Goal: Obtain resource: Download file/media

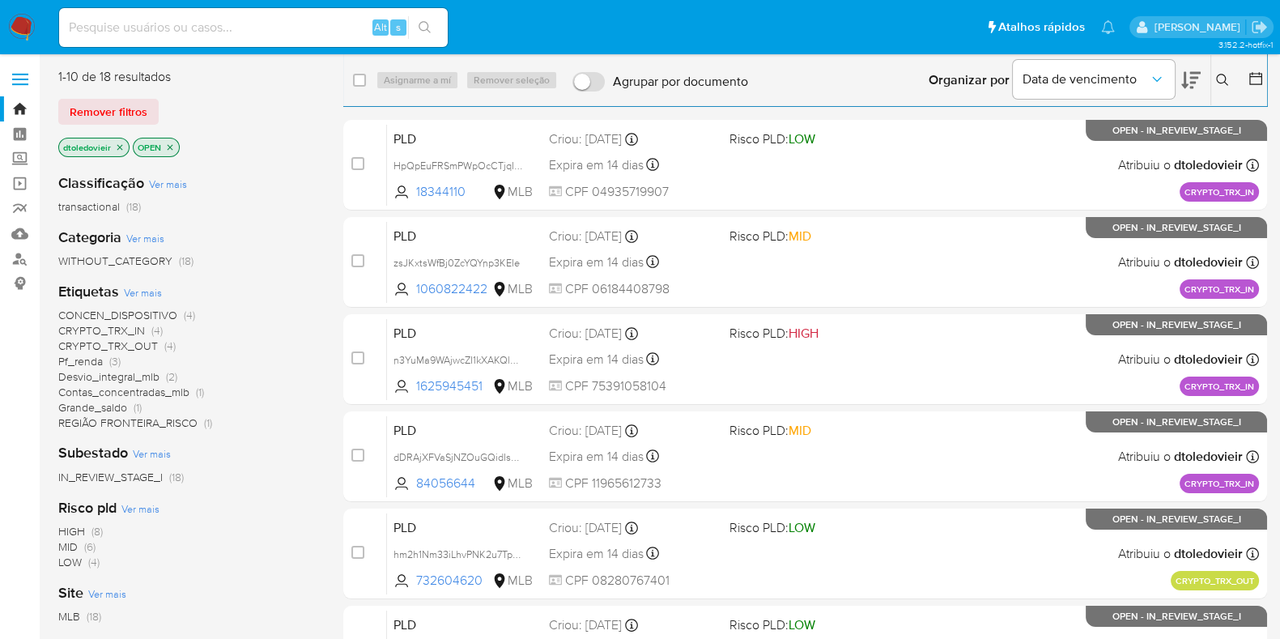
click at [145, 291] on span "Ver mais" at bounding box center [143, 292] width 38 height 15
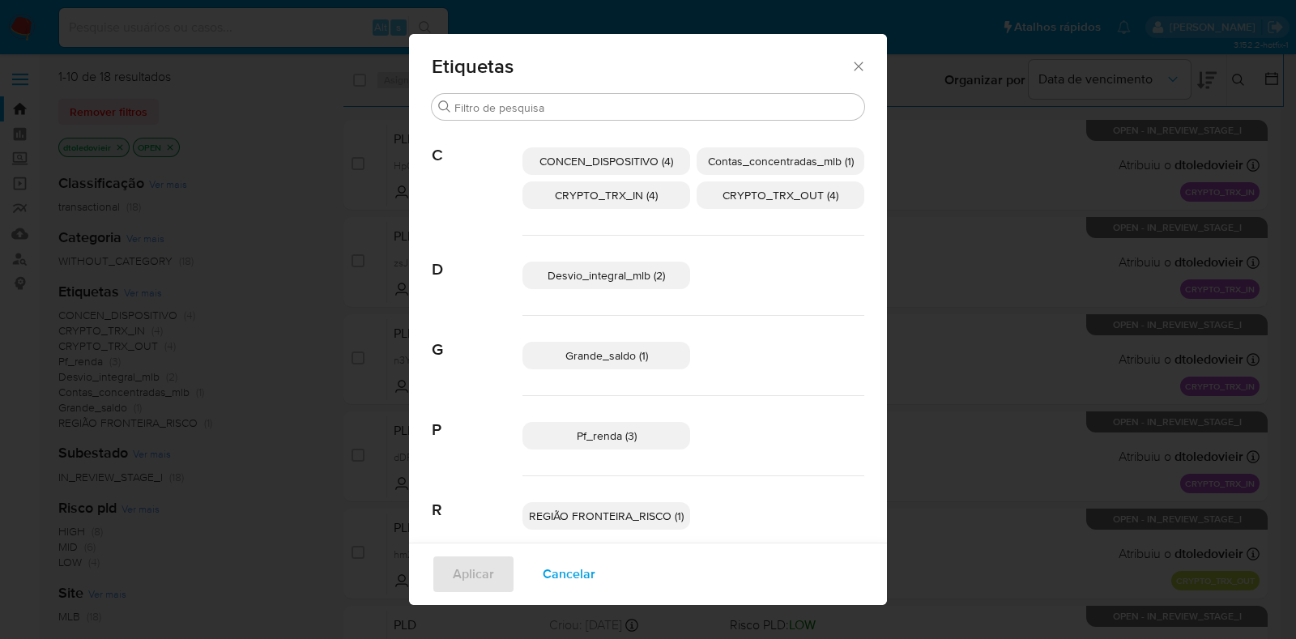
click at [656, 273] on span "Desvio_integral_mlb (2)" at bounding box center [605, 275] width 117 height 16
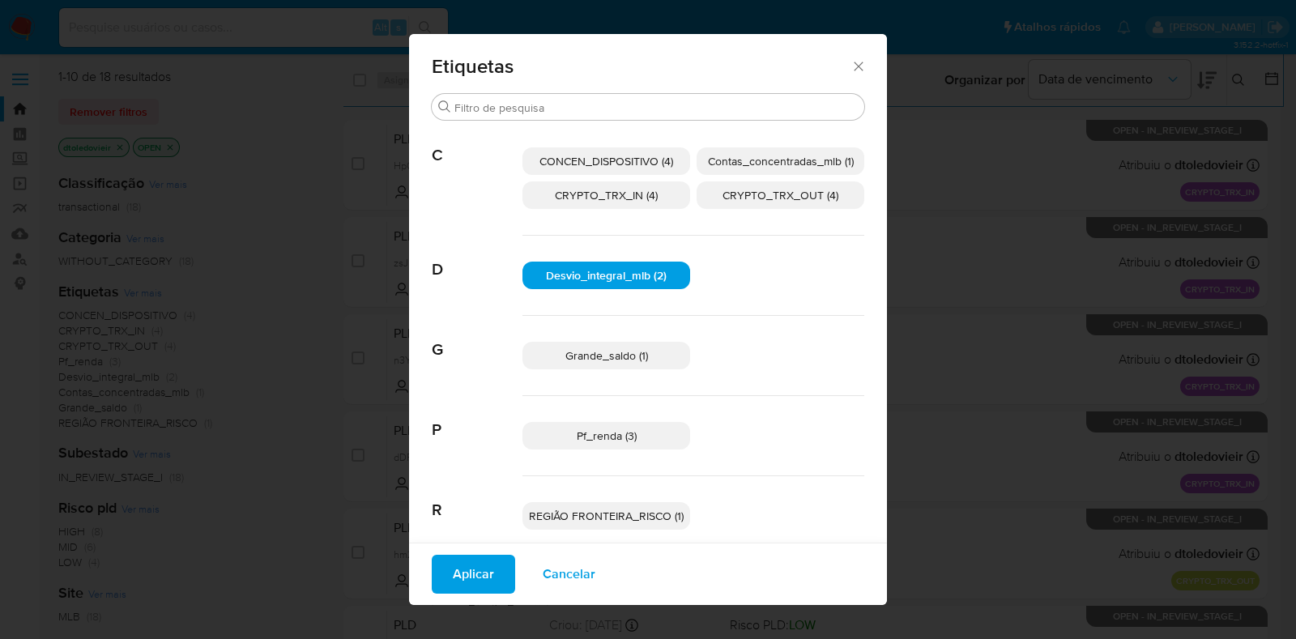
scroll to position [66, 0]
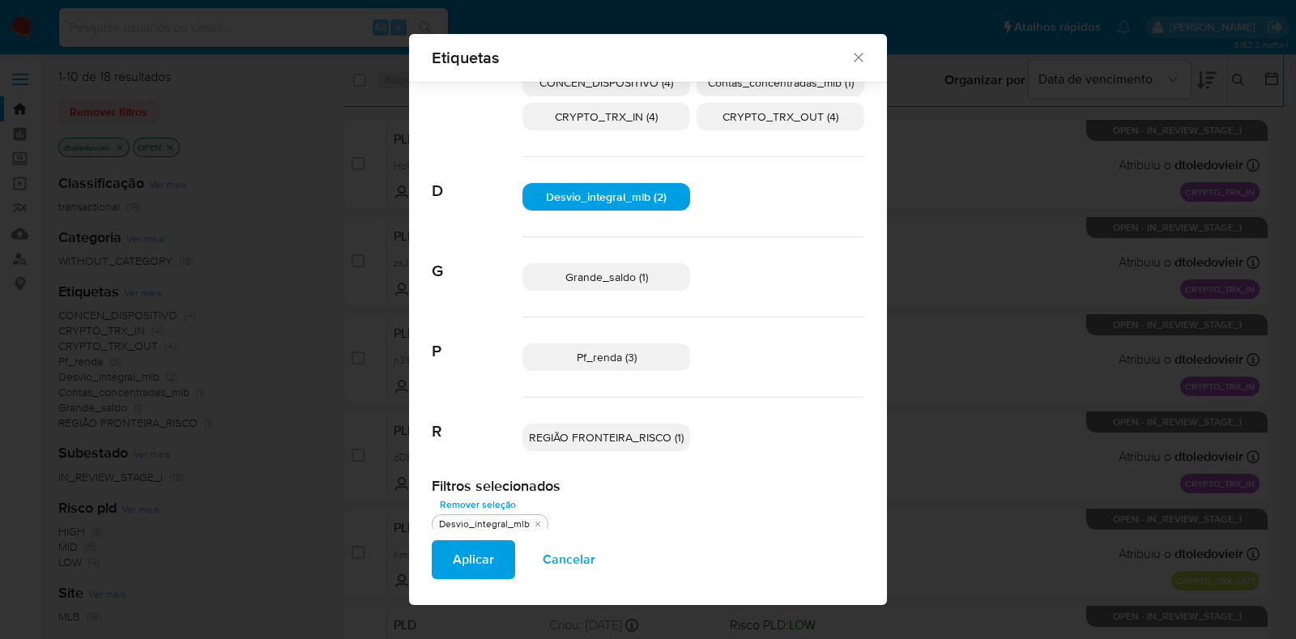
click at [620, 355] on span "Pf_renda (3)" at bounding box center [607, 357] width 60 height 16
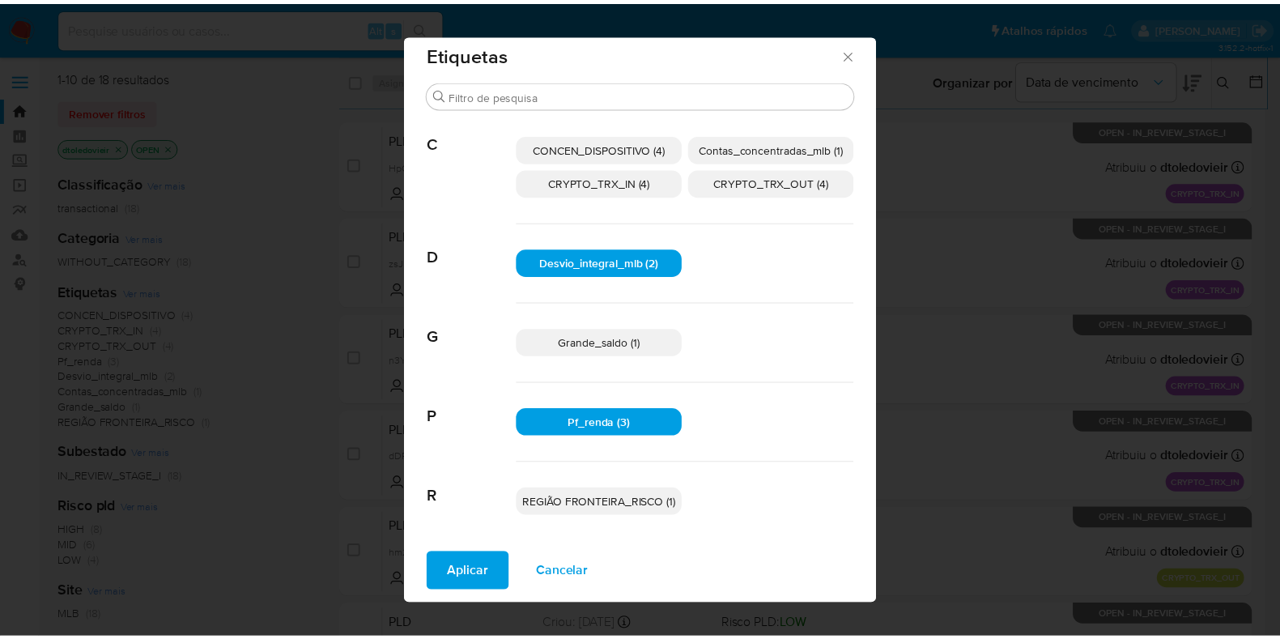
scroll to position [11, 0]
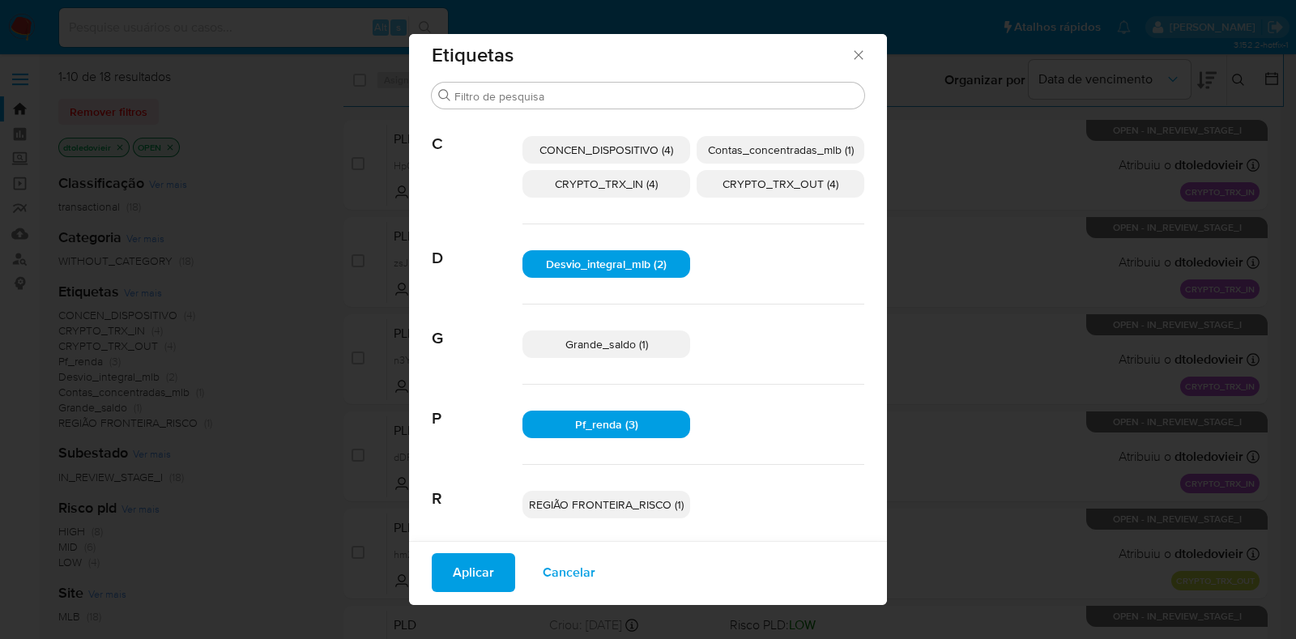
click at [648, 190] on span "CRYPTO_TRX_IN (4)" at bounding box center [606, 184] width 103 height 16
click at [735, 188] on span "CRYPTO_TRX_OUT (4)" at bounding box center [780, 184] width 116 height 16
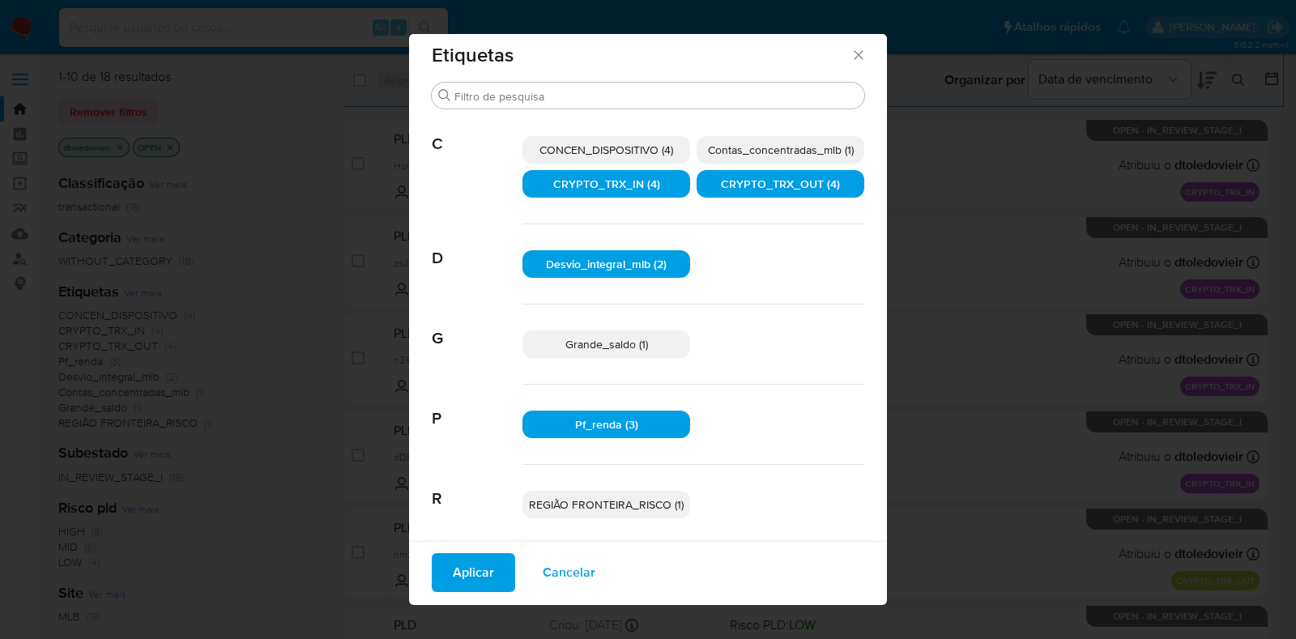
click at [453, 560] on span "Aplicar" at bounding box center [473, 573] width 41 height 36
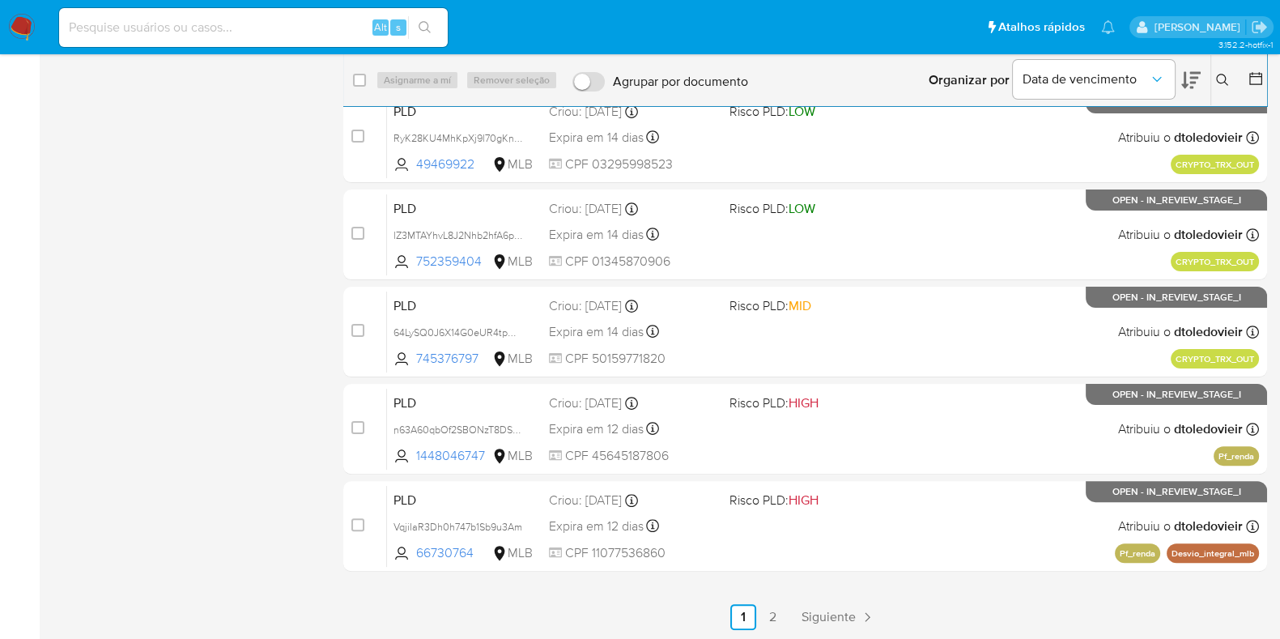
scroll to position [514, 0]
click at [774, 609] on link "2" at bounding box center [773, 616] width 26 height 26
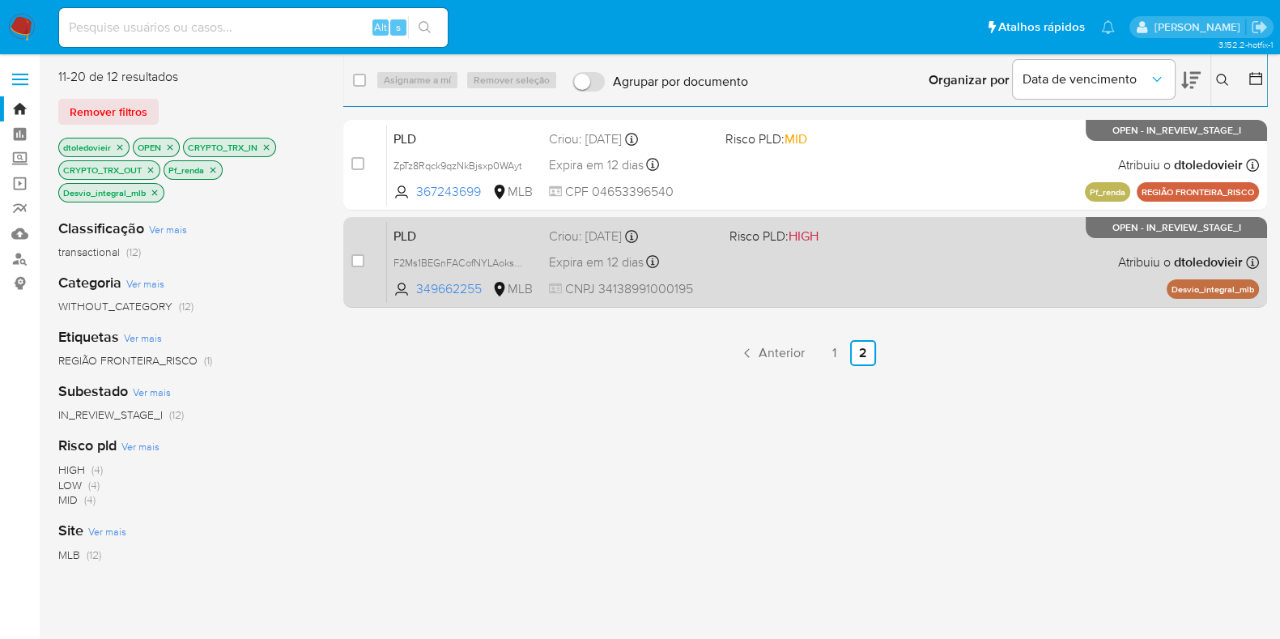
click at [879, 272] on div "PLD F2Ms1BEGnFACofNYLAoksqRz 349662255 MLB Risco PLD: HIGH Criou: 12/07/2025 Cr…" at bounding box center [823, 262] width 872 height 82
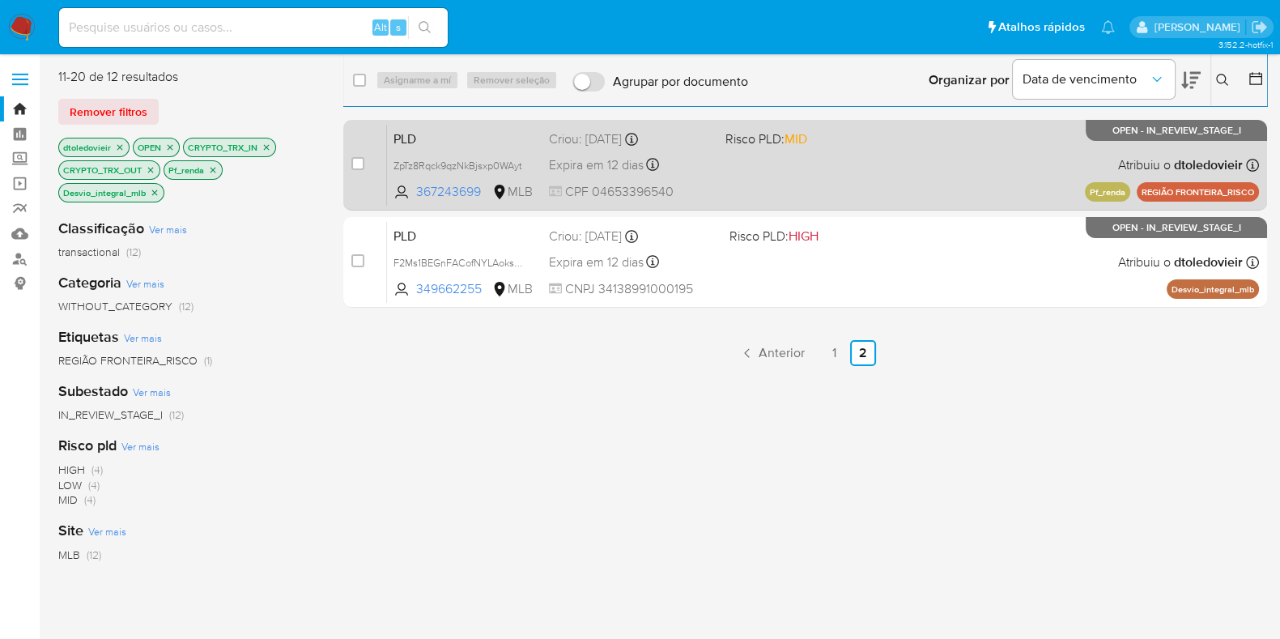
click at [887, 155] on div "PLD ZpTz8Rqck9qzNkBjsxp0WAyt 367243699 MLB Risco PLD: MID Criou: 12/07/2025 Cri…" at bounding box center [823, 165] width 872 height 82
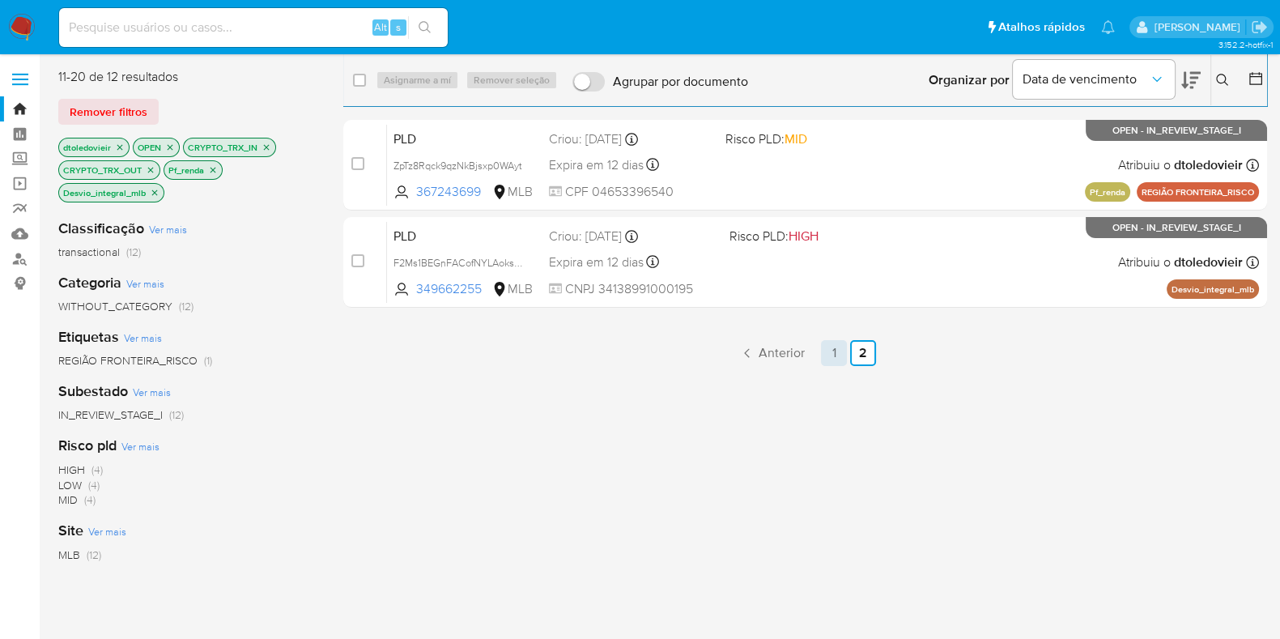
click at [830, 354] on link "1" at bounding box center [834, 353] width 26 height 26
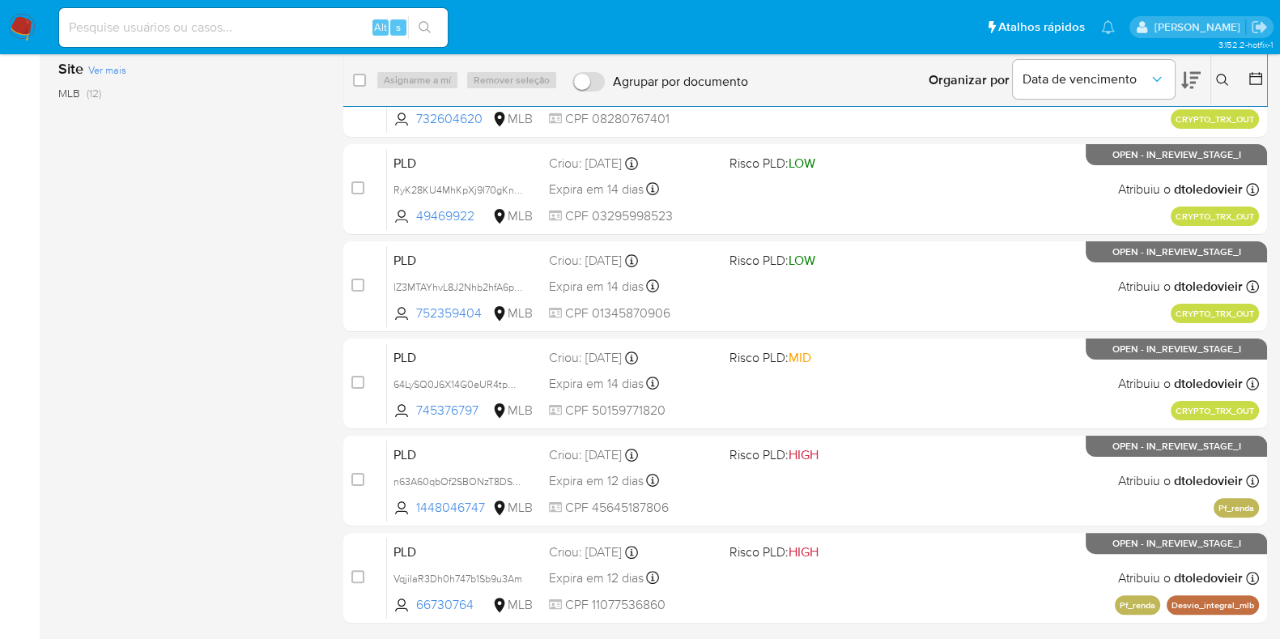
scroll to position [514, 0]
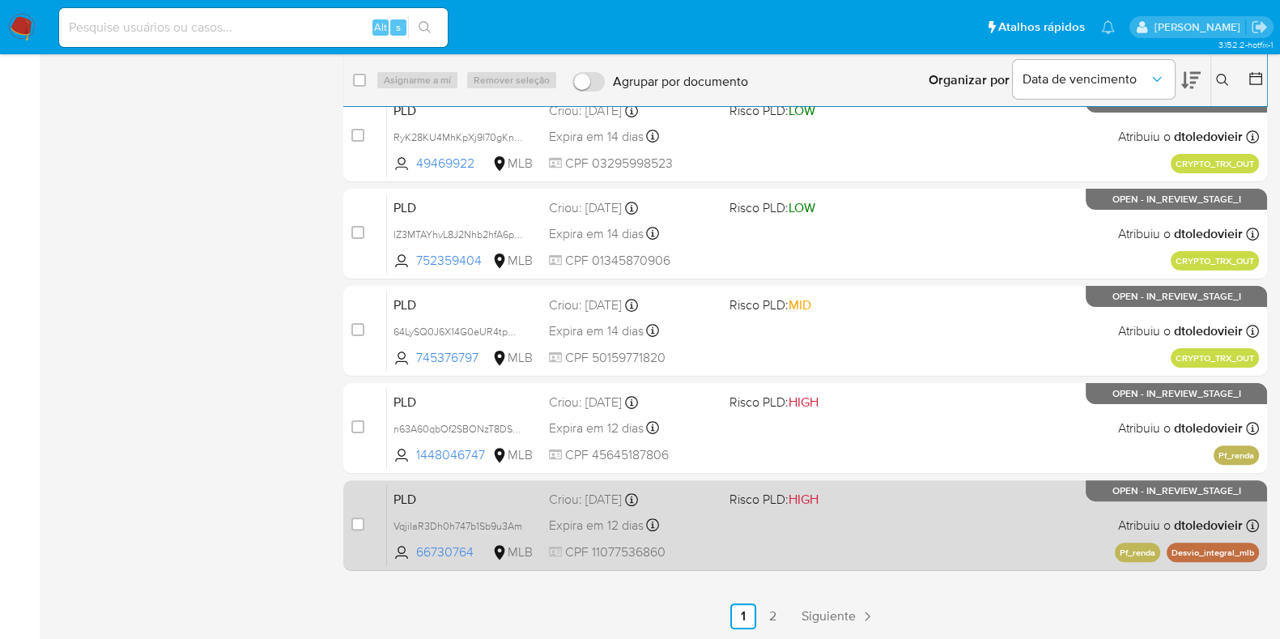
click at [889, 524] on div "PLD VqjiIaR3Dh0h747b1Sb9u3Am 66730764 MLB Risco PLD: HIGH Criou: 12/07/2025 Cri…" at bounding box center [823, 525] width 872 height 82
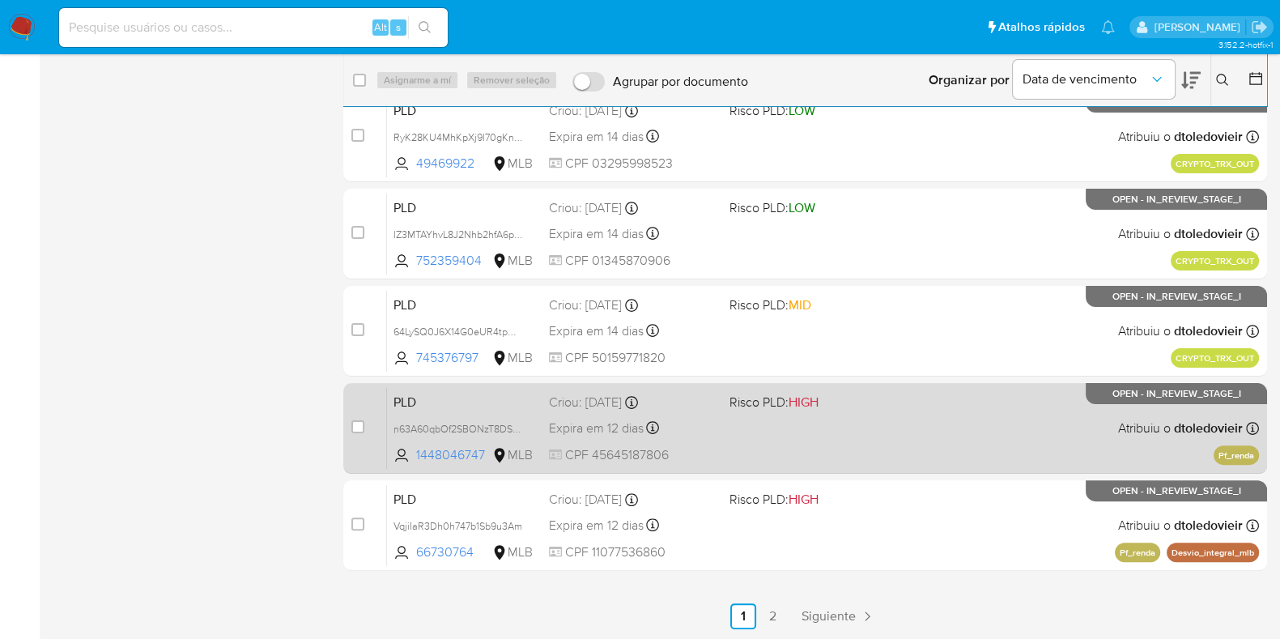
click at [903, 424] on div "PLD n63A60qbOf2SBONzT8DSV8Et 1448046747 MLB Risco PLD: HIGH Criou: 12/07/2025 C…" at bounding box center [823, 428] width 872 height 82
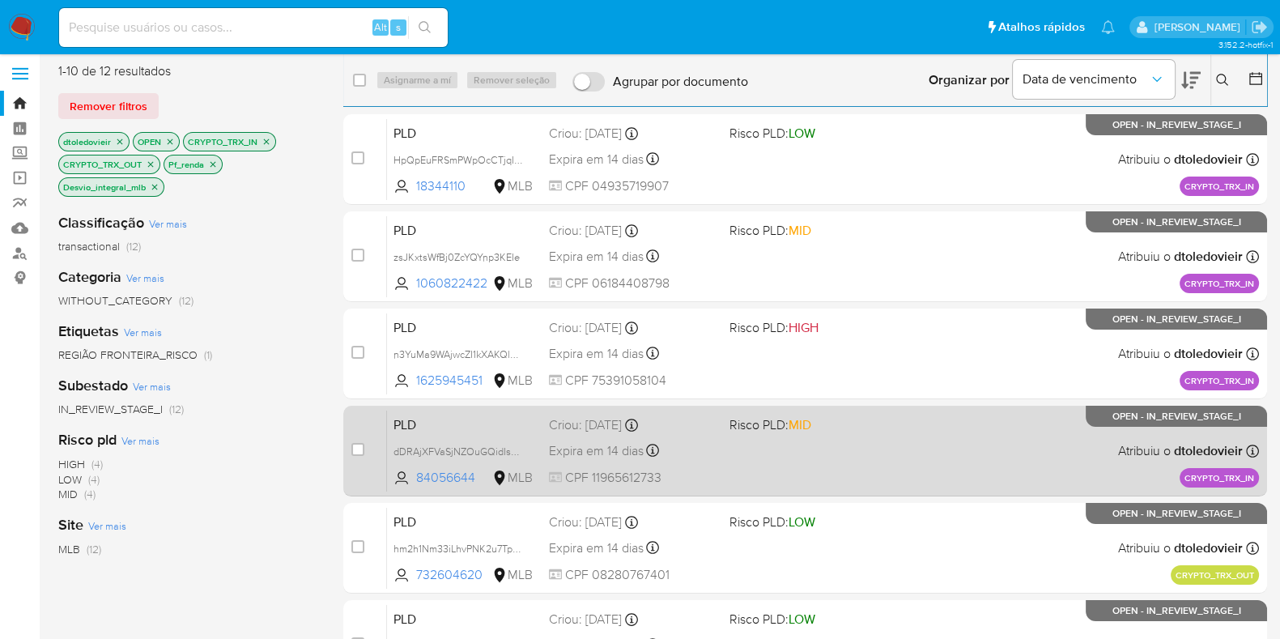
scroll to position [0, 0]
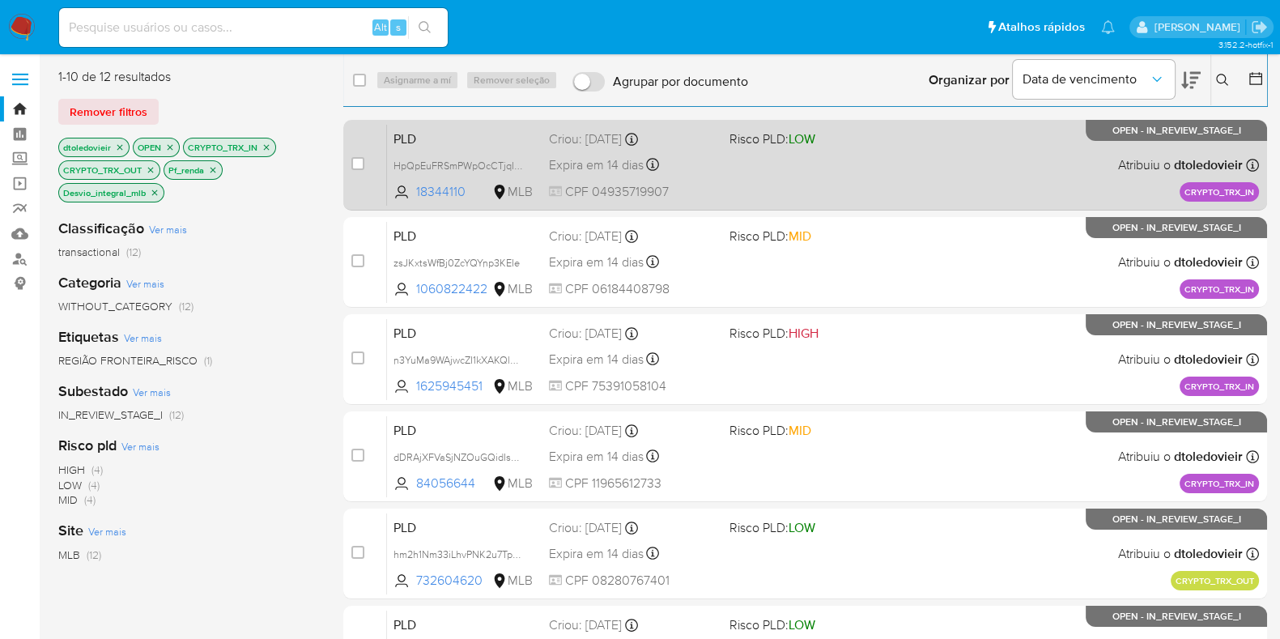
click at [919, 167] on div "PLD HpQpEuFRSmPWpOcCTjqI0DHZ 18344110 MLB Risco PLD: LOW Criou: 14/07/2025 Crio…" at bounding box center [823, 165] width 872 height 82
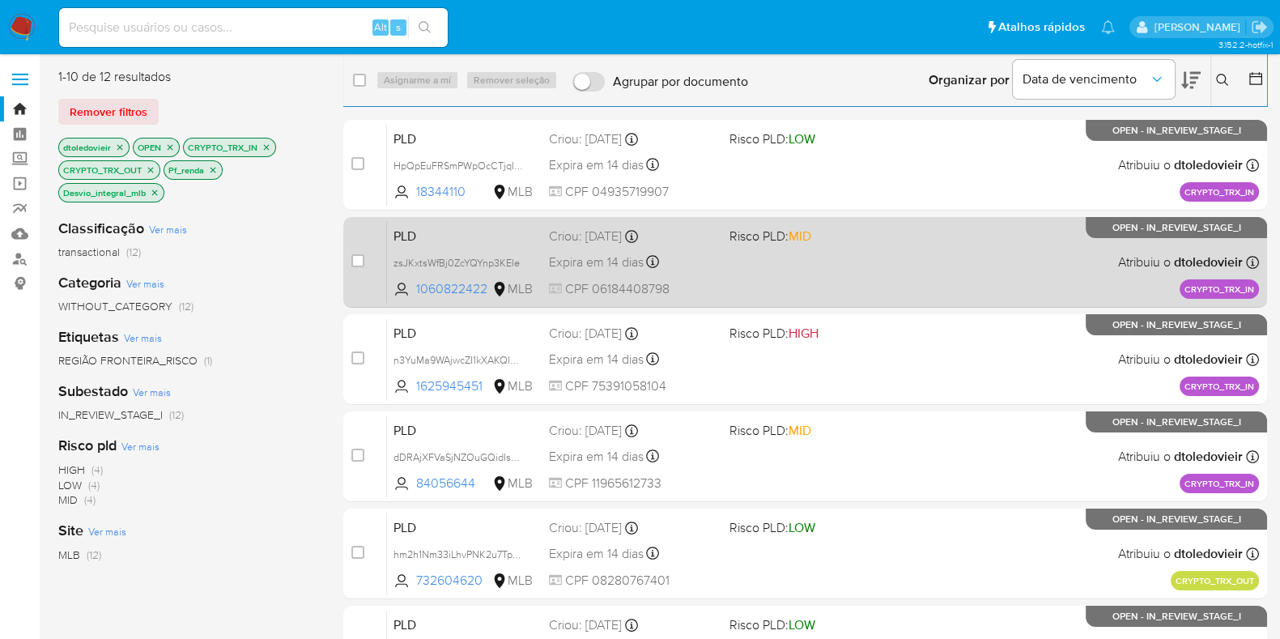
click at [895, 258] on div "PLD zsJKxtsWfBj0ZcYQYnp3KEIe 1060822422 MLB Risco PLD: MID Criou: 14/07/2025 Cr…" at bounding box center [823, 262] width 872 height 82
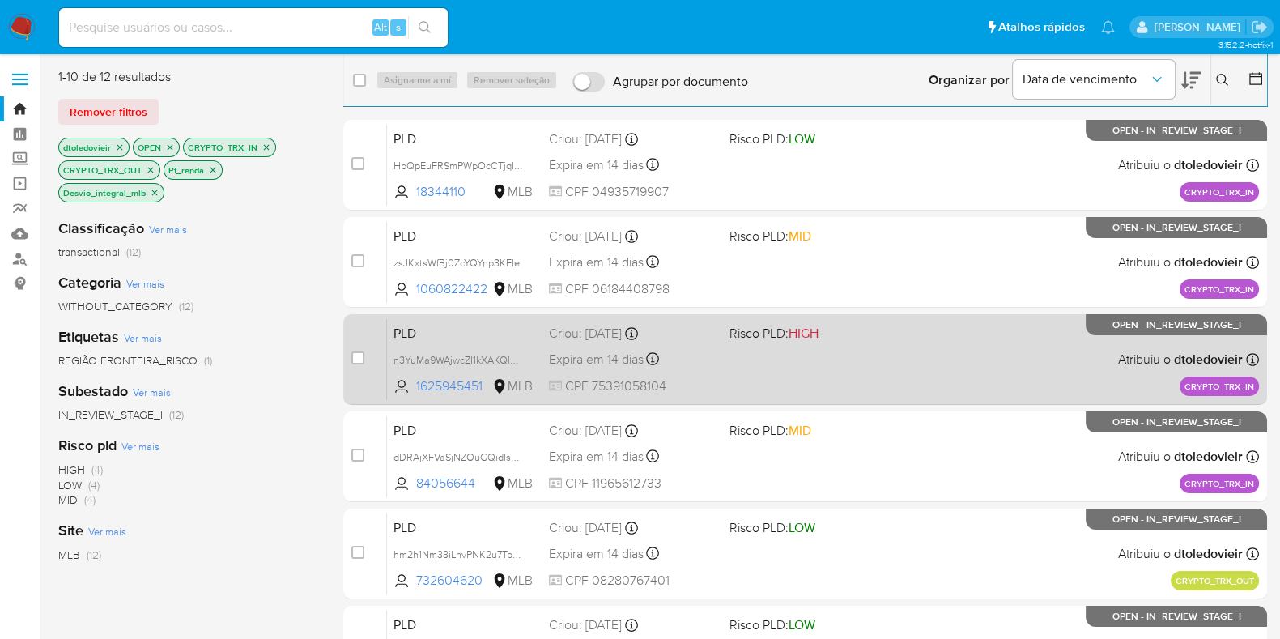
click at [880, 364] on div "PLD n3YuMa9WAjwcZI1kXAKQl9N6 1625945451 MLB Risco PLD: HIGH Criou: 14/07/2025 C…" at bounding box center [823, 359] width 872 height 82
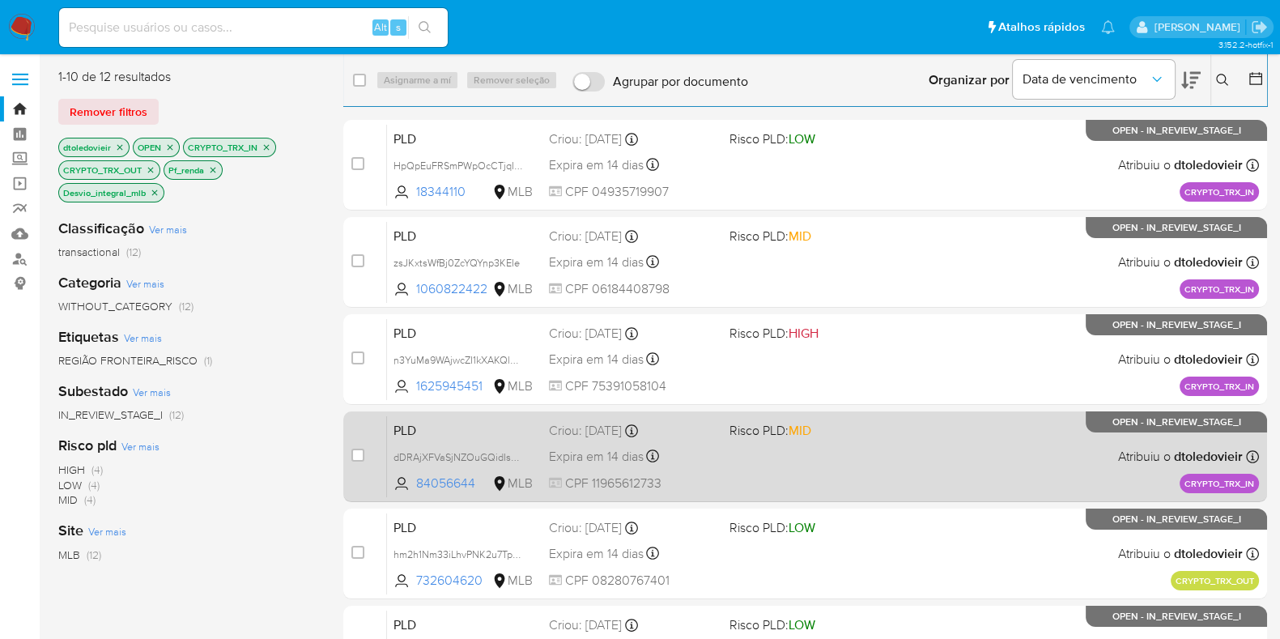
click at [859, 458] on div "PLD dDRAjXFVaSjNZOuGQidIsdWT 84056644 MLB Risco PLD: MID Criou: 14/07/2025 Crio…" at bounding box center [823, 456] width 872 height 82
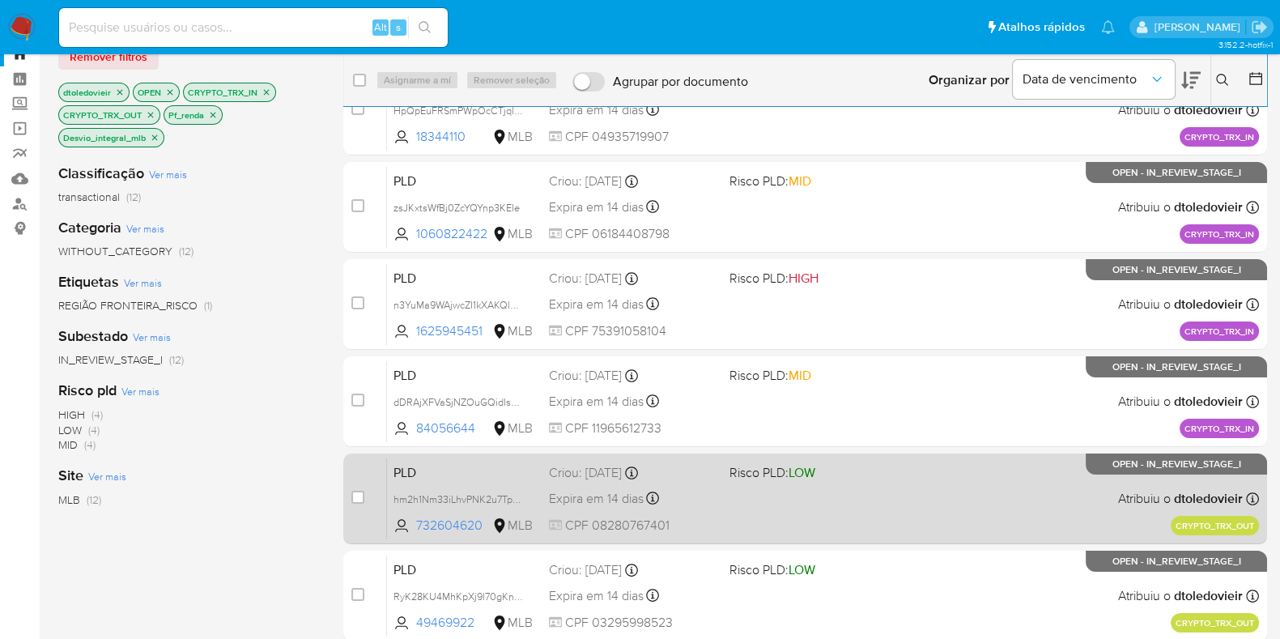
scroll to position [202, 0]
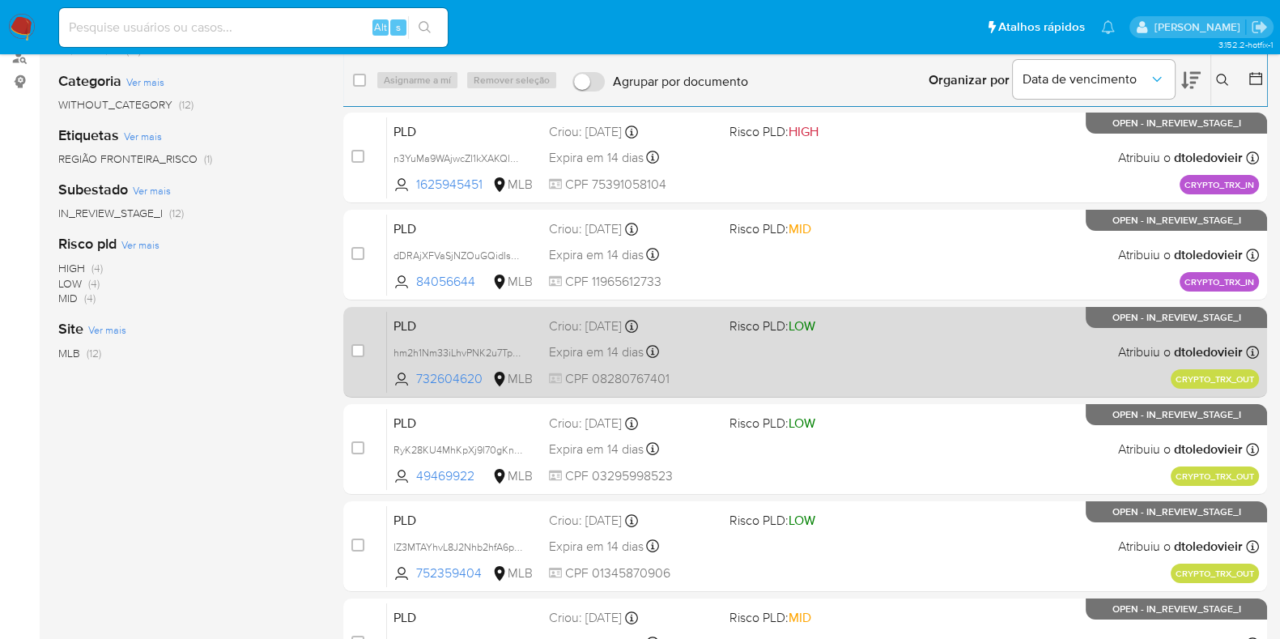
click at [947, 355] on div "PLD hm2h1Nm33iLhvPNK2u7Tp3PP 732604620 MLB Risco PLD: LOW Criou: 14/07/2025 Cri…" at bounding box center [823, 352] width 872 height 82
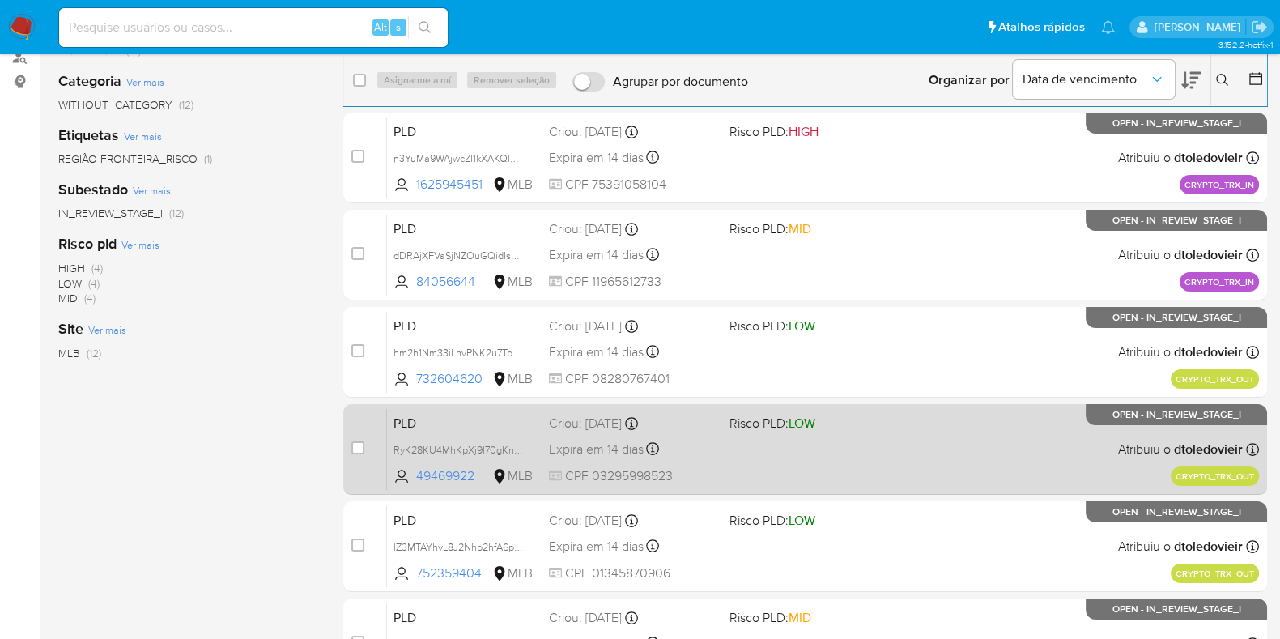
click at [912, 450] on div "PLD RyK28KU4MhKpXj9l70gKnH8y 49469922 MLB Risco PLD: LOW Criou: 14/07/2025 Crio…" at bounding box center [823, 449] width 872 height 82
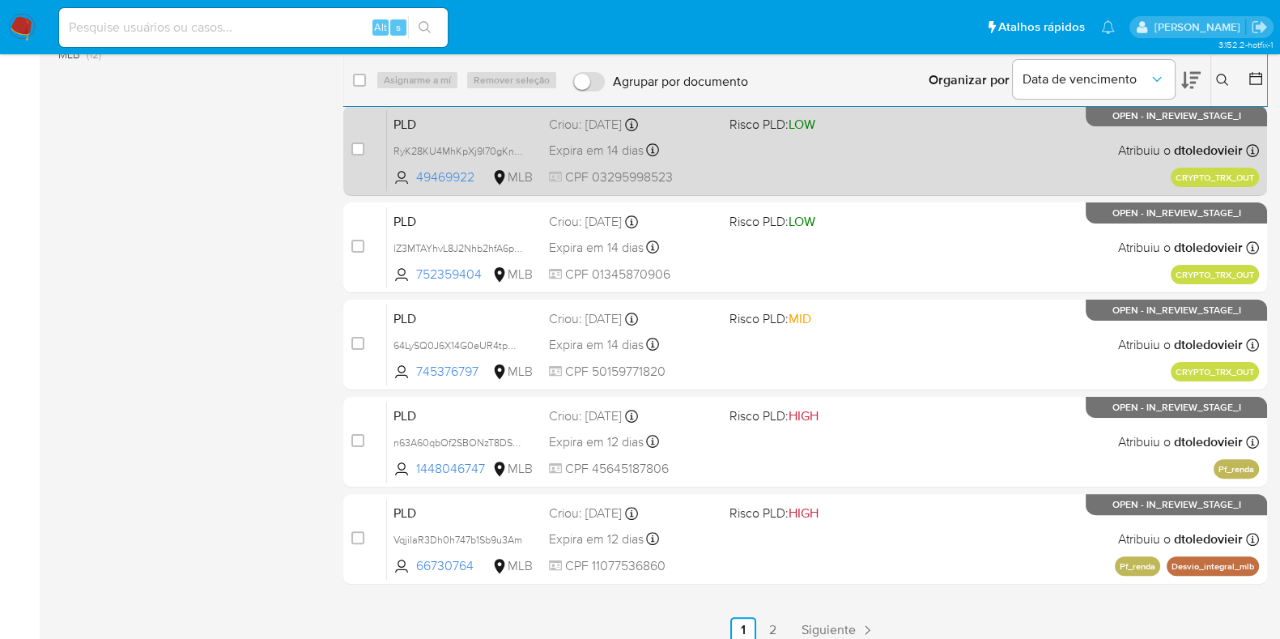
scroll to position [514, 0]
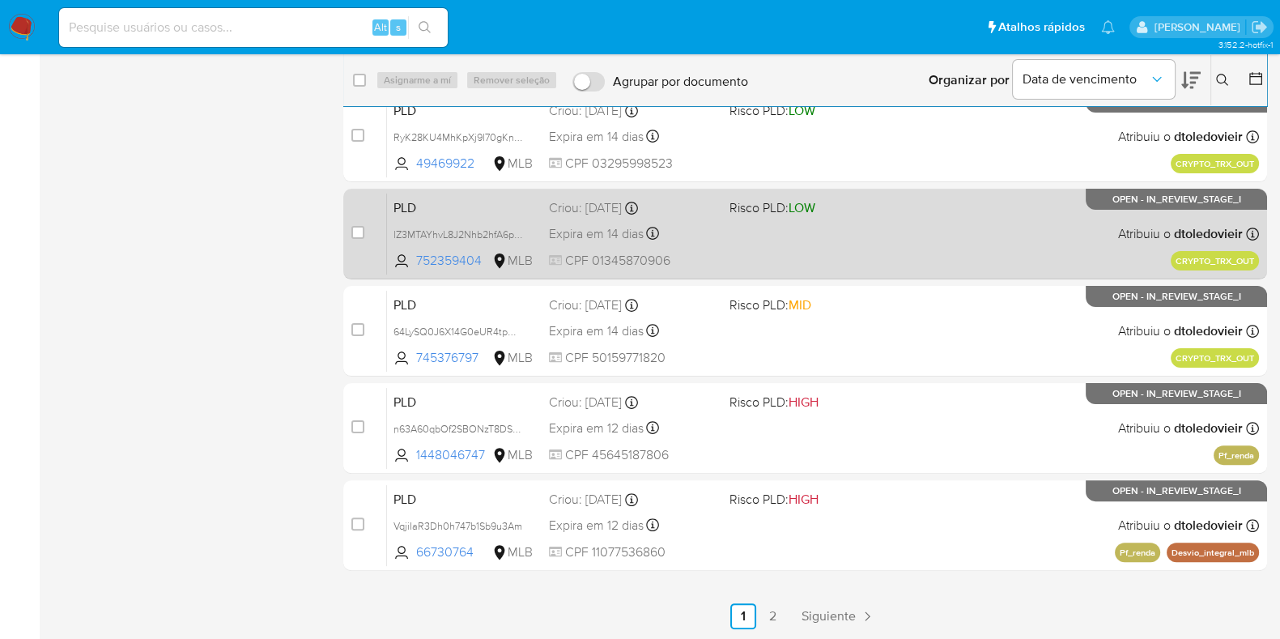
click at [923, 248] on div "PLD lZ3MTAYhvL8J2Nhb2hfA6poY 752359404 MLB Risco PLD: LOW Criou: 14/07/2025 Cri…" at bounding box center [823, 234] width 872 height 82
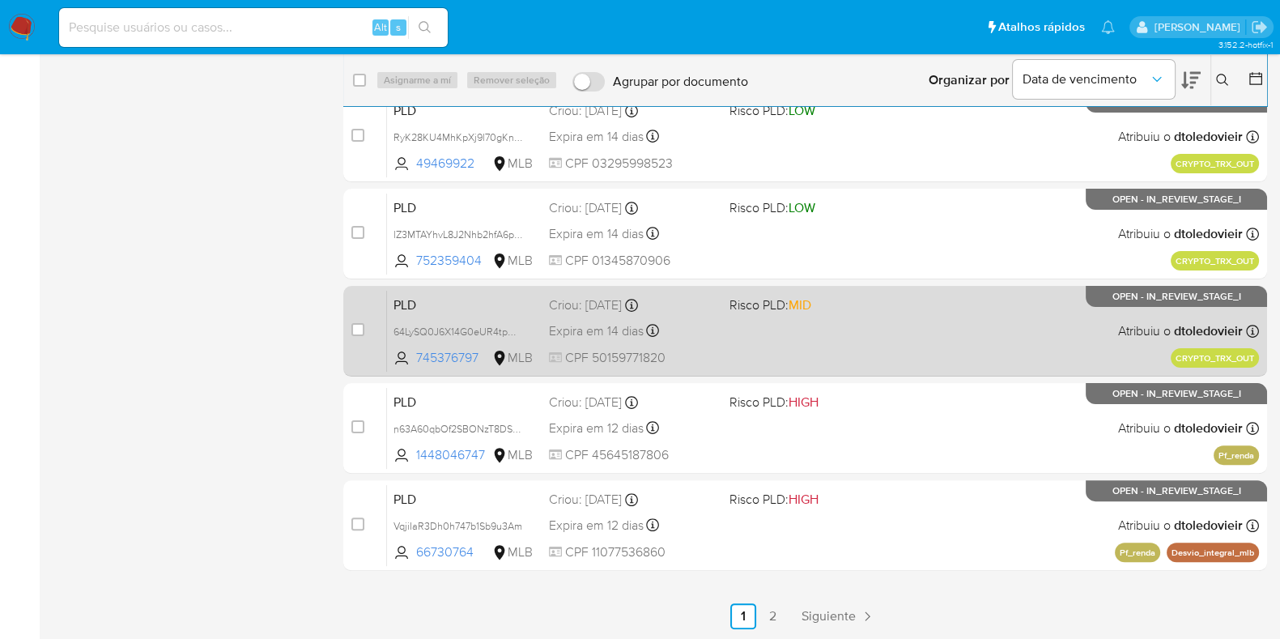
click at [907, 323] on div "PLD 64LySQ0J6X14G0eUR4tpM3Th 745376797 MLB Risco PLD: MID Criou: 14/07/2025 Cri…" at bounding box center [823, 331] width 872 height 82
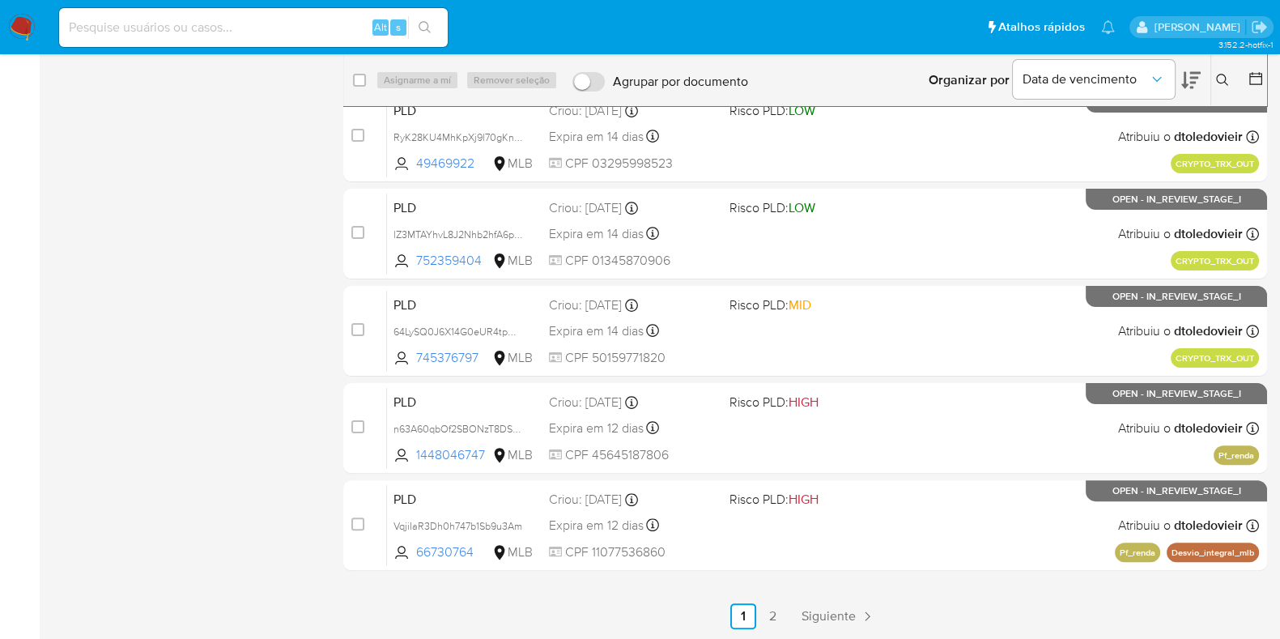
click at [28, 17] on img at bounding box center [22, 28] width 28 height 28
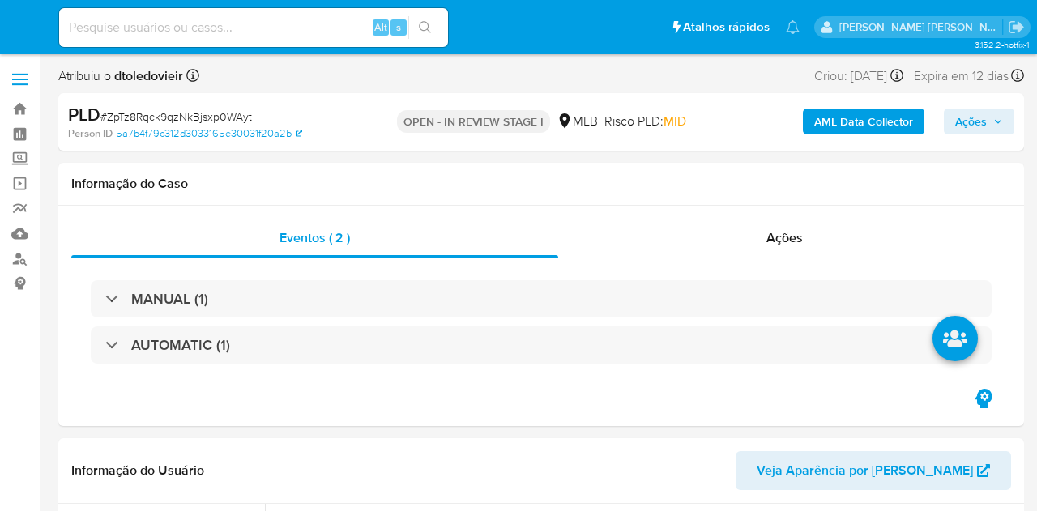
select select "10"
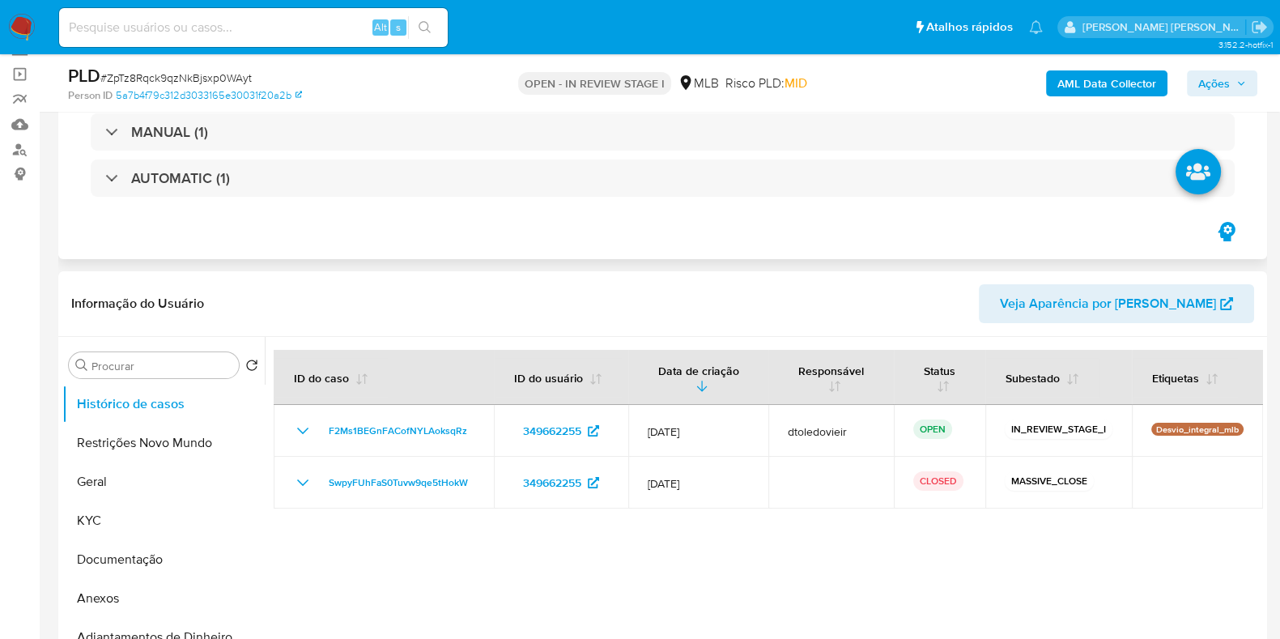
scroll to position [304, 0]
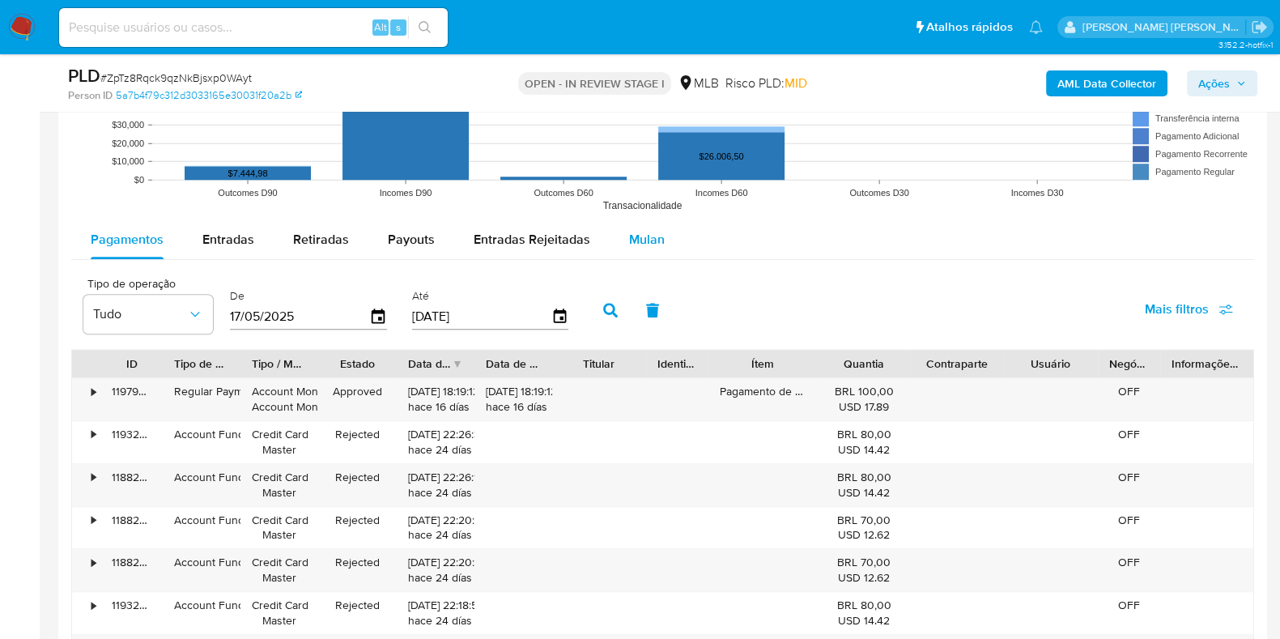
click at [641, 232] on span "Mulan" at bounding box center [647, 239] width 36 height 19
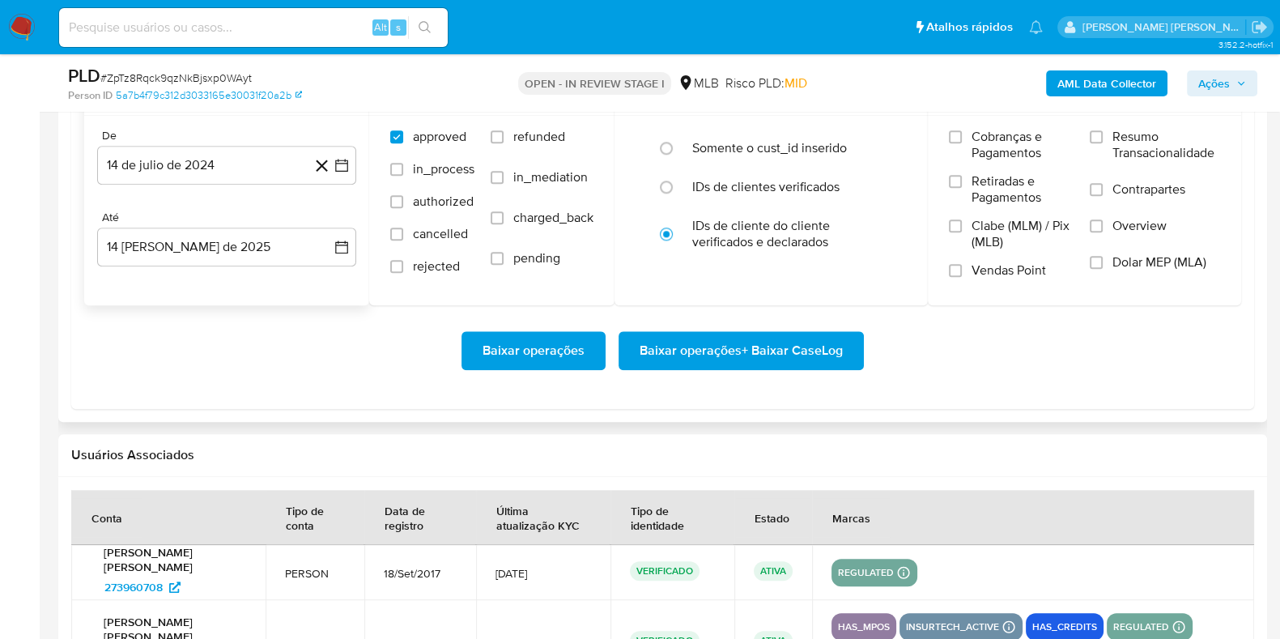
scroll to position [1923, 0]
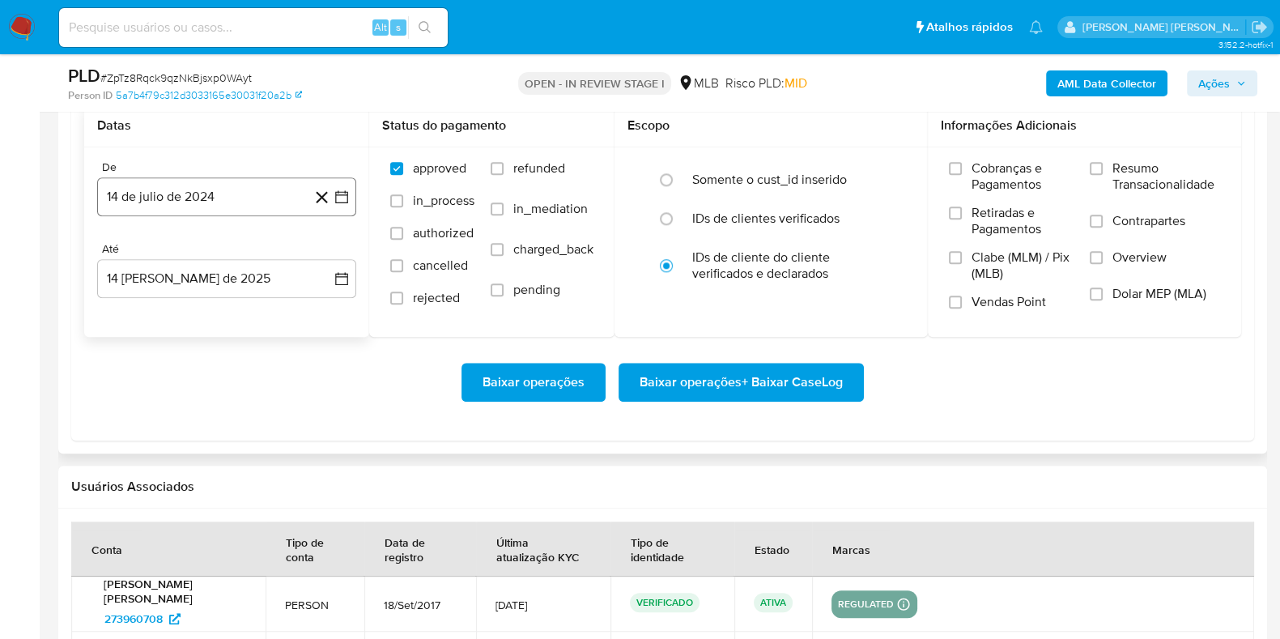
click at [177, 190] on button "14 de julio de 2024" at bounding box center [226, 196] width 259 height 39
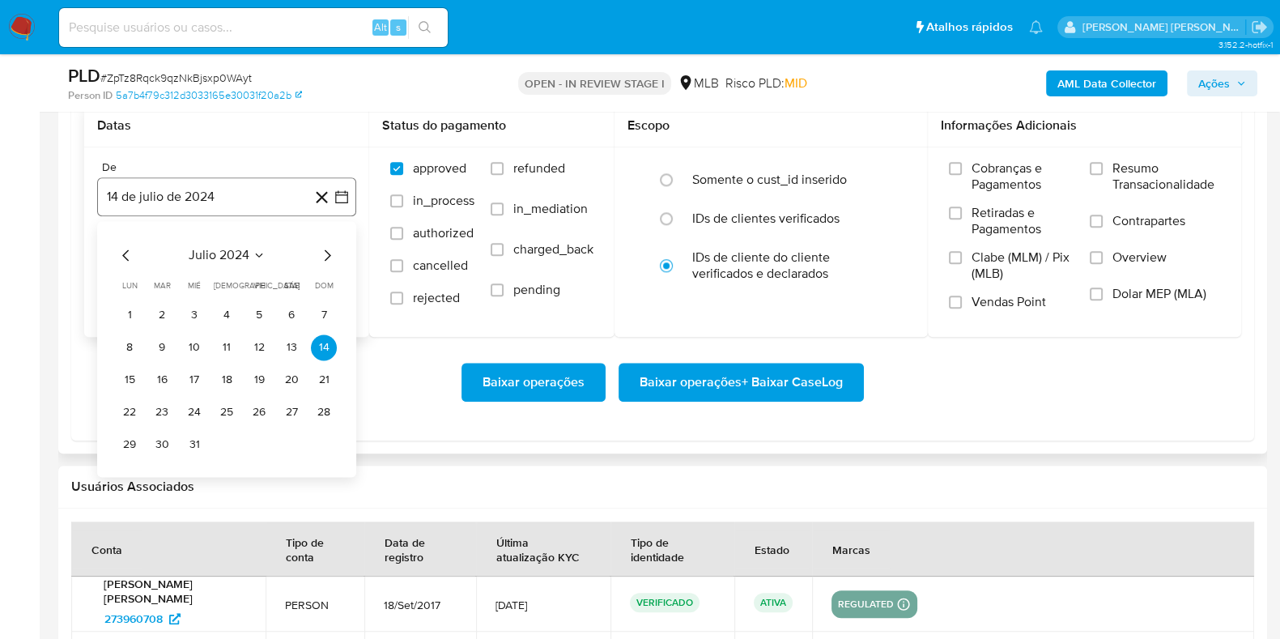
scroll to position [2024, 0]
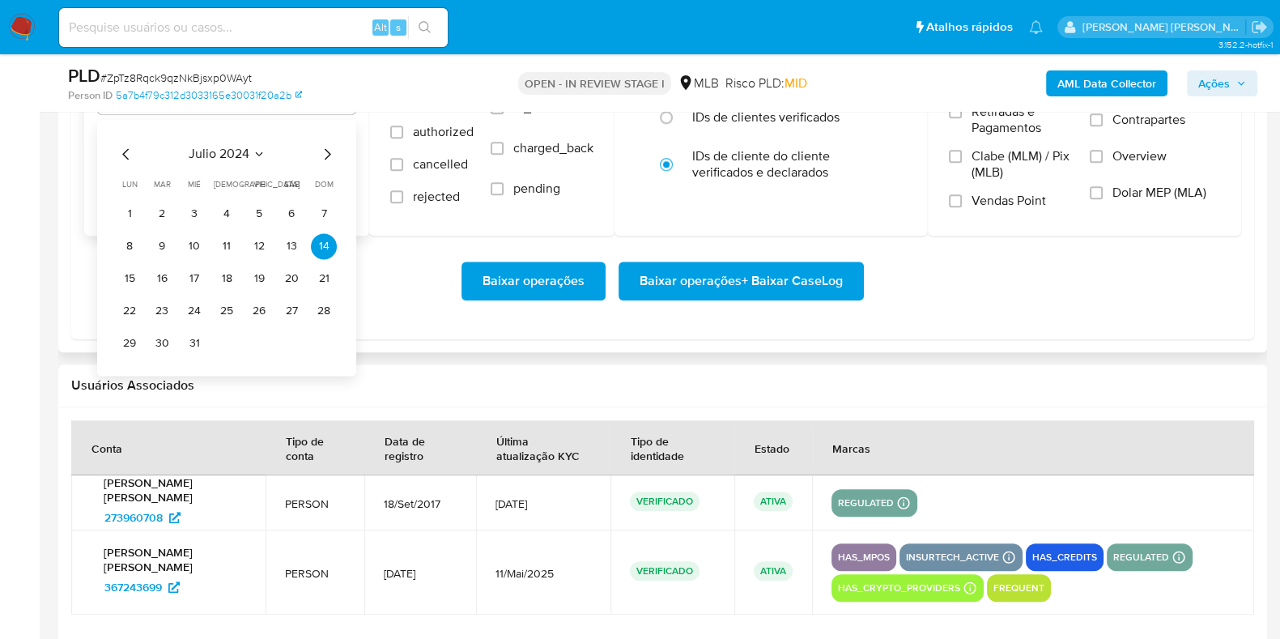
click at [332, 150] on icon "Mes siguiente" at bounding box center [326, 153] width 19 height 19
click at [328, 151] on icon "Mes siguiente" at bounding box center [328, 153] width 6 height 11
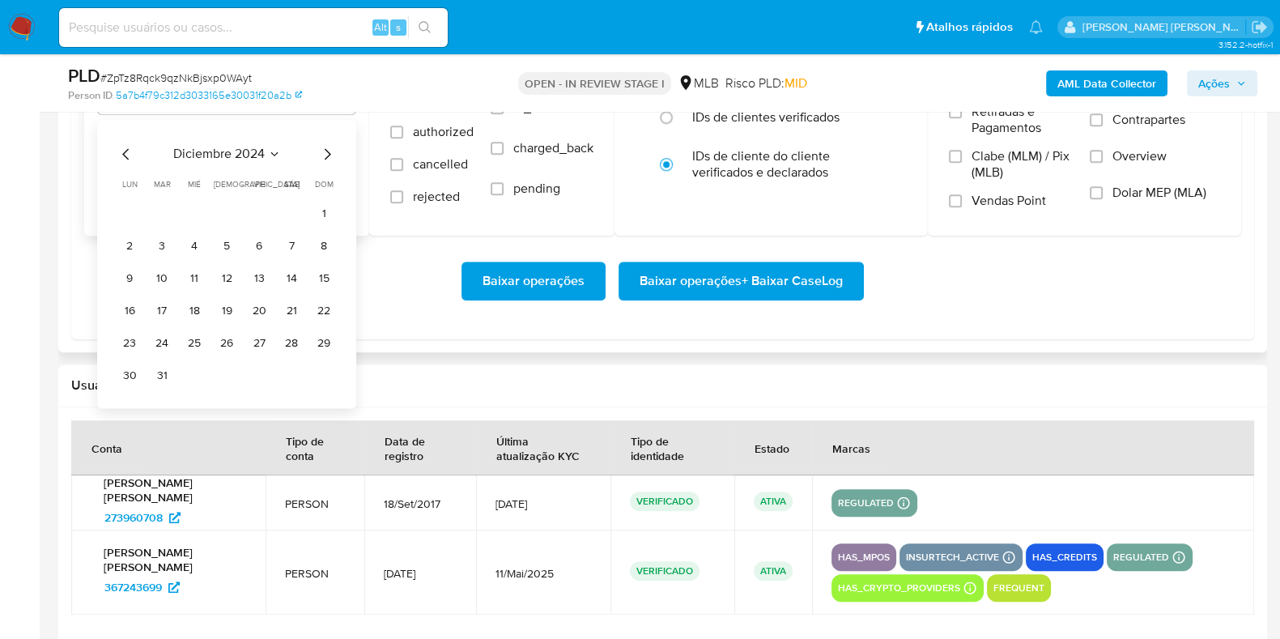
click at [328, 151] on icon "Mes siguiente" at bounding box center [328, 153] width 6 height 11
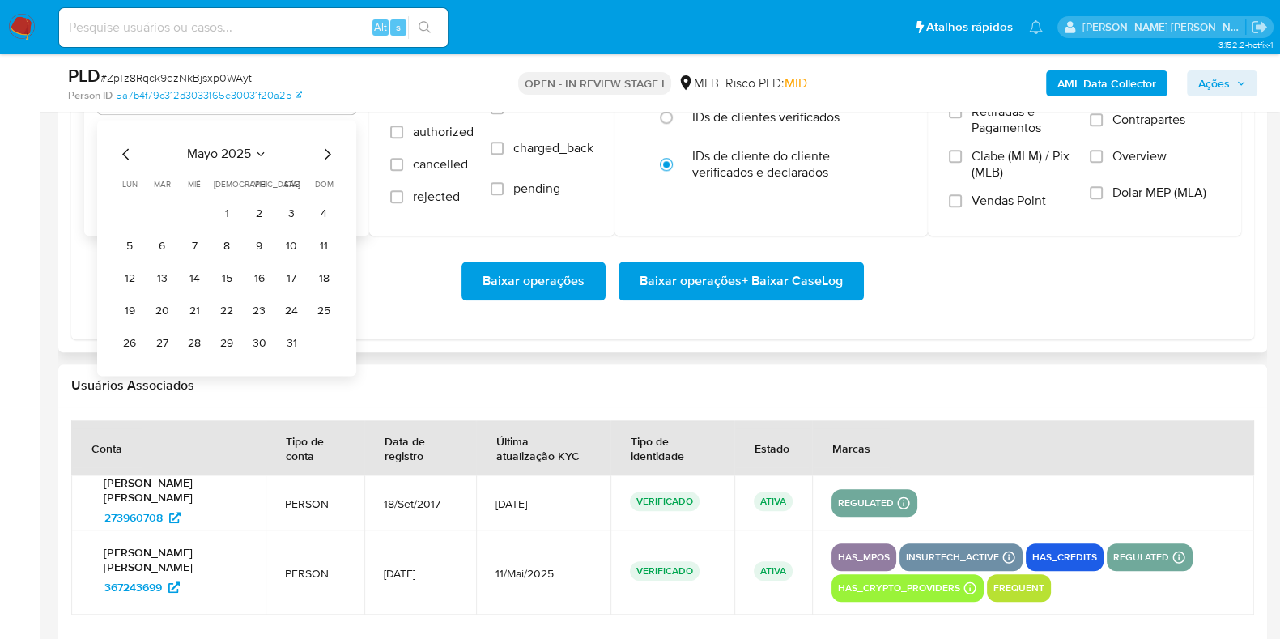
click at [328, 151] on icon "Mes siguiente" at bounding box center [328, 153] width 6 height 11
click at [324, 212] on button "1" at bounding box center [324, 214] width 26 height 26
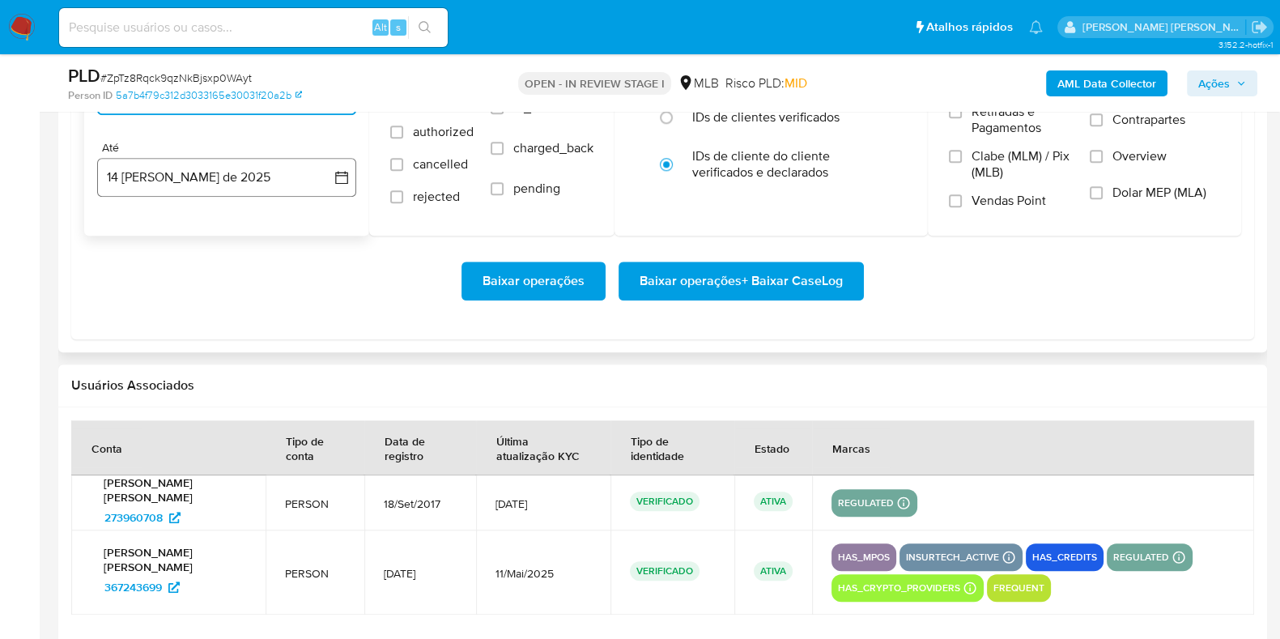
click at [245, 186] on button "14 [PERSON_NAME] de 2025" at bounding box center [226, 177] width 259 height 39
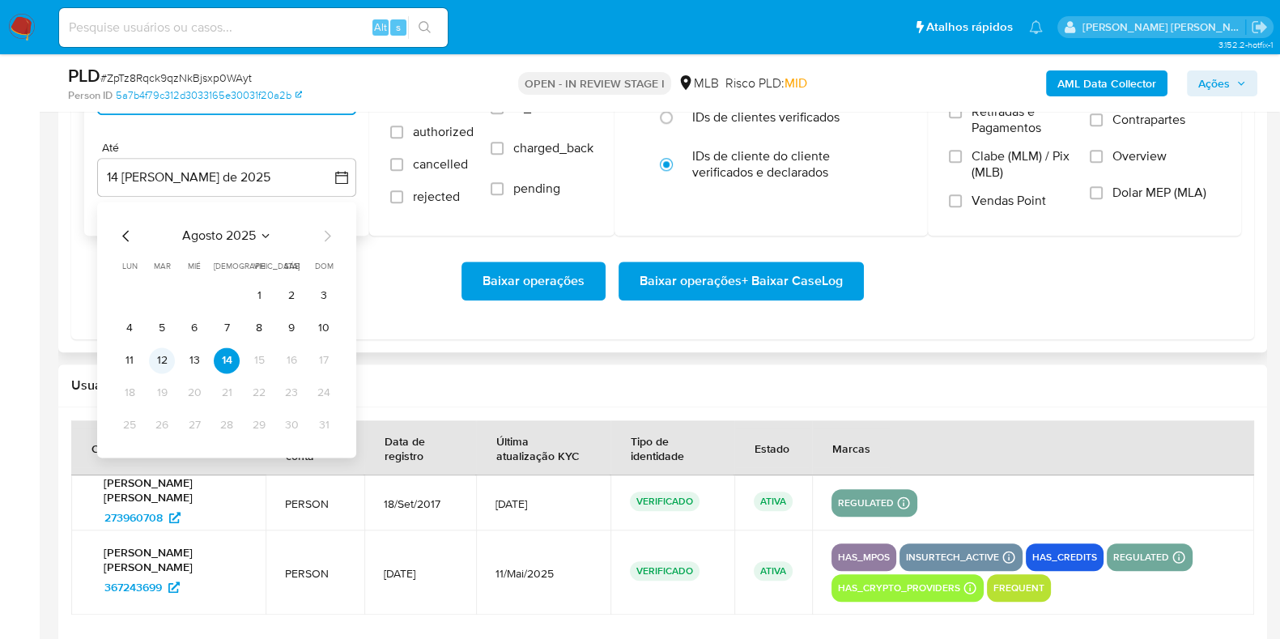
click at [160, 355] on button "12" at bounding box center [162, 360] width 26 height 26
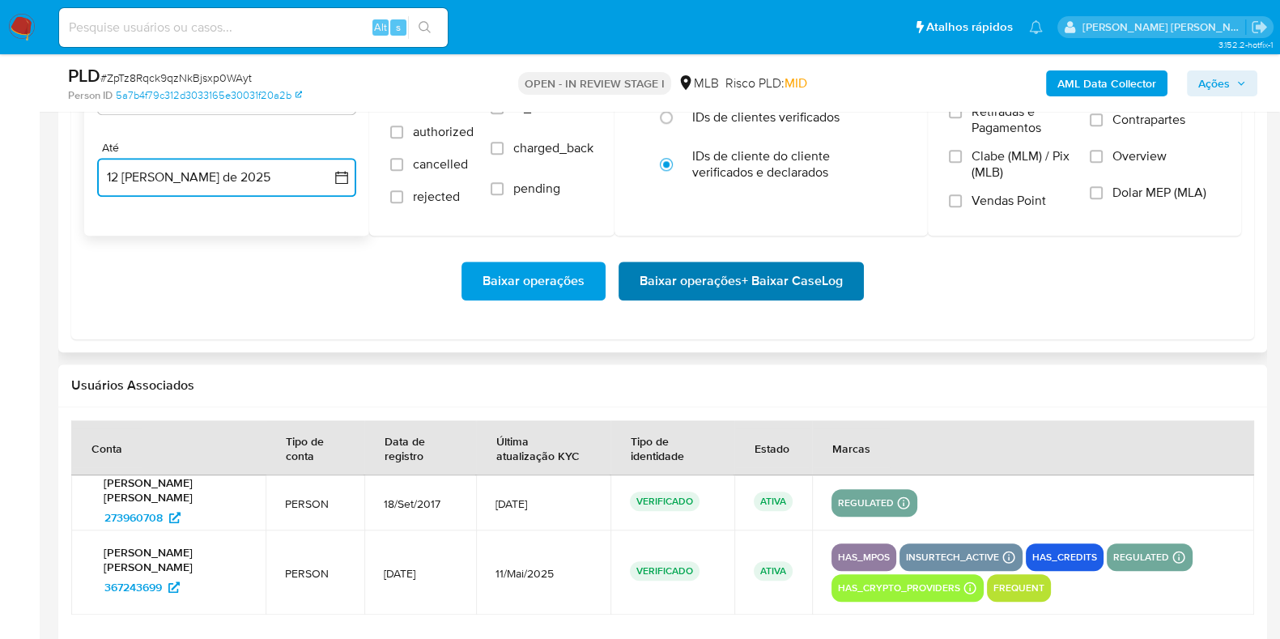
click at [688, 269] on span "Baixar operações + Baixar CaseLog" at bounding box center [741, 281] width 203 height 36
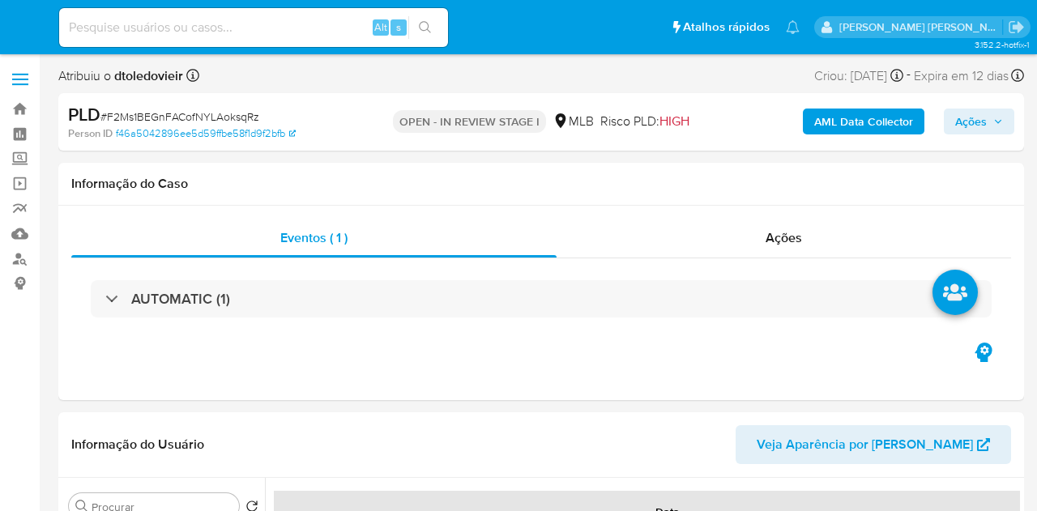
select select "10"
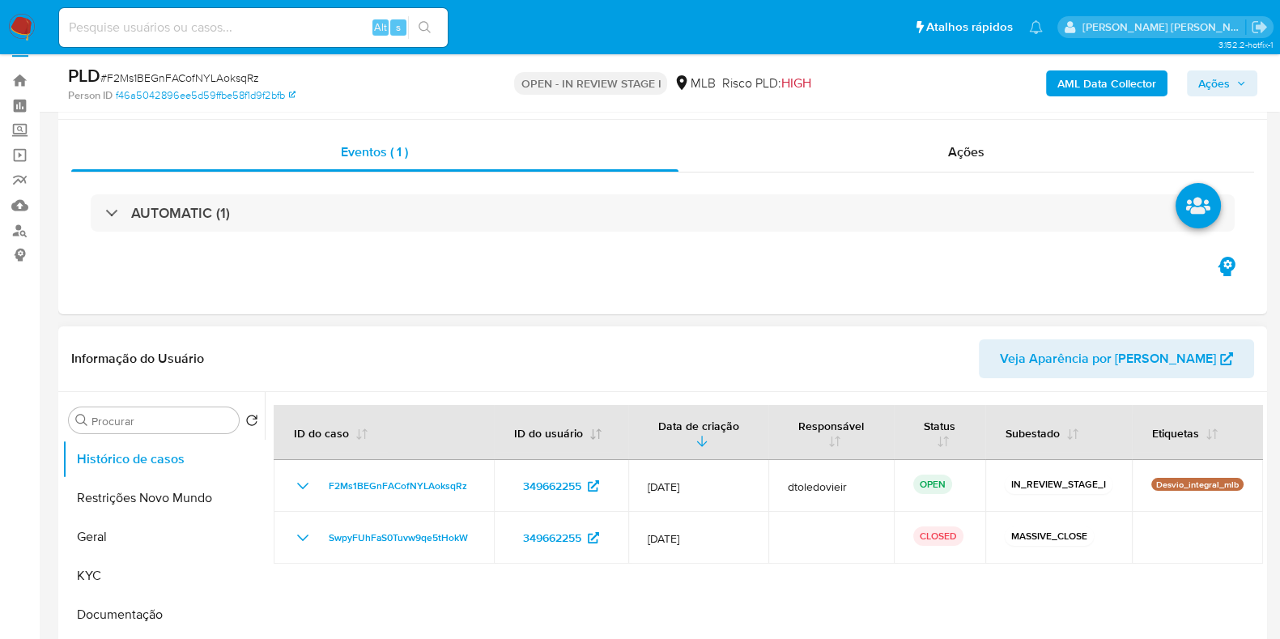
scroll to position [202, 0]
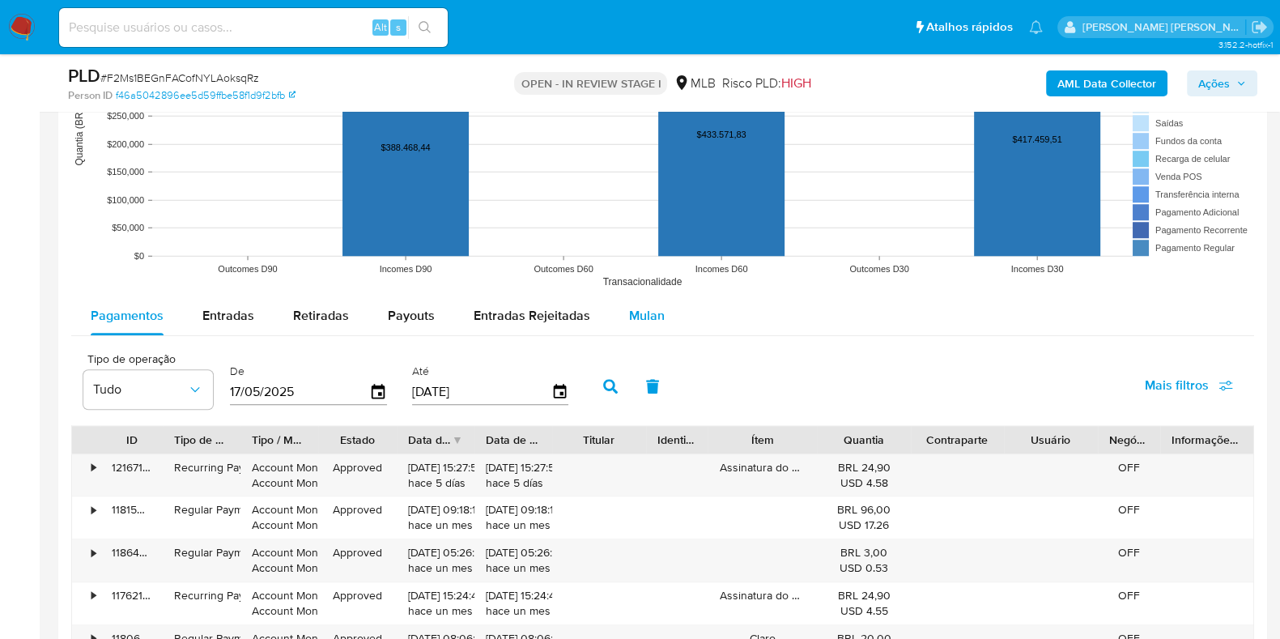
click at [651, 326] on div "Mulan" at bounding box center [647, 315] width 36 height 39
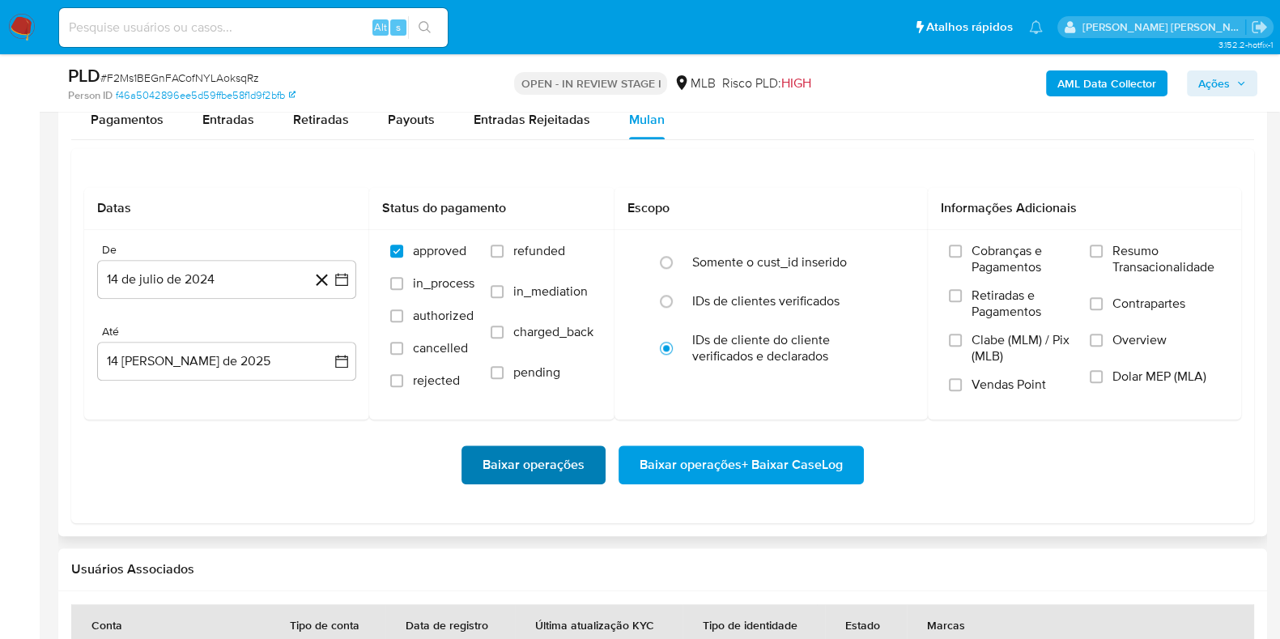
scroll to position [1923, 0]
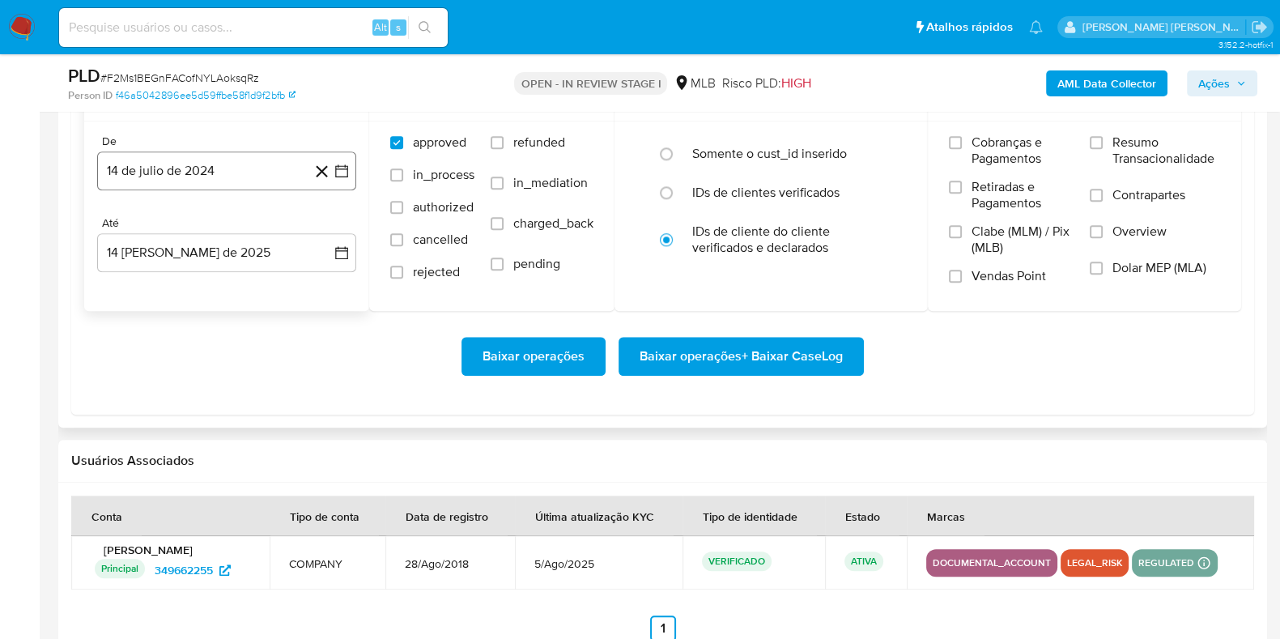
click at [261, 181] on button "14 de julio de 2024" at bounding box center [226, 170] width 259 height 39
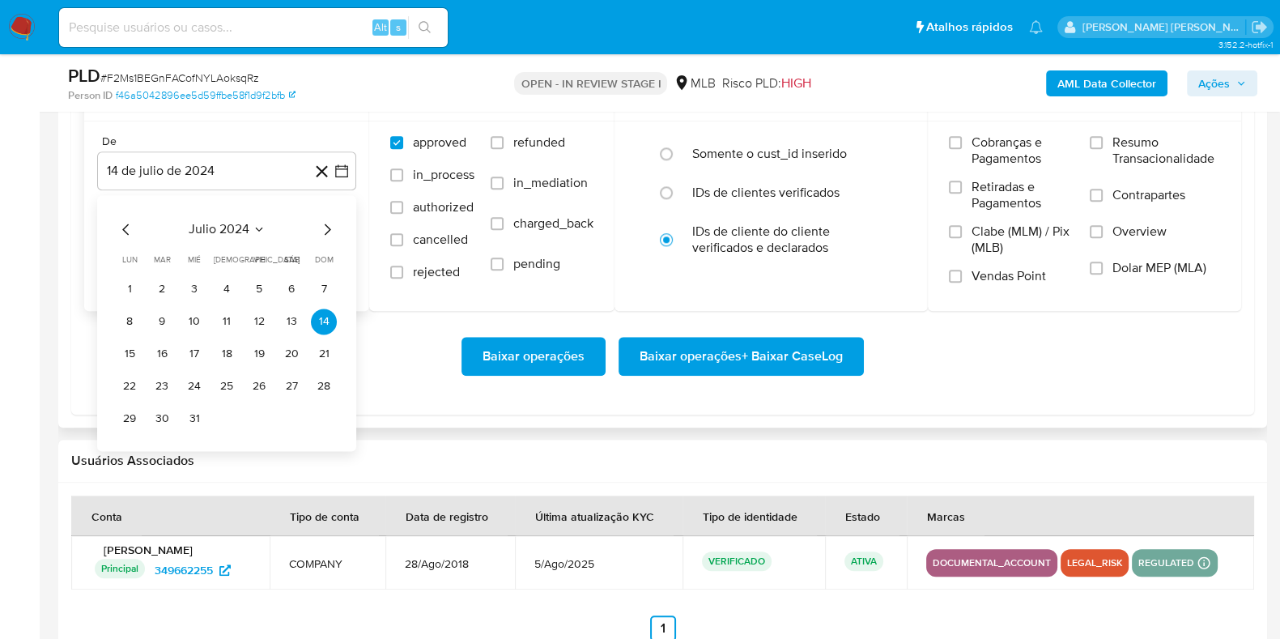
click at [327, 223] on icon "Mes siguiente" at bounding box center [326, 228] width 19 height 19
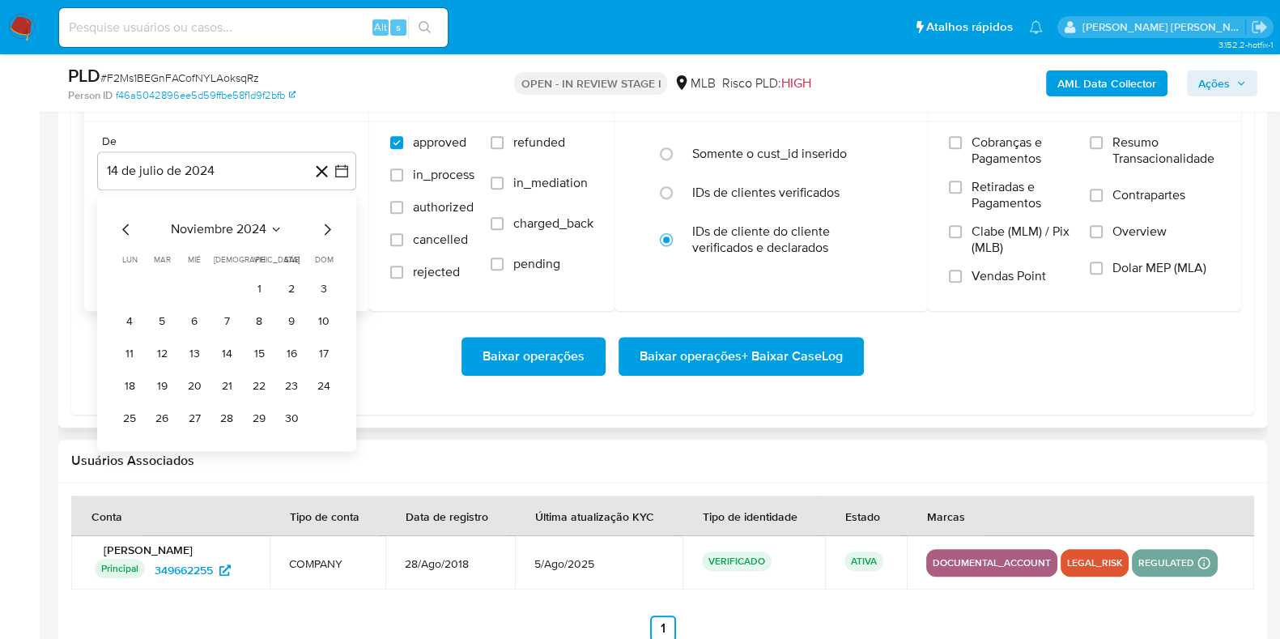
click at [327, 223] on icon "Mes siguiente" at bounding box center [326, 228] width 19 height 19
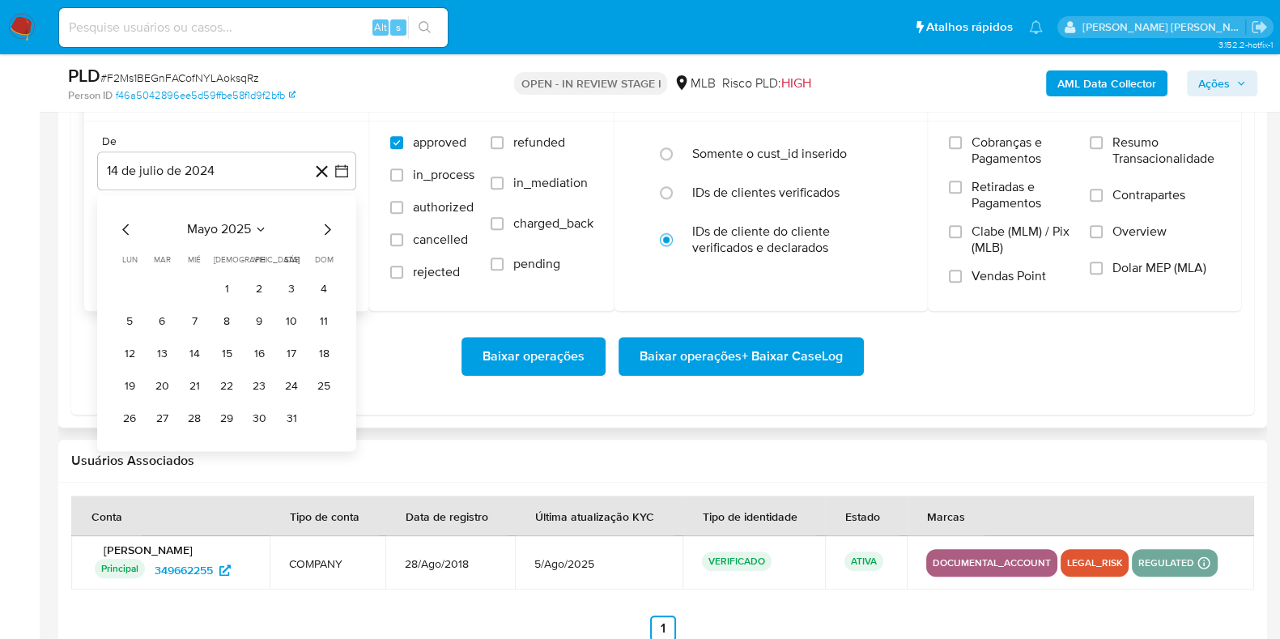
click at [327, 223] on icon "Mes siguiente" at bounding box center [326, 228] width 19 height 19
click at [315, 287] on button "1" at bounding box center [324, 289] width 26 height 26
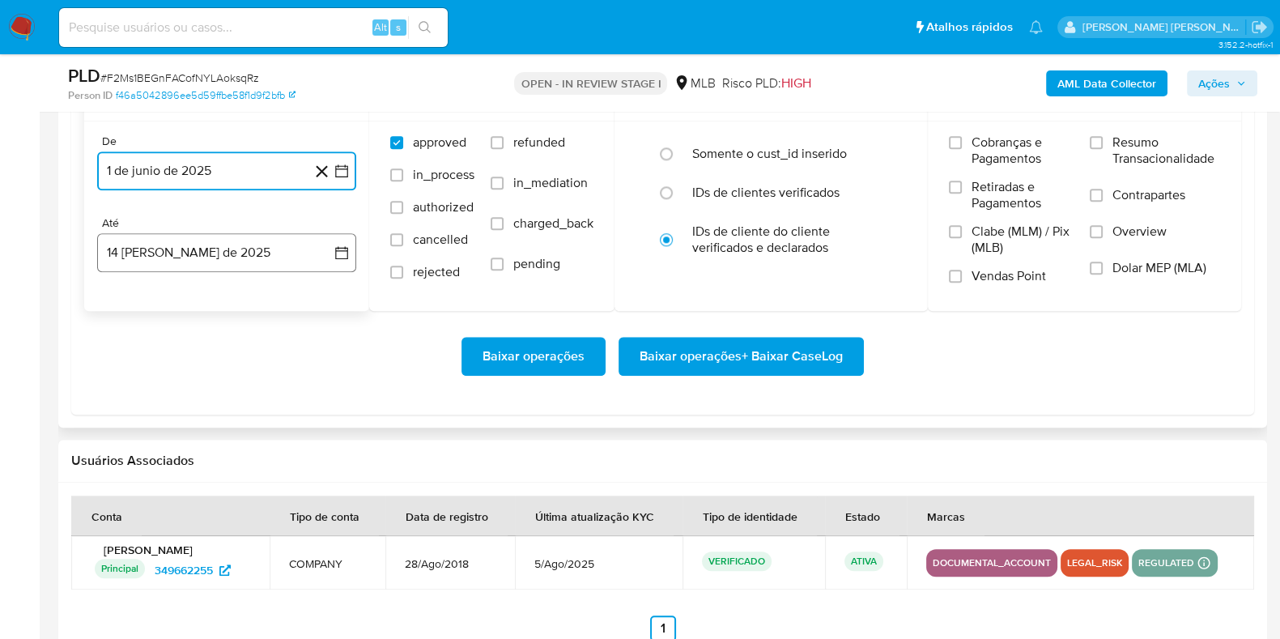
click at [275, 245] on button "14 [PERSON_NAME] de 2025" at bounding box center [226, 252] width 259 height 39
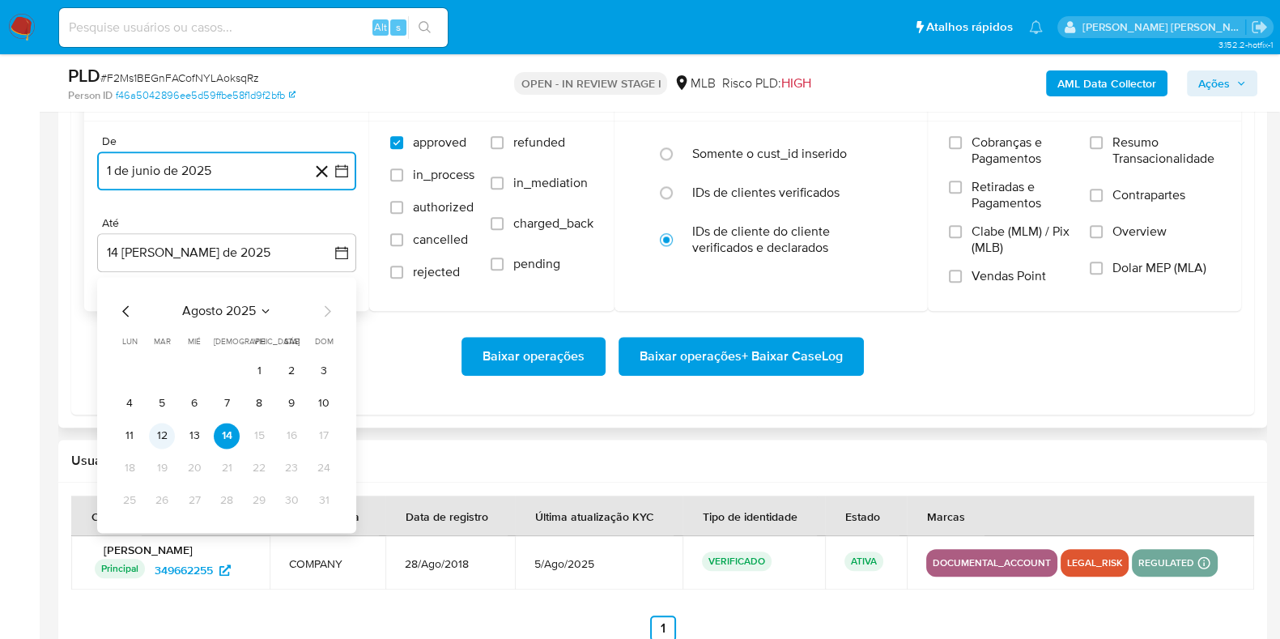
click at [164, 435] on button "12" at bounding box center [162, 436] width 26 height 26
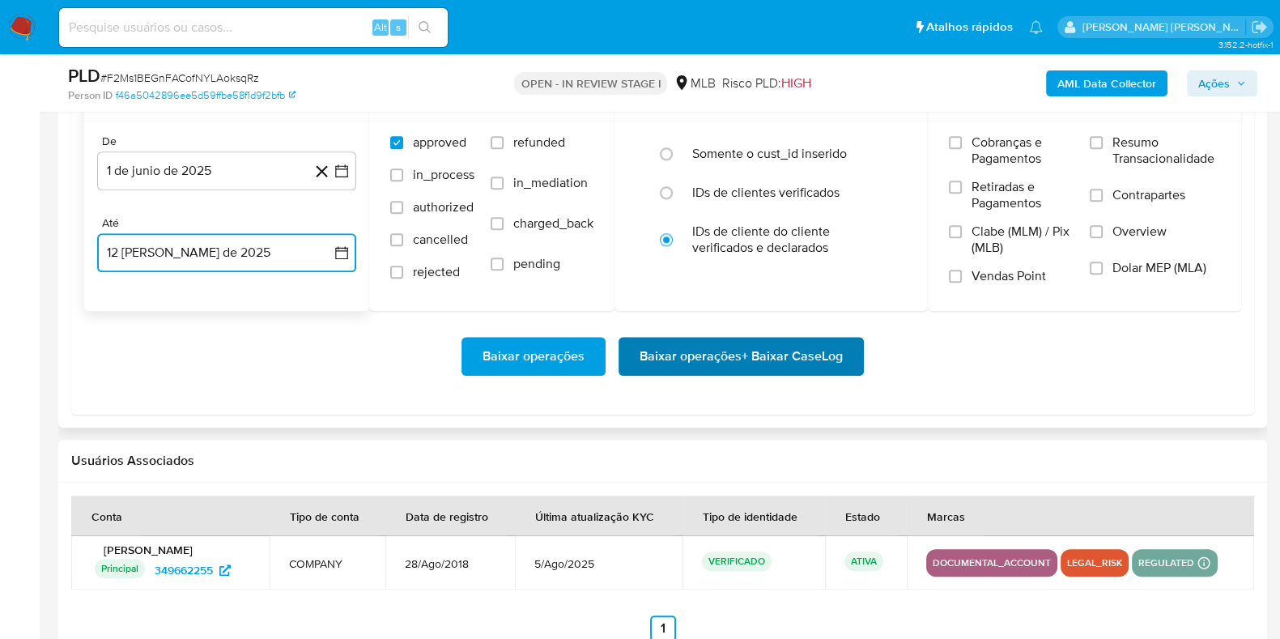
click at [675, 356] on span "Baixar operações + Baixar CaseLog" at bounding box center [741, 356] width 203 height 36
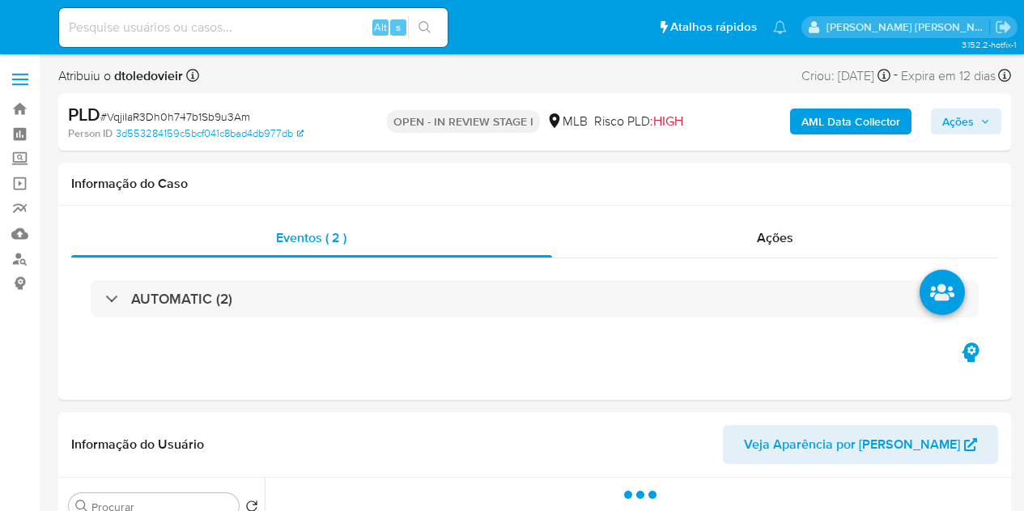
select select "10"
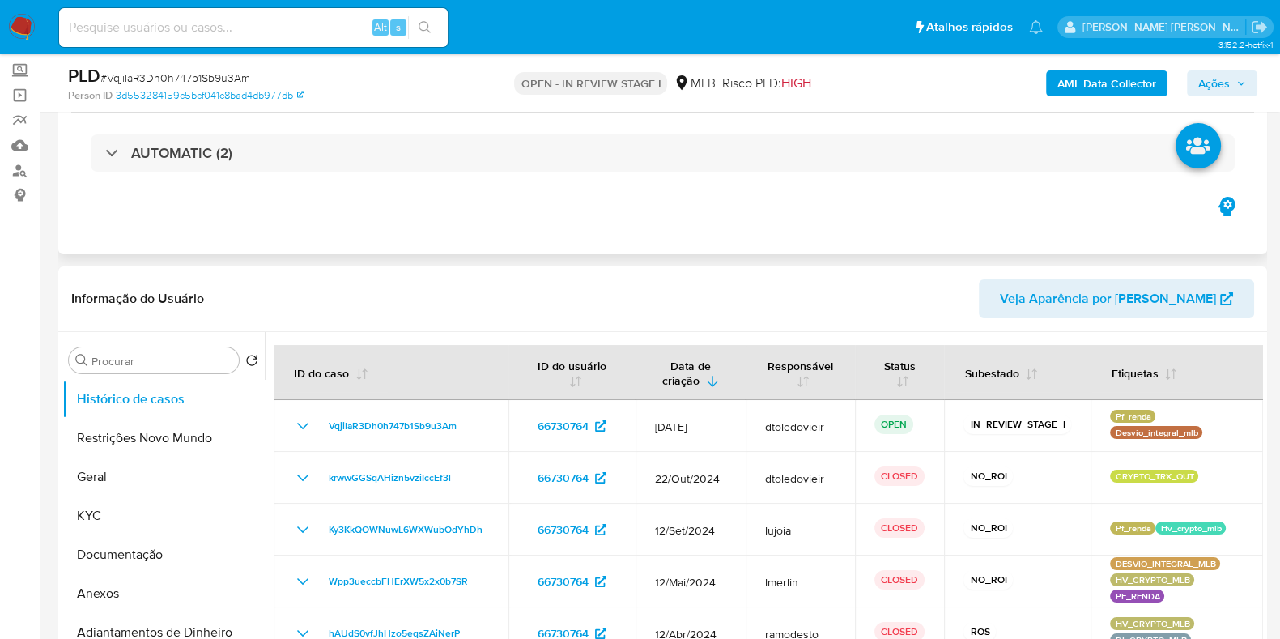
scroll to position [304, 0]
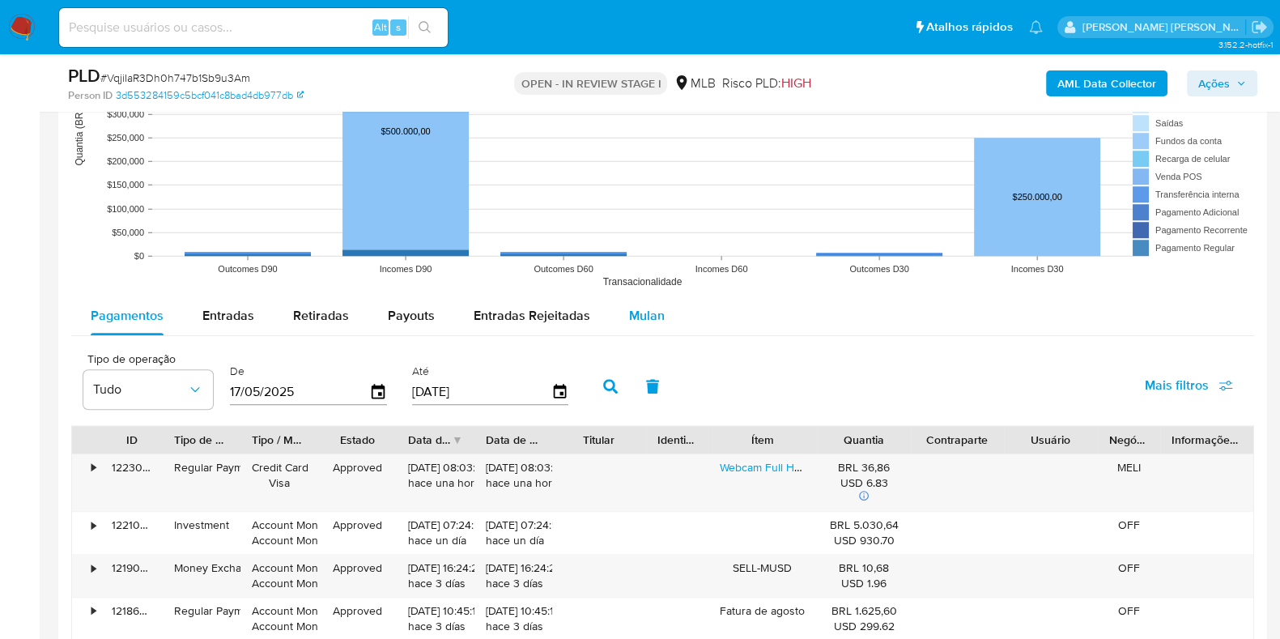
click at [649, 306] on span "Mulan" at bounding box center [647, 315] width 36 height 19
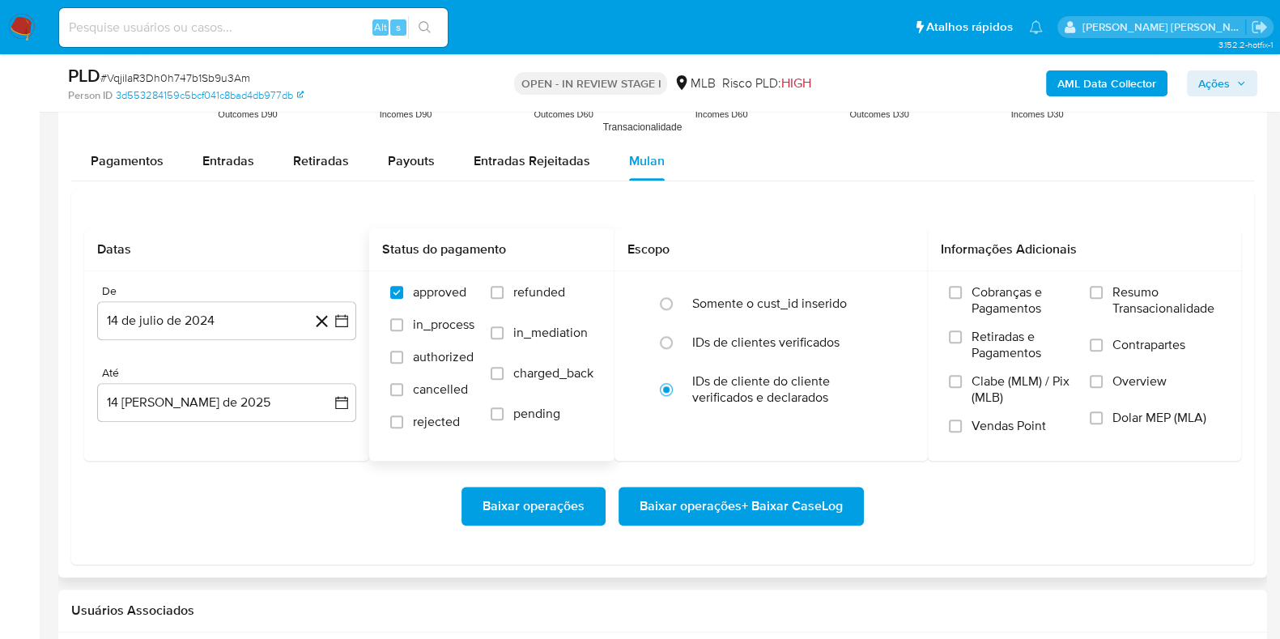
scroll to position [1923, 0]
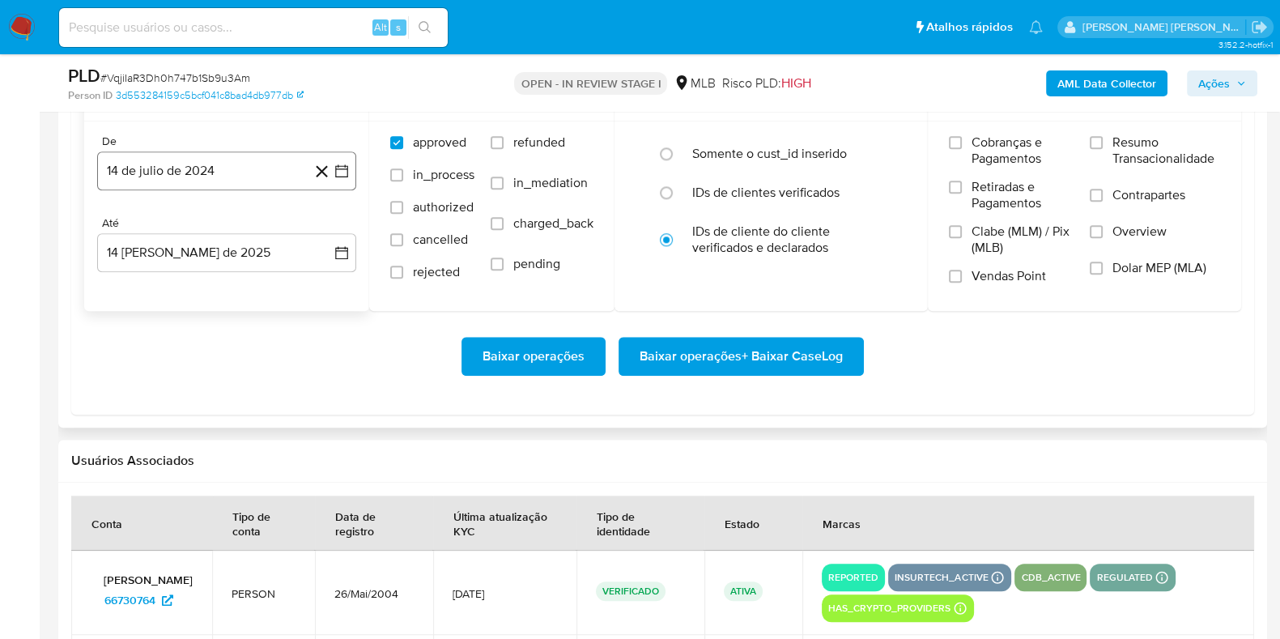
click at [249, 164] on button "14 de julio de 2024" at bounding box center [226, 170] width 259 height 39
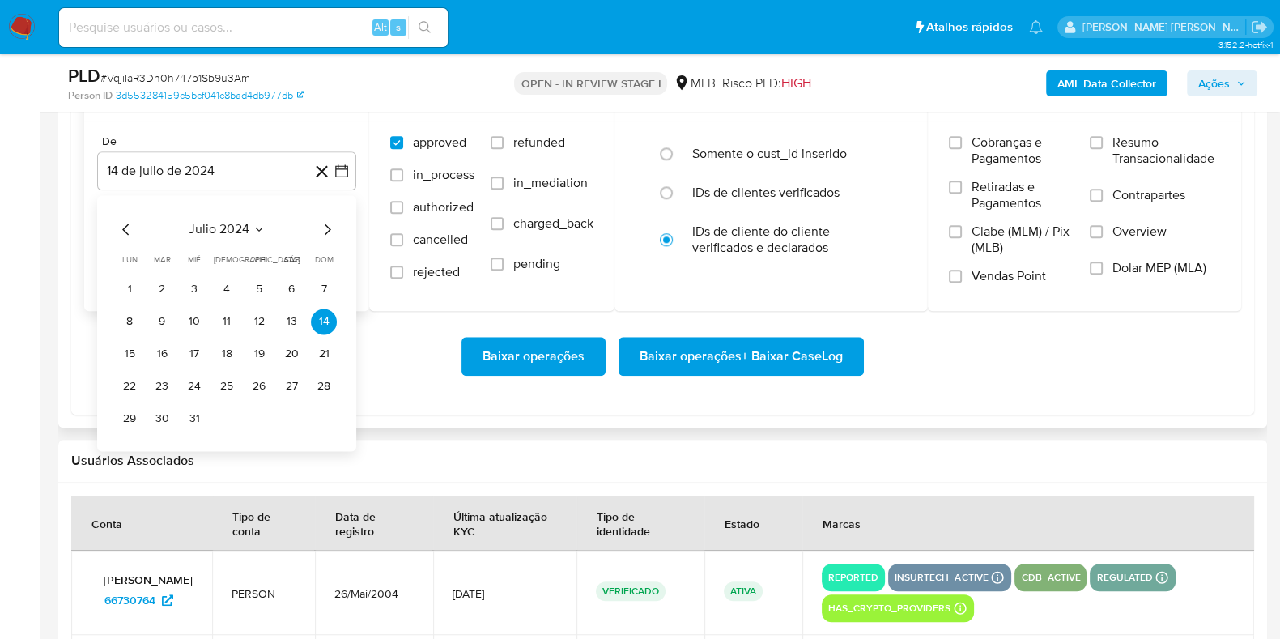
click at [322, 222] on icon "Mes siguiente" at bounding box center [326, 228] width 19 height 19
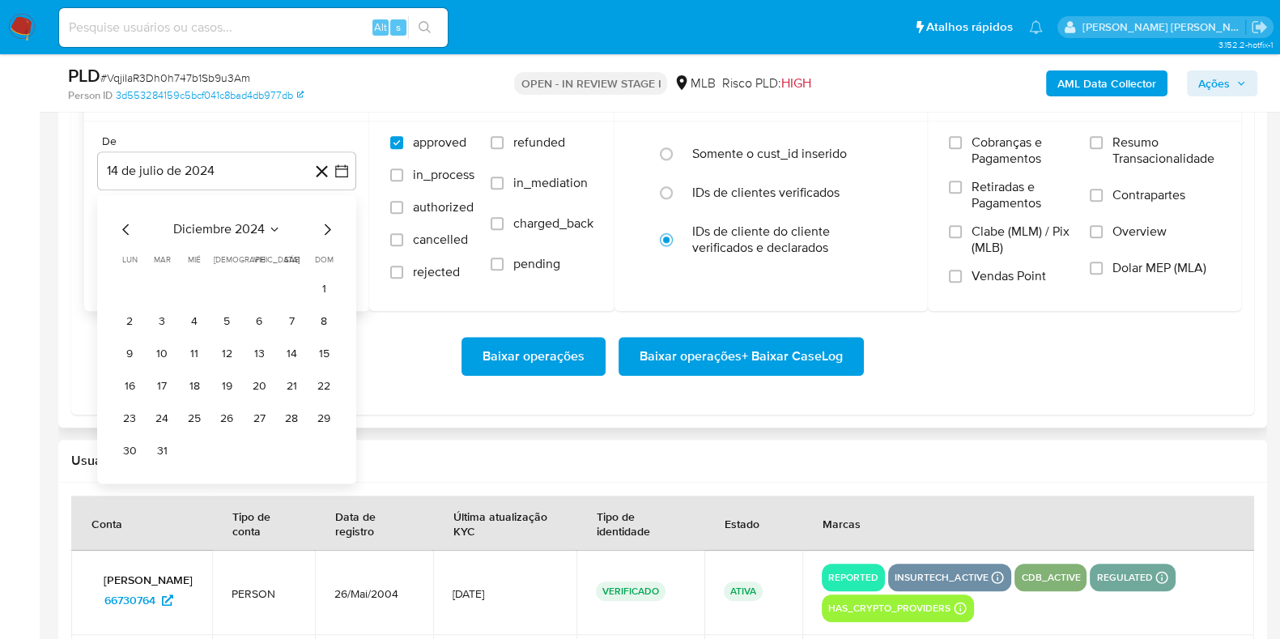
click at [323, 223] on icon "Mes siguiente" at bounding box center [326, 228] width 19 height 19
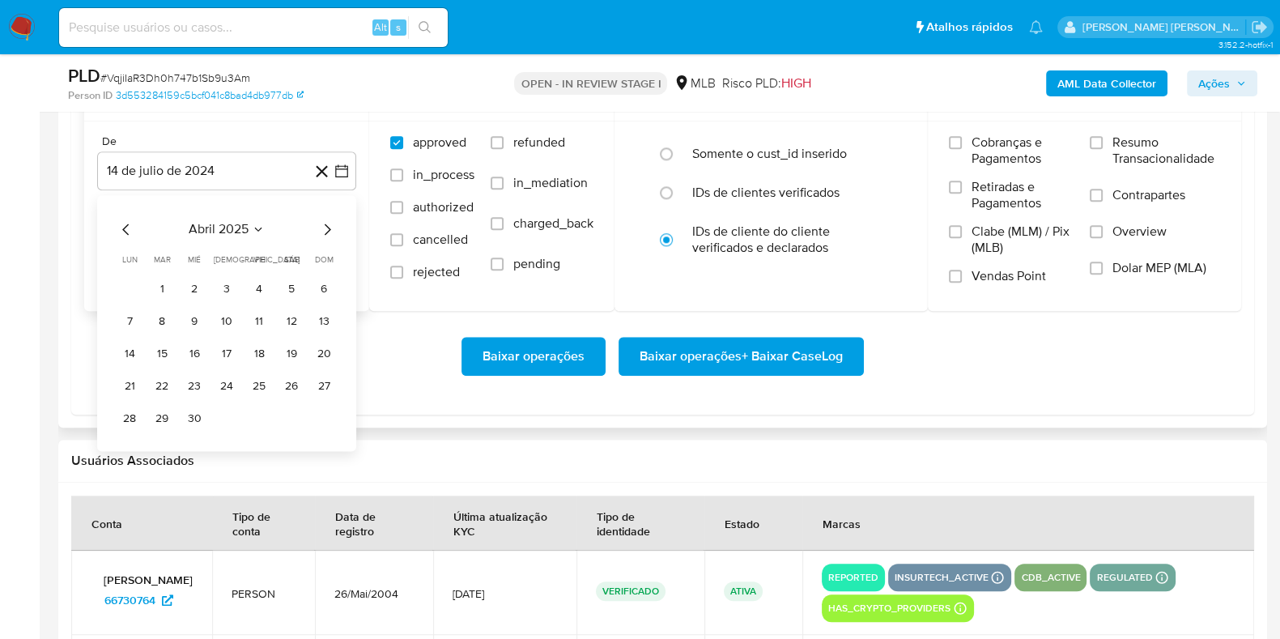
click at [323, 223] on icon "Mes siguiente" at bounding box center [326, 228] width 19 height 19
click at [322, 291] on button "1" at bounding box center [324, 289] width 26 height 26
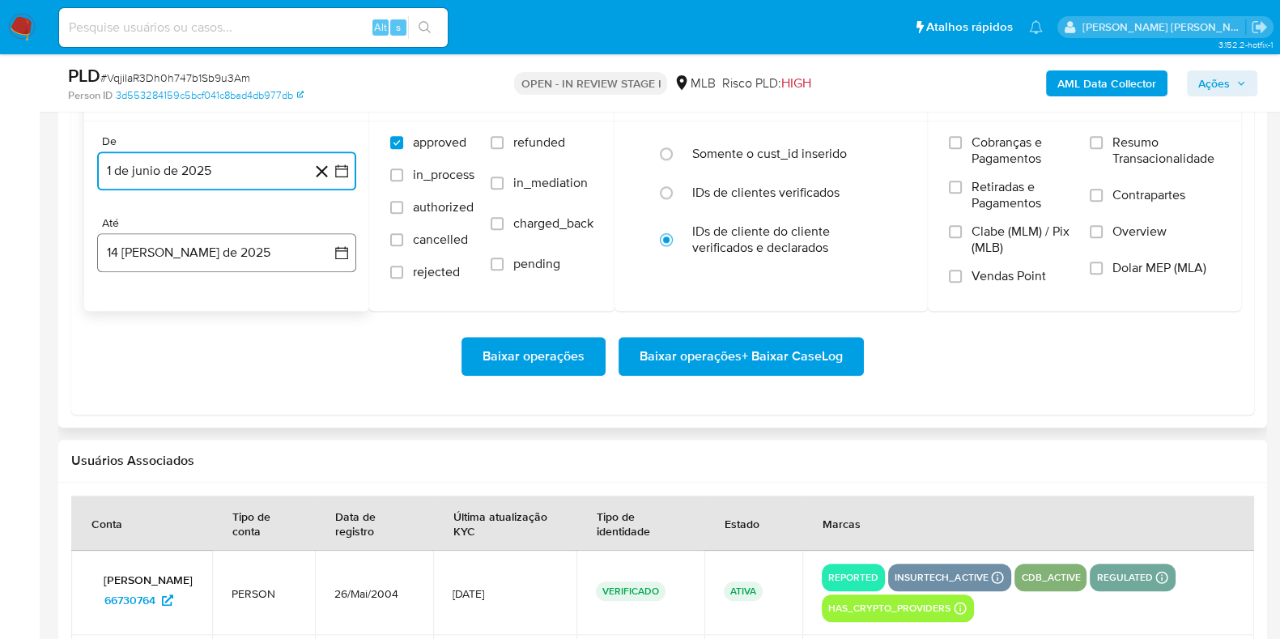
click at [265, 253] on button "14 [PERSON_NAME] de 2025" at bounding box center [226, 252] width 259 height 39
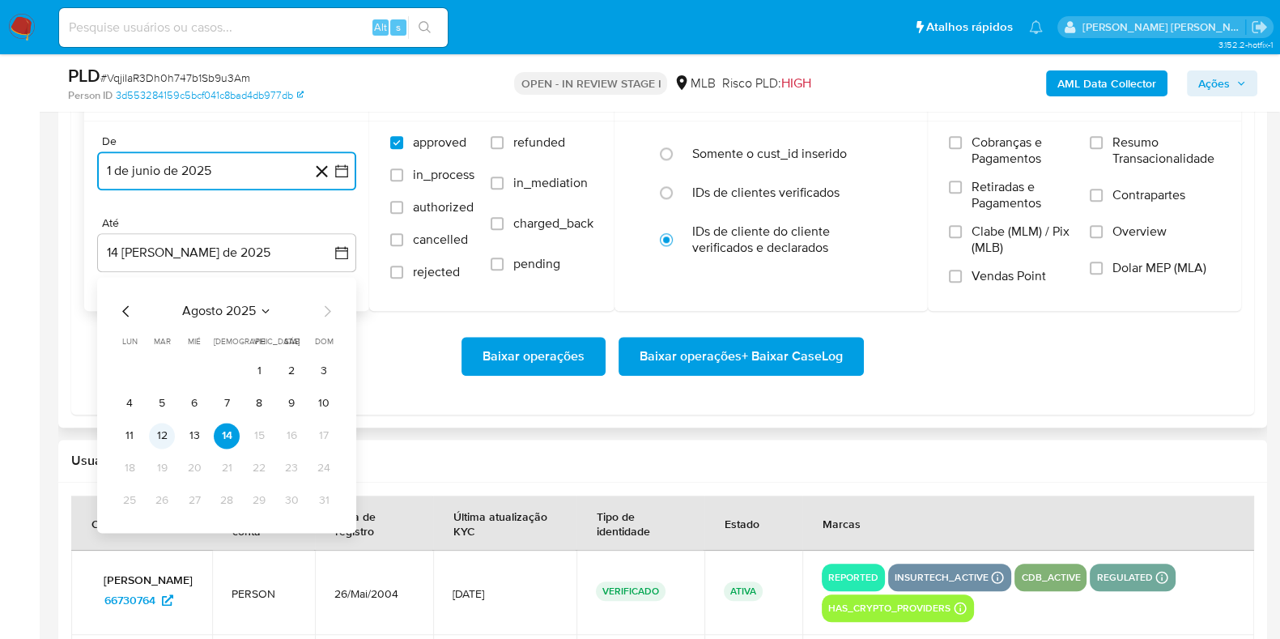
click at [160, 432] on button "12" at bounding box center [162, 436] width 26 height 26
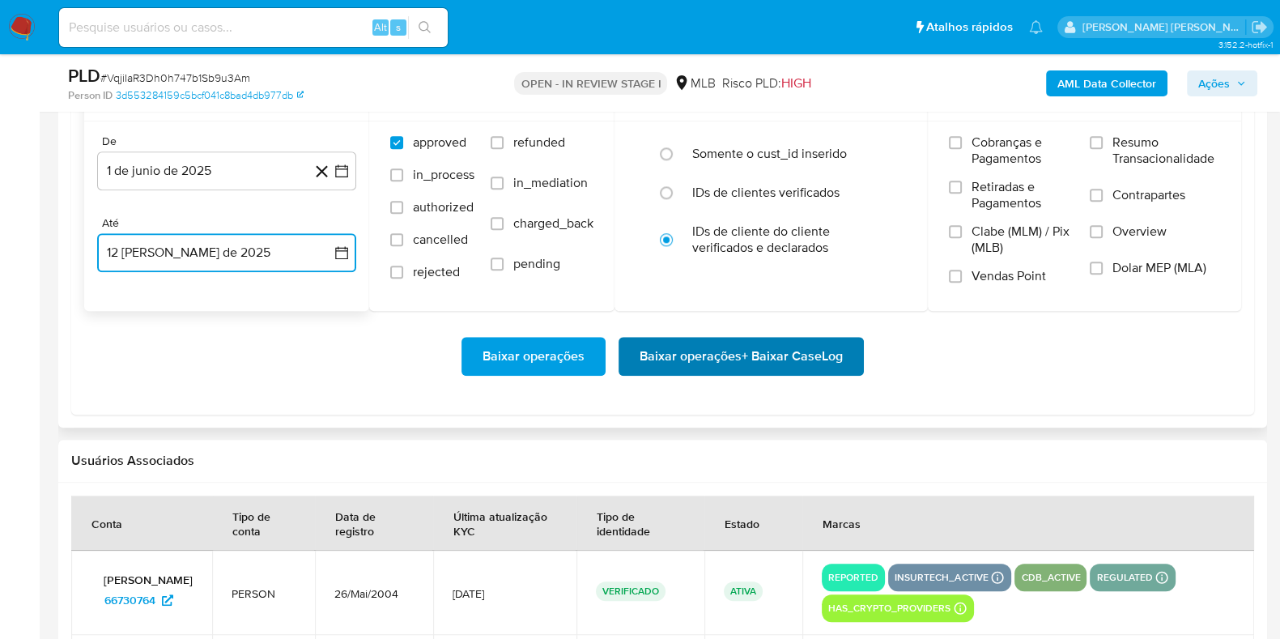
click at [702, 353] on span "Baixar operações + Baixar CaseLog" at bounding box center [741, 356] width 203 height 36
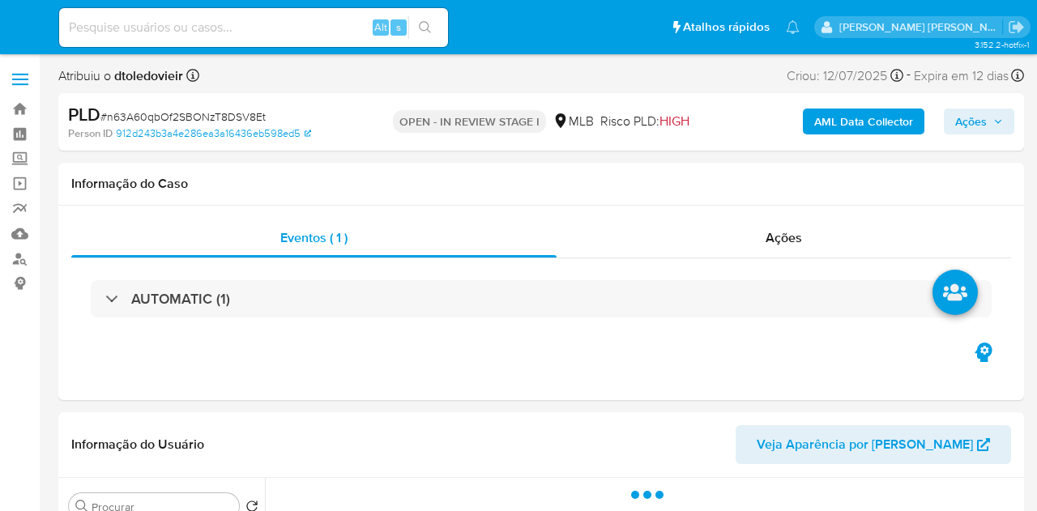
select select "10"
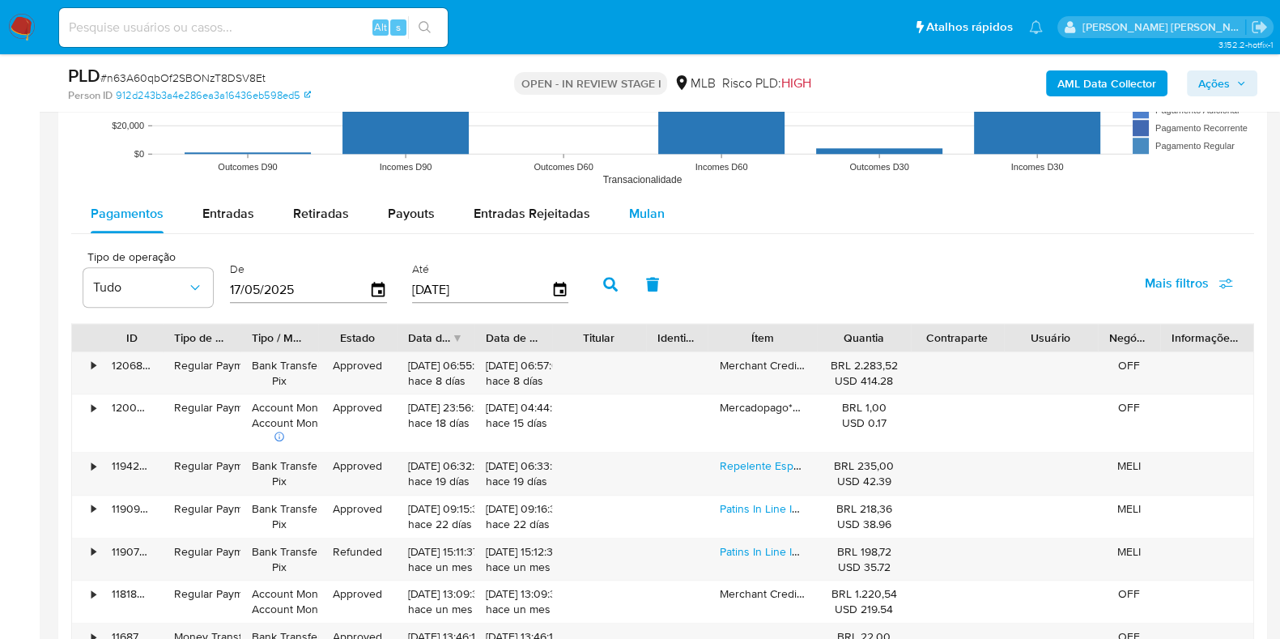
click at [649, 204] on span "Mulan" at bounding box center [647, 213] width 36 height 19
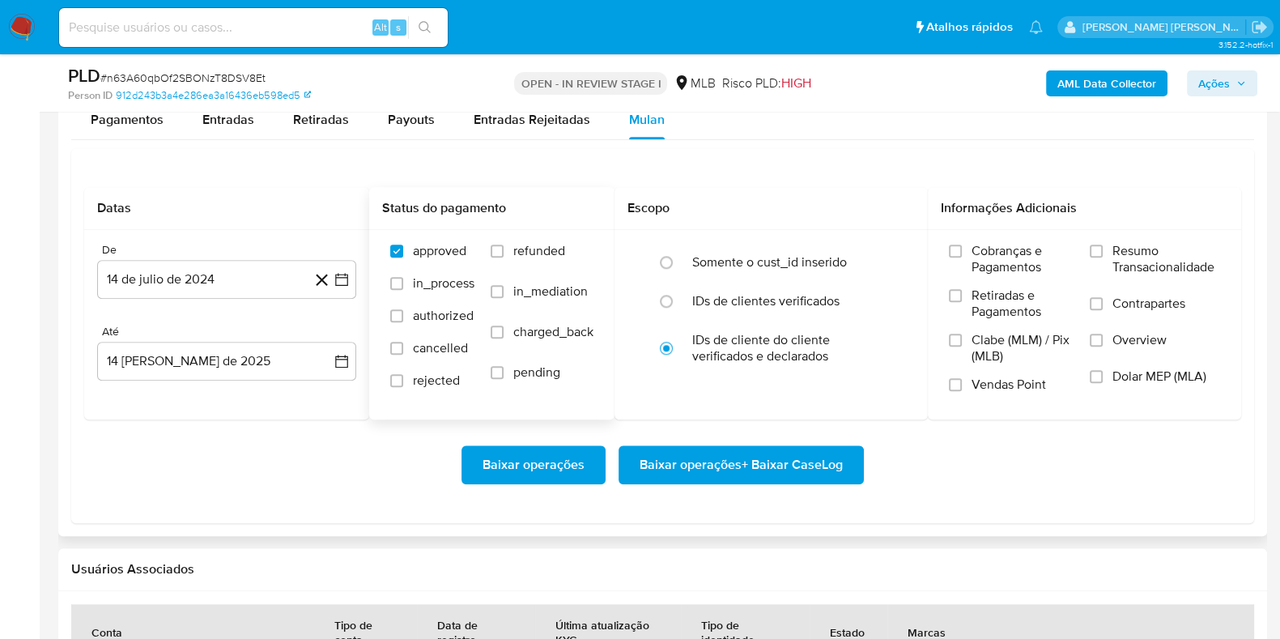
scroll to position [1923, 0]
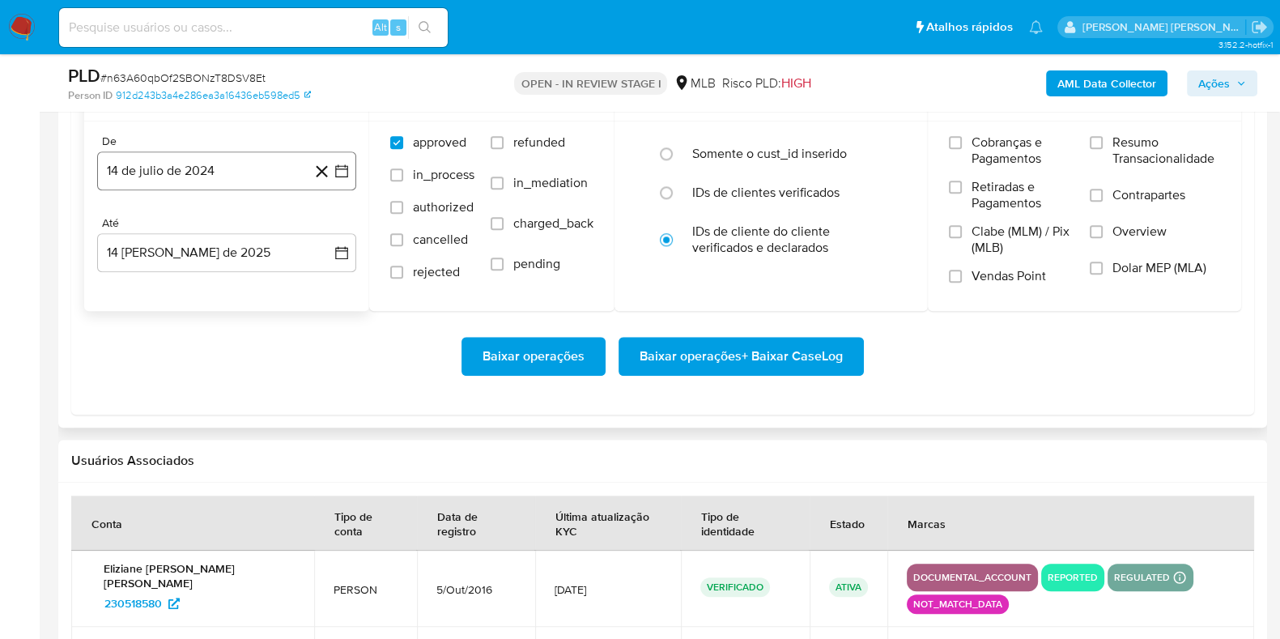
click at [275, 184] on button "14 de julio de 2024" at bounding box center [226, 170] width 259 height 39
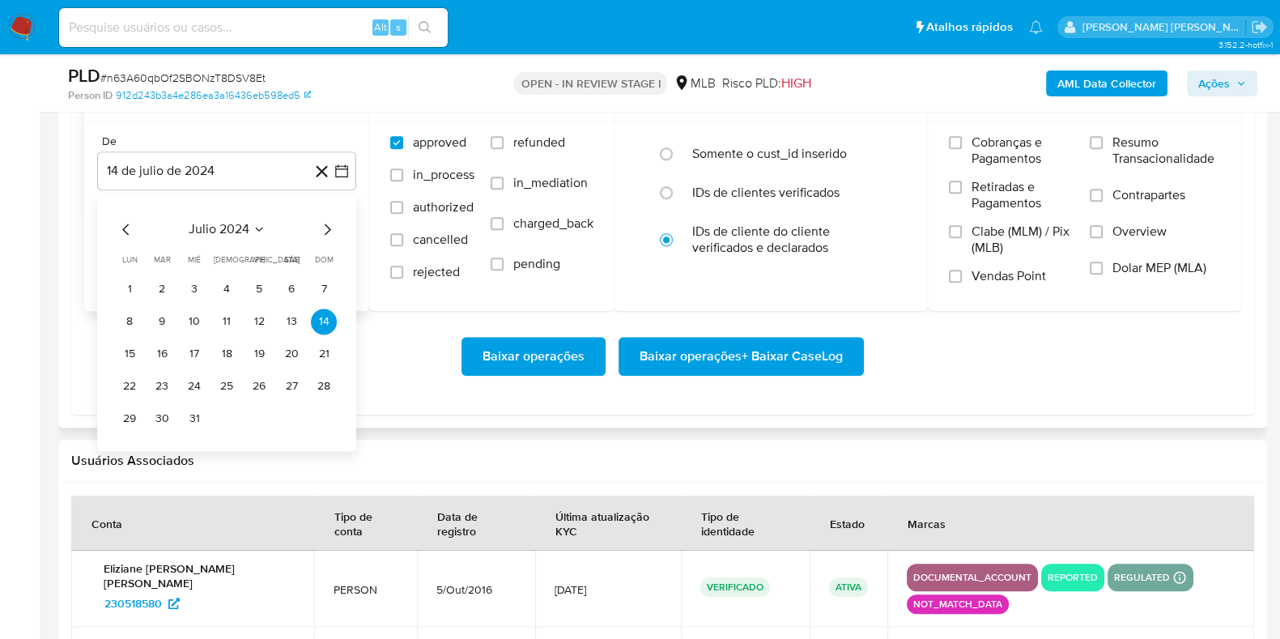
scroll to position [2024, 0]
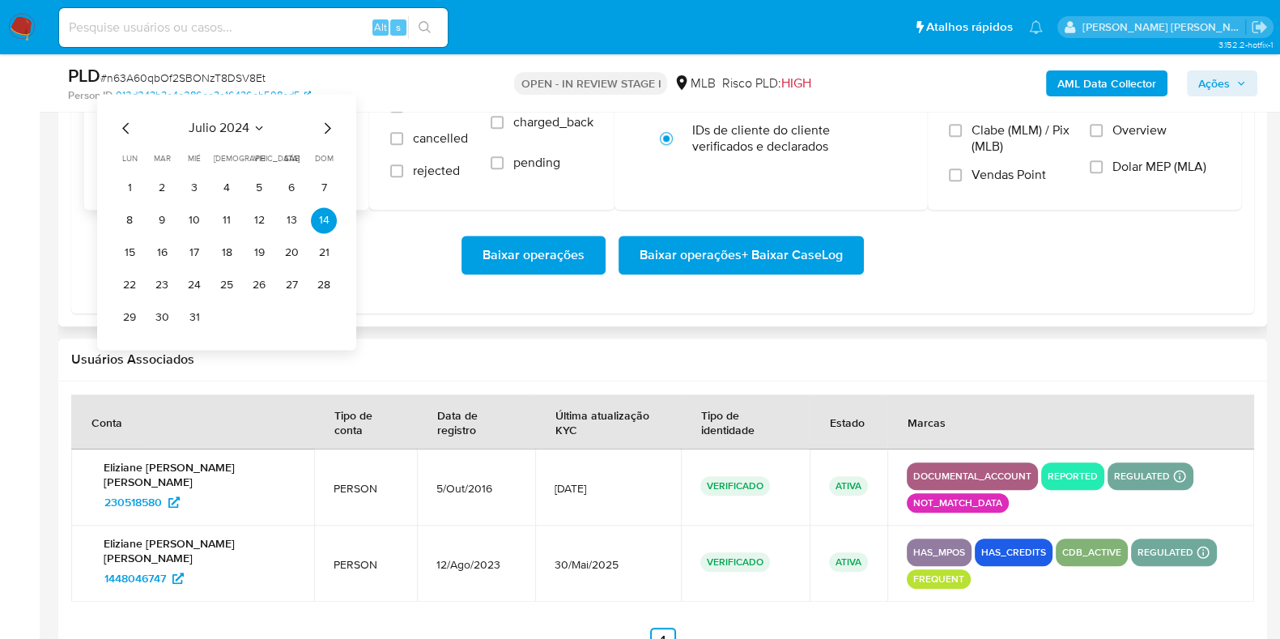
click at [324, 128] on icon "Mes siguiente" at bounding box center [326, 127] width 19 height 19
click at [324, 127] on icon "Mes siguiente" at bounding box center [326, 127] width 19 height 19
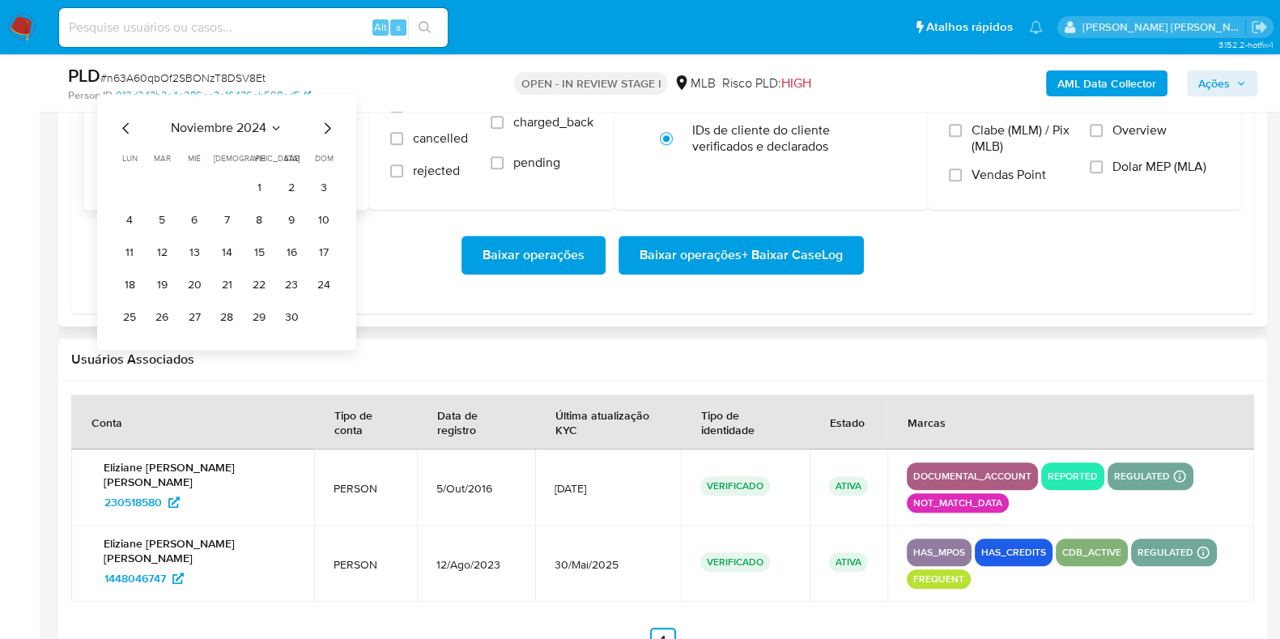
click at [324, 127] on icon "Mes siguiente" at bounding box center [326, 127] width 19 height 19
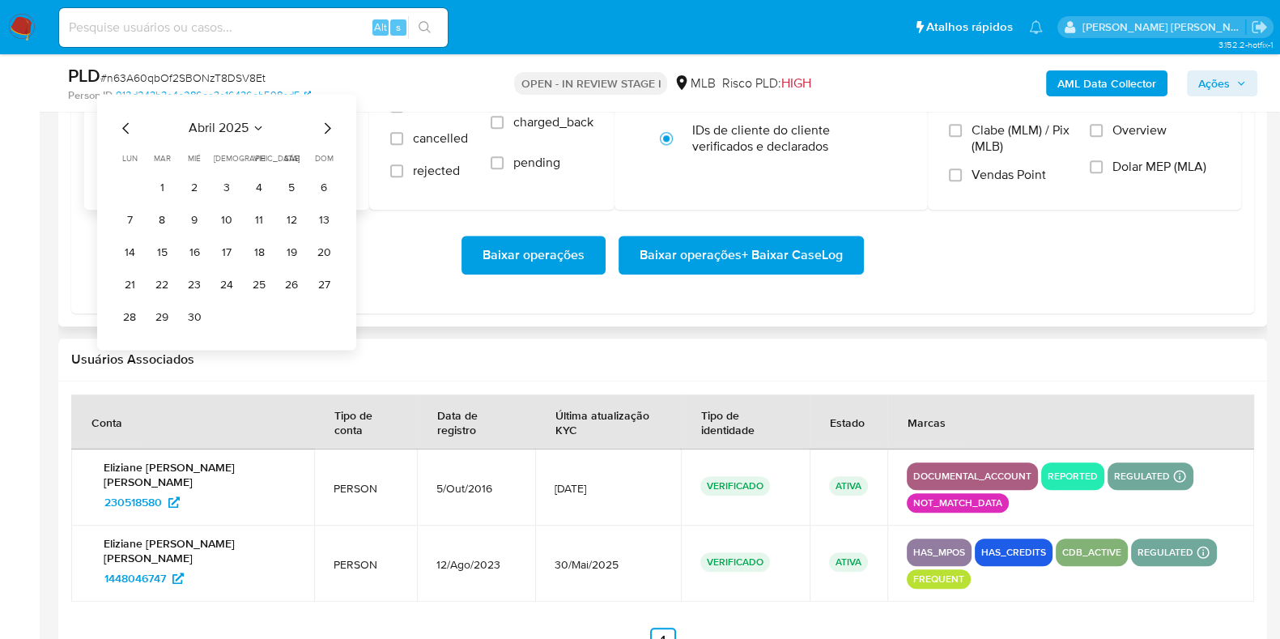
click at [324, 127] on icon "Mes siguiente" at bounding box center [326, 127] width 19 height 19
click at [322, 185] on button "1" at bounding box center [324, 188] width 26 height 26
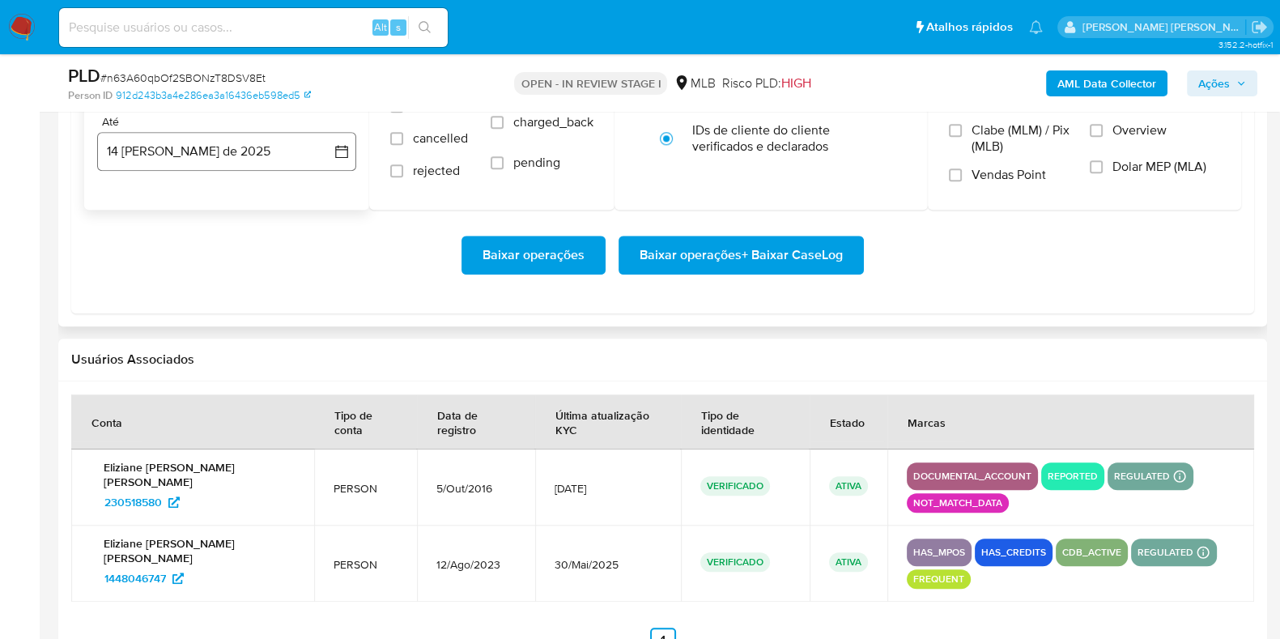
click at [272, 151] on button "14 [PERSON_NAME] de 2025" at bounding box center [226, 151] width 259 height 39
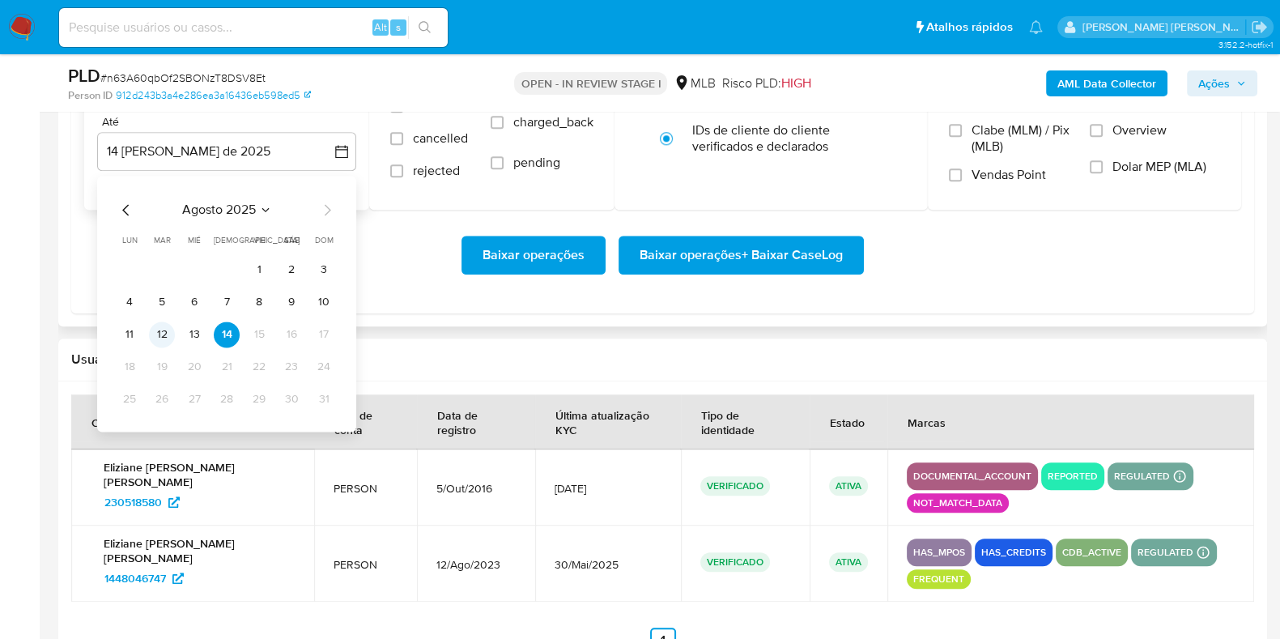
click at [166, 333] on button "12" at bounding box center [162, 334] width 26 height 26
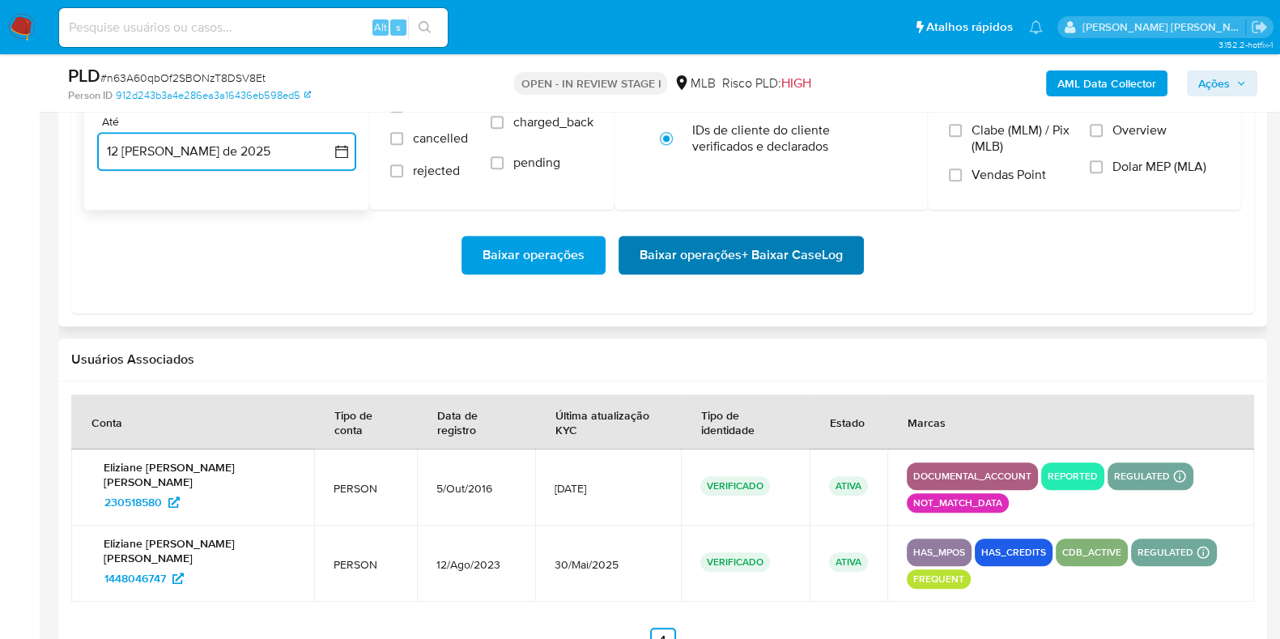
click at [673, 249] on span "Baixar operações + Baixar CaseLog" at bounding box center [741, 255] width 203 height 36
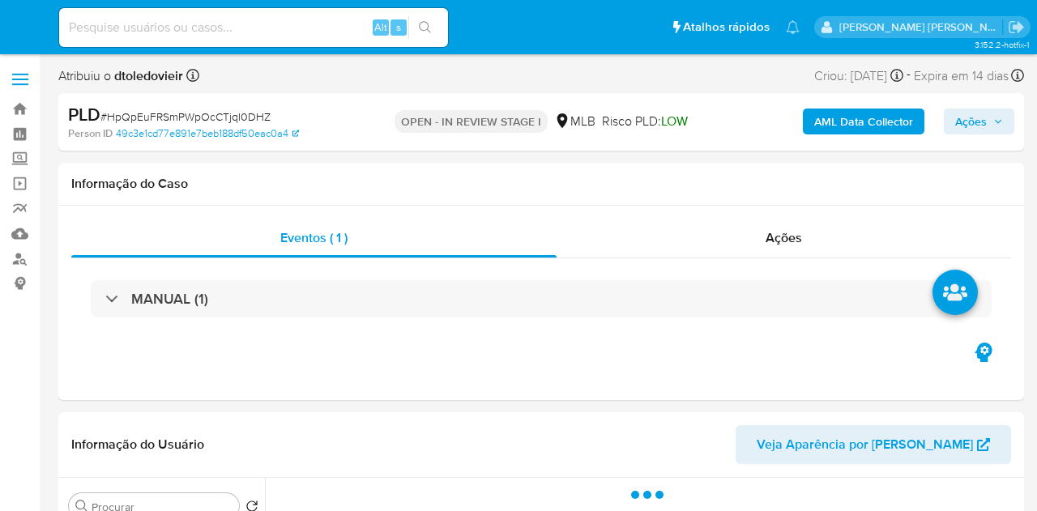
select select "10"
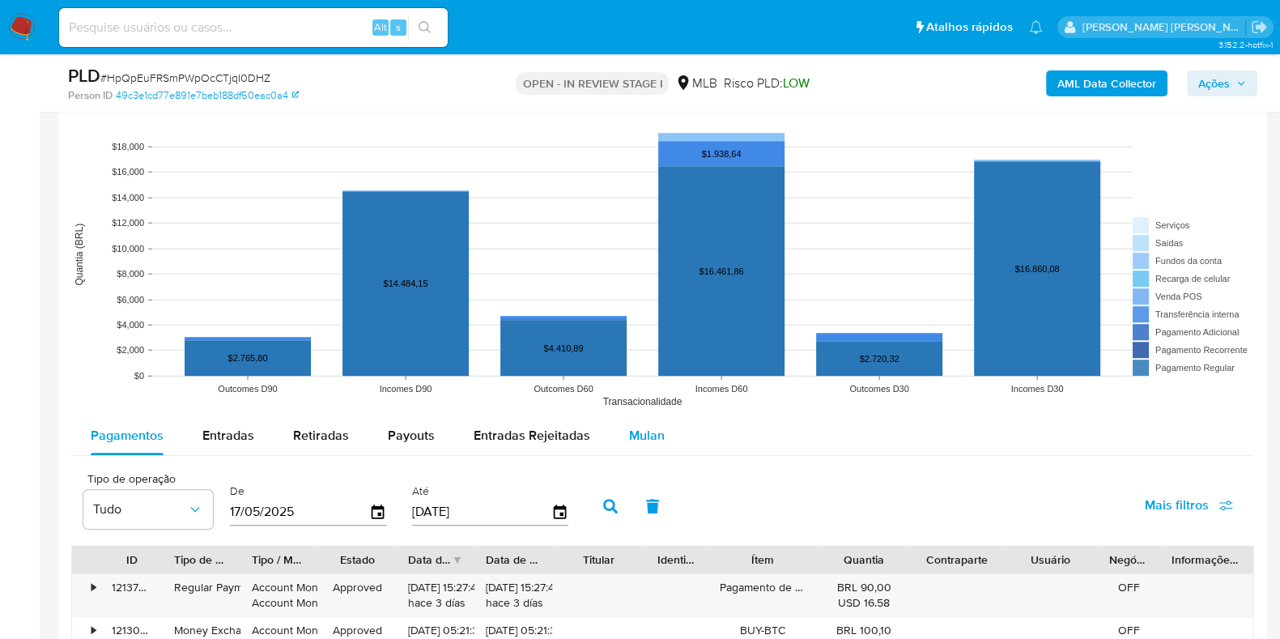
click at [653, 445] on div "Mulan" at bounding box center [647, 435] width 36 height 39
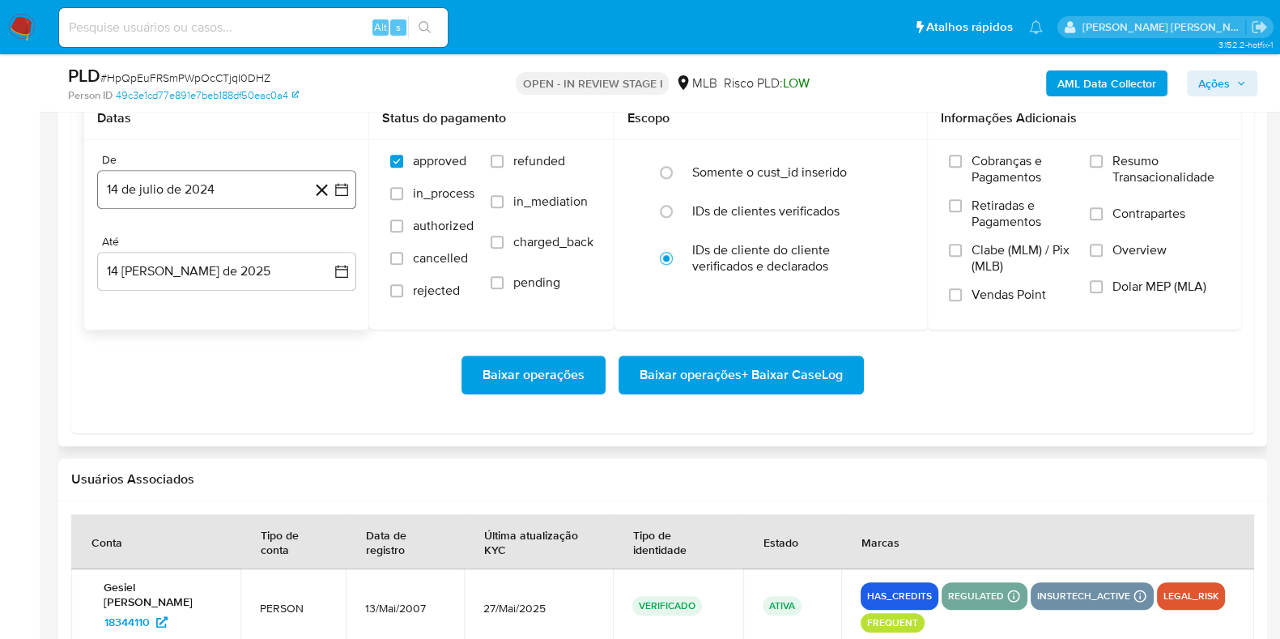
click at [231, 181] on button "14 de julio de 2024" at bounding box center [226, 189] width 259 height 39
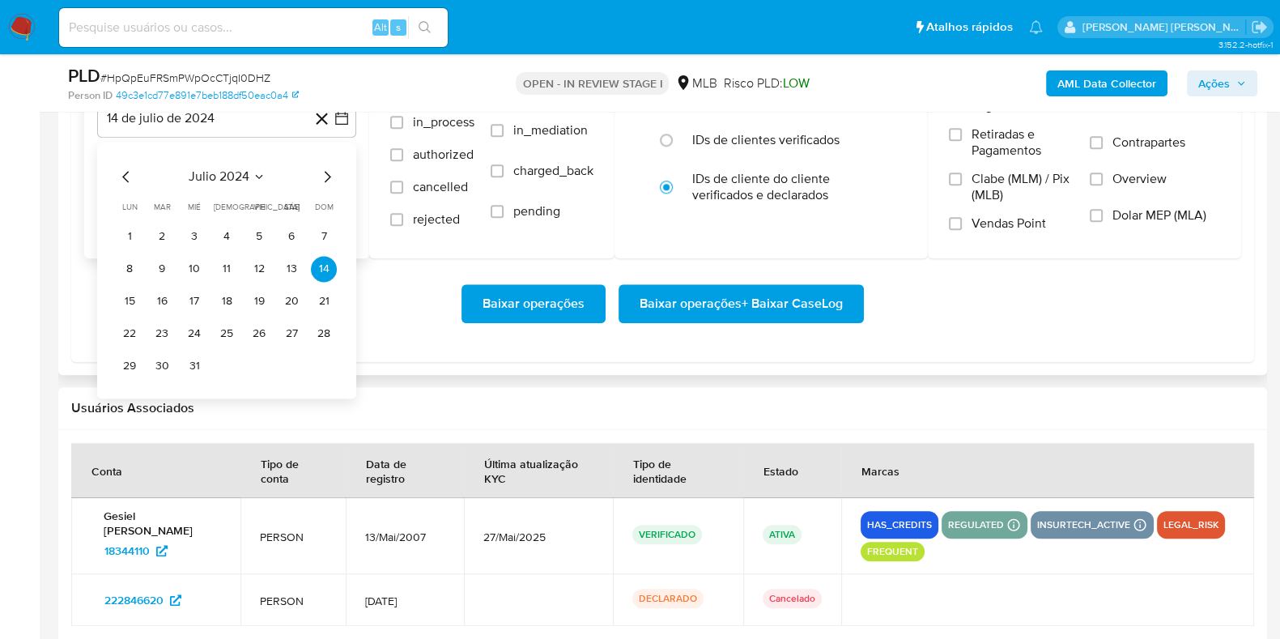
scroll to position [1923, 0]
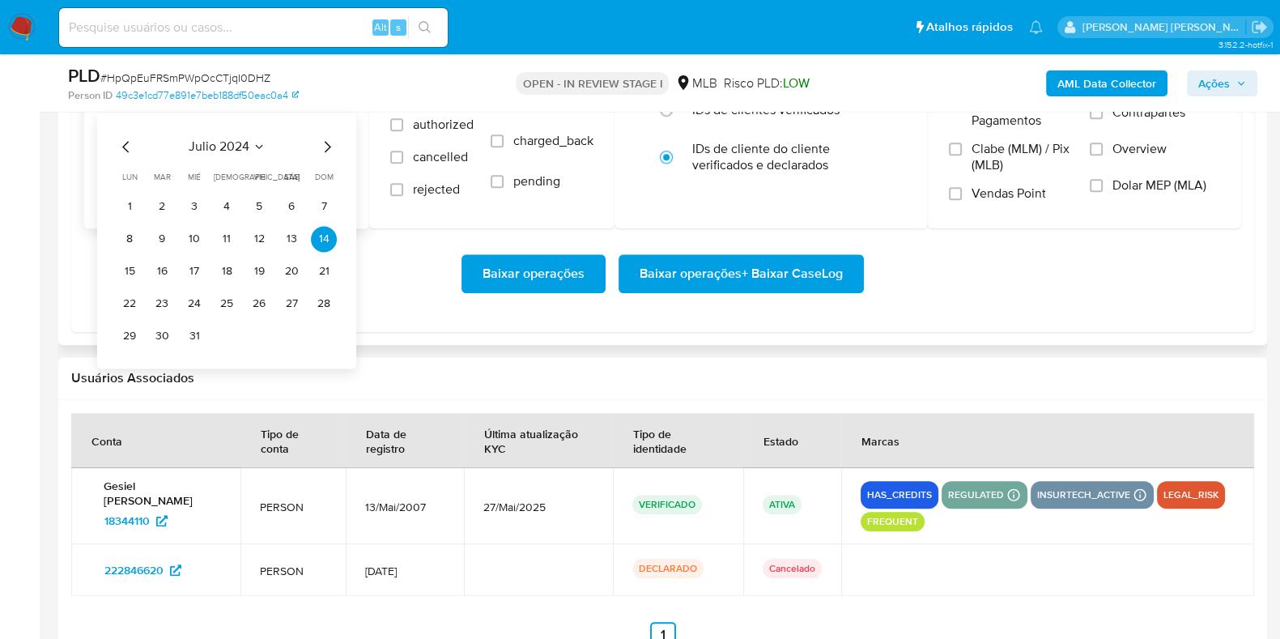
click at [326, 147] on icon "Mes siguiente" at bounding box center [326, 146] width 19 height 19
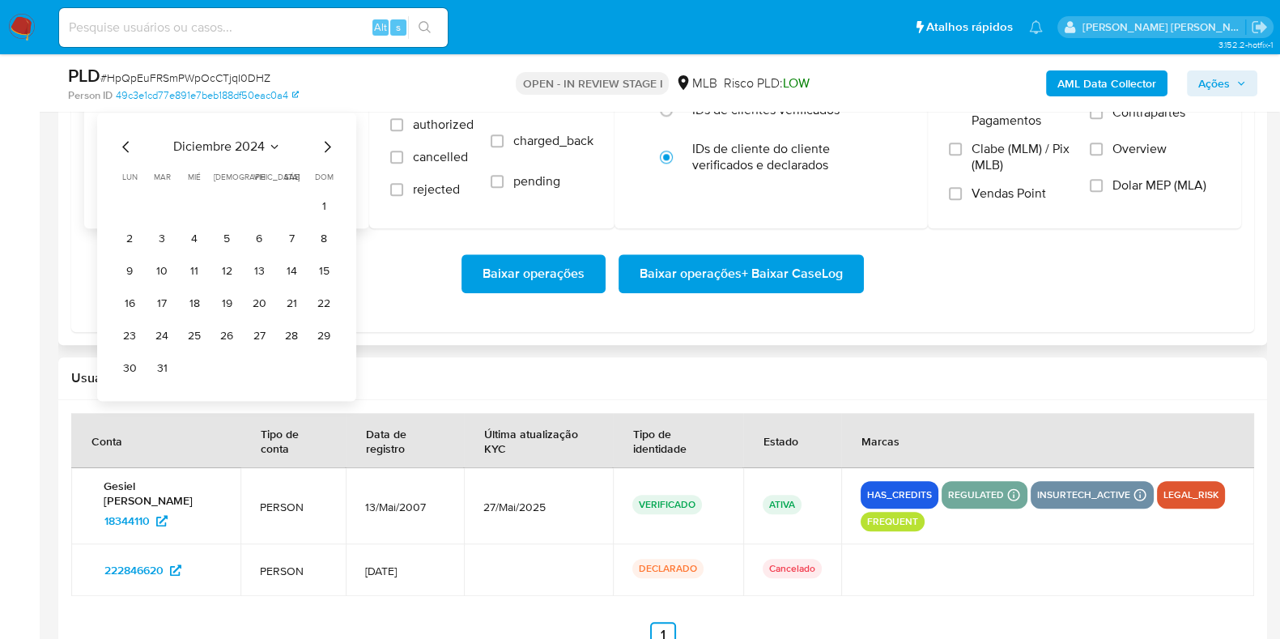
click at [326, 147] on icon "Mes siguiente" at bounding box center [326, 146] width 19 height 19
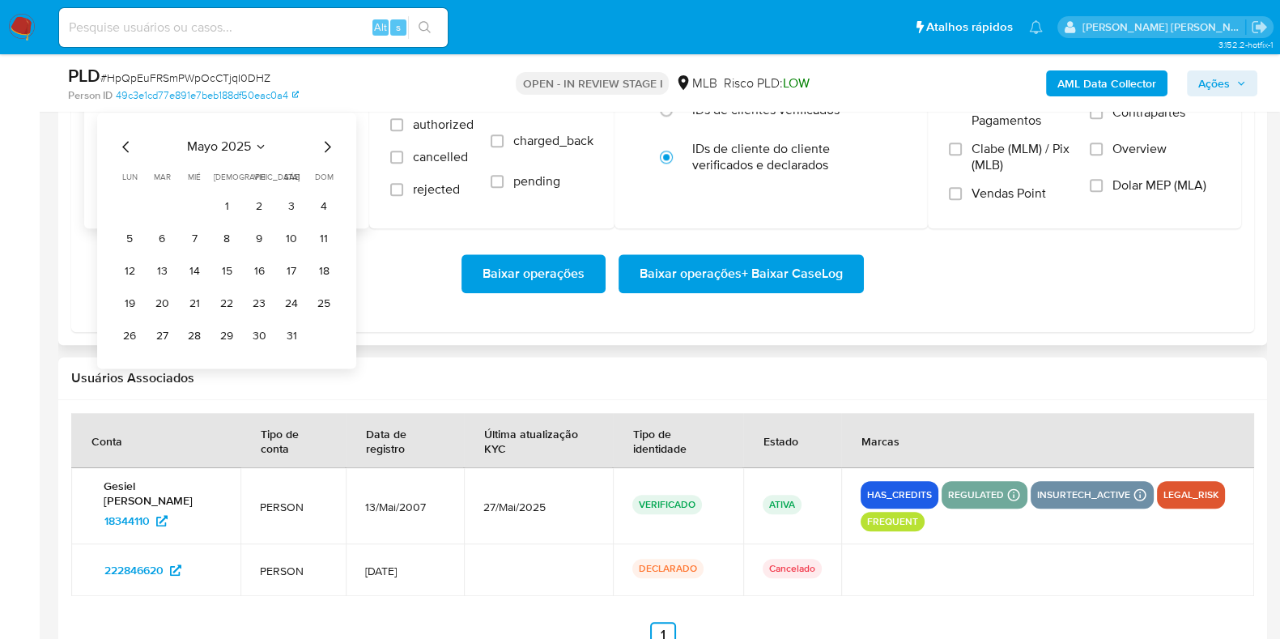
click at [326, 147] on icon "Mes siguiente" at bounding box center [326, 146] width 19 height 19
click at [327, 203] on button "1" at bounding box center [324, 207] width 26 height 26
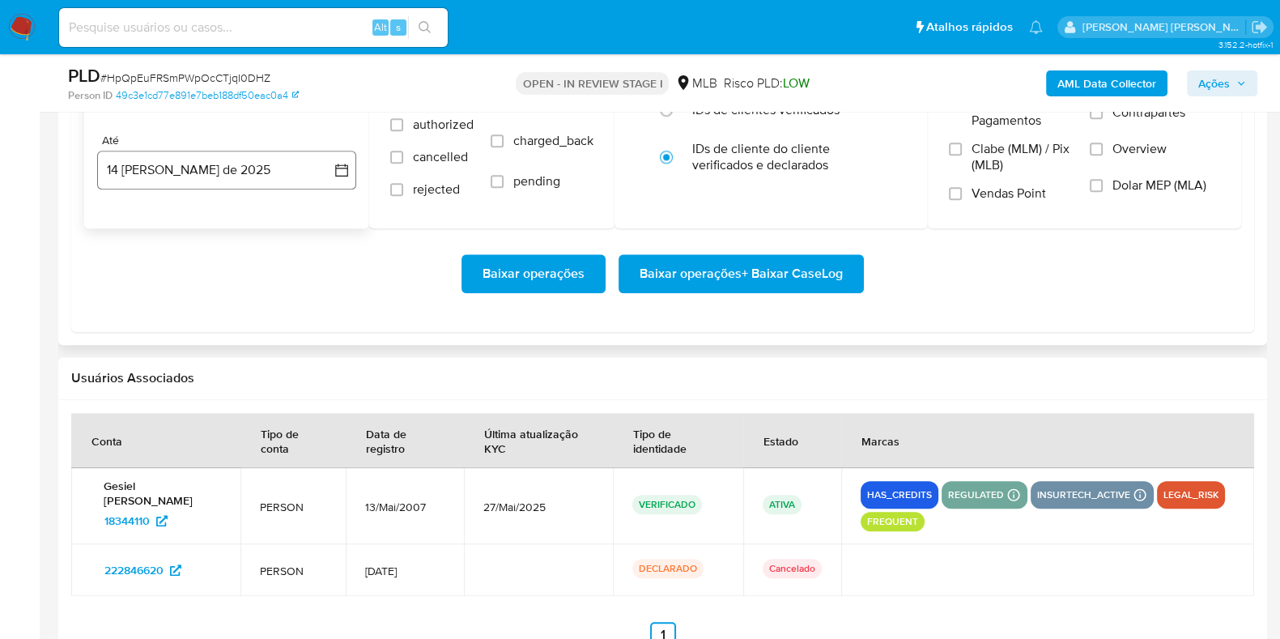
click at [246, 178] on button "14 [PERSON_NAME] de 2025" at bounding box center [226, 170] width 259 height 39
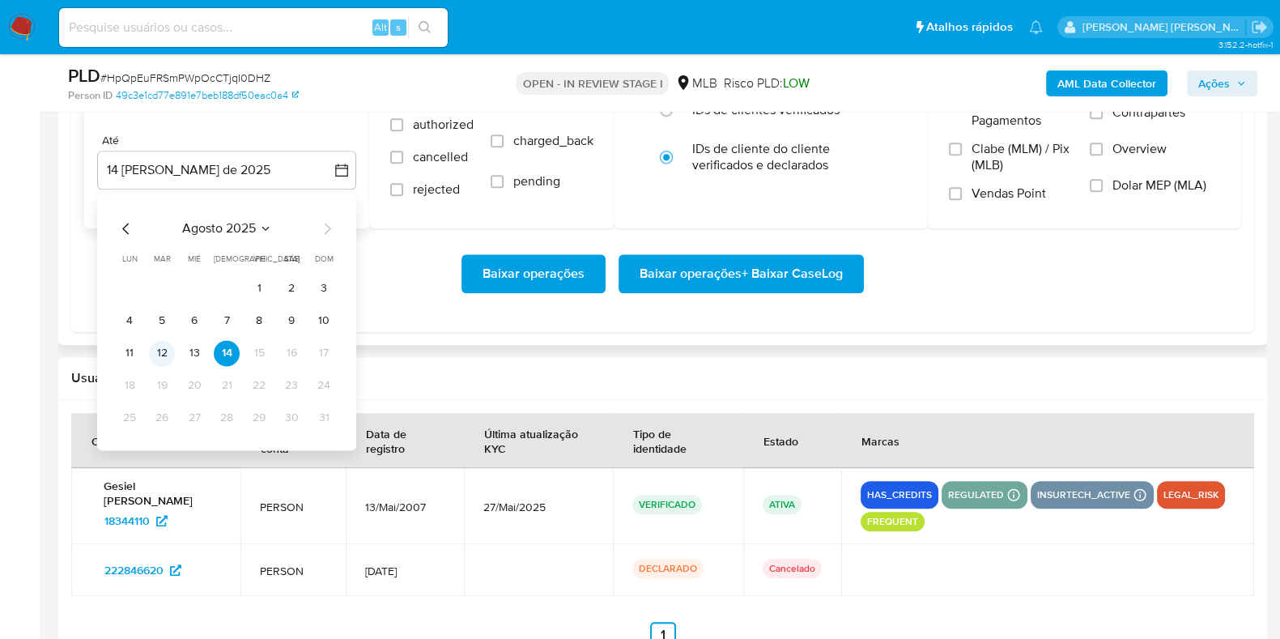
click at [166, 352] on button "12" at bounding box center [162, 353] width 26 height 26
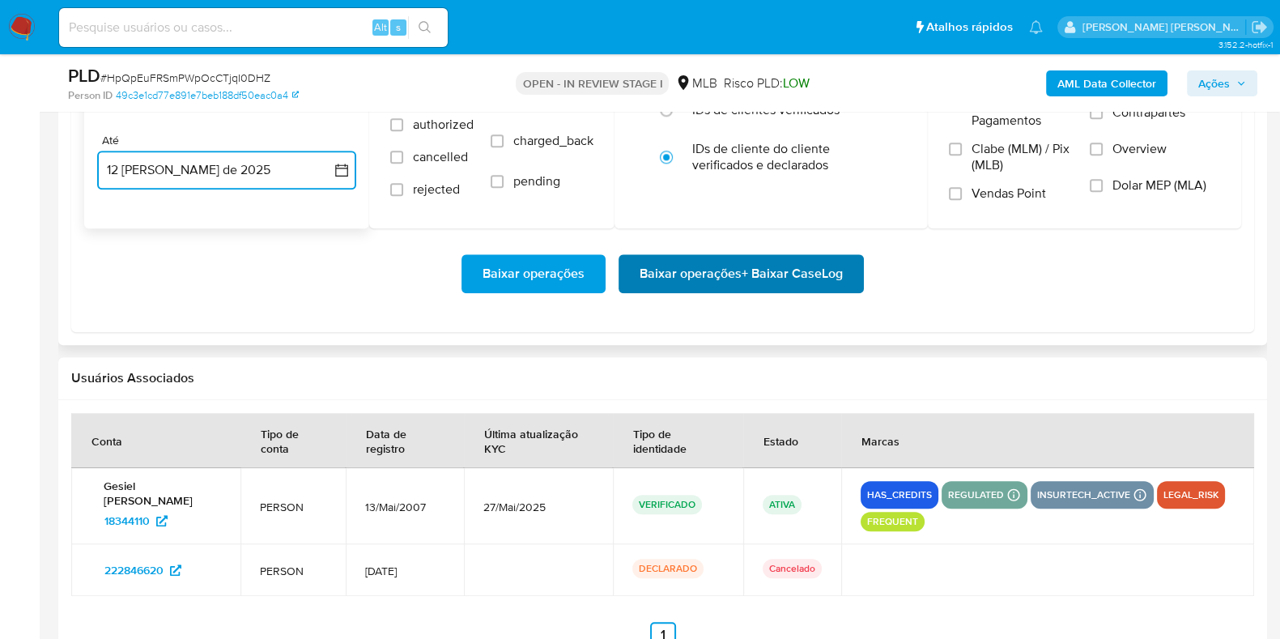
click at [709, 269] on span "Baixar operações + Baixar CaseLog" at bounding box center [741, 274] width 203 height 36
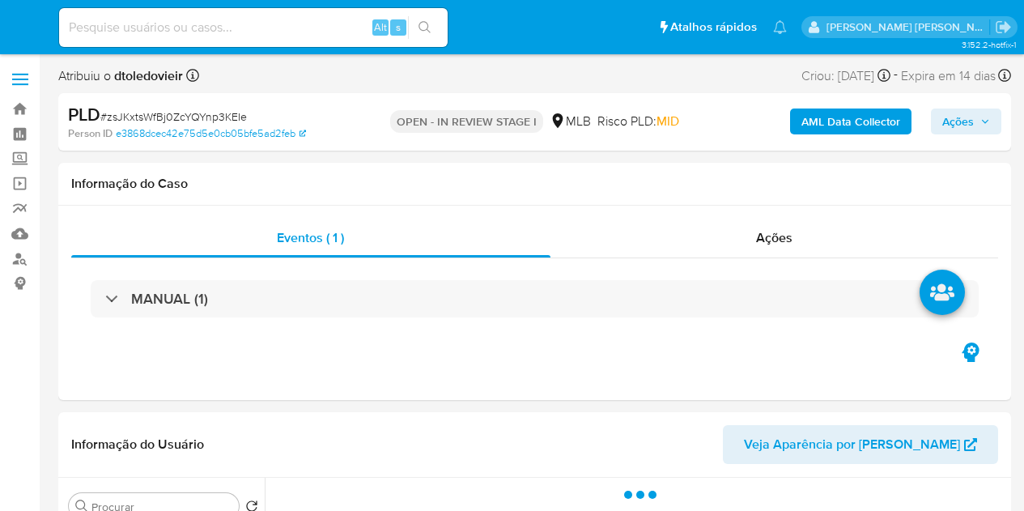
select select "10"
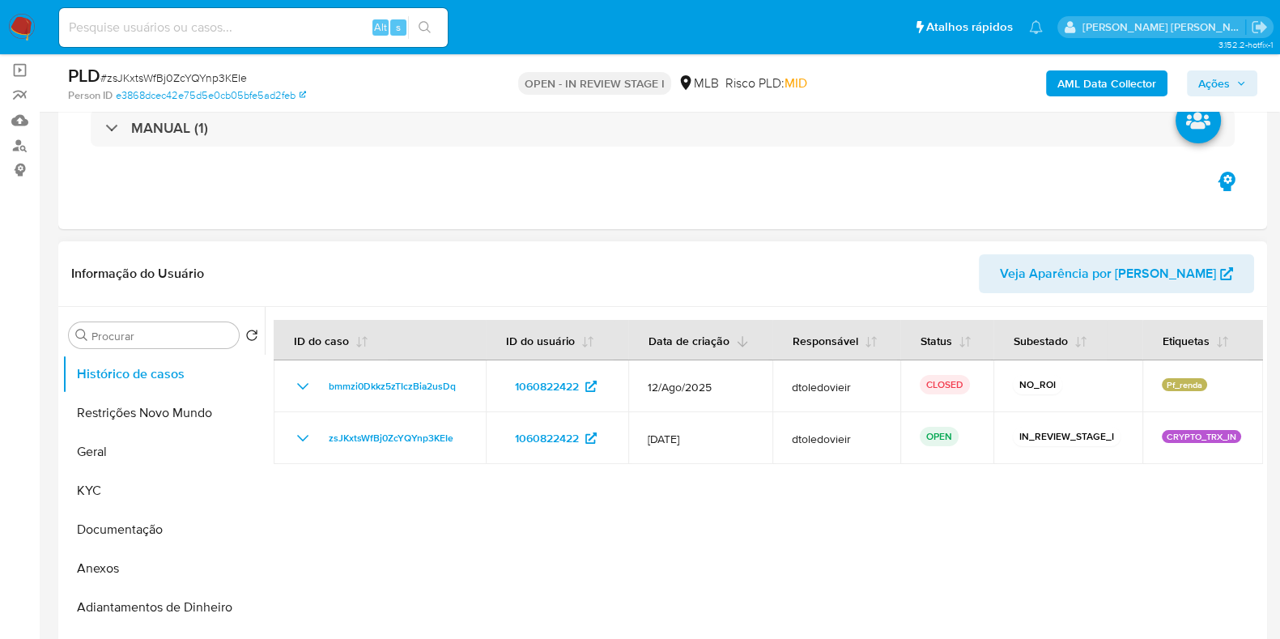
scroll to position [202, 0]
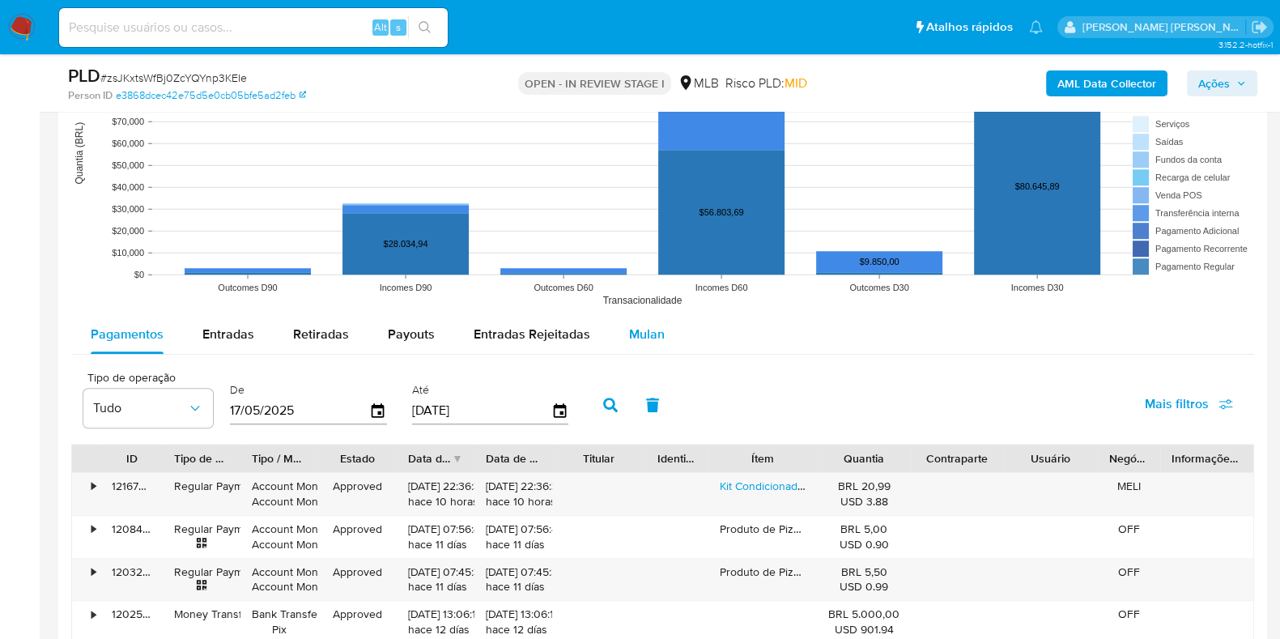
click at [666, 340] on button "Mulan" at bounding box center [647, 334] width 74 height 39
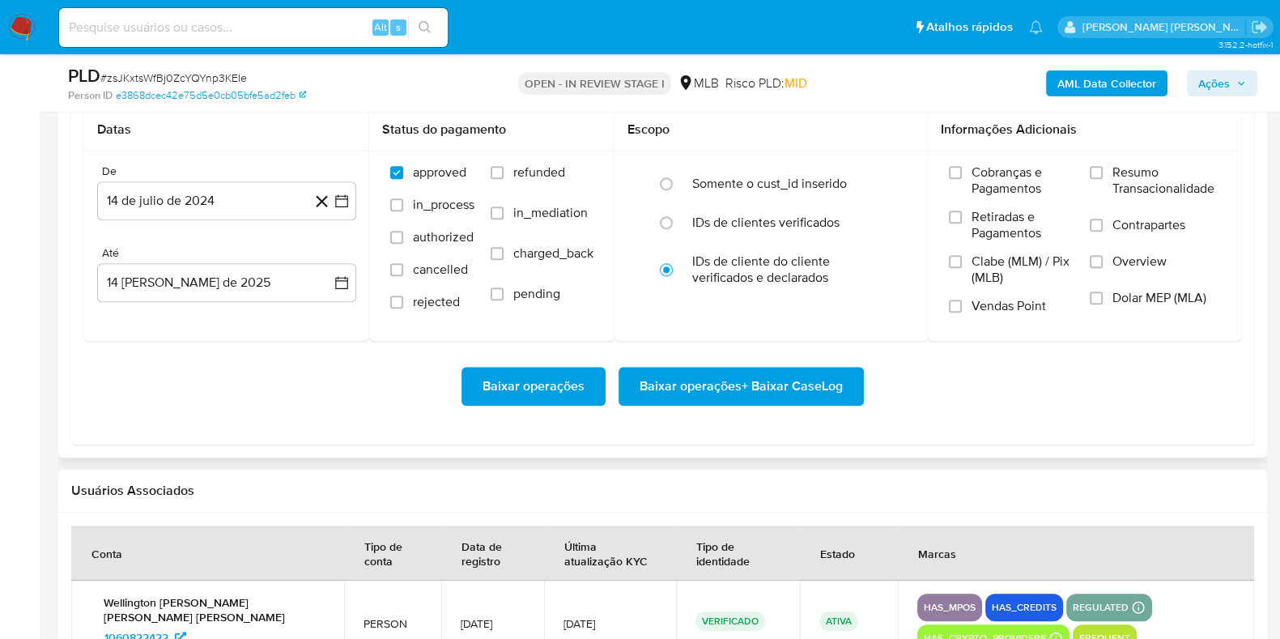
scroll to position [1822, 0]
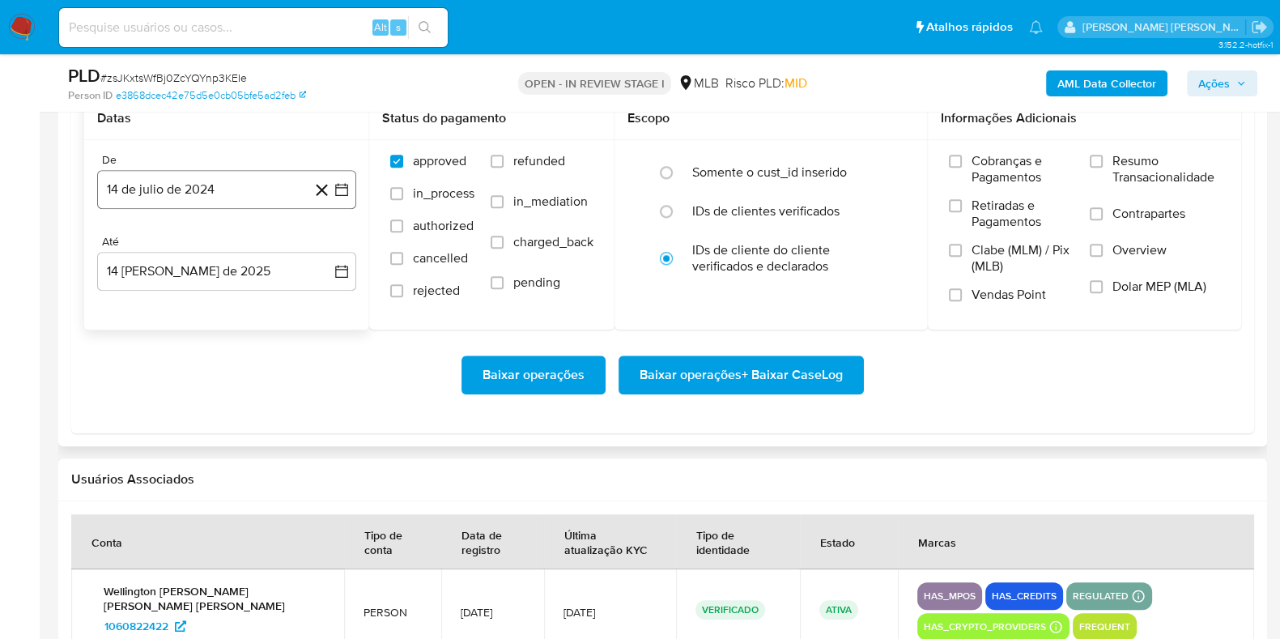
click at [227, 193] on button "14 de julio de 2024" at bounding box center [226, 189] width 259 height 39
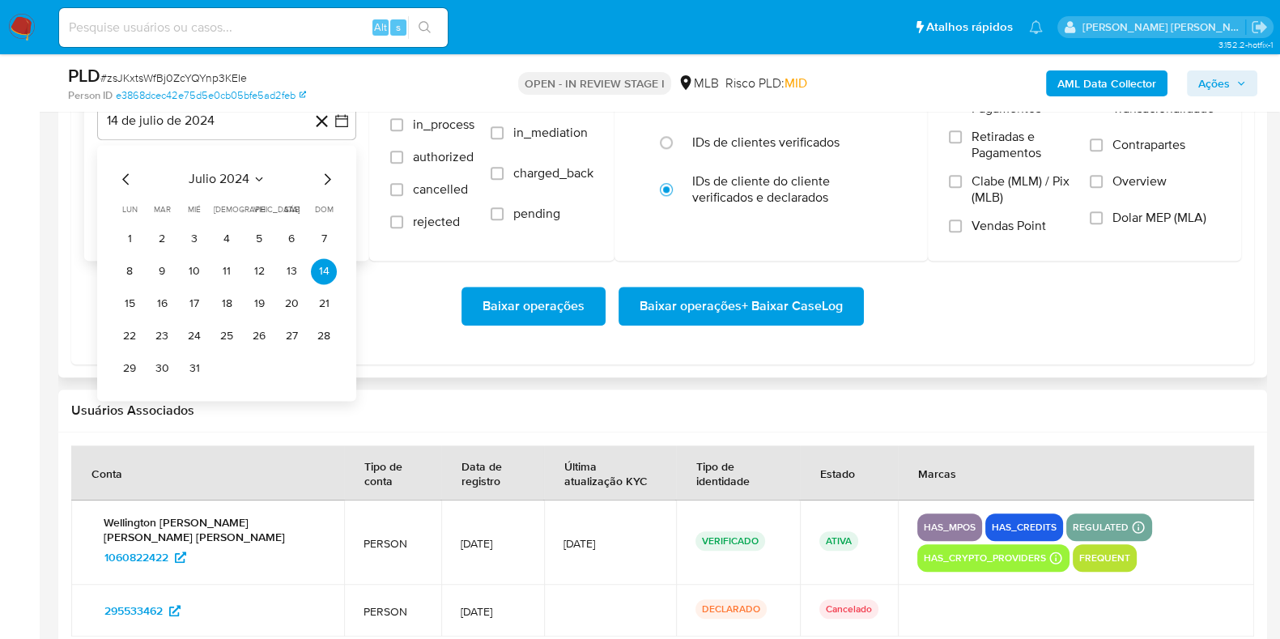
scroll to position [1923, 0]
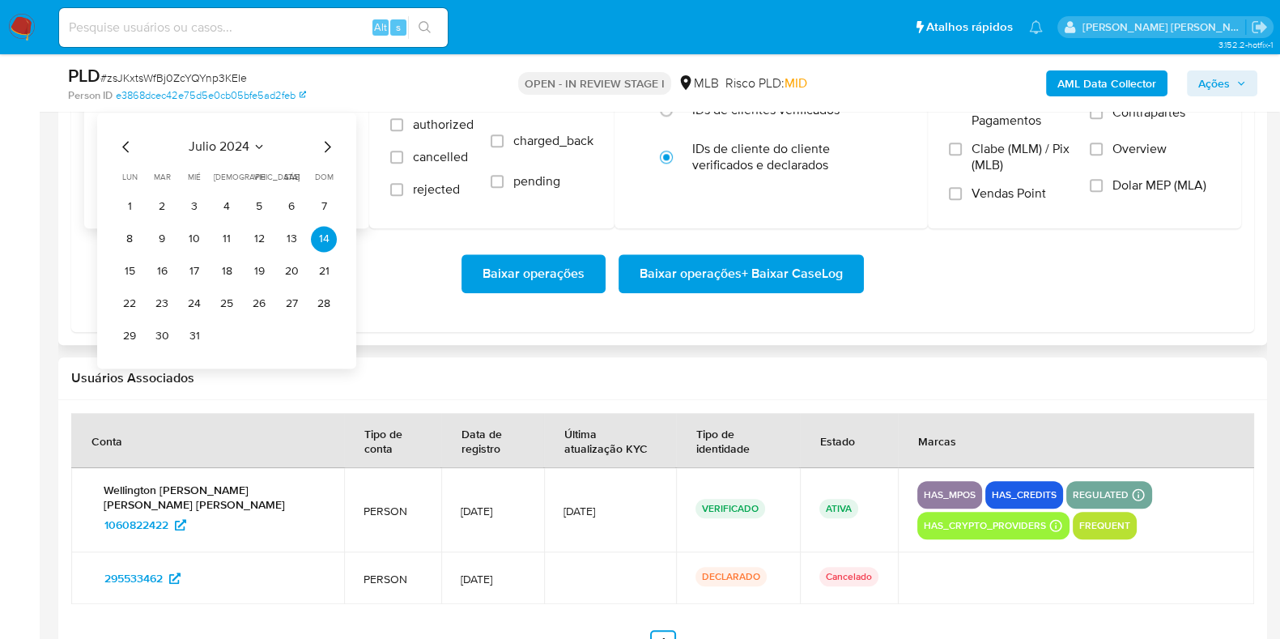
click at [325, 142] on icon "Mes siguiente" at bounding box center [326, 146] width 19 height 19
click at [325, 143] on icon "Mes siguiente" at bounding box center [326, 146] width 19 height 19
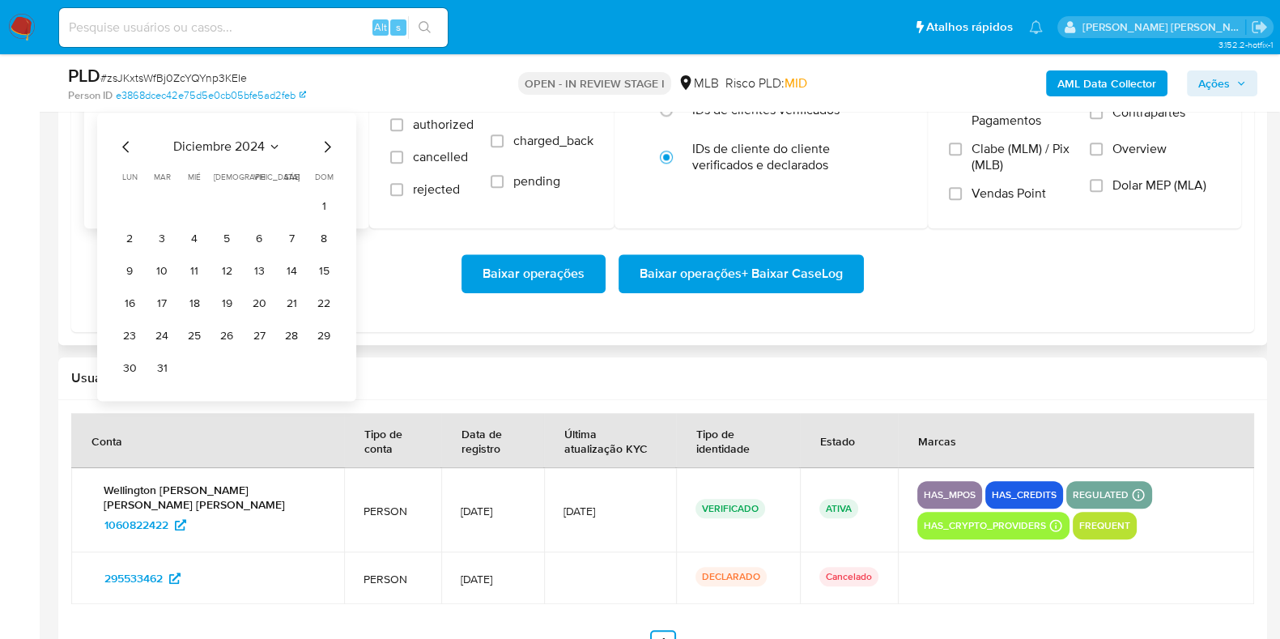
click at [325, 143] on icon "Mes siguiente" at bounding box center [326, 146] width 19 height 19
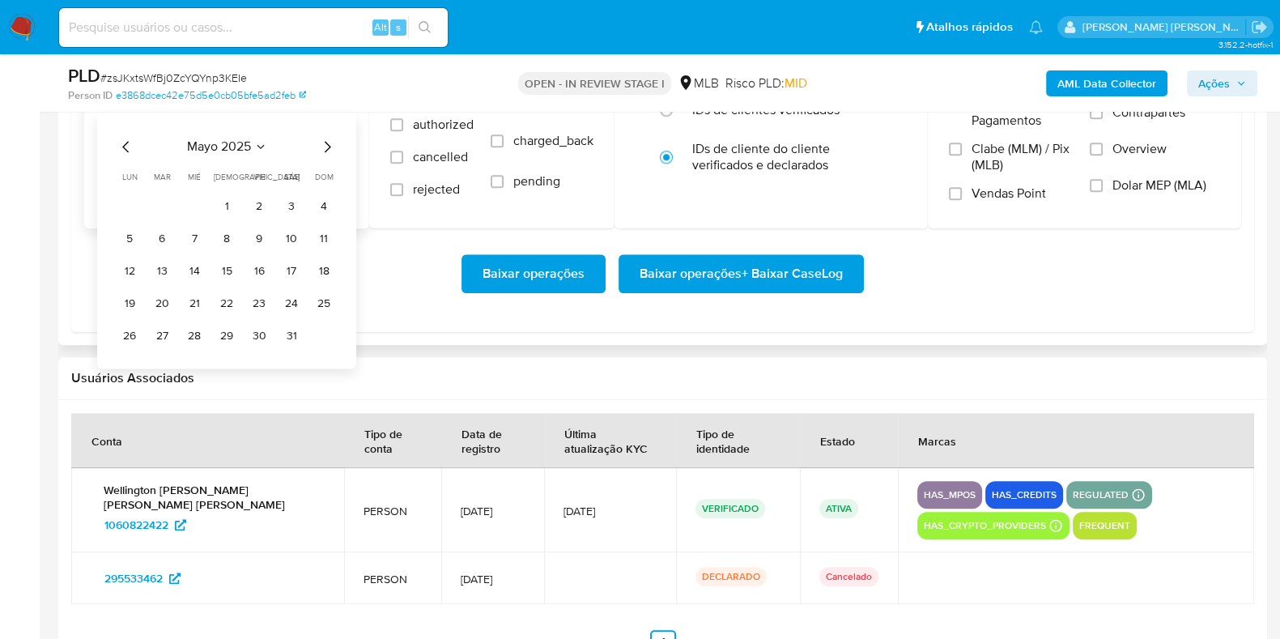
click at [325, 143] on icon "Mes siguiente" at bounding box center [326, 146] width 19 height 19
drag, startPoint x: 325, startPoint y: 206, endPoint x: 304, endPoint y: 198, distance: 22.6
click at [324, 206] on button "1" at bounding box center [324, 207] width 26 height 26
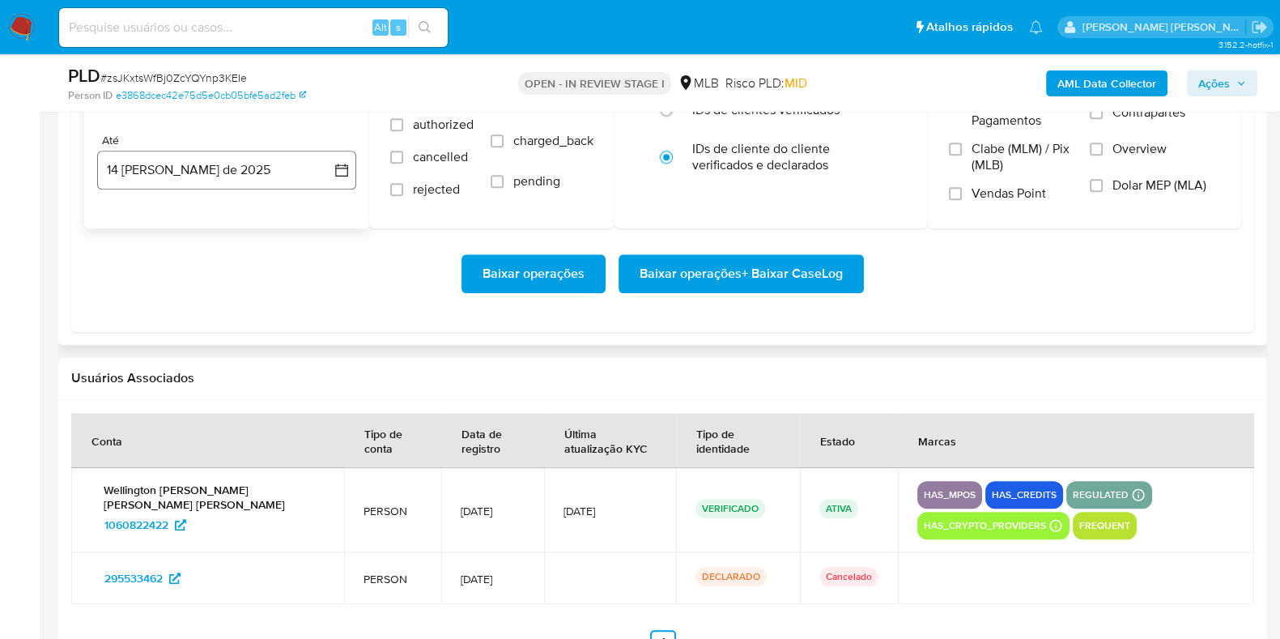
click at [223, 181] on button "14 de agosto de 2025" at bounding box center [226, 170] width 259 height 39
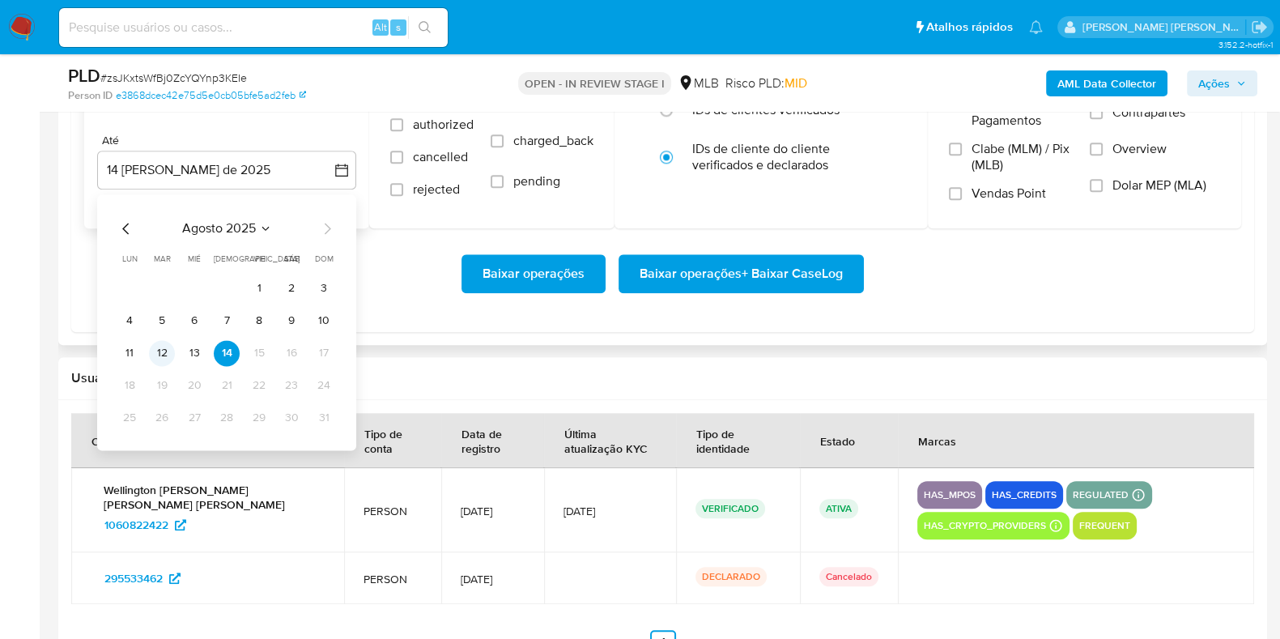
click at [162, 352] on button "12" at bounding box center [162, 353] width 26 height 26
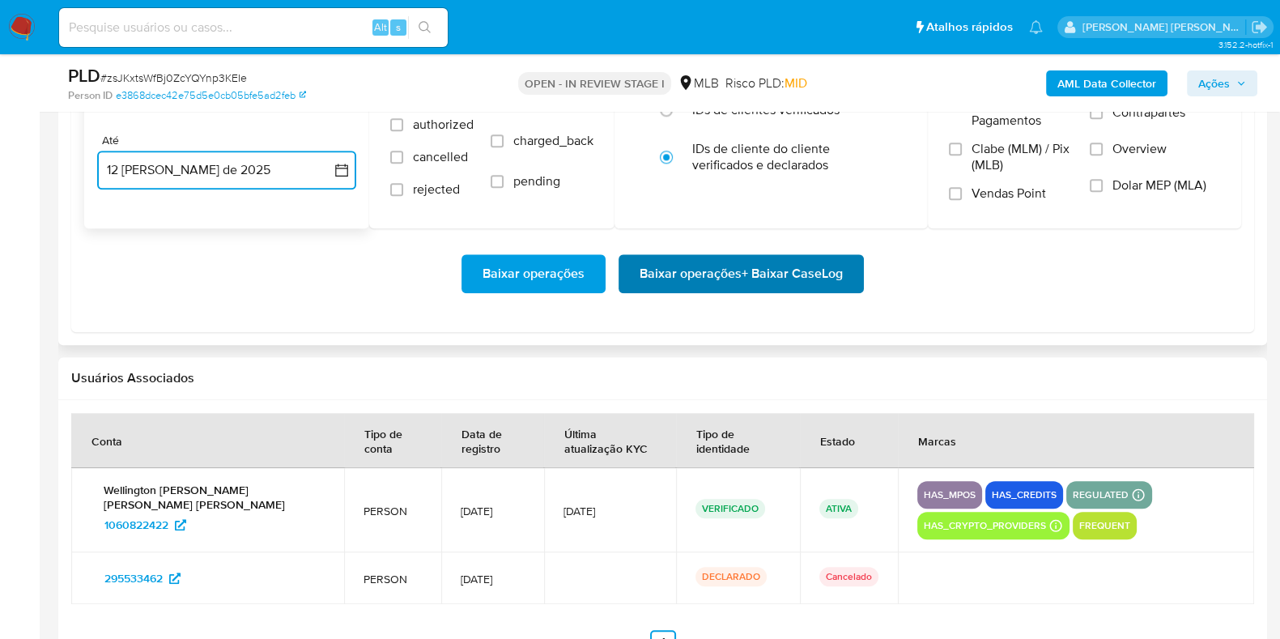
click at [713, 272] on span "Baixar operações + Baixar CaseLog" at bounding box center [741, 274] width 203 height 36
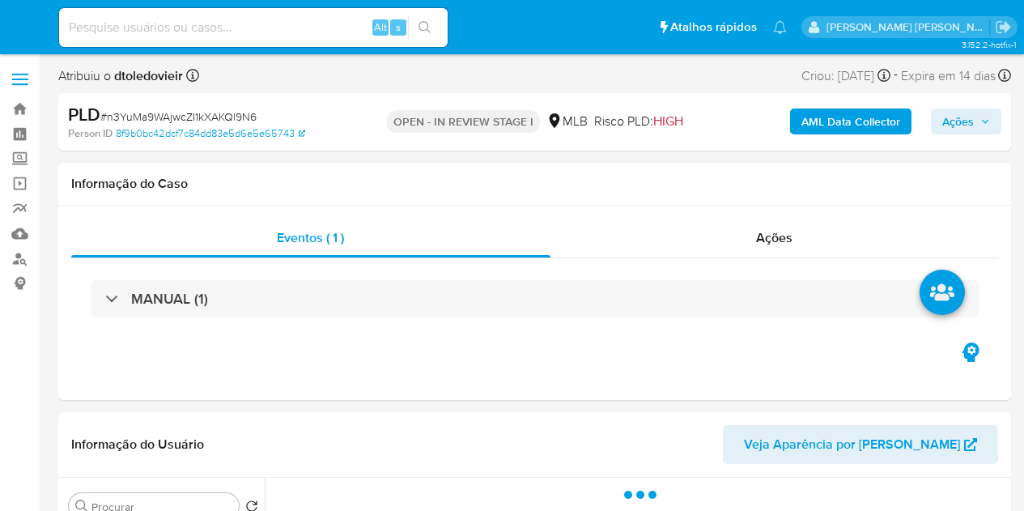
select select "10"
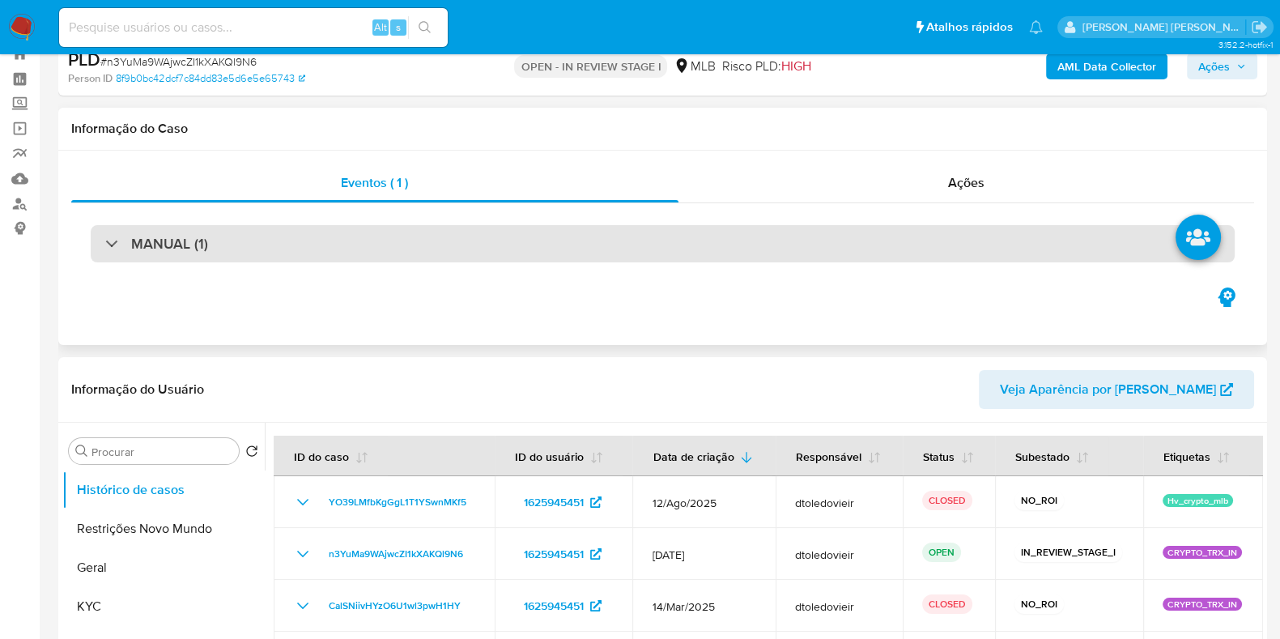
scroll to position [100, 0]
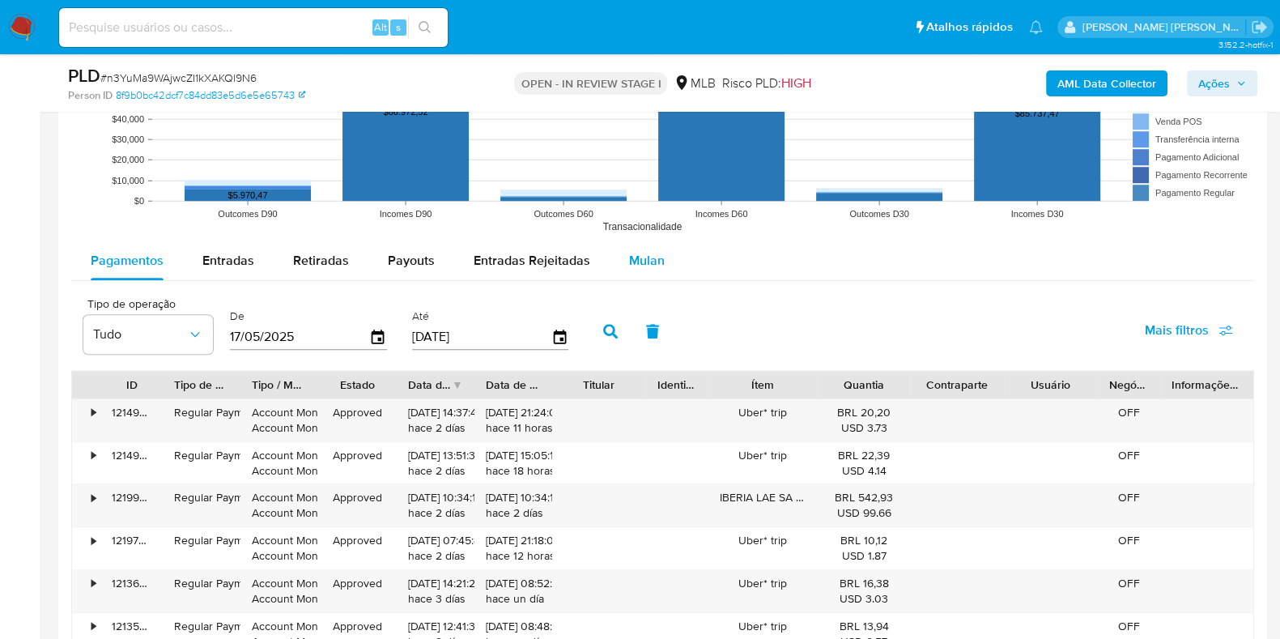
click at [664, 266] on button "Mulan" at bounding box center [647, 260] width 74 height 39
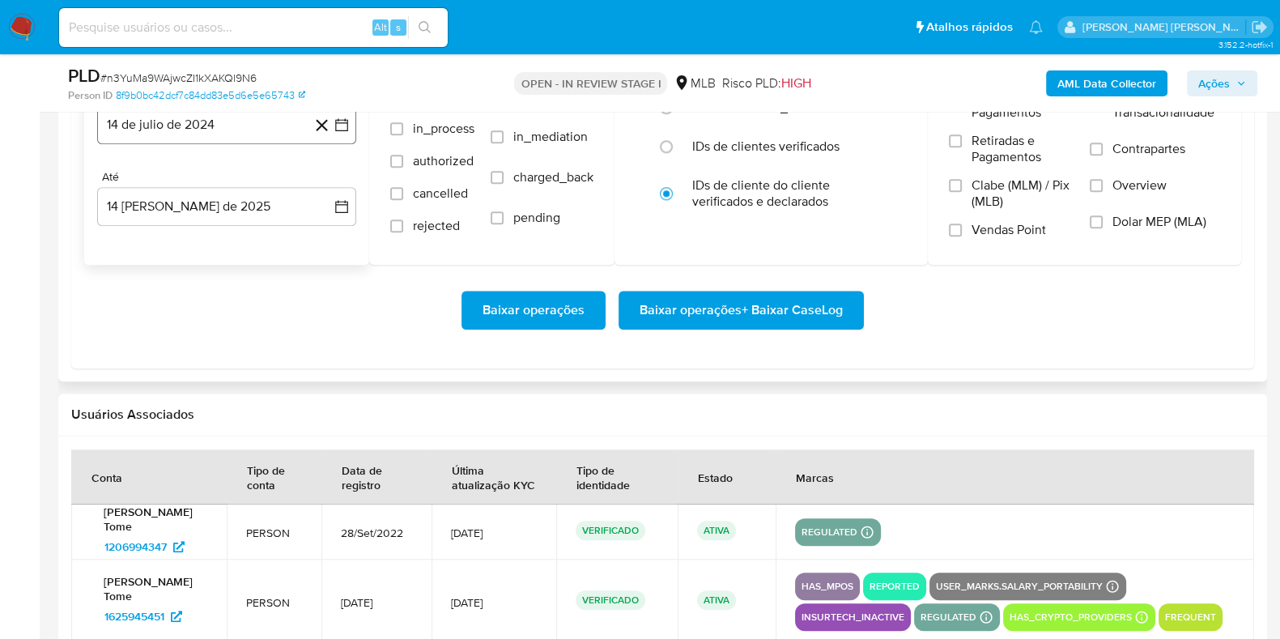
scroll to position [1923, 0]
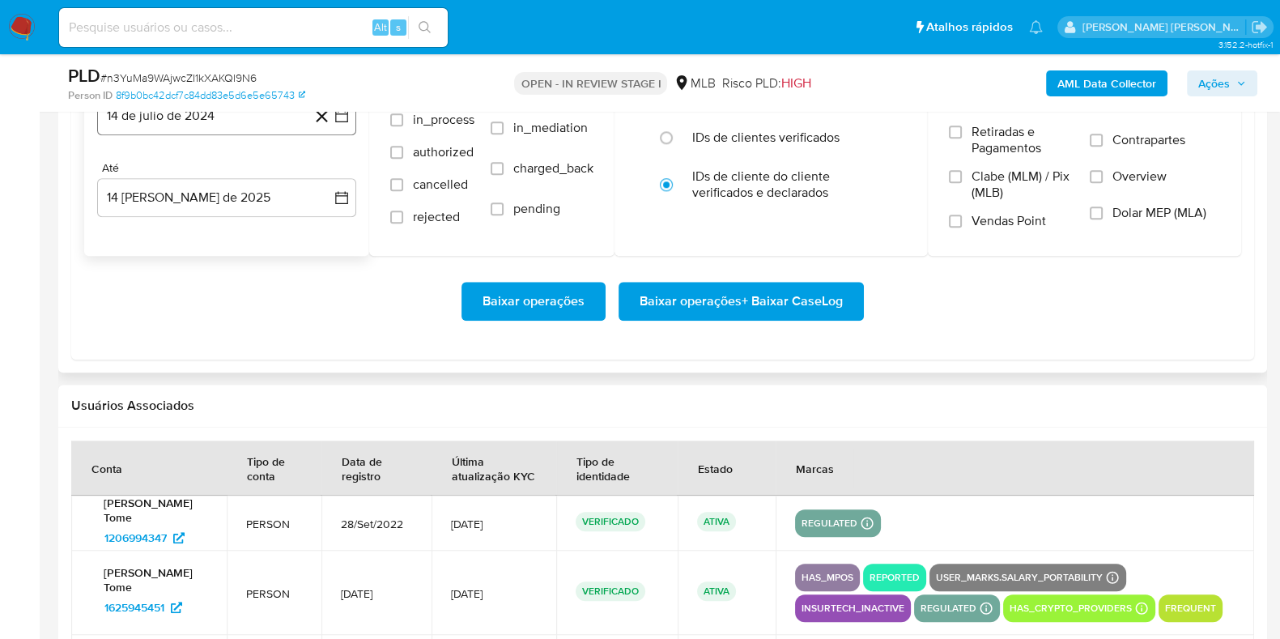
click at [186, 130] on button "14 de julio de 2024" at bounding box center [226, 115] width 259 height 39
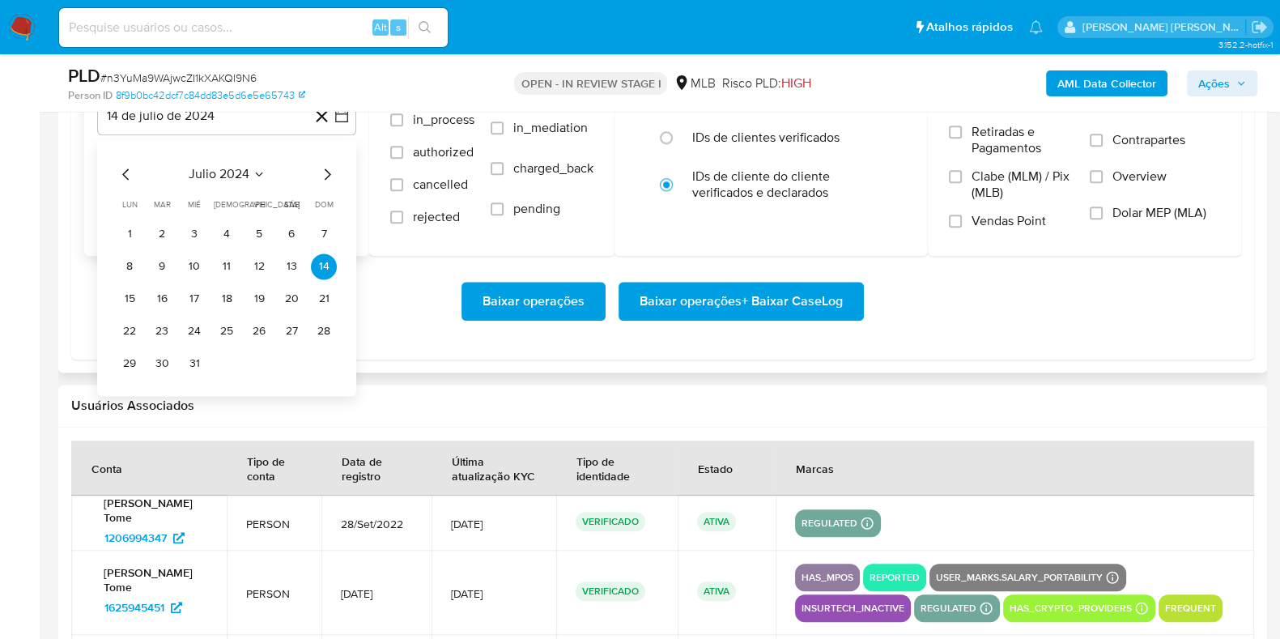
click at [328, 172] on icon "Mes siguiente" at bounding box center [326, 173] width 19 height 19
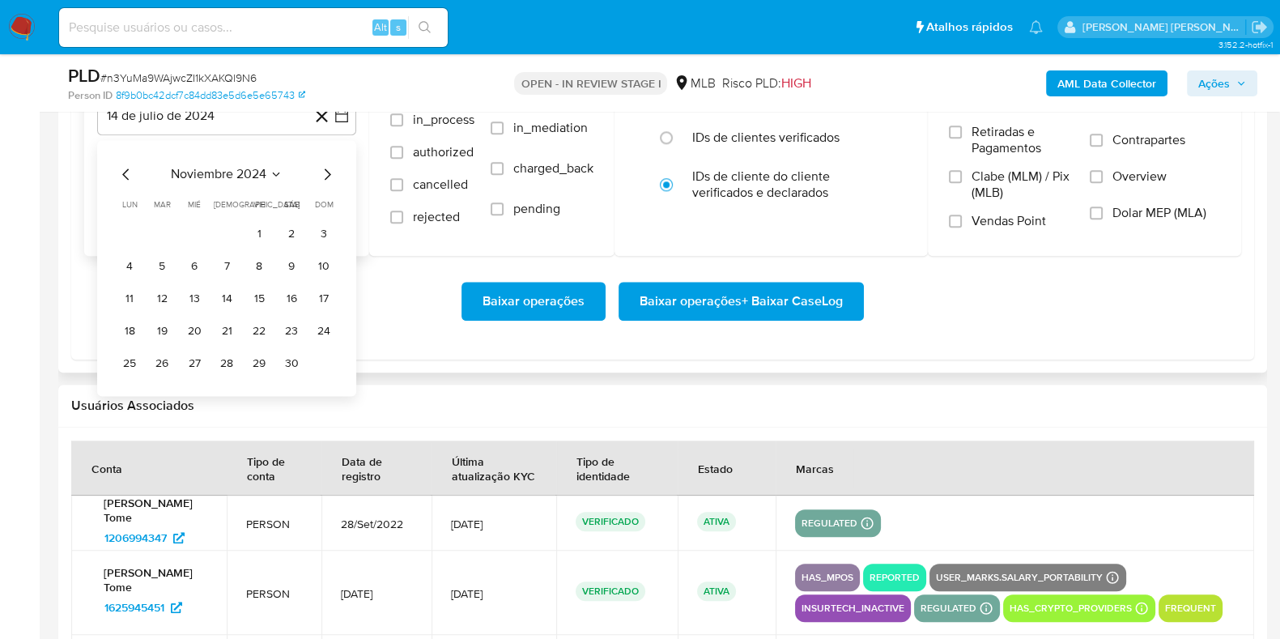
click at [328, 172] on icon "Mes siguiente" at bounding box center [326, 173] width 19 height 19
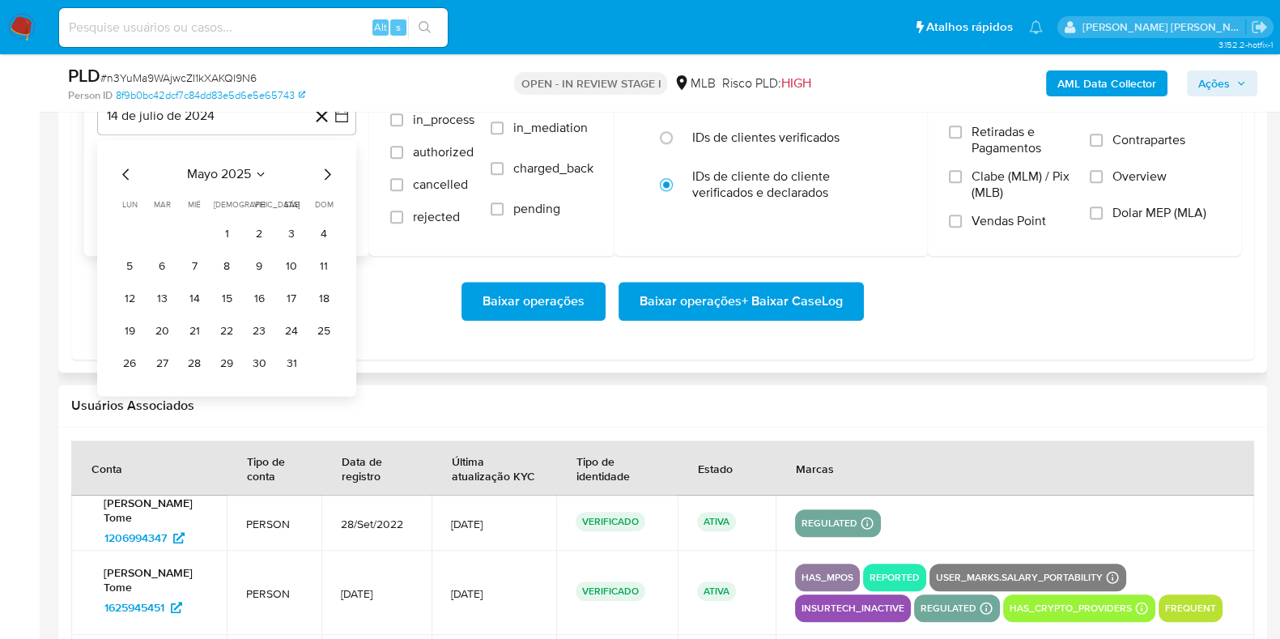
click at [328, 172] on icon "Mes siguiente" at bounding box center [328, 173] width 6 height 11
click at [318, 233] on button "1" at bounding box center [324, 234] width 26 height 26
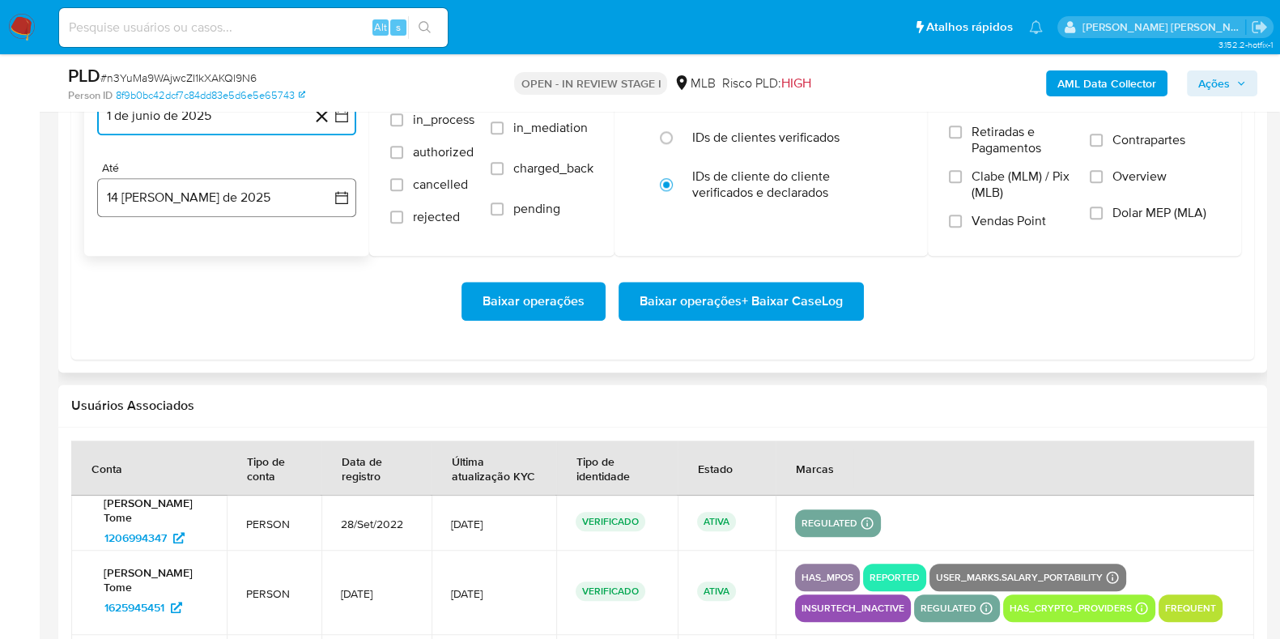
click at [206, 187] on button "14 [PERSON_NAME] de 2025" at bounding box center [226, 197] width 259 height 39
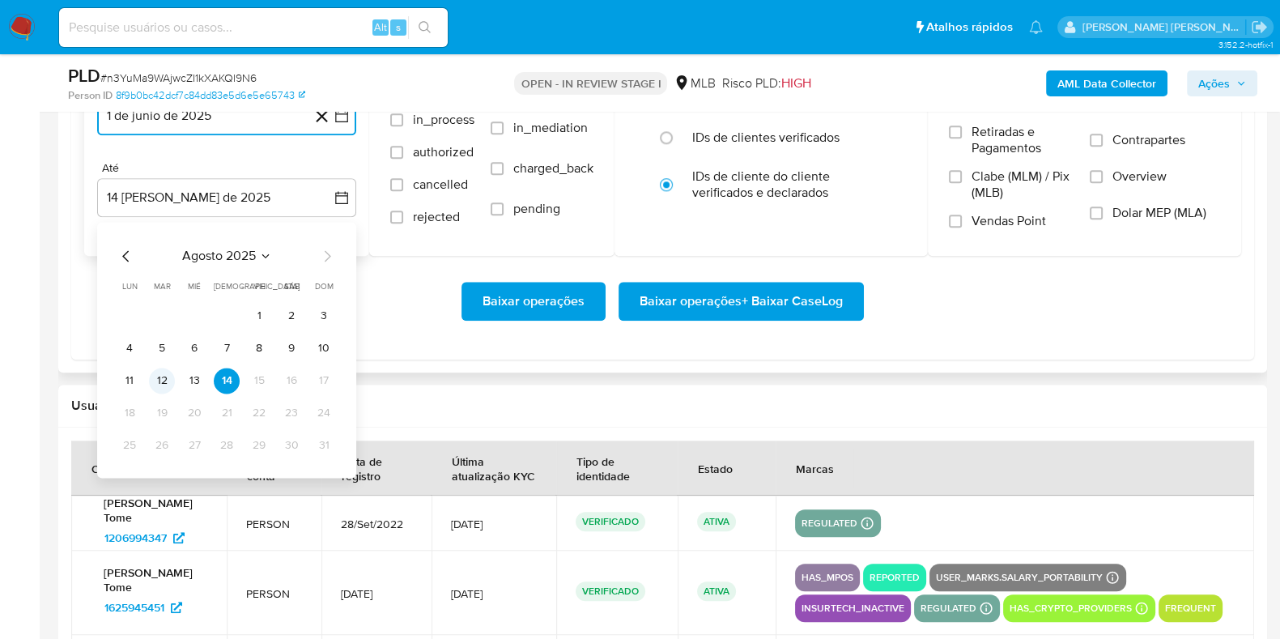
click at [170, 378] on button "12" at bounding box center [162, 381] width 26 height 26
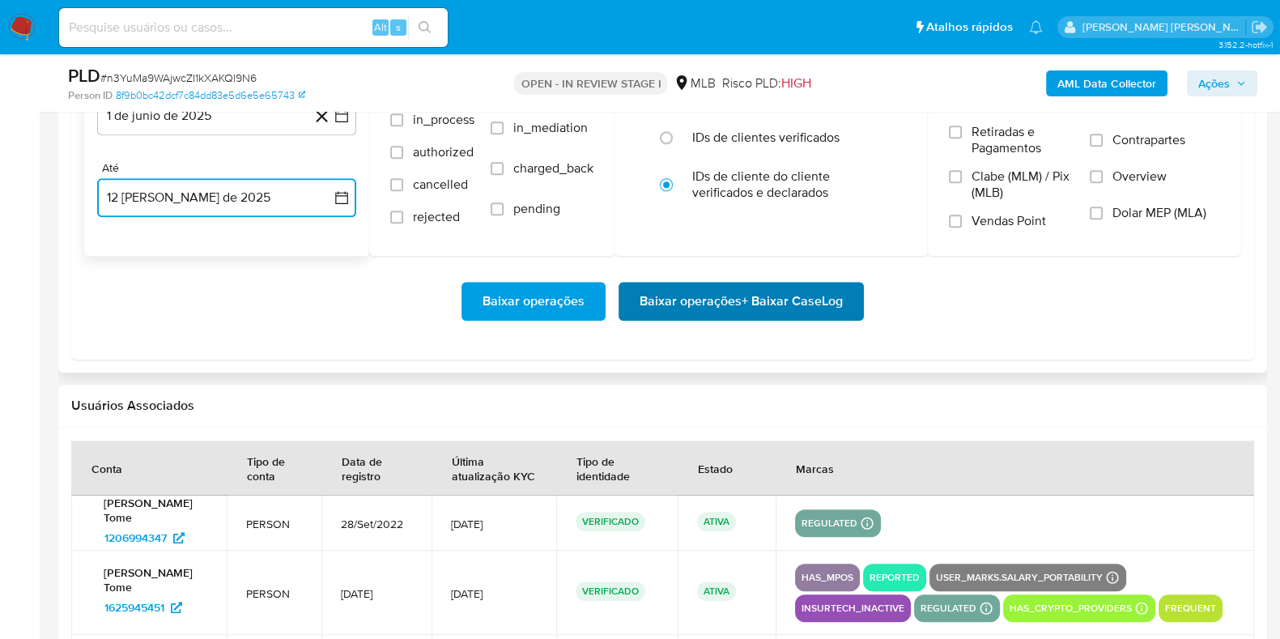
click at [668, 304] on span "Baixar operações + Baixar CaseLog" at bounding box center [741, 301] width 203 height 36
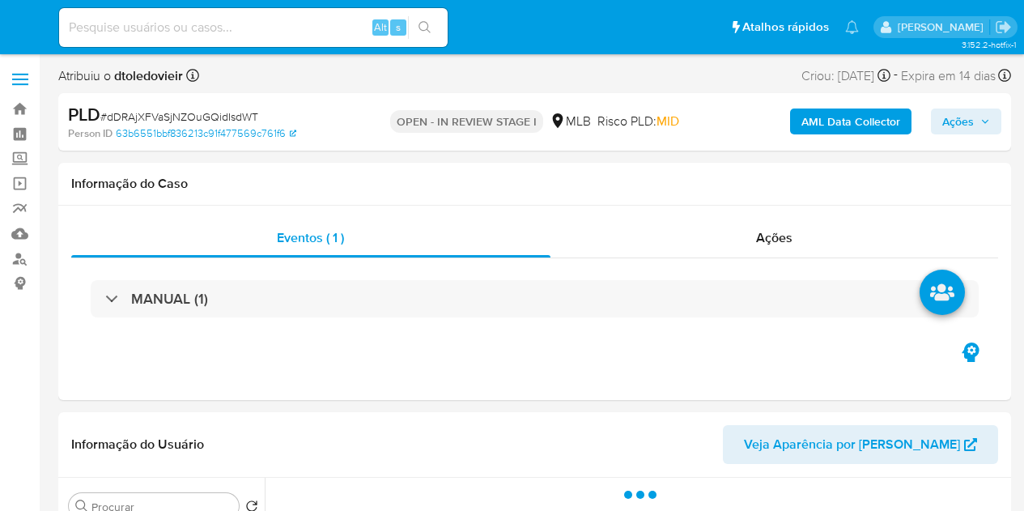
select select "10"
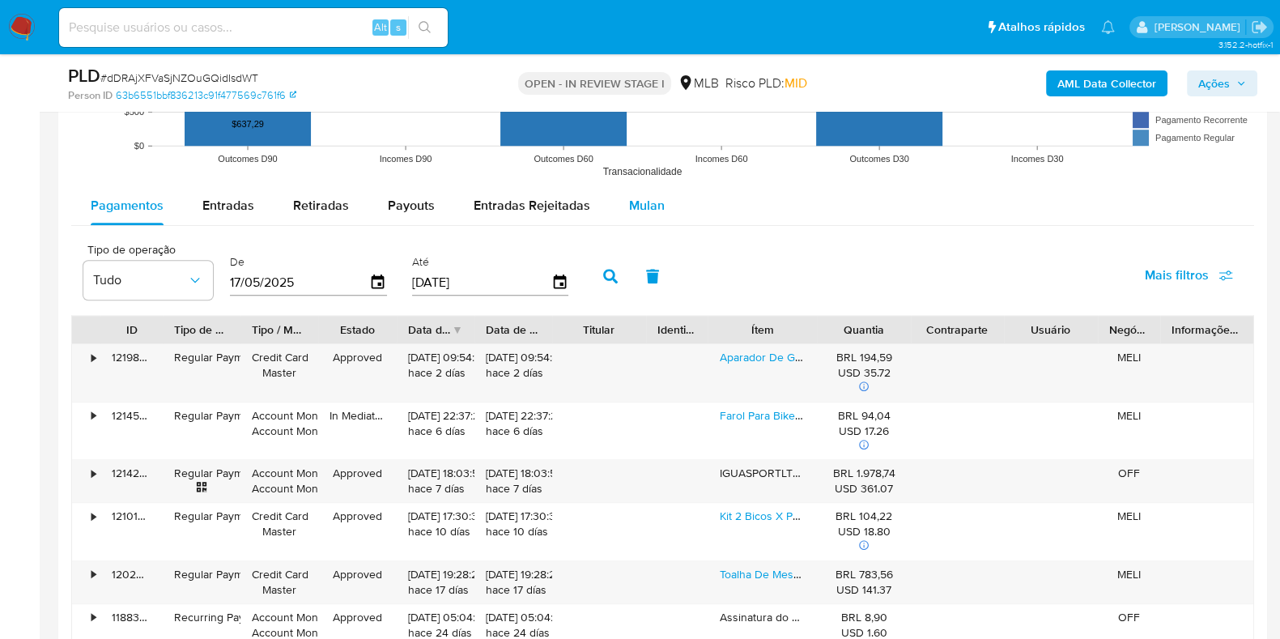
click at [648, 213] on div "Mulan" at bounding box center [647, 205] width 36 height 39
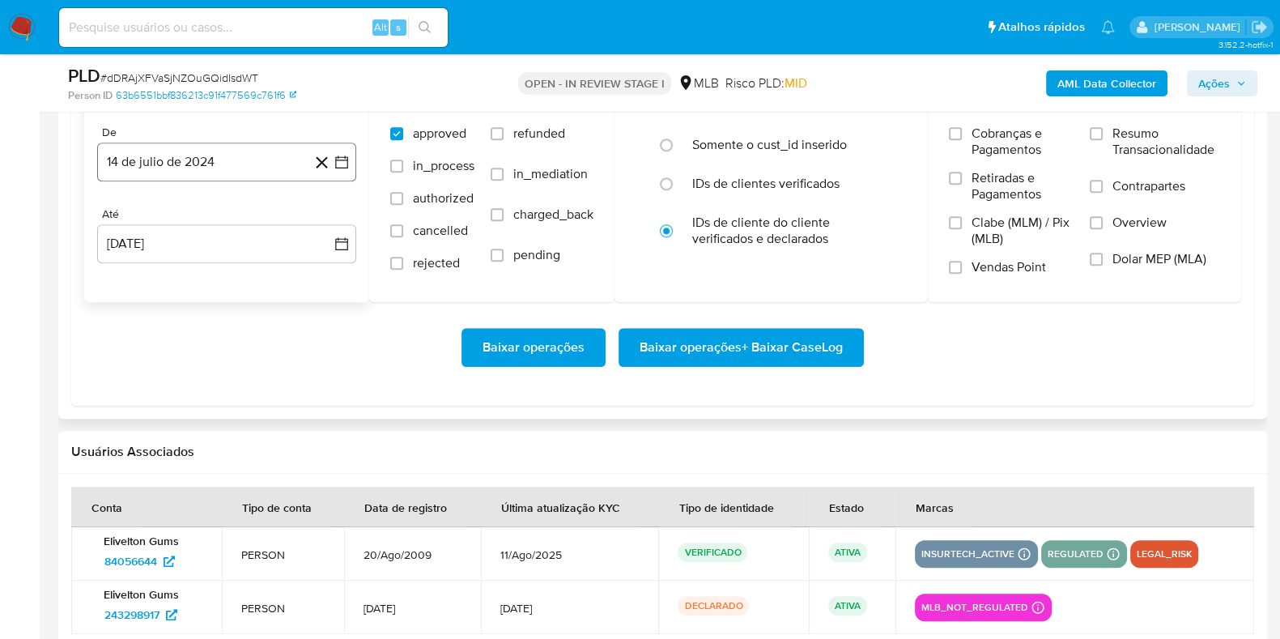
click at [215, 165] on button "14 de julio de 2024" at bounding box center [226, 162] width 259 height 39
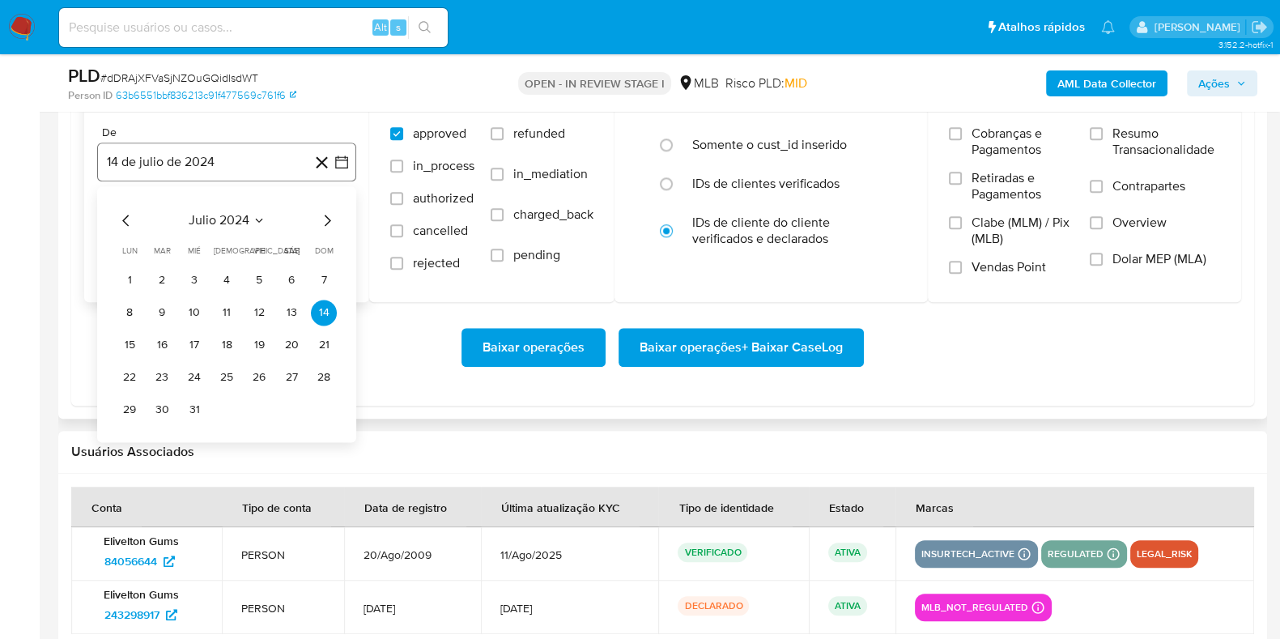
scroll to position [1923, 0]
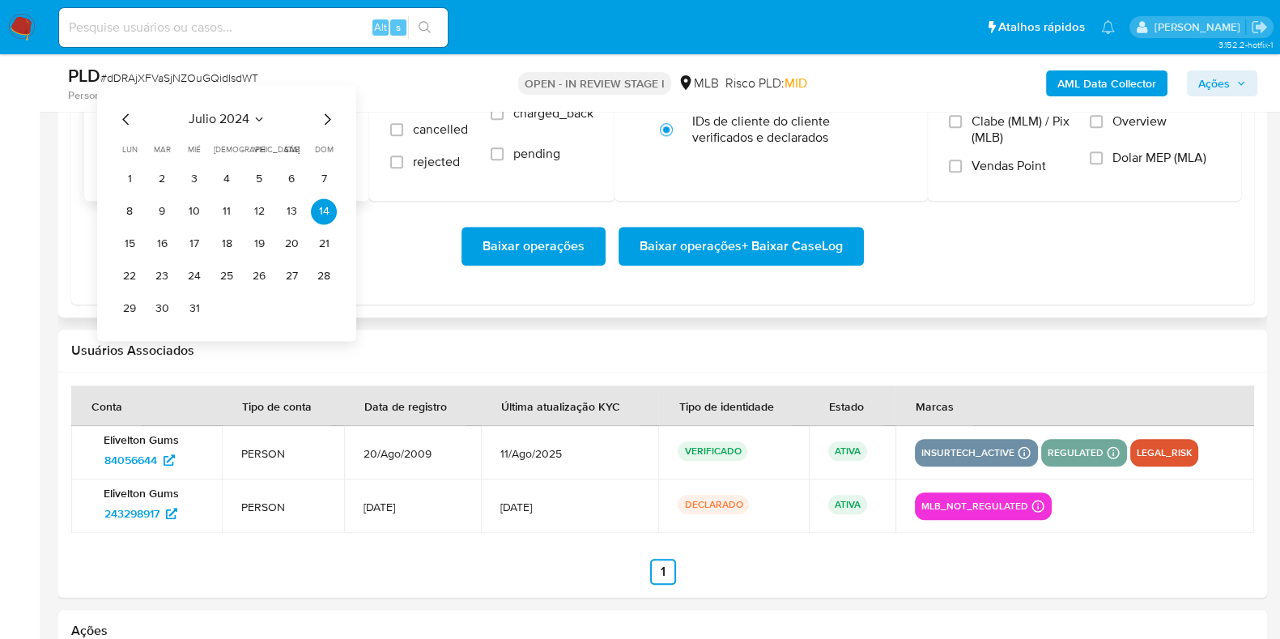
click at [328, 118] on icon "Mes siguiente" at bounding box center [326, 118] width 19 height 19
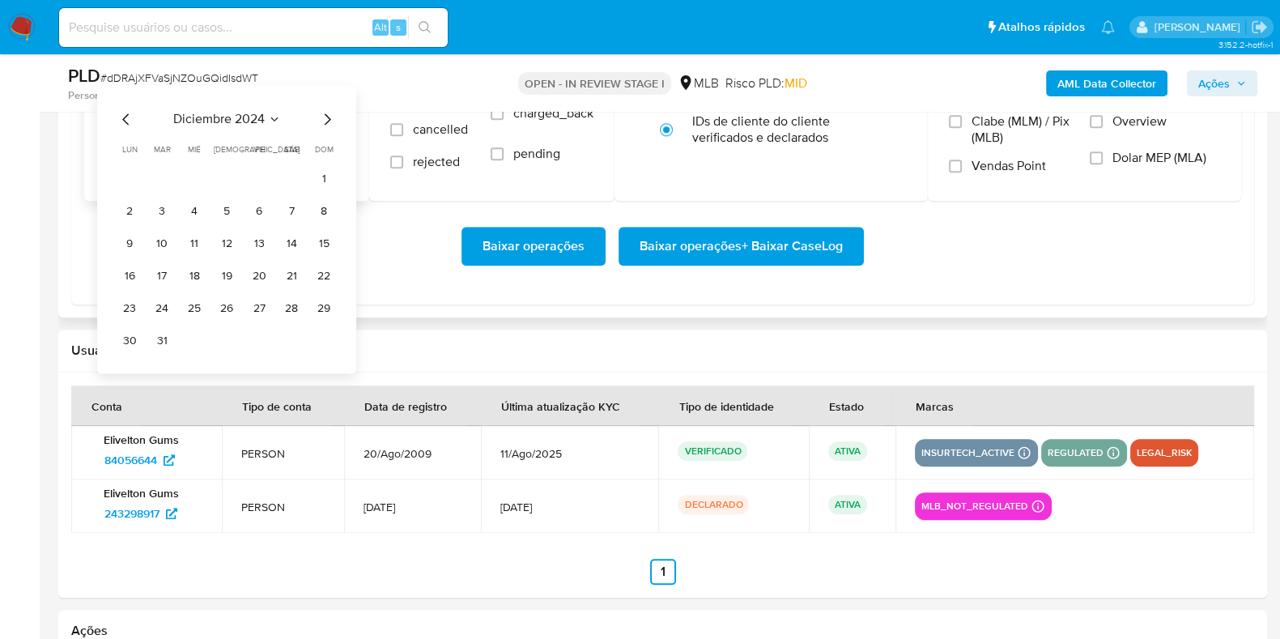
click at [328, 118] on icon "Mes siguiente" at bounding box center [326, 118] width 19 height 19
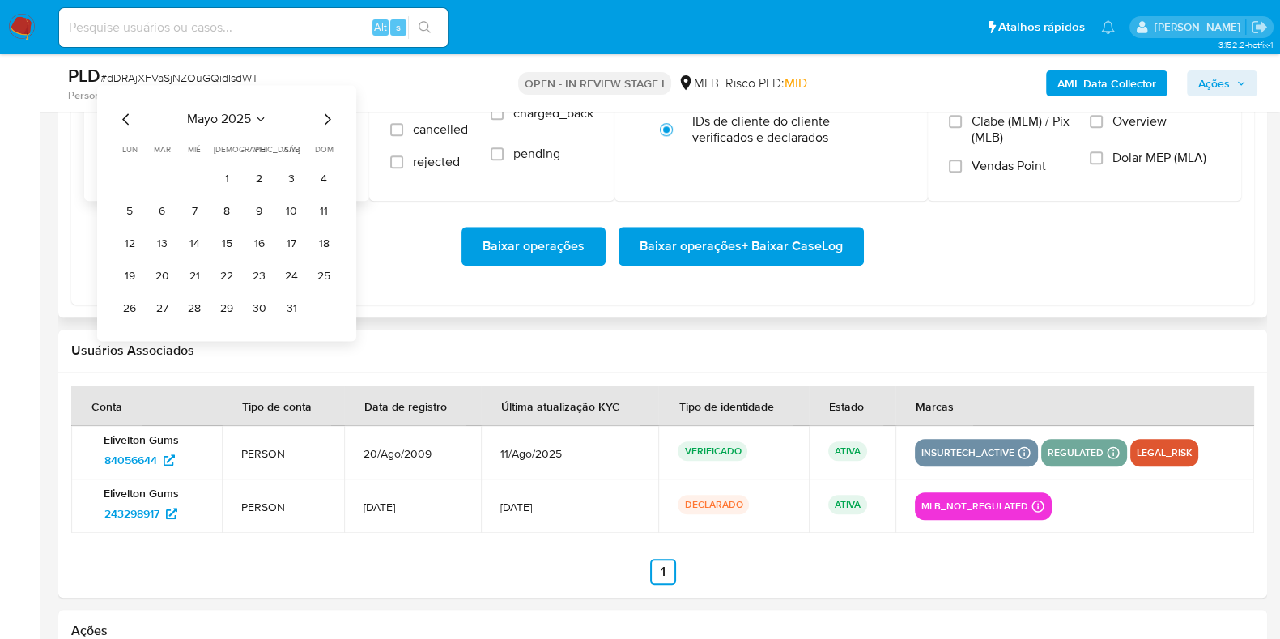
click at [328, 118] on icon "Mes siguiente" at bounding box center [326, 118] width 19 height 19
click at [320, 177] on button "1" at bounding box center [324, 179] width 26 height 26
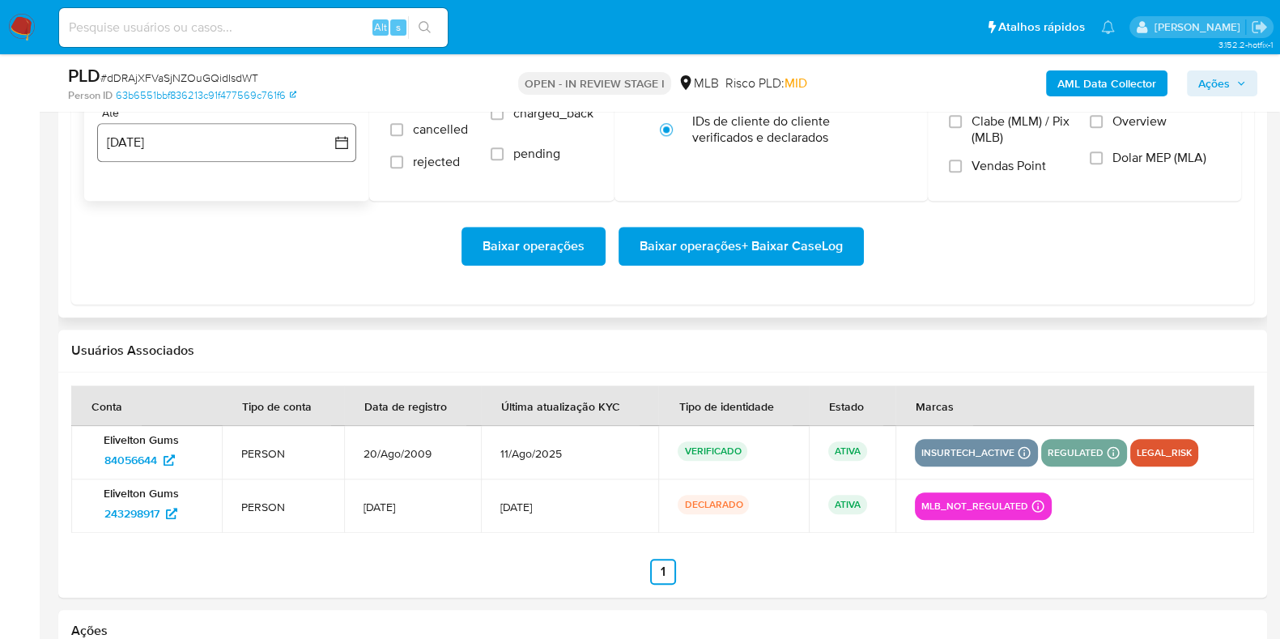
click at [245, 148] on button "14 de agosto de 2025" at bounding box center [226, 142] width 259 height 39
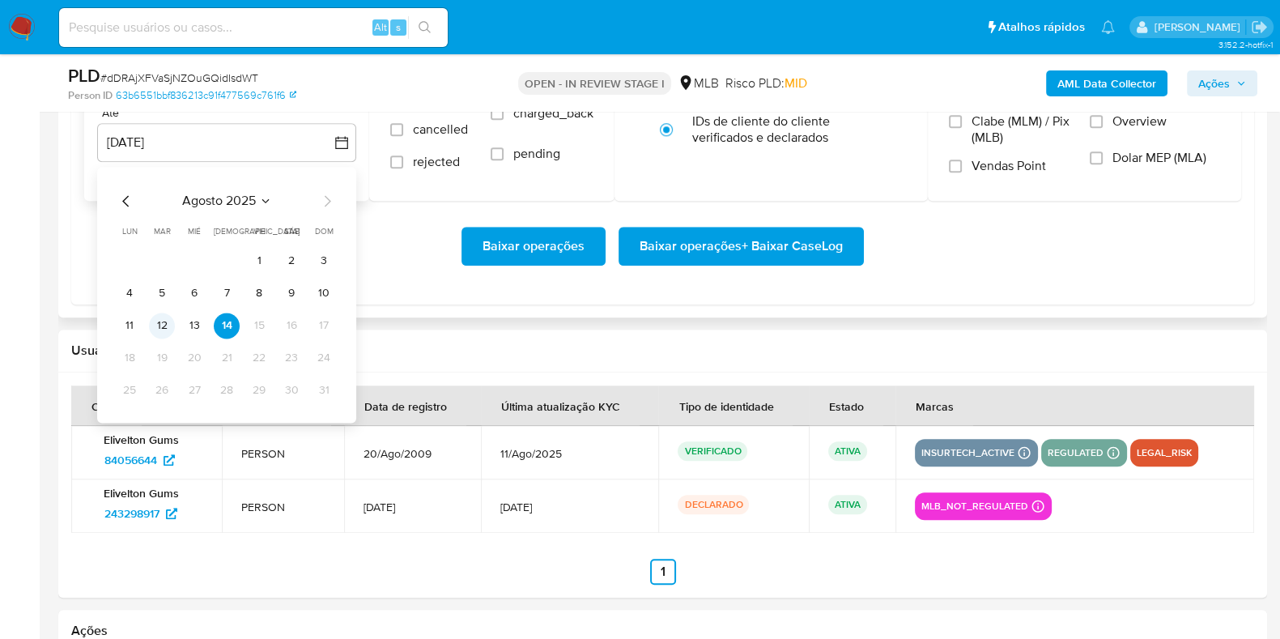
click at [164, 326] on button "12" at bounding box center [162, 326] width 26 height 26
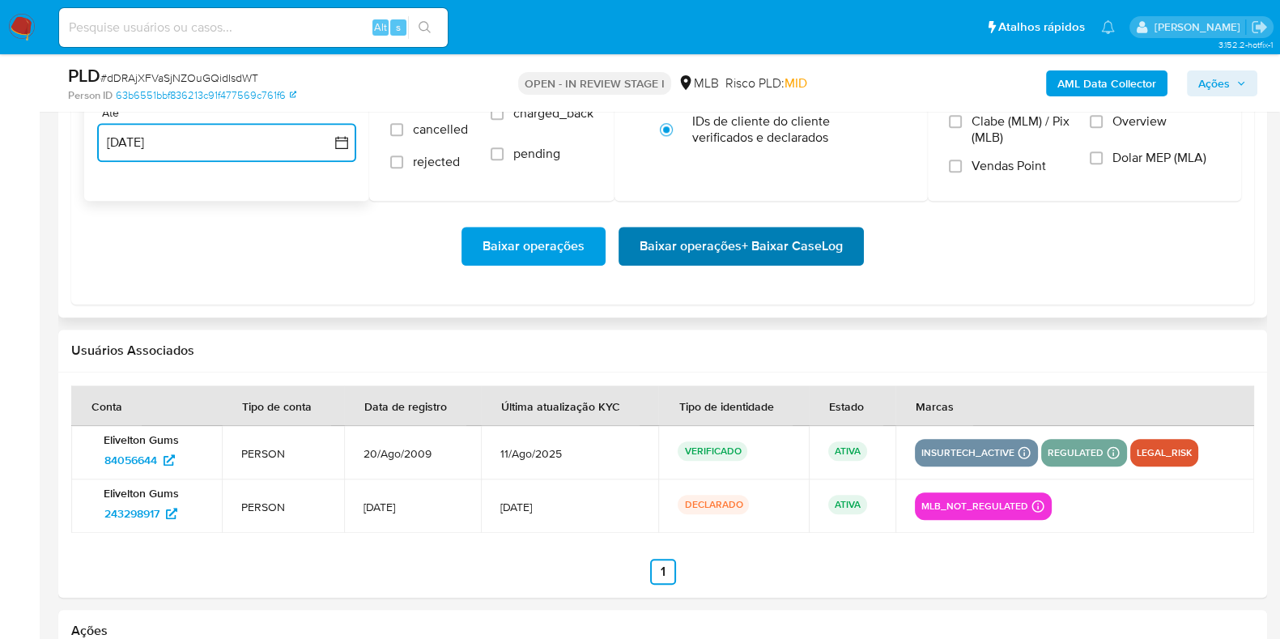
click at [733, 236] on span "Baixar operações + Baixar CaseLog" at bounding box center [741, 246] width 203 height 36
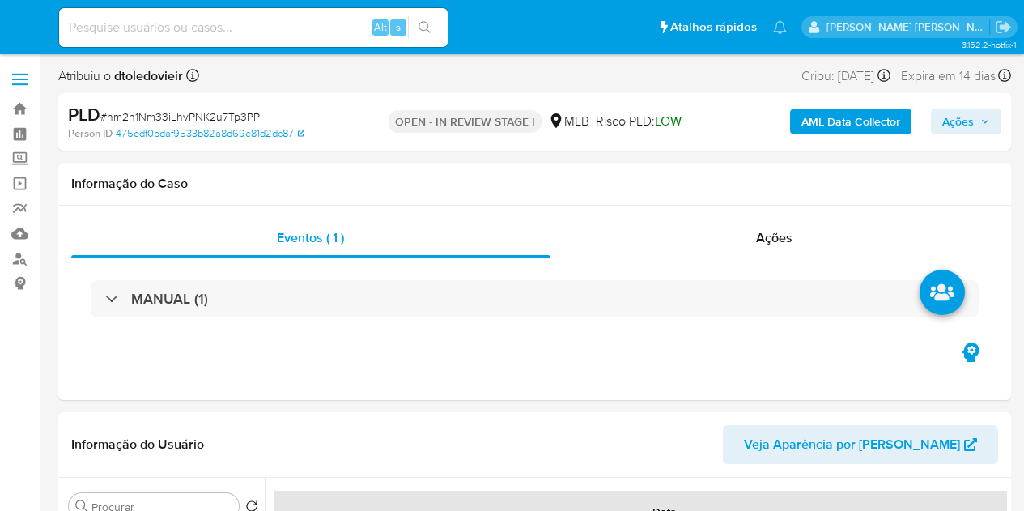
select select "10"
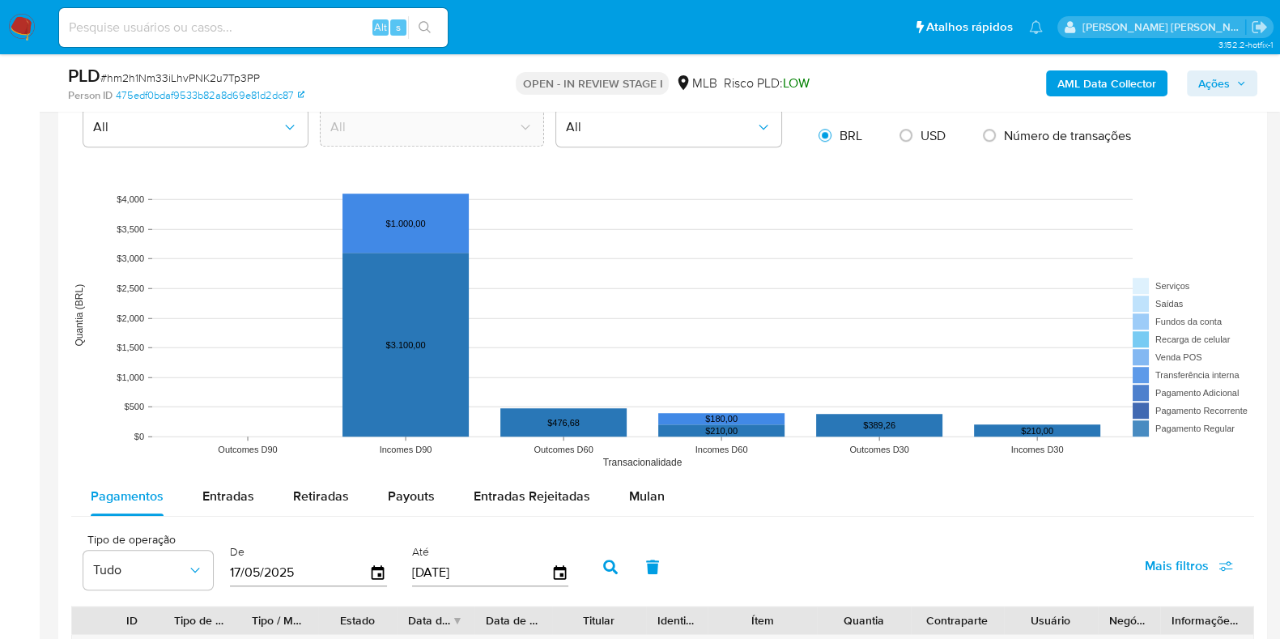
scroll to position [1416, 0]
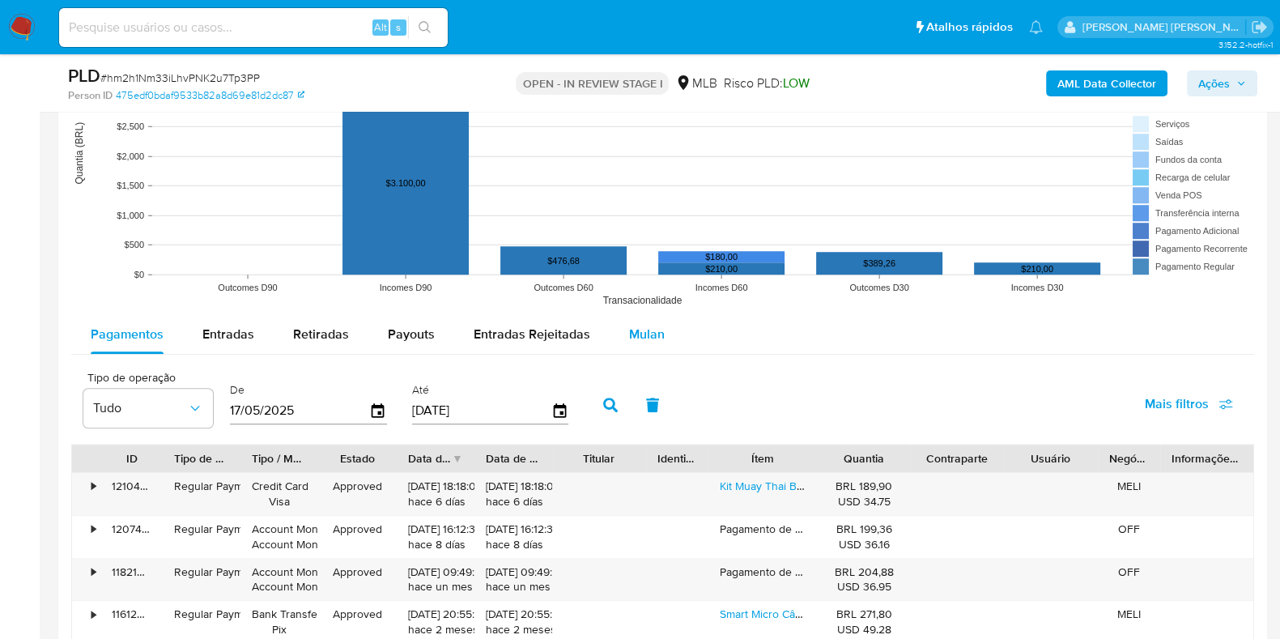
click at [670, 321] on button "Mulan" at bounding box center [647, 334] width 74 height 39
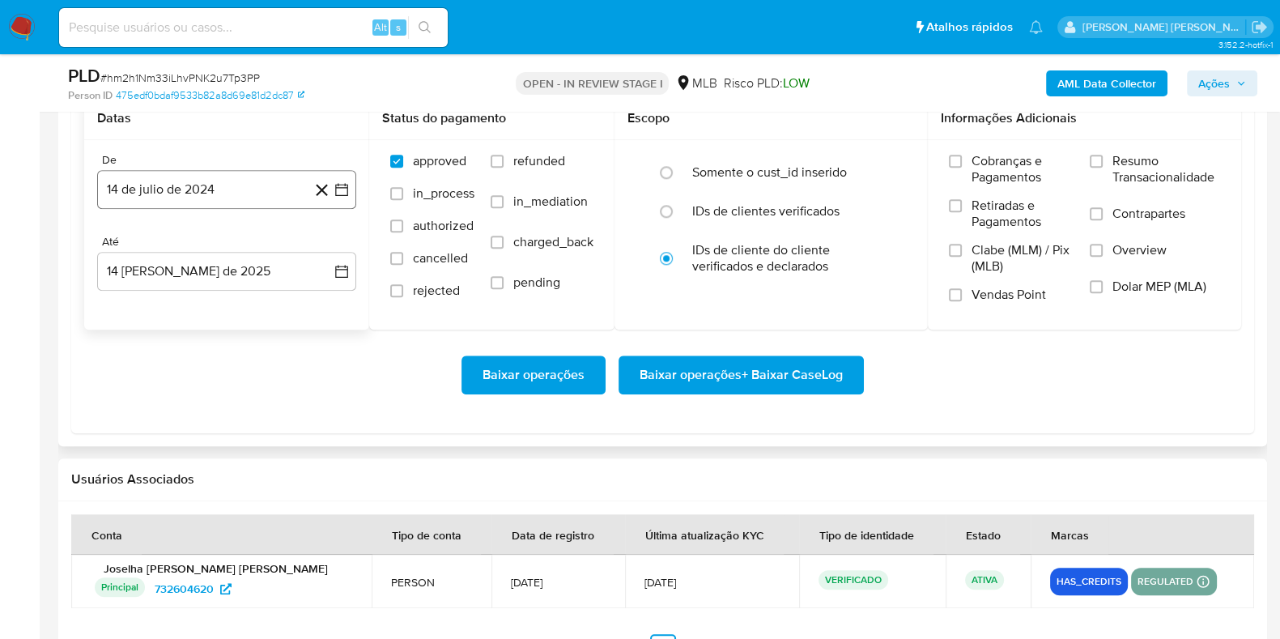
click at [219, 180] on button "14 de julio de 2024" at bounding box center [226, 189] width 259 height 39
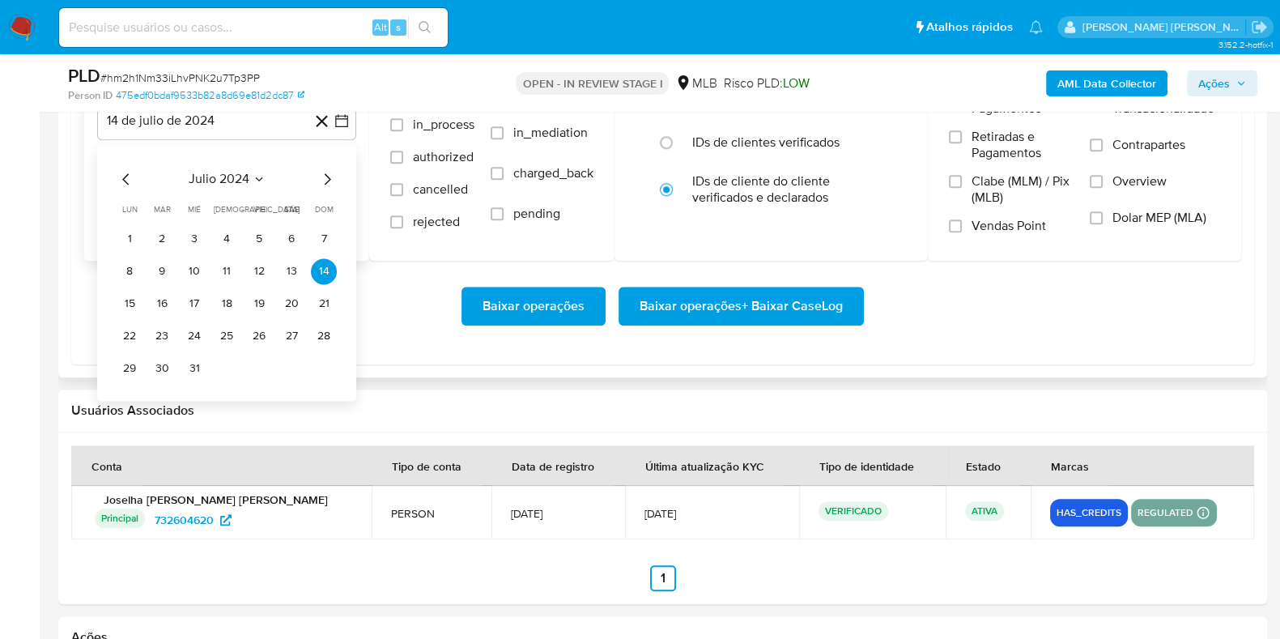
scroll to position [1923, 0]
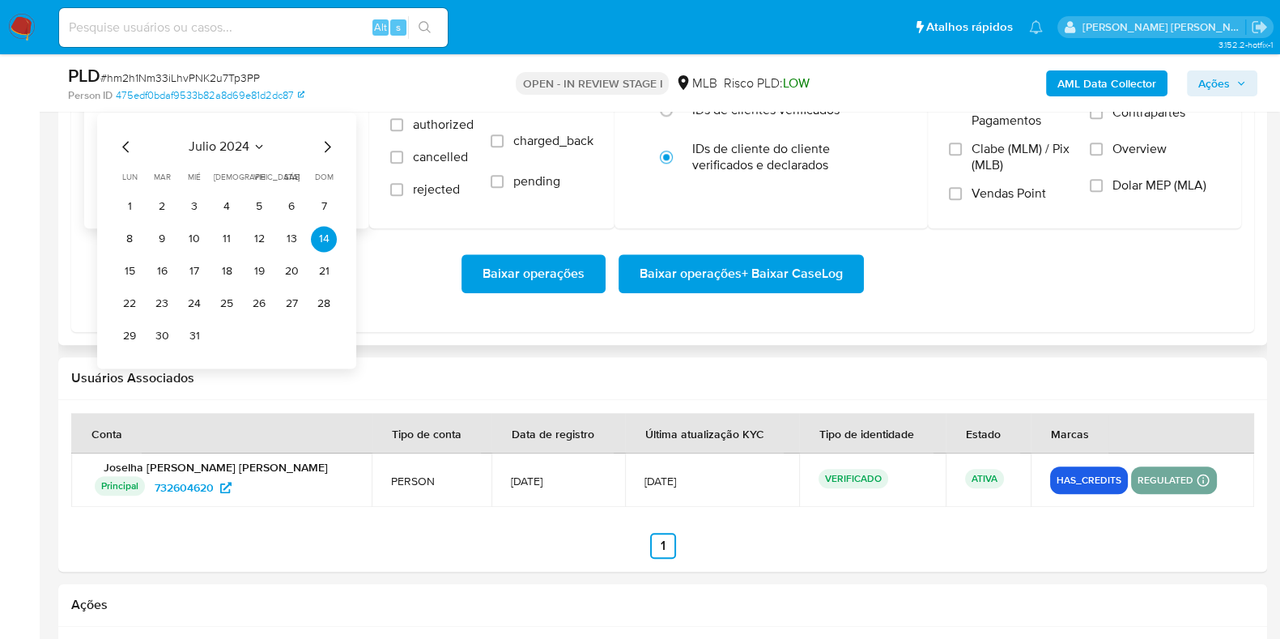
click at [326, 146] on icon "Mes siguiente" at bounding box center [326, 146] width 19 height 19
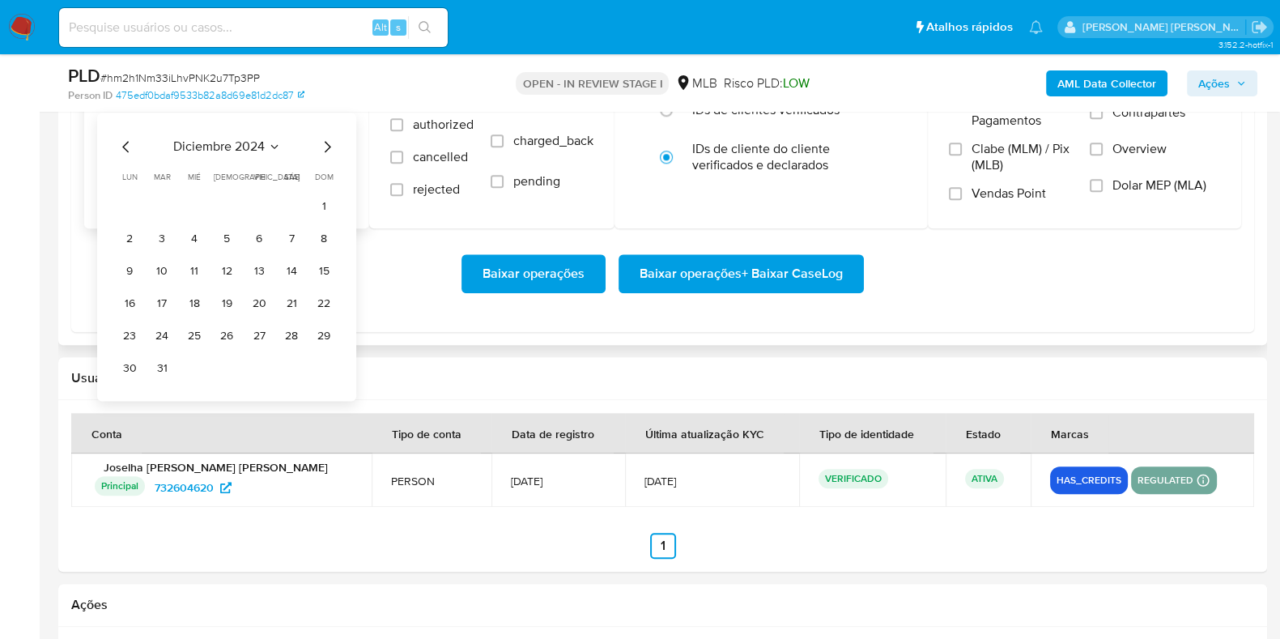
click at [326, 146] on icon "Mes siguiente" at bounding box center [326, 146] width 19 height 19
click at [326, 144] on icon "Mes siguiente" at bounding box center [326, 146] width 19 height 19
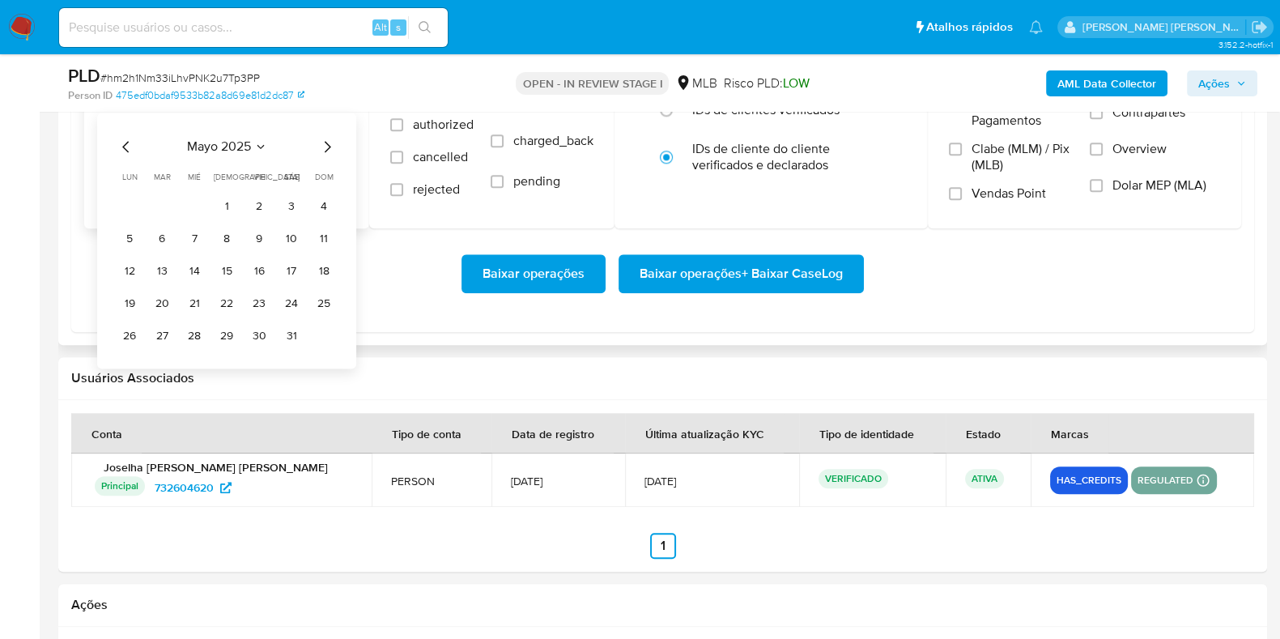
click at [326, 144] on icon "Mes siguiente" at bounding box center [326, 146] width 19 height 19
click at [319, 207] on button "1" at bounding box center [324, 207] width 26 height 26
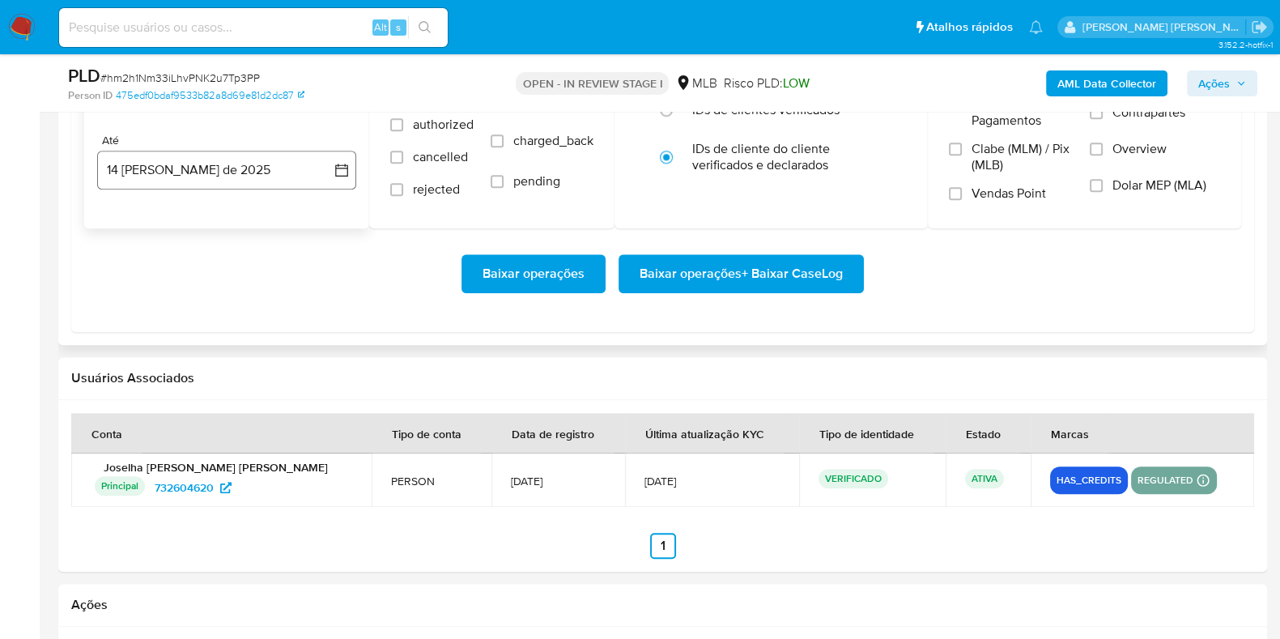
click at [255, 187] on button "14 [PERSON_NAME] de 2025" at bounding box center [226, 170] width 259 height 39
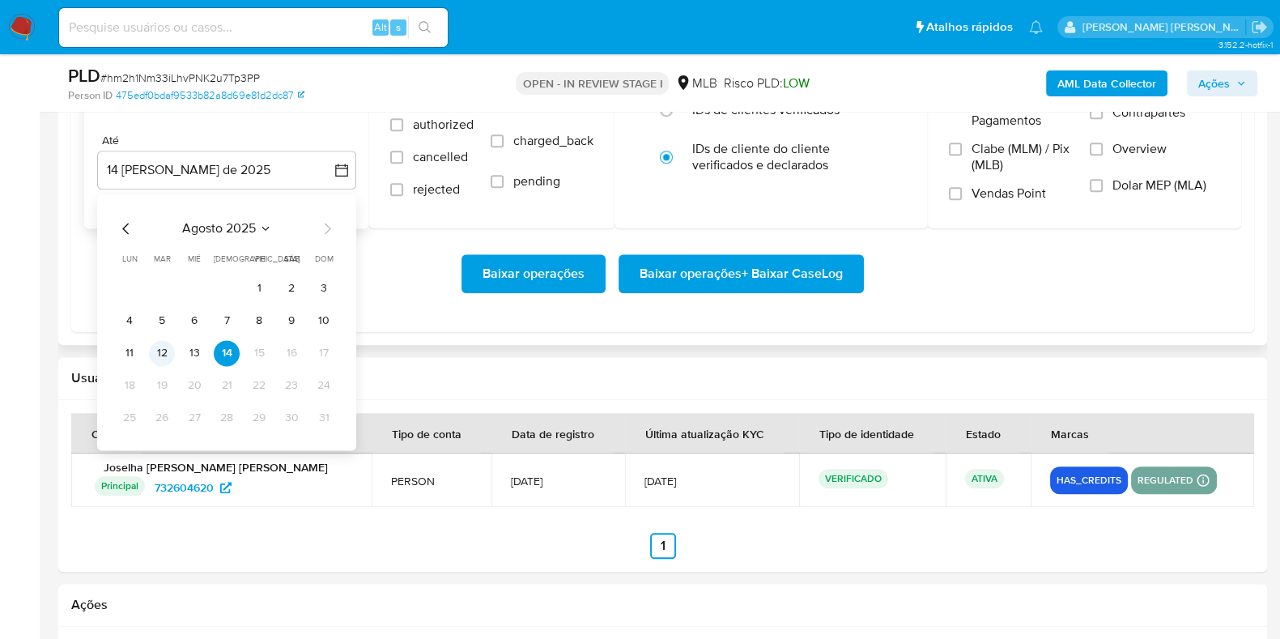
click at [162, 351] on button "12" at bounding box center [162, 353] width 26 height 26
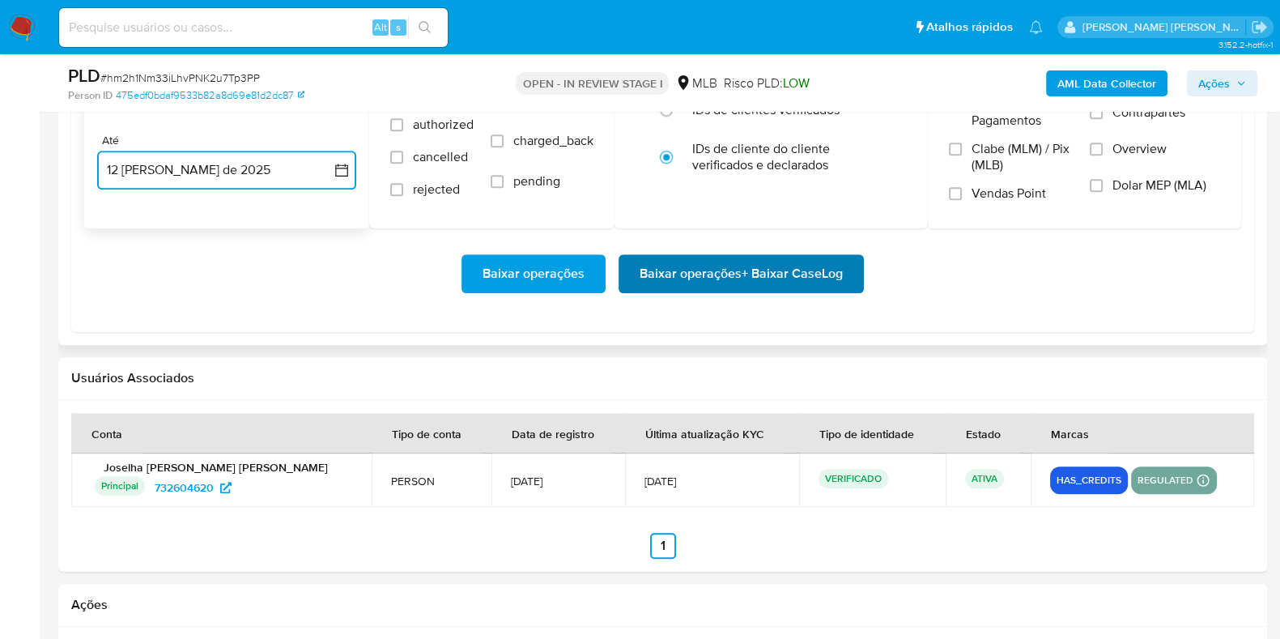
click at [688, 275] on span "Baixar operações + Baixar CaseLog" at bounding box center [741, 274] width 203 height 36
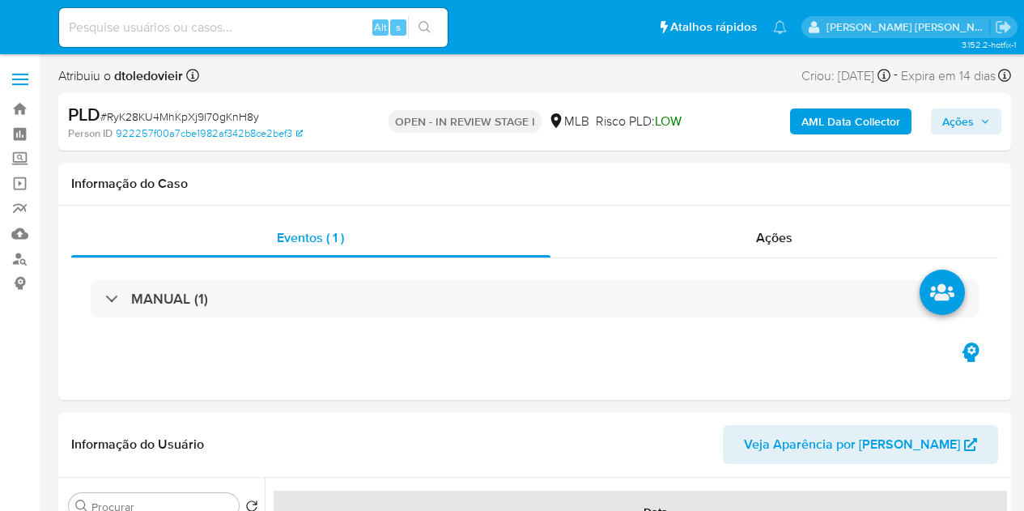
select select "10"
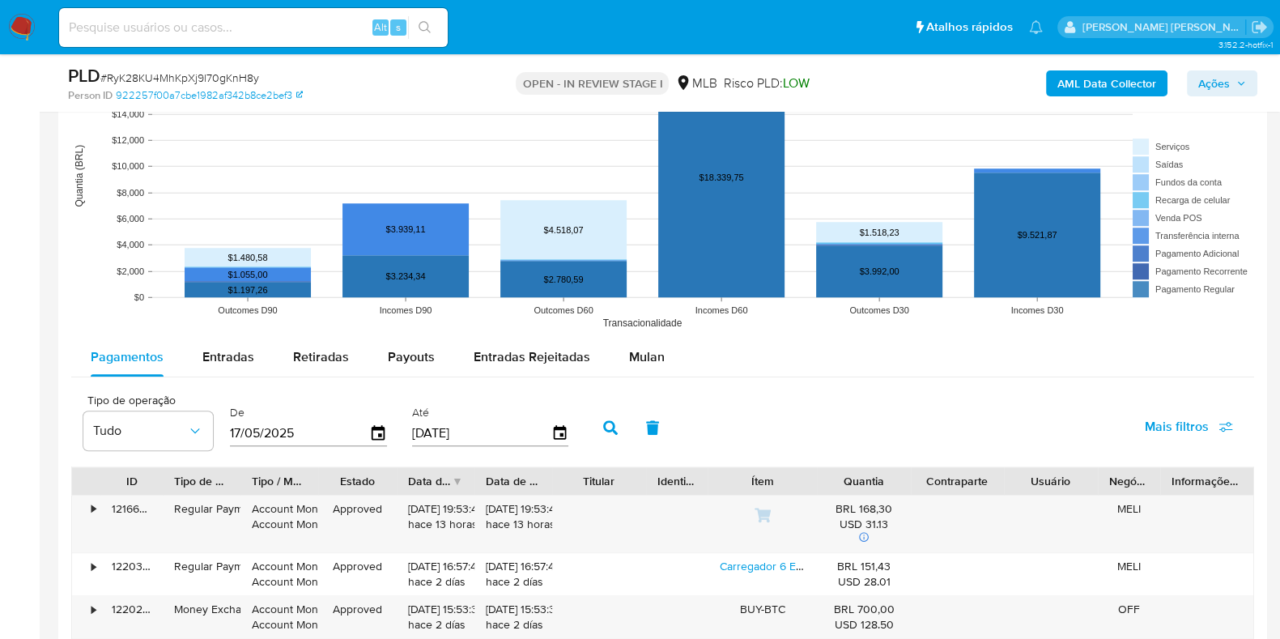
scroll to position [1619, 0]
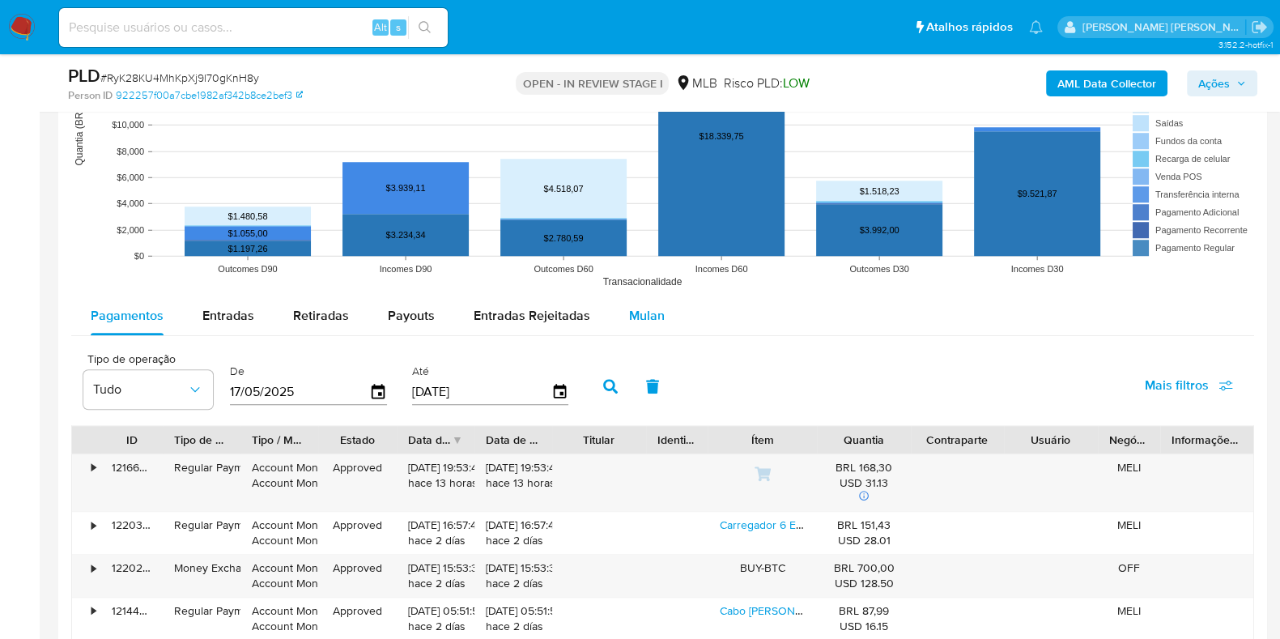
click at [597, 326] on button "Entradas Rejeitadas" at bounding box center [531, 315] width 155 height 39
select select "10"
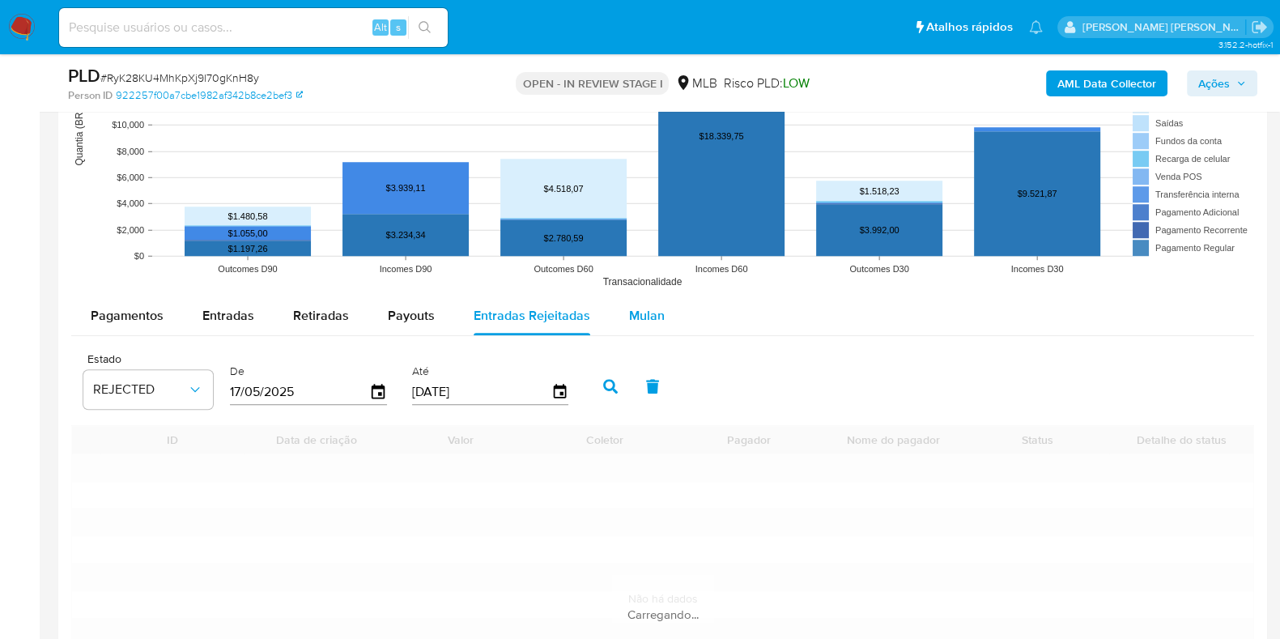
click at [639, 313] on span "Mulan" at bounding box center [647, 315] width 36 height 19
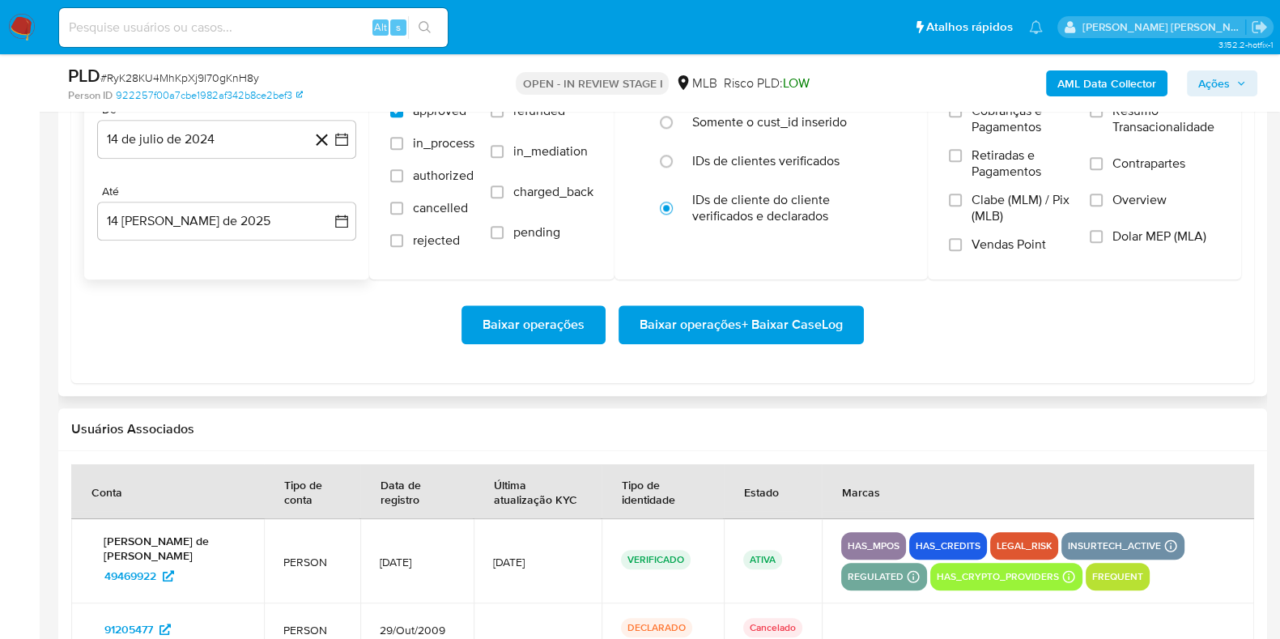
scroll to position [1923, 0]
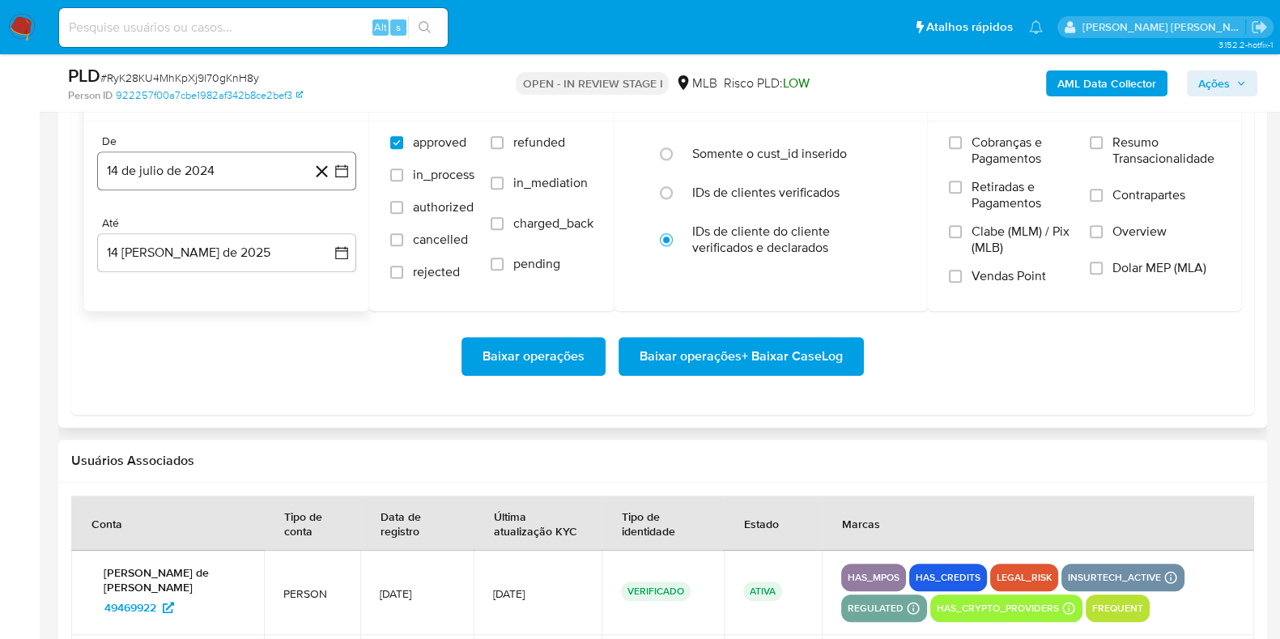
click at [243, 175] on button "14 de julio de 2024" at bounding box center [226, 170] width 259 height 39
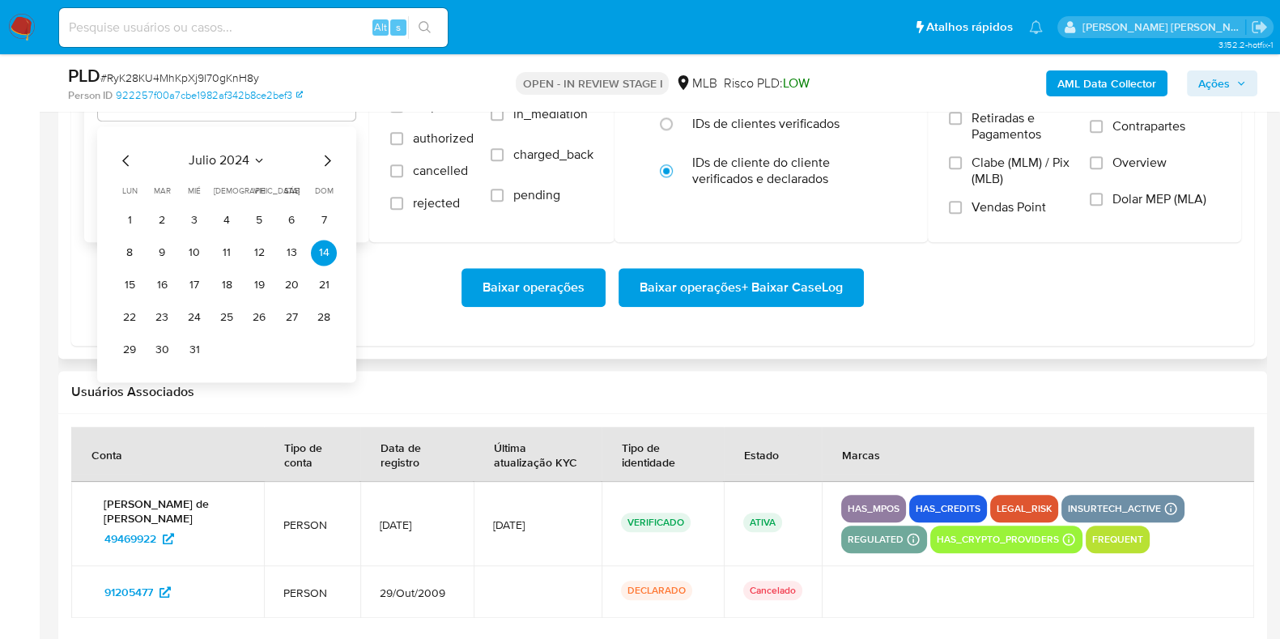
scroll to position [2024, 0]
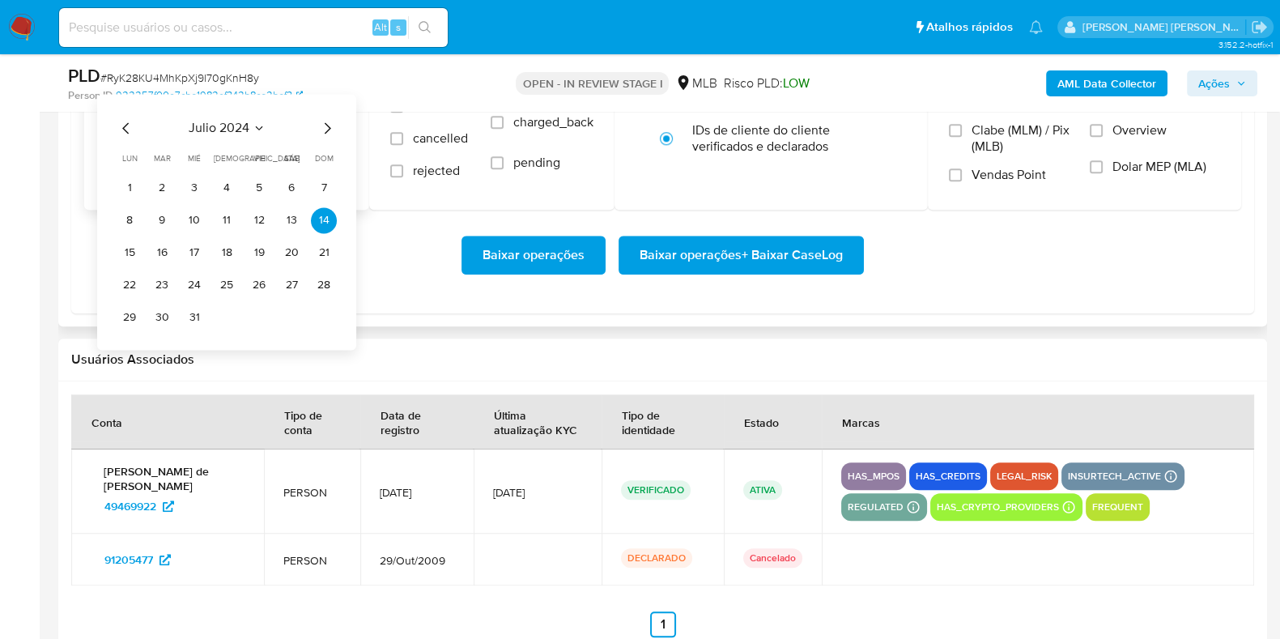
click at [324, 123] on icon "Mes siguiente" at bounding box center [326, 127] width 19 height 19
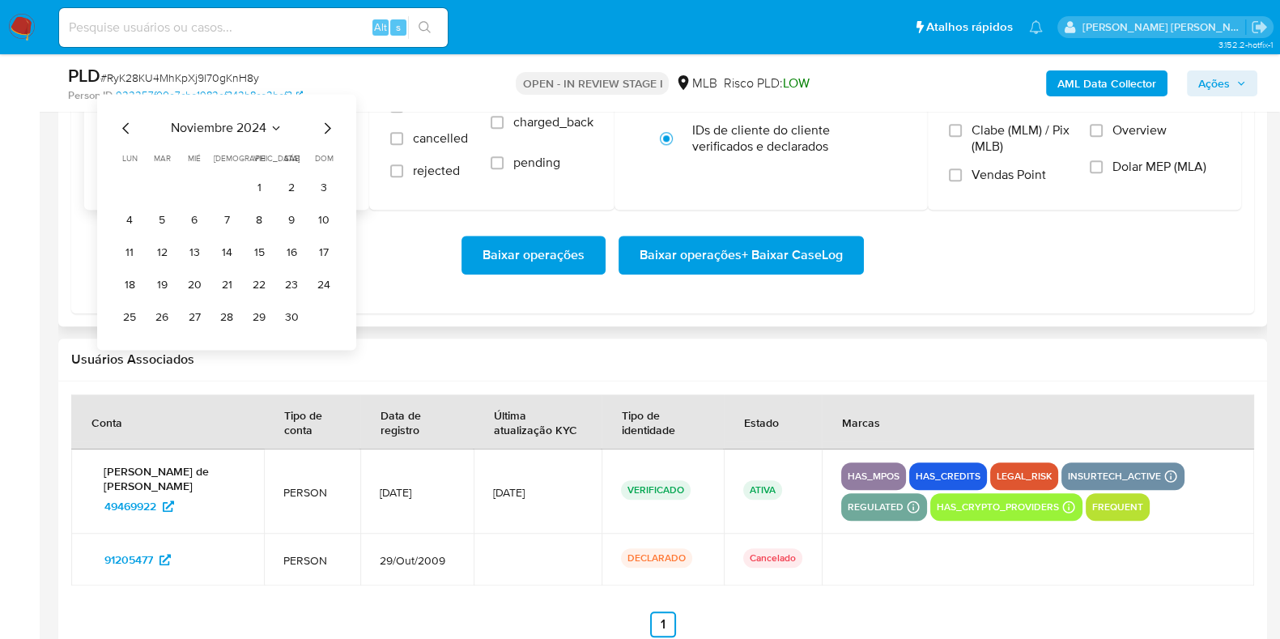
click at [324, 123] on icon "Mes siguiente" at bounding box center [326, 127] width 19 height 19
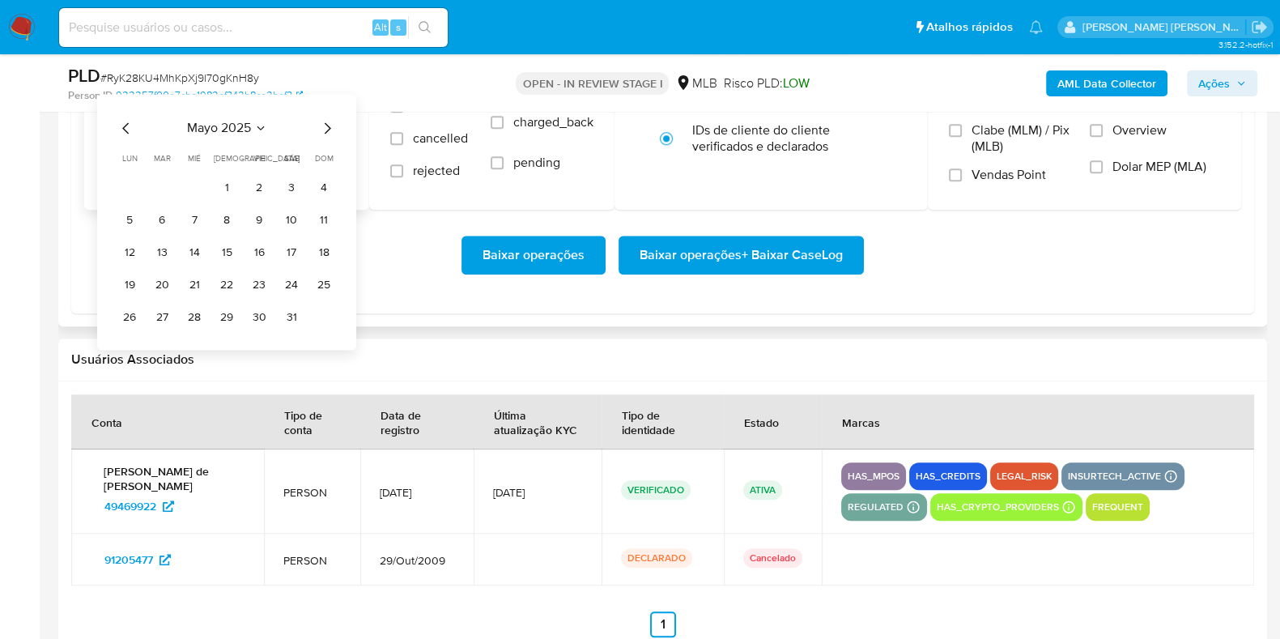
click at [324, 123] on icon "Mes siguiente" at bounding box center [326, 127] width 19 height 19
click at [316, 192] on button "1" at bounding box center [324, 188] width 26 height 26
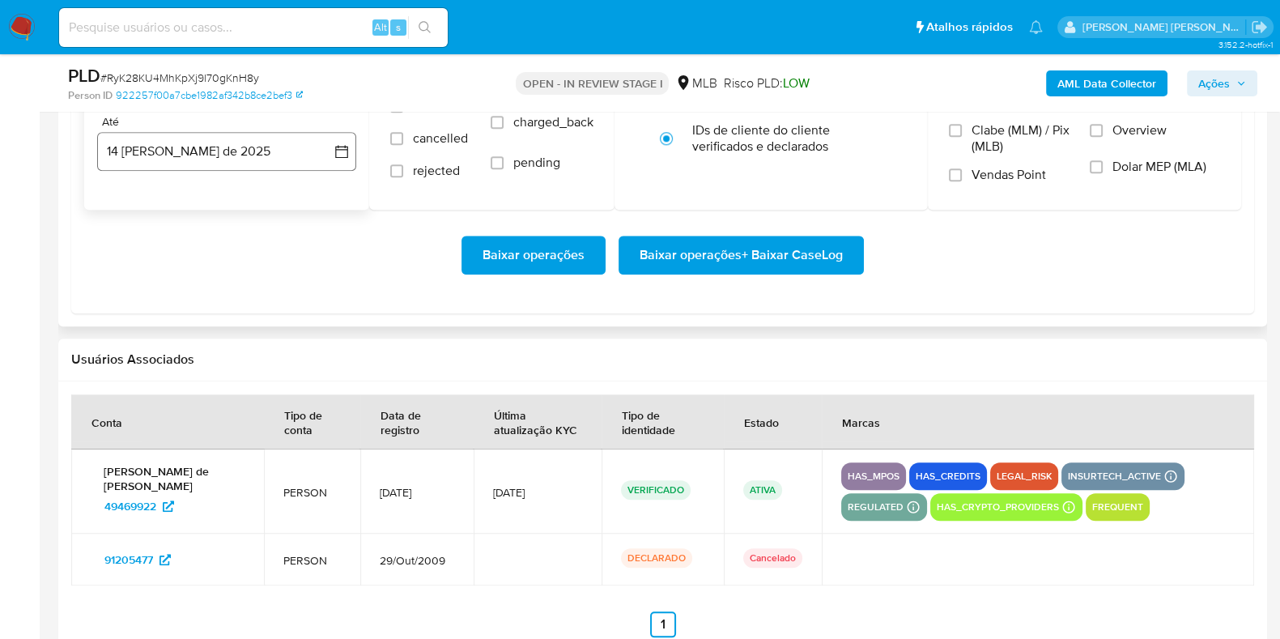
click at [265, 160] on button "14 [PERSON_NAME] de 2025" at bounding box center [226, 151] width 259 height 39
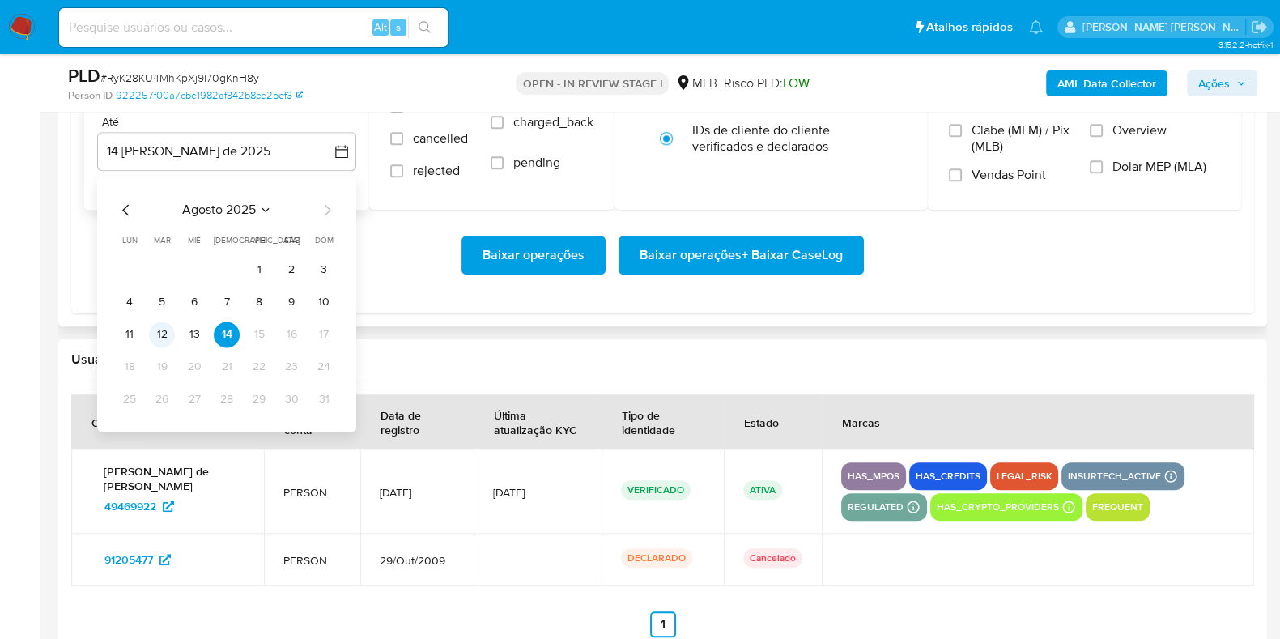
click at [160, 326] on button "12" at bounding box center [162, 334] width 26 height 26
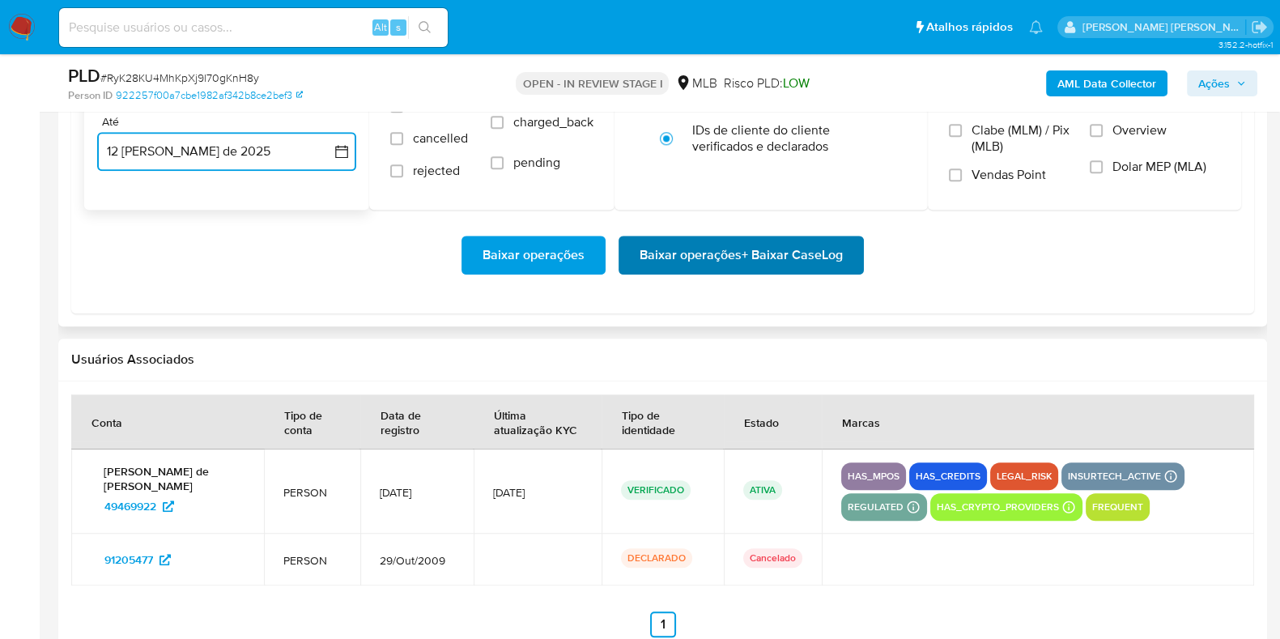
click at [680, 256] on span "Baixar operações + Baixar CaseLog" at bounding box center [741, 255] width 203 height 36
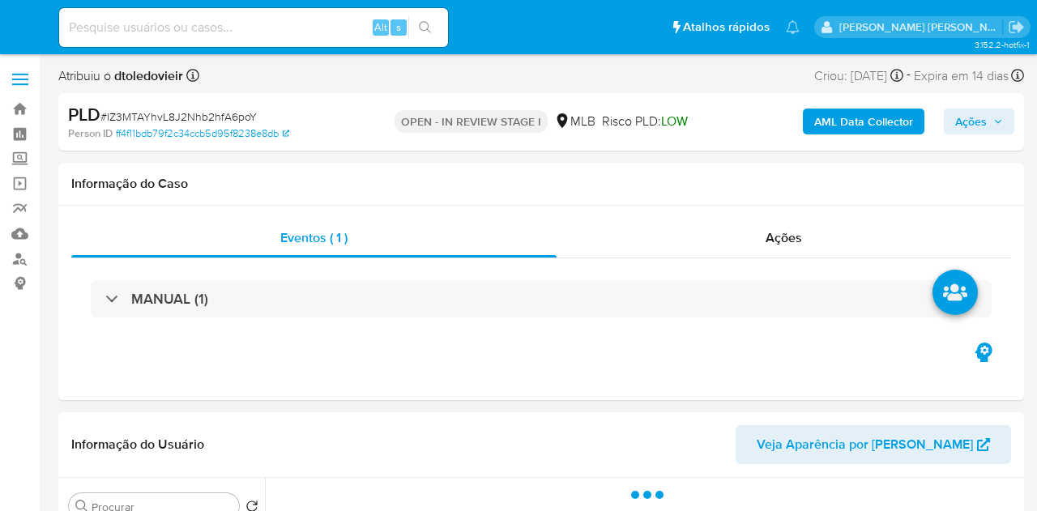
select select "10"
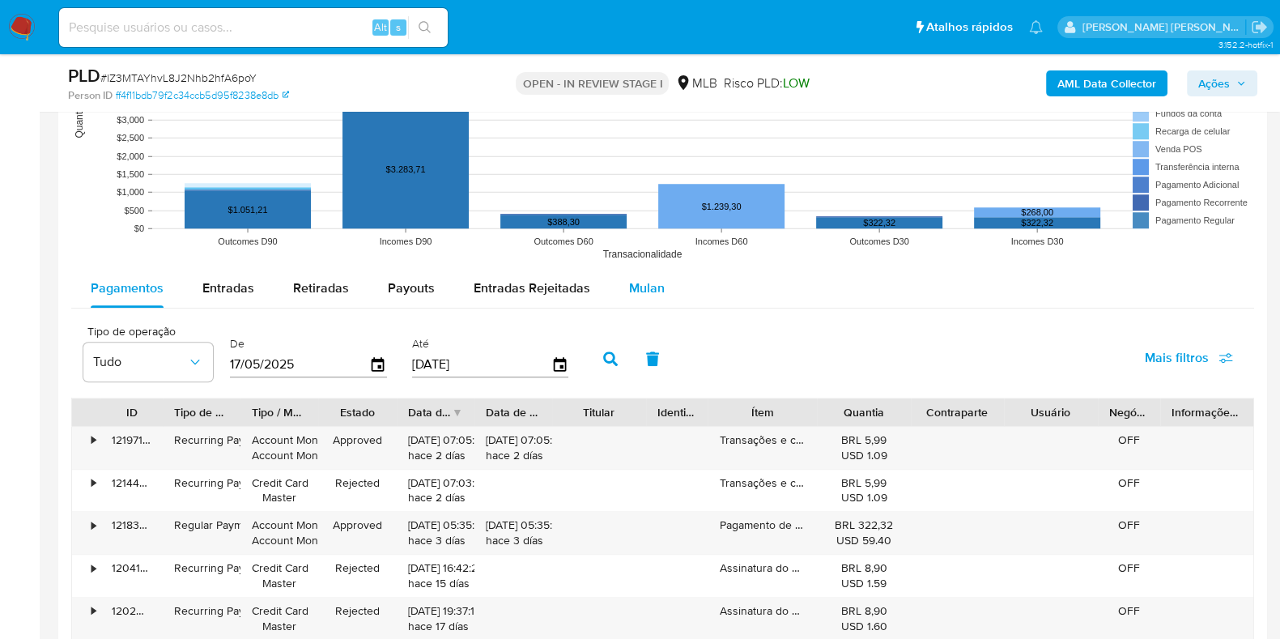
click at [636, 294] on span "Mulan" at bounding box center [647, 288] width 36 height 19
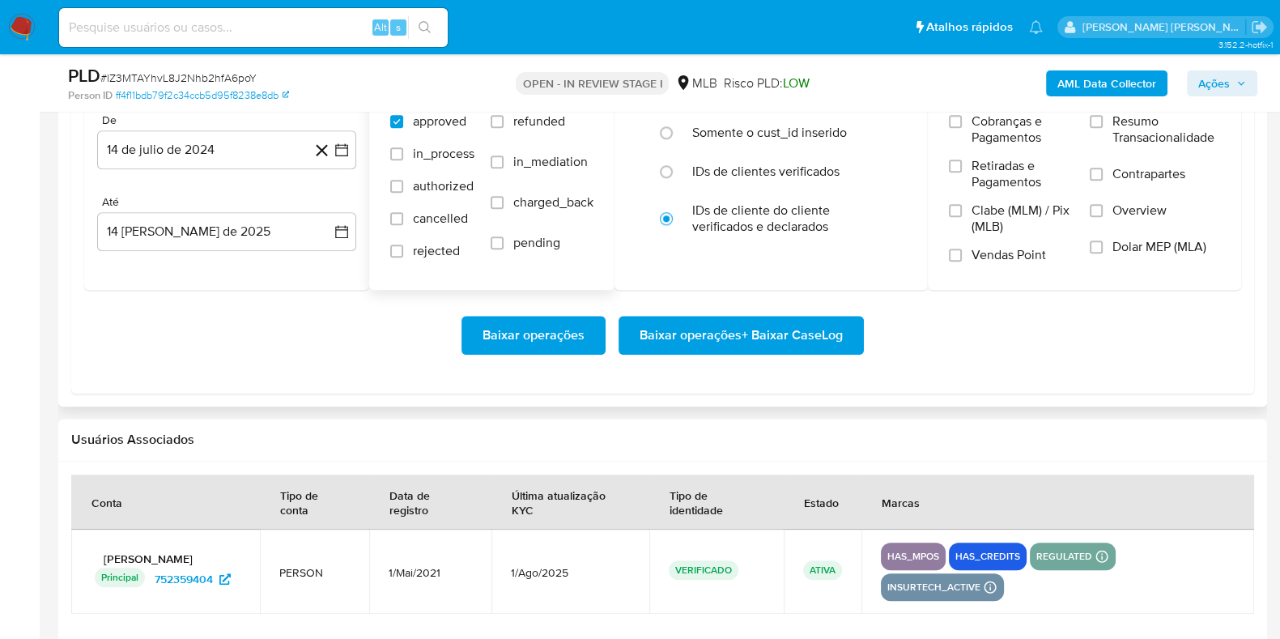
scroll to position [1923, 0]
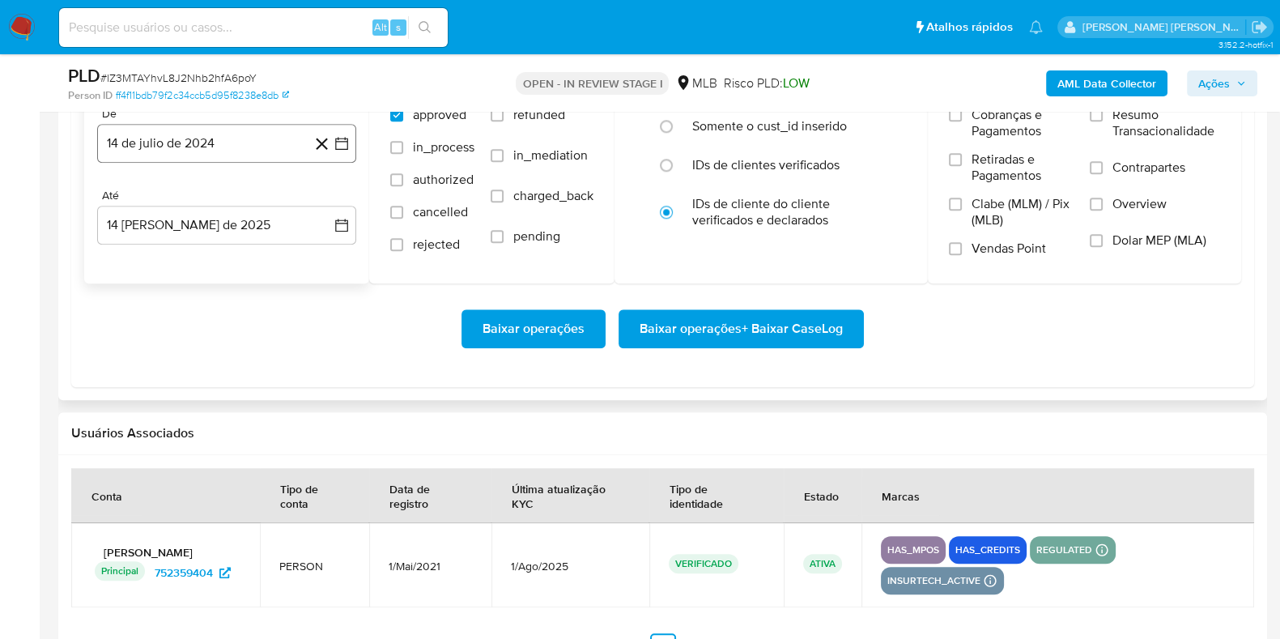
click at [229, 149] on button "14 de julio de 2024" at bounding box center [226, 143] width 259 height 39
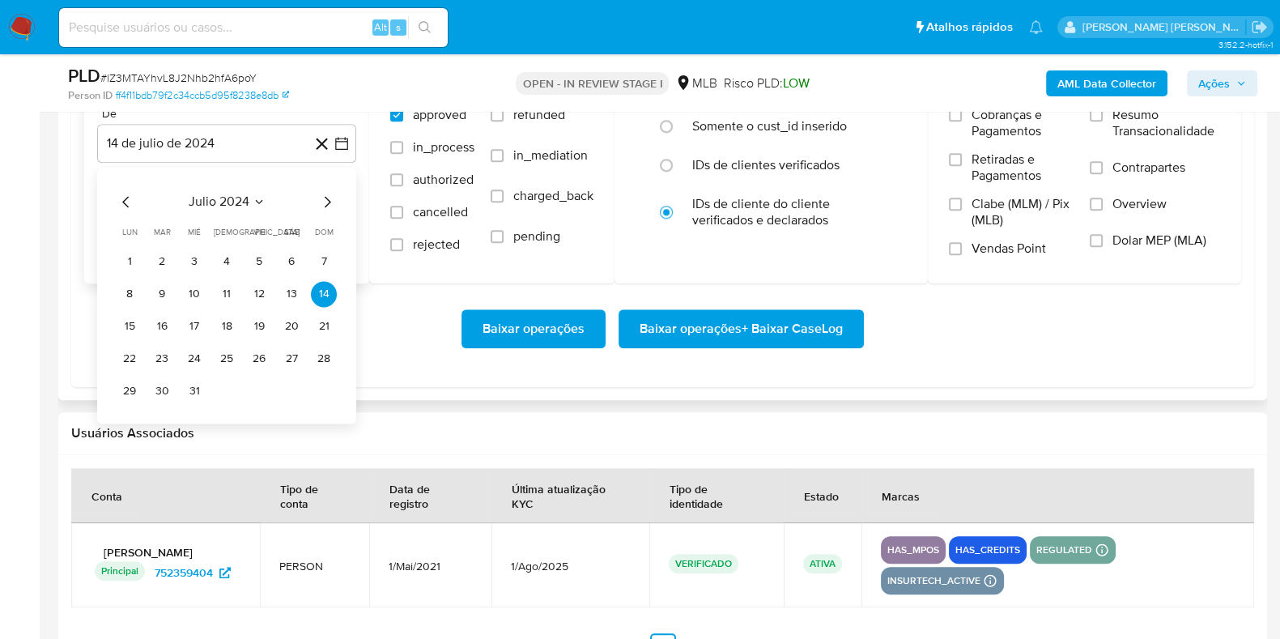
click at [319, 200] on icon "Mes siguiente" at bounding box center [326, 201] width 19 height 19
click at [318, 200] on icon "Mes siguiente" at bounding box center [326, 201] width 19 height 19
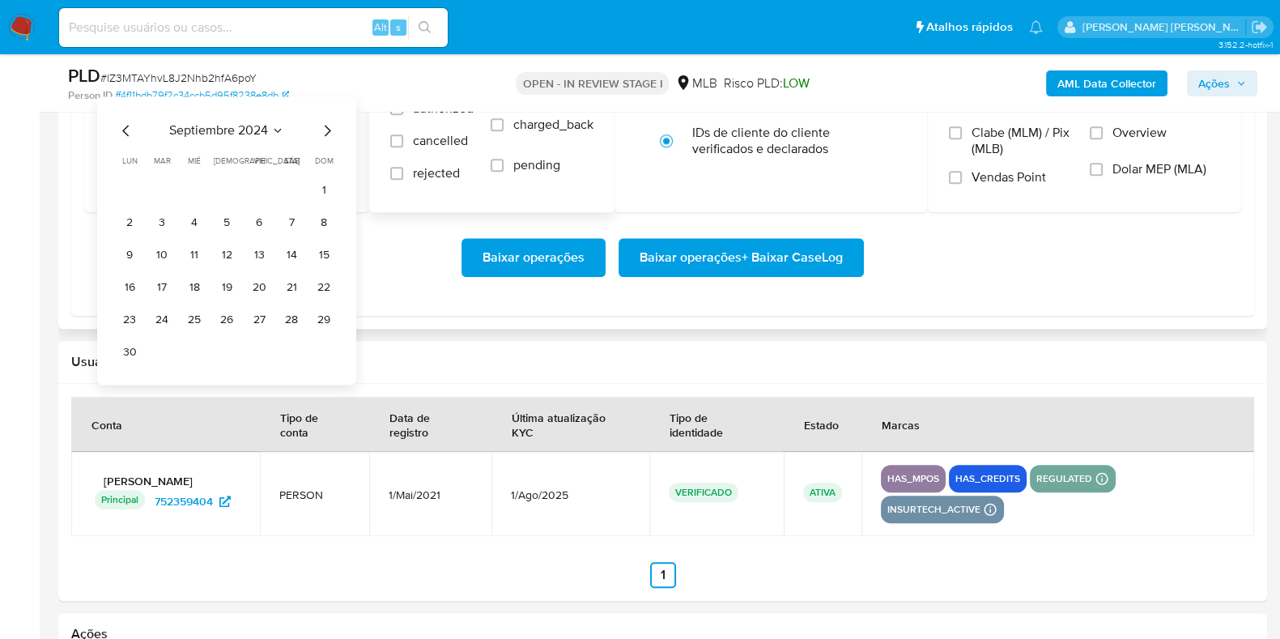
scroll to position [2024, 0]
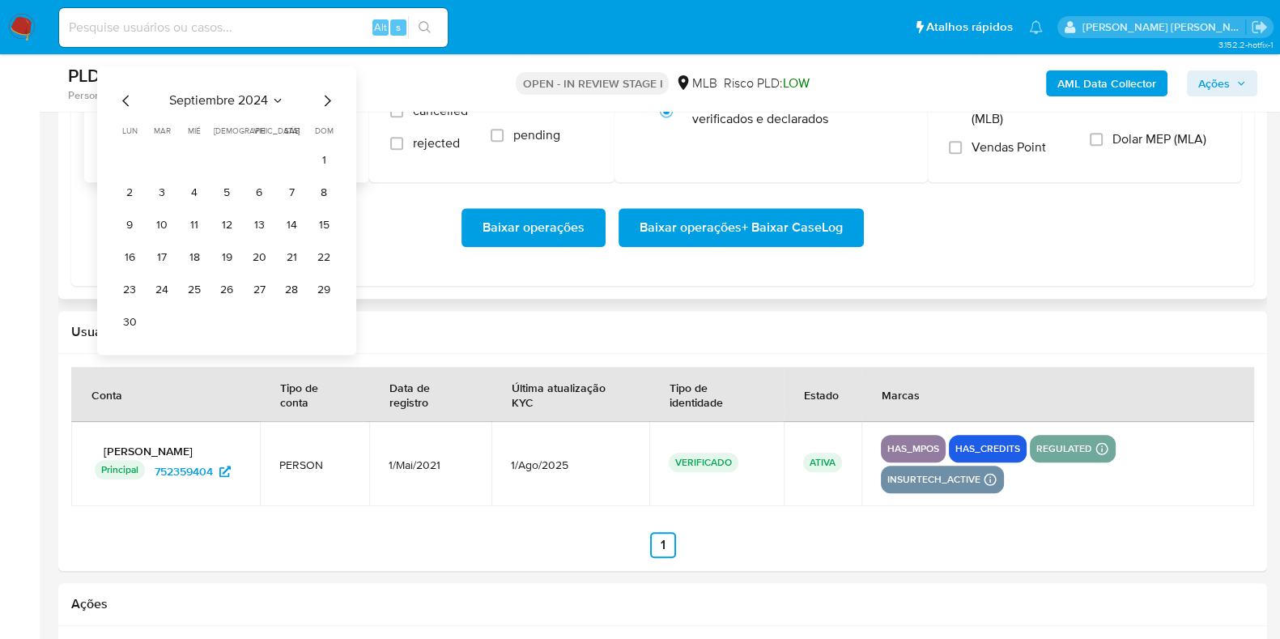
click at [333, 101] on icon "Mes siguiente" at bounding box center [326, 100] width 19 height 19
click at [331, 101] on icon "Mes siguiente" at bounding box center [326, 100] width 19 height 19
click at [331, 100] on icon "Mes siguiente" at bounding box center [326, 100] width 19 height 19
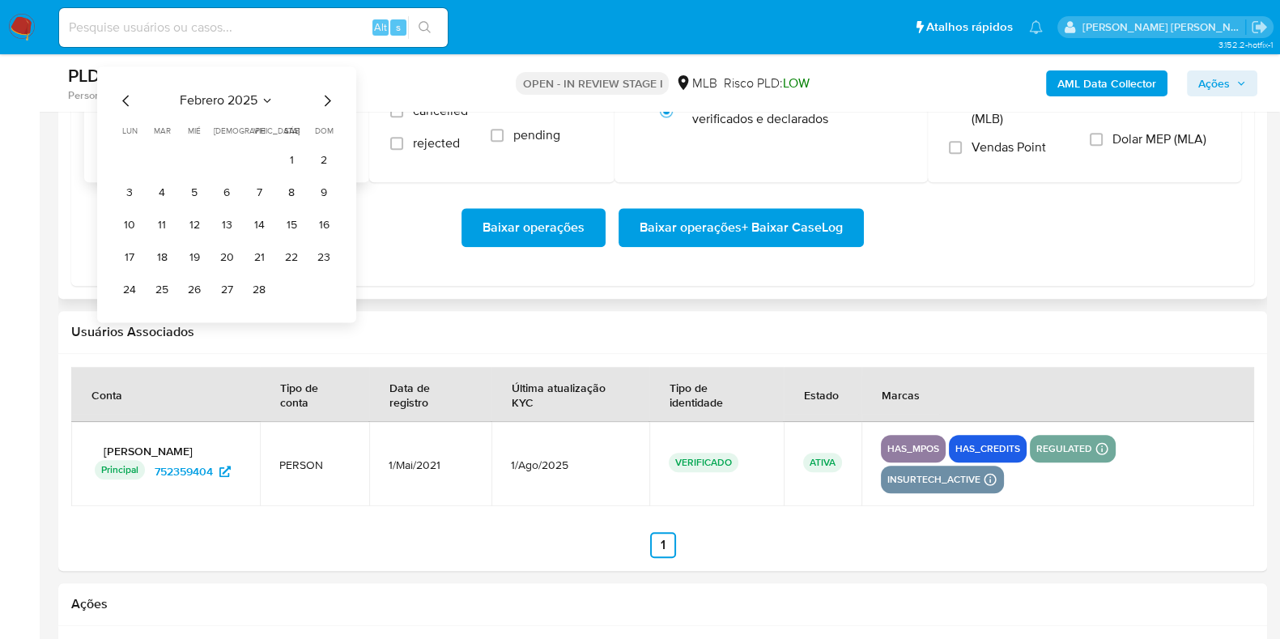
click at [331, 100] on icon "Mes siguiente" at bounding box center [326, 100] width 19 height 19
click at [330, 100] on icon "Mes siguiente" at bounding box center [326, 100] width 19 height 19
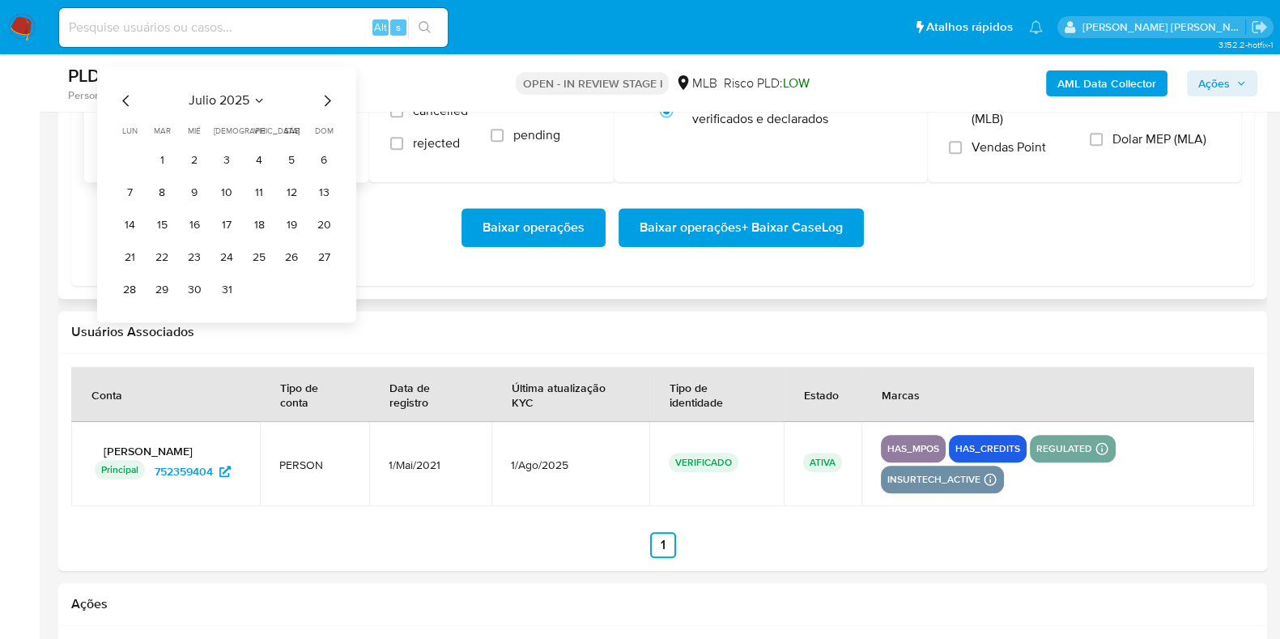
click at [126, 100] on icon "Mes anterior" at bounding box center [126, 100] width 19 height 19
click at [317, 159] on button "1" at bounding box center [324, 160] width 26 height 26
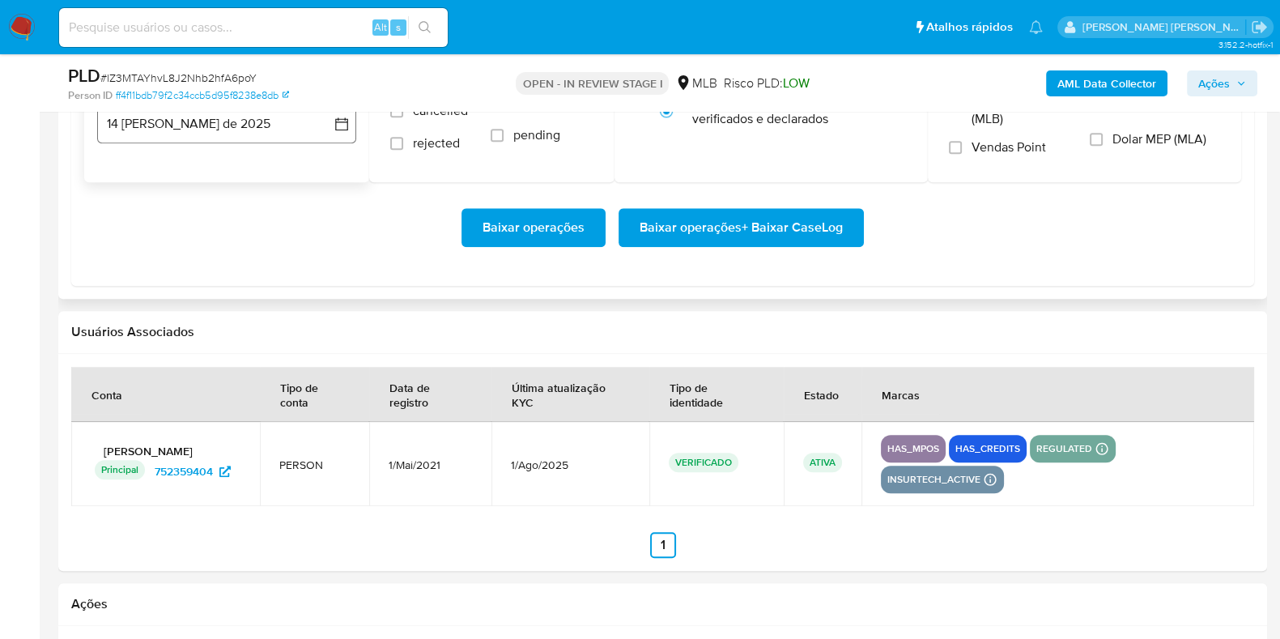
click at [233, 138] on button "14 [PERSON_NAME] de 2025" at bounding box center [226, 123] width 259 height 39
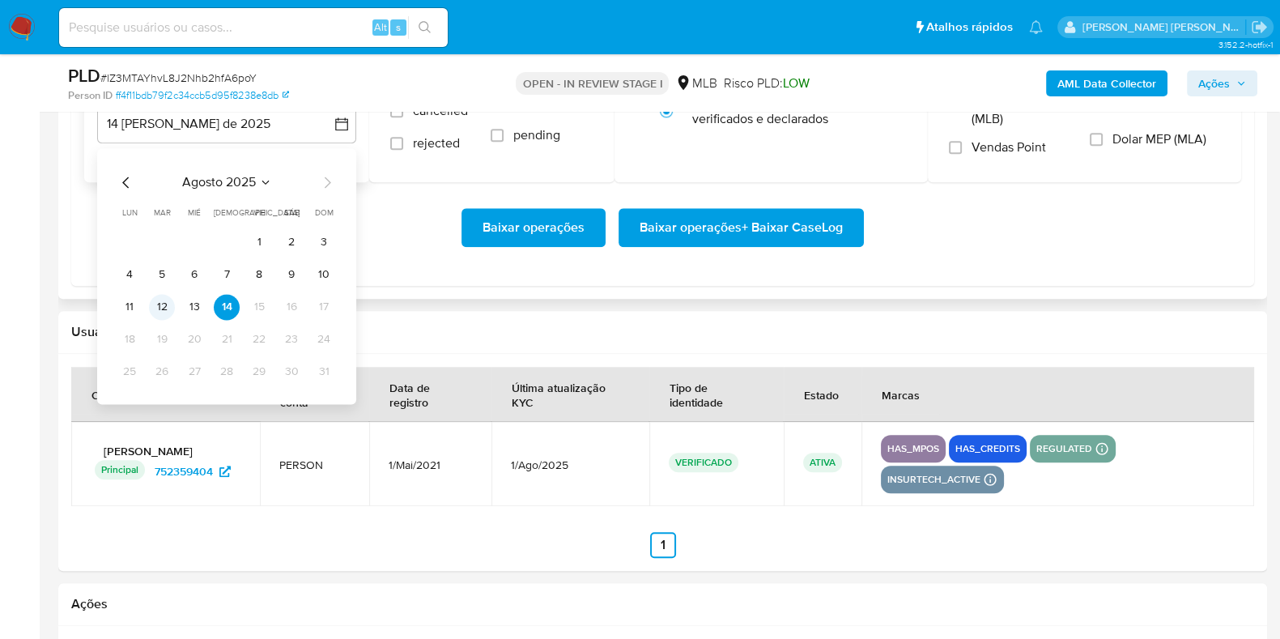
click at [163, 300] on button "12" at bounding box center [162, 307] width 26 height 26
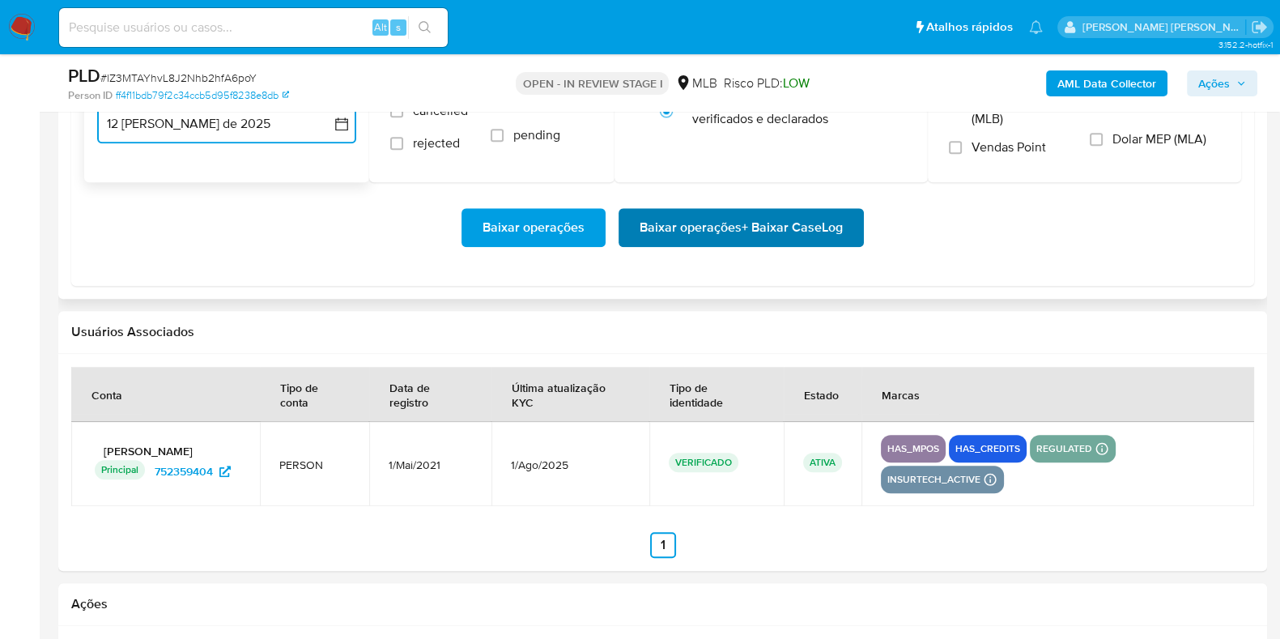
click at [751, 220] on span "Baixar operações + Baixar CaseLog" at bounding box center [741, 228] width 203 height 36
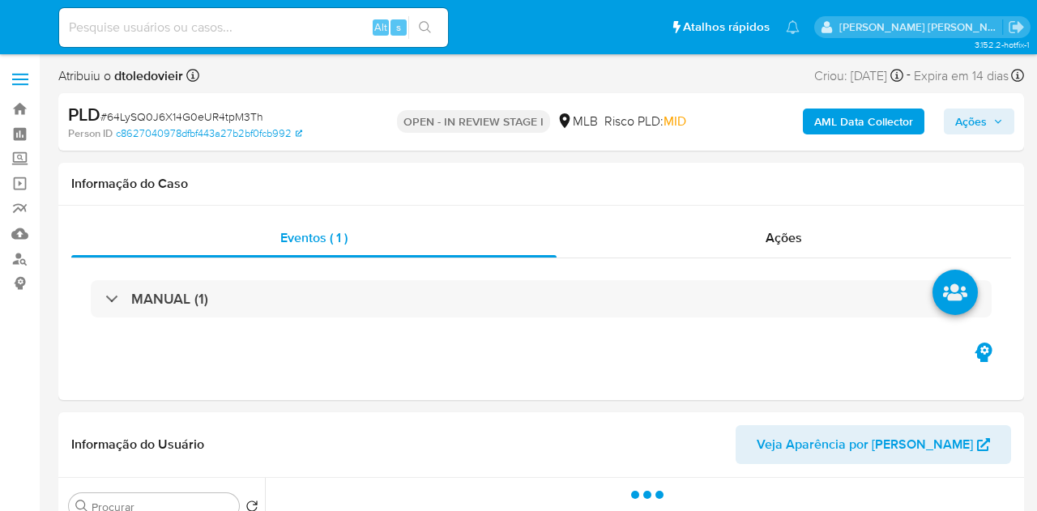
select select "10"
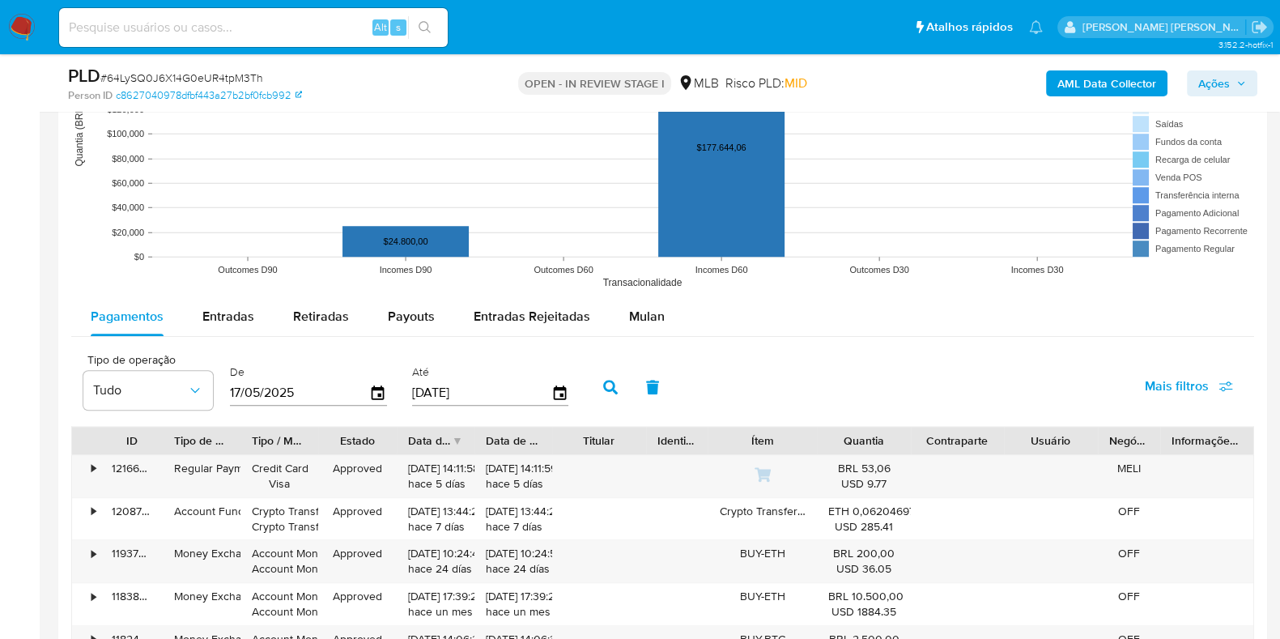
scroll to position [1619, 0]
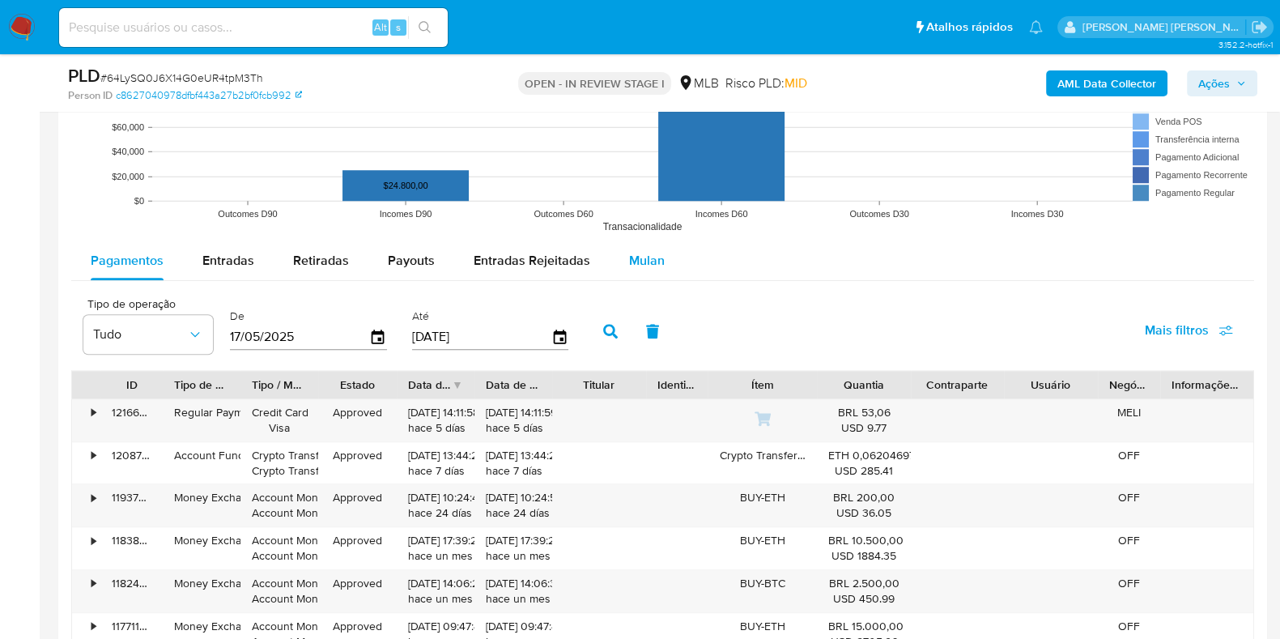
click at [644, 256] on span "Mulan" at bounding box center [647, 260] width 36 height 19
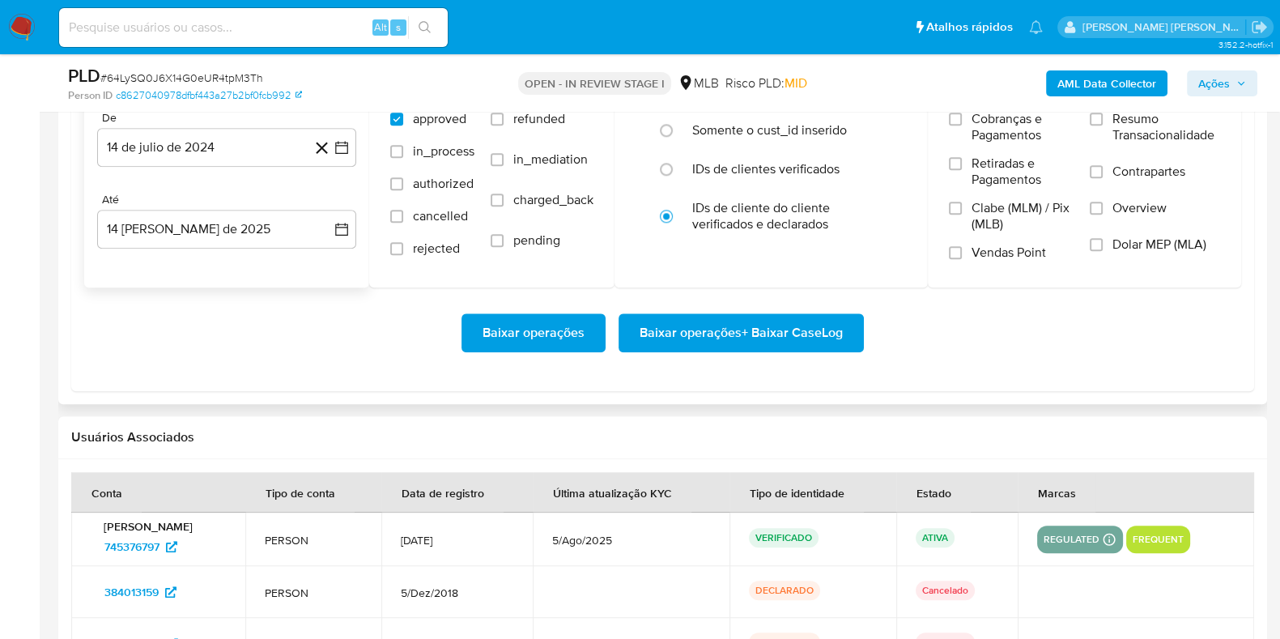
scroll to position [1923, 0]
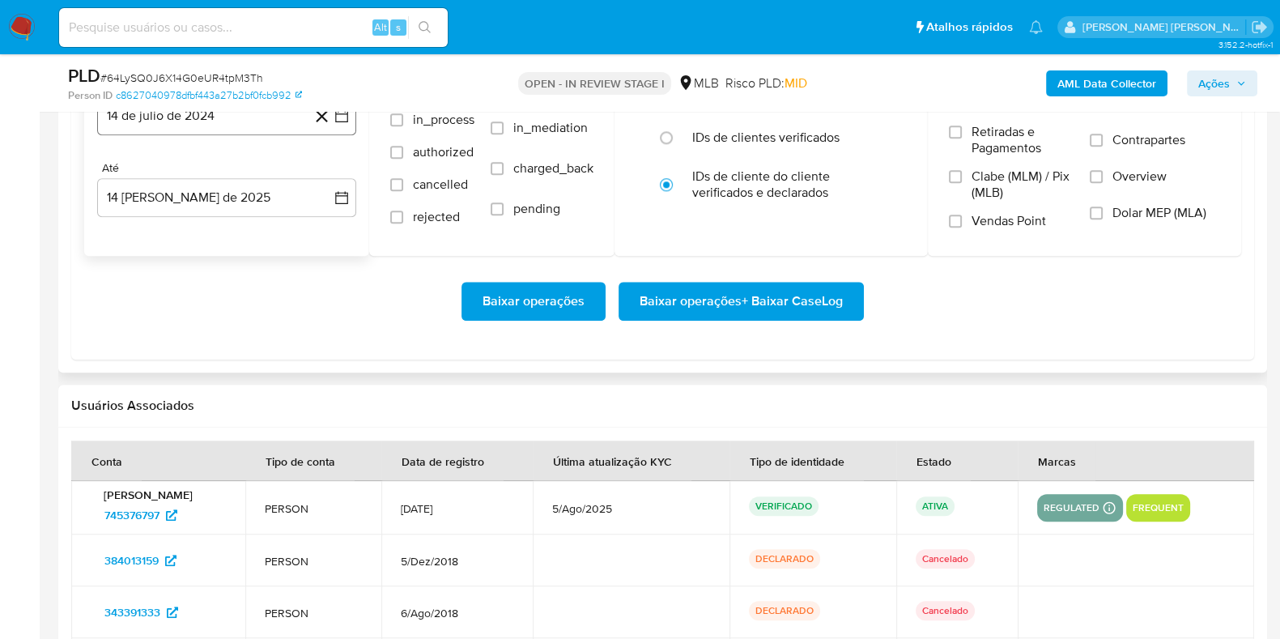
click at [249, 123] on button "14 de julio de 2024" at bounding box center [226, 115] width 259 height 39
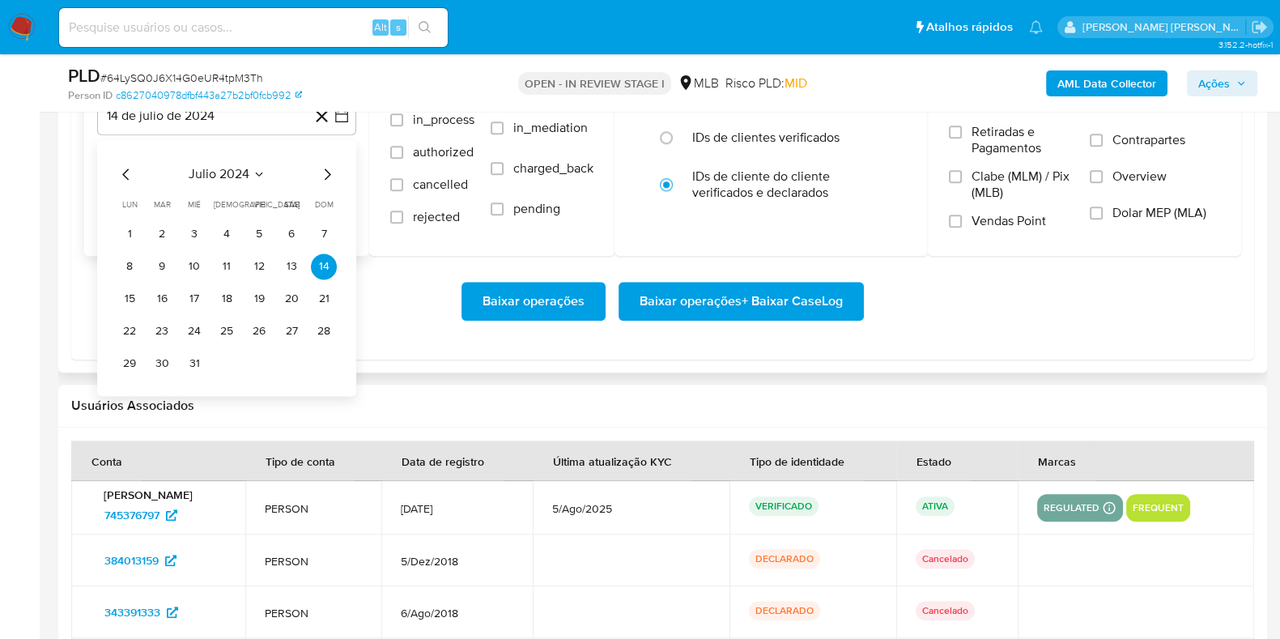
click at [325, 169] on icon "Mes siguiente" at bounding box center [326, 173] width 19 height 19
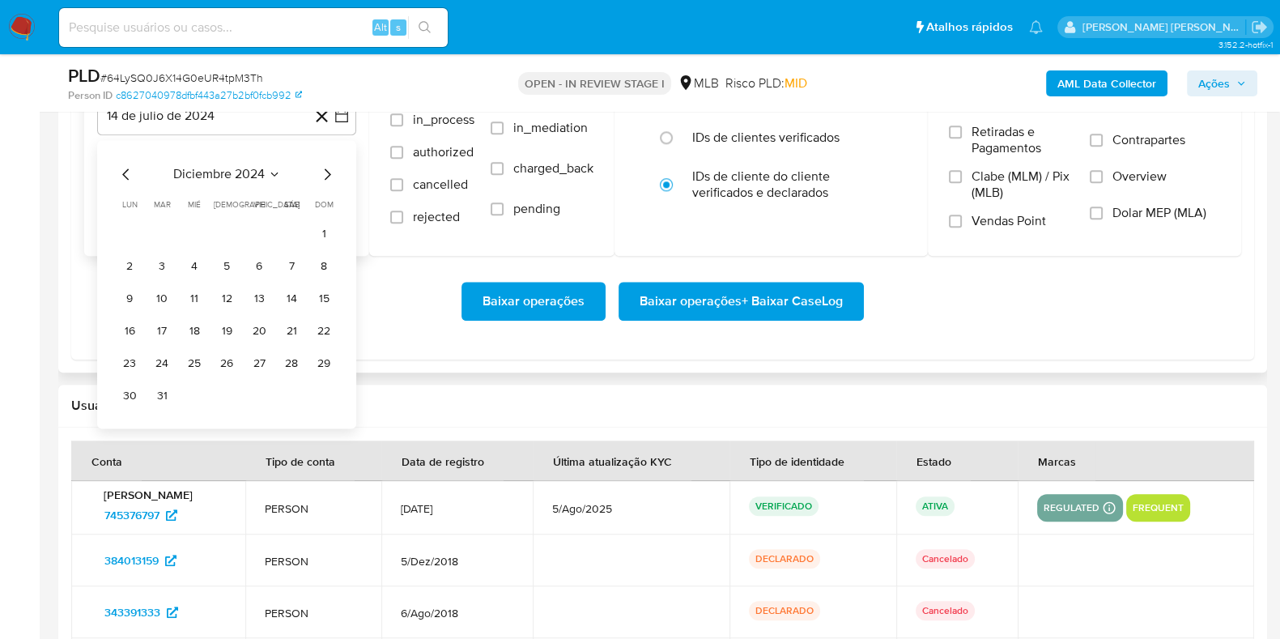
click at [325, 169] on icon "Mes siguiente" at bounding box center [326, 173] width 19 height 19
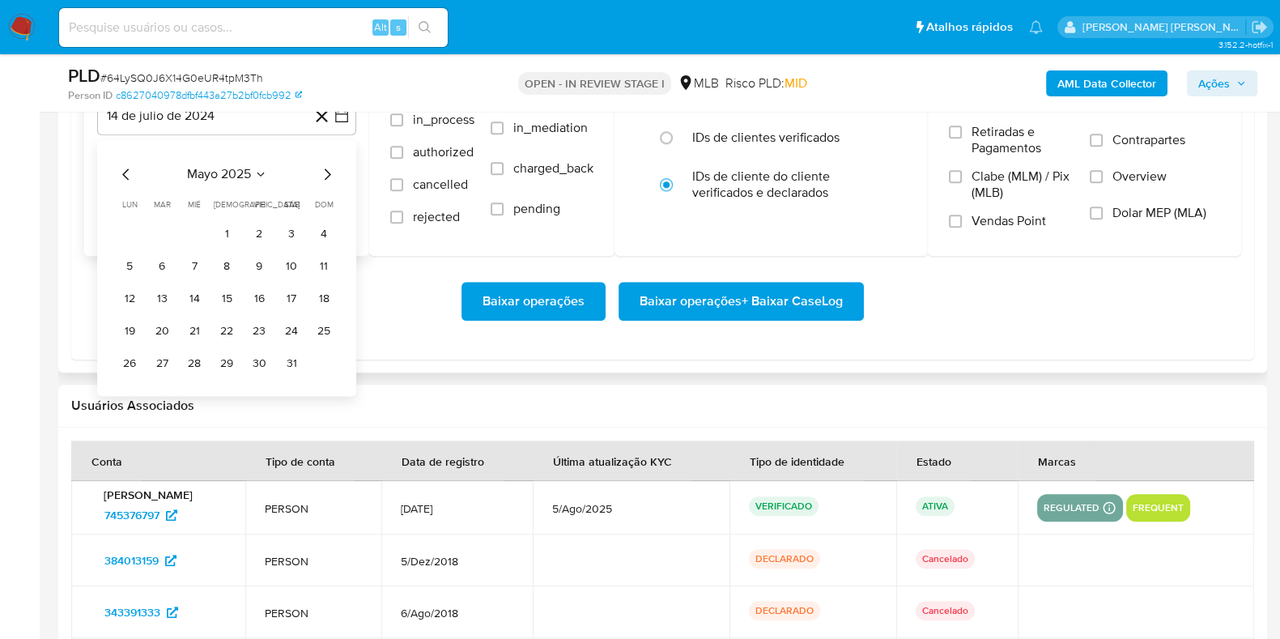
click at [325, 169] on icon "Mes siguiente" at bounding box center [326, 173] width 19 height 19
click at [318, 232] on button "1" at bounding box center [324, 234] width 26 height 26
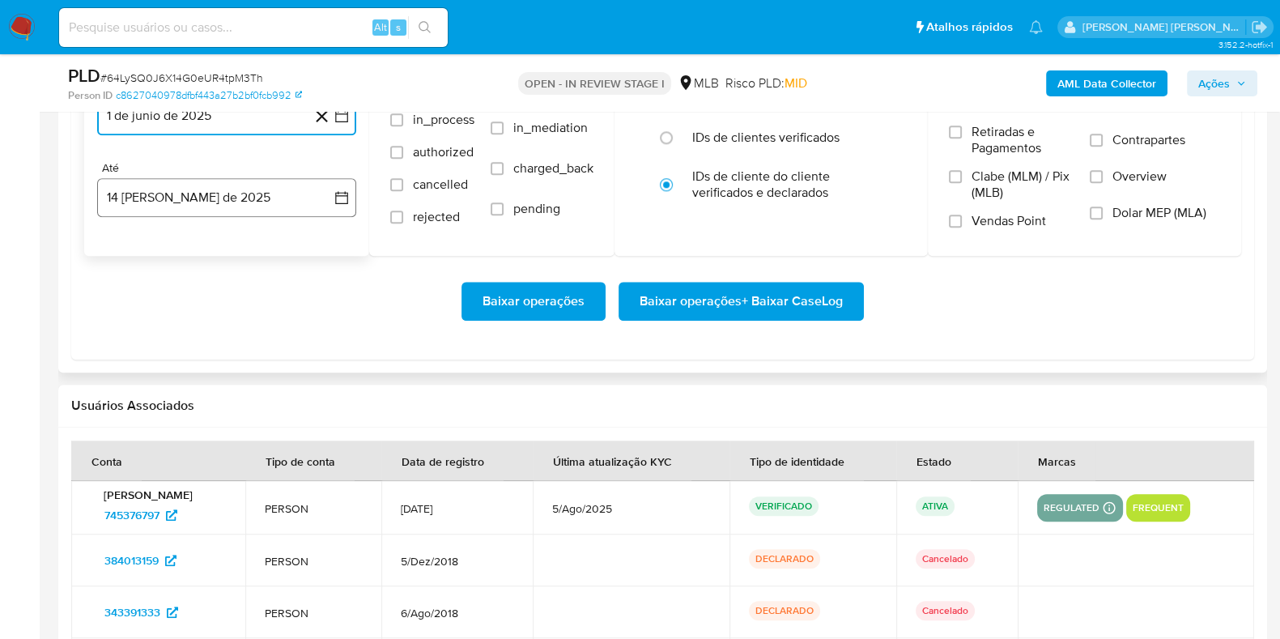
click at [263, 197] on button "14 de agosto de 2025" at bounding box center [226, 197] width 259 height 39
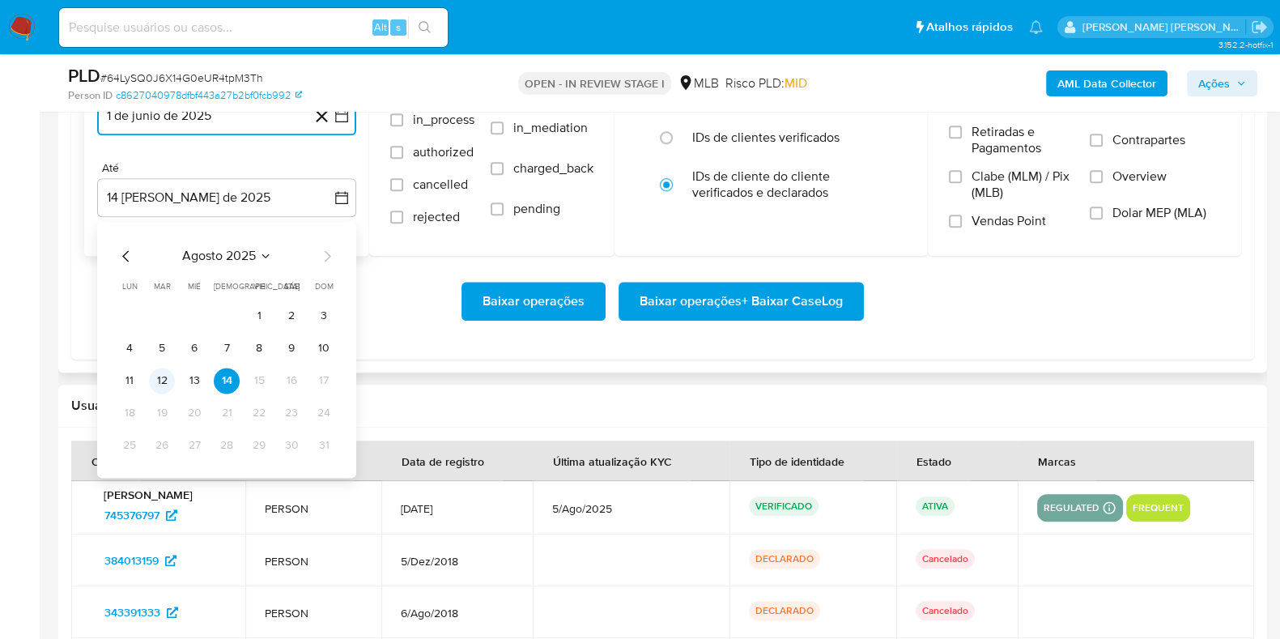
click at [160, 383] on button "12" at bounding box center [162, 381] width 26 height 26
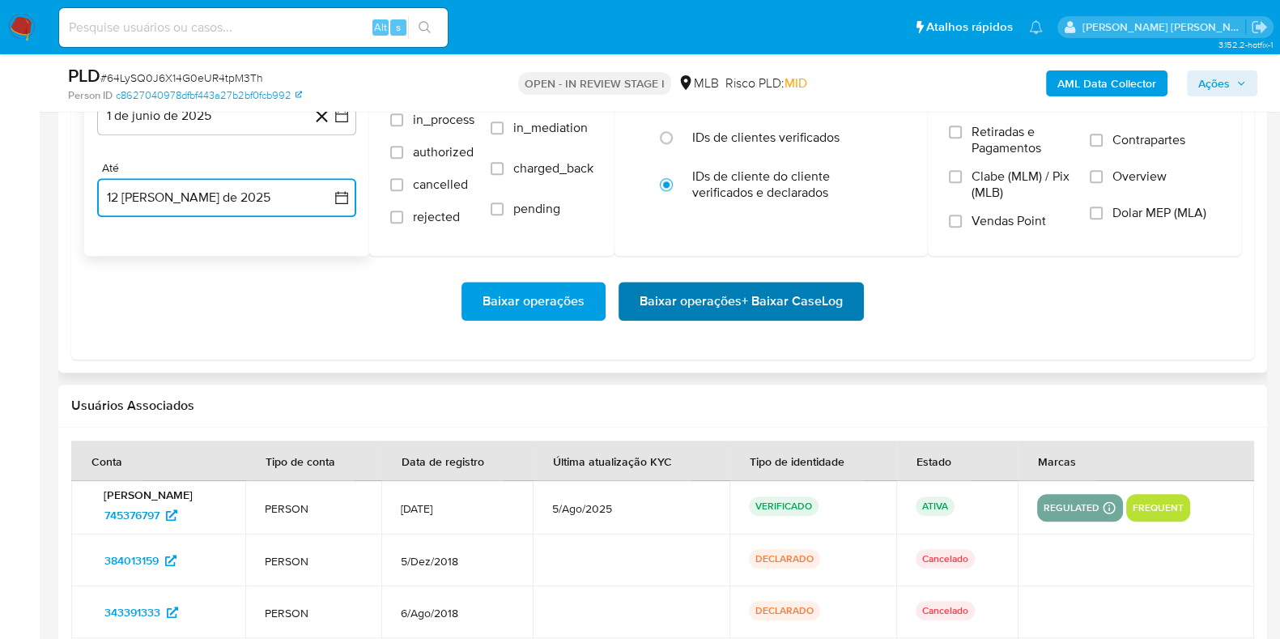
click at [726, 290] on span "Baixar operações + Baixar CaseLog" at bounding box center [741, 301] width 203 height 36
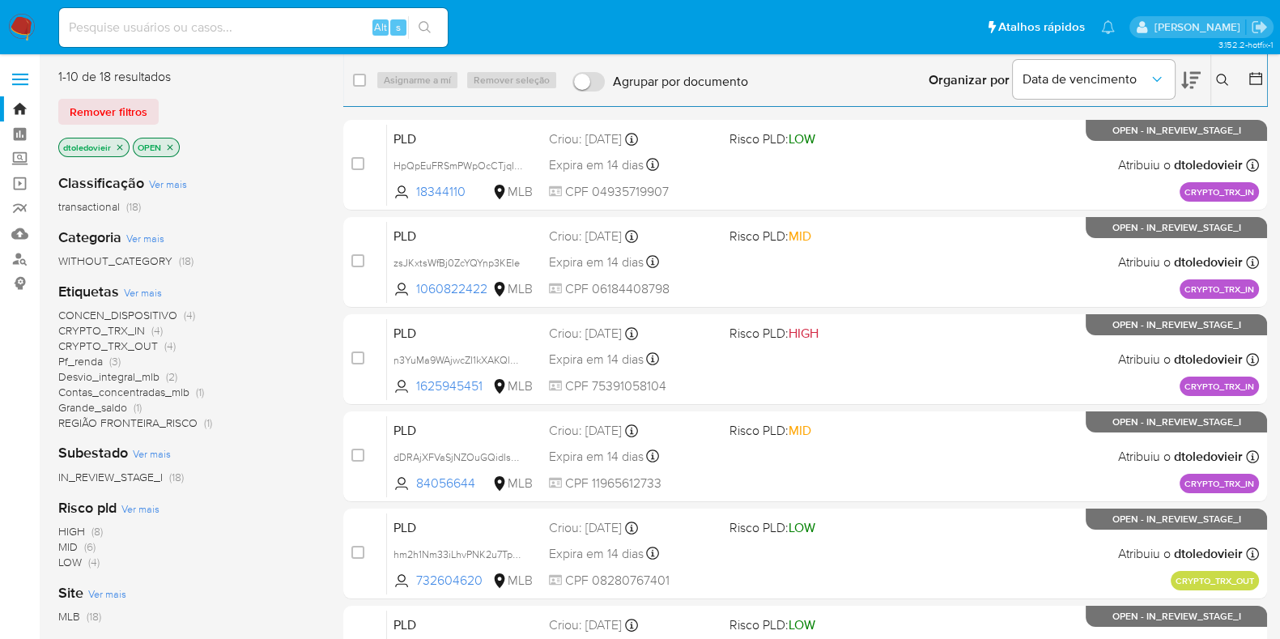
click at [858, 87] on div "Organizar por Data de vencimento Os resultados não podem ser classificados enqu…" at bounding box center [1011, 80] width 511 height 50
drag, startPoint x: 907, startPoint y: 82, endPoint x: 1008, endPoint y: 79, distance: 101.3
click at [1008, 79] on div "Organizar por Data de vencimento Os resultados não podem ser classificados enqu…" at bounding box center [1011, 80] width 511 height 50
click at [893, 93] on div "Organizar por Data de vencimento Os resultados não podem ser classificados enqu…" at bounding box center [1011, 80] width 511 height 50
drag, startPoint x: 764, startPoint y: 94, endPoint x: 615, endPoint y: 81, distance: 148.8
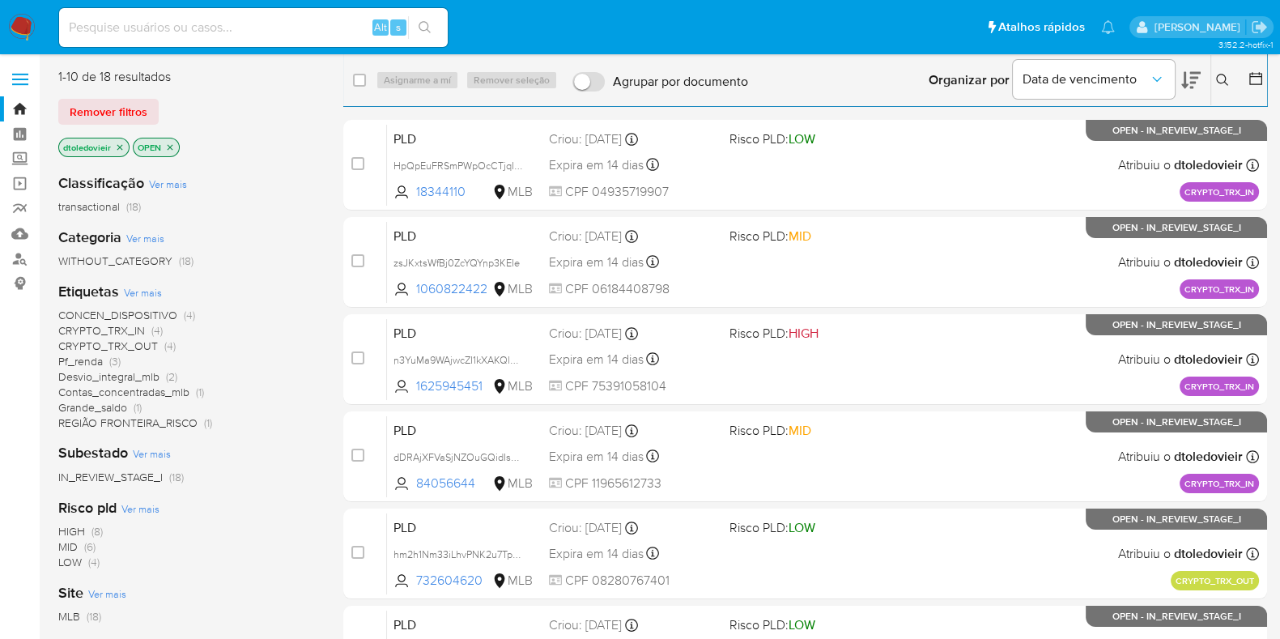
click at [615, 81] on div "select-all-cases-checkbox Asignarme a mí Remover seleção Agrupar por documento …" at bounding box center [805, 80] width 924 height 50
click at [818, 70] on div "Organizar por Data de vencimento Os resultados não podem ser classificados enqu…" at bounding box center [1011, 80] width 511 height 50
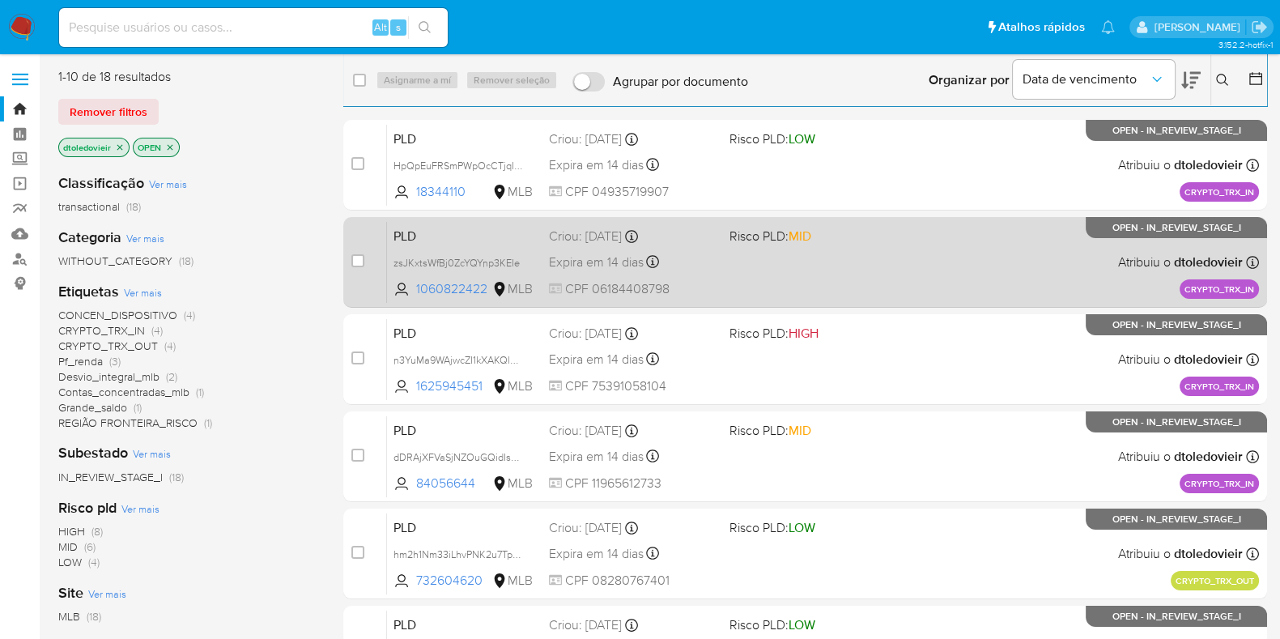
scroll to position [404, 0]
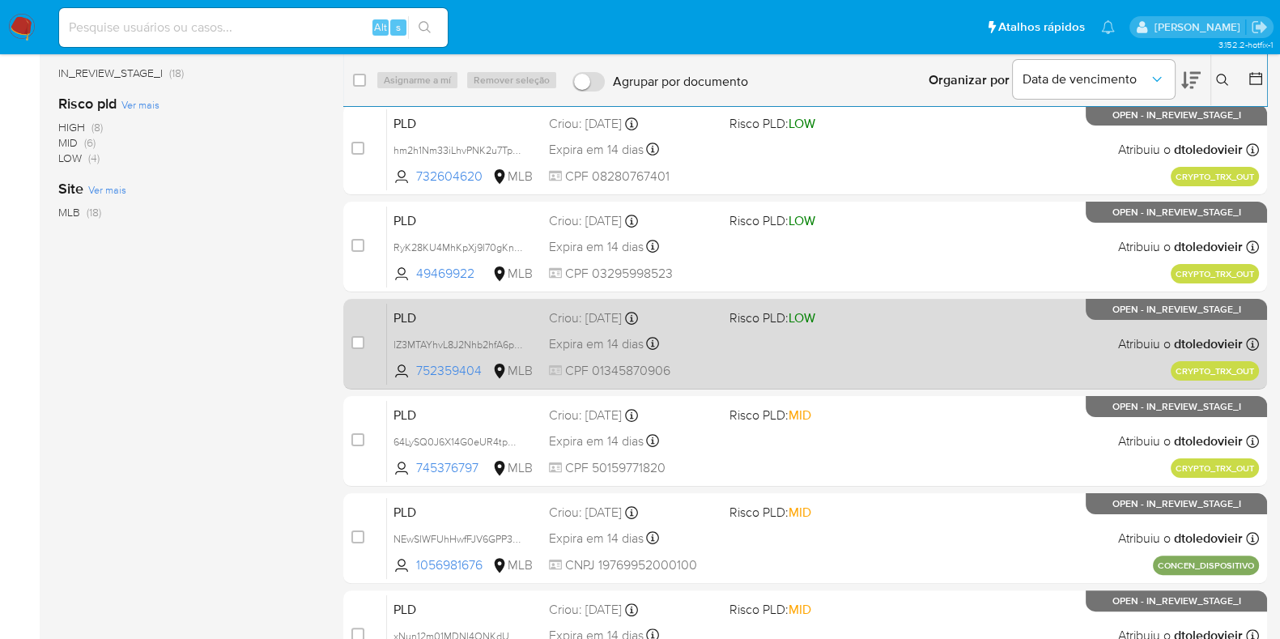
click at [825, 317] on span "Risco PLD: LOW" at bounding box center [814, 316] width 168 height 21
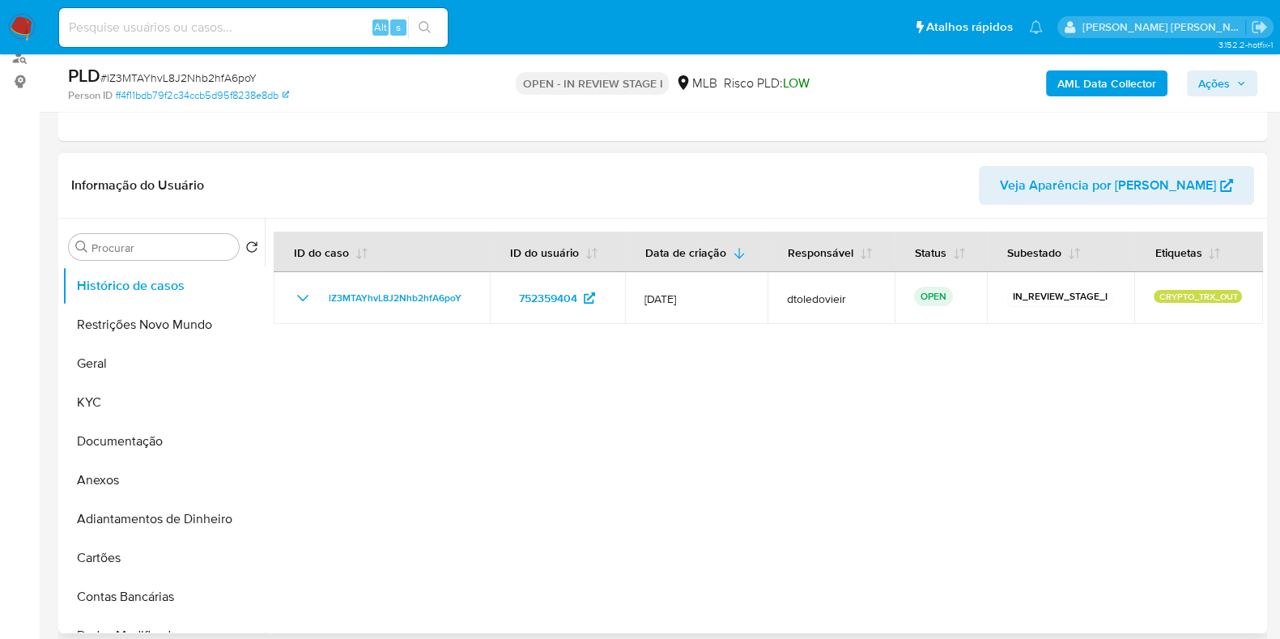
select select "10"
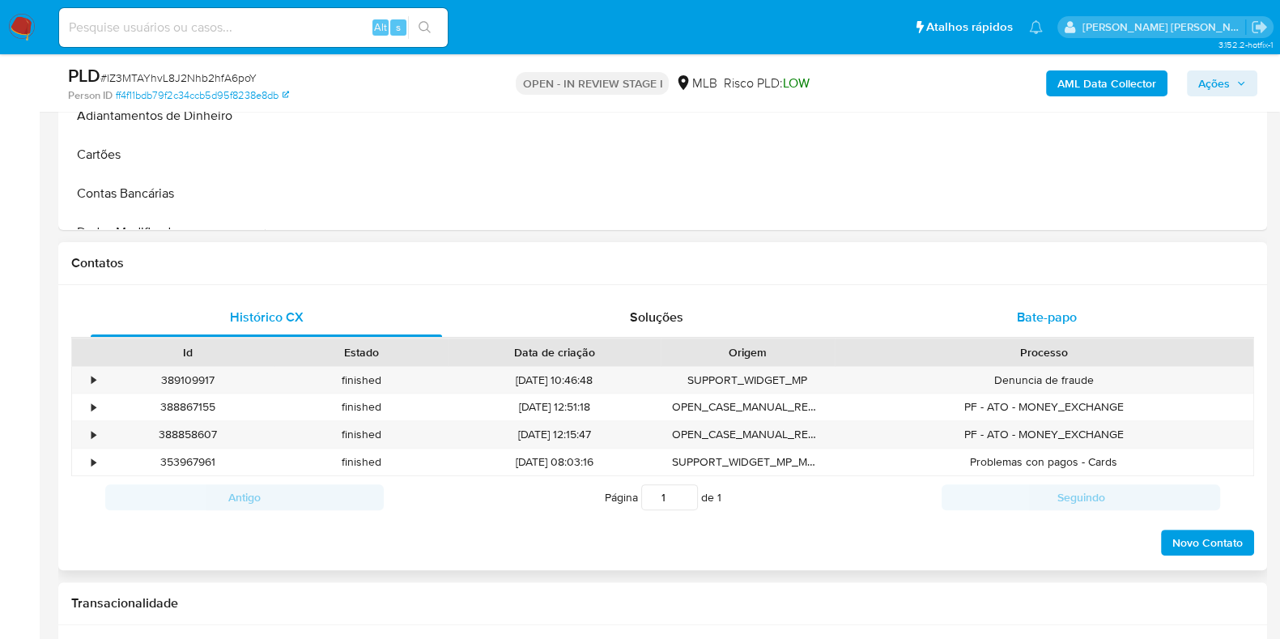
scroll to position [607, 0]
click at [1089, 309] on div "Bate-papo" at bounding box center [1046, 315] width 351 height 39
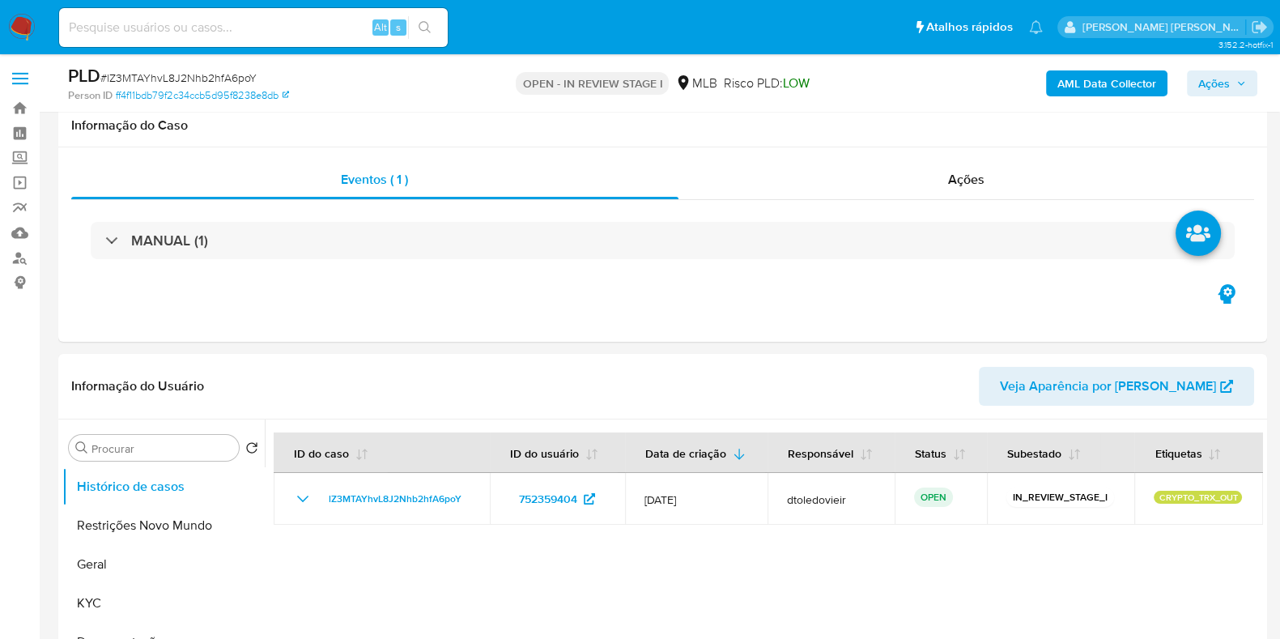
scroll to position [0, 0]
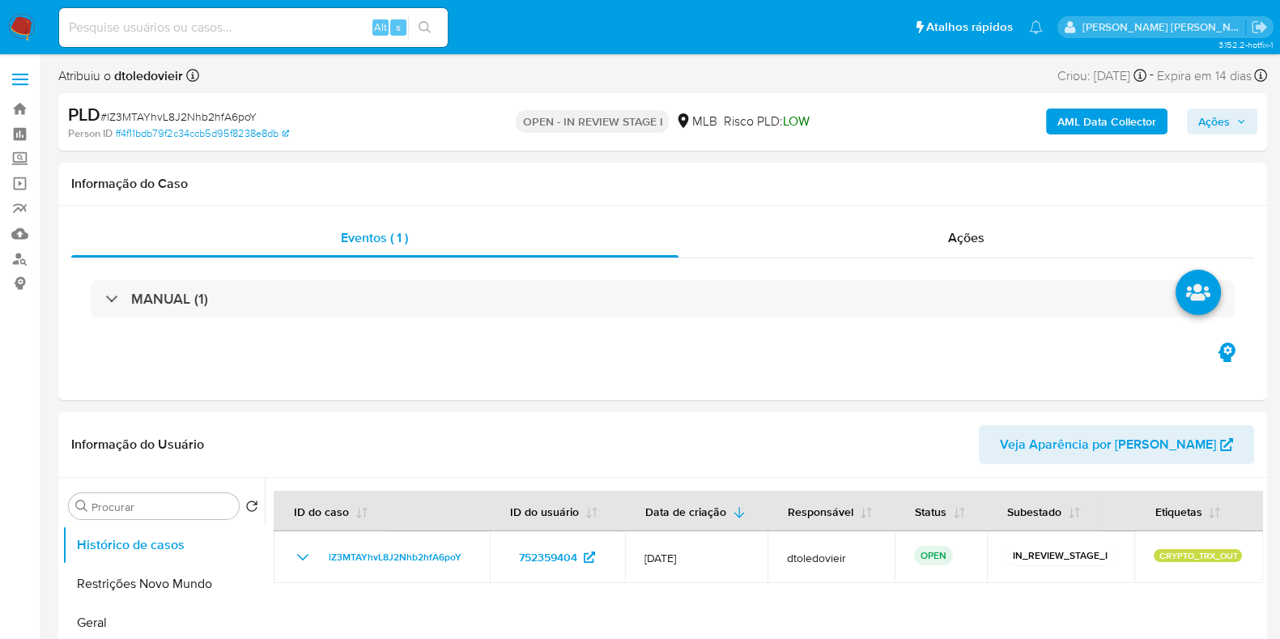
click at [14, 30] on img at bounding box center [22, 28] width 28 height 28
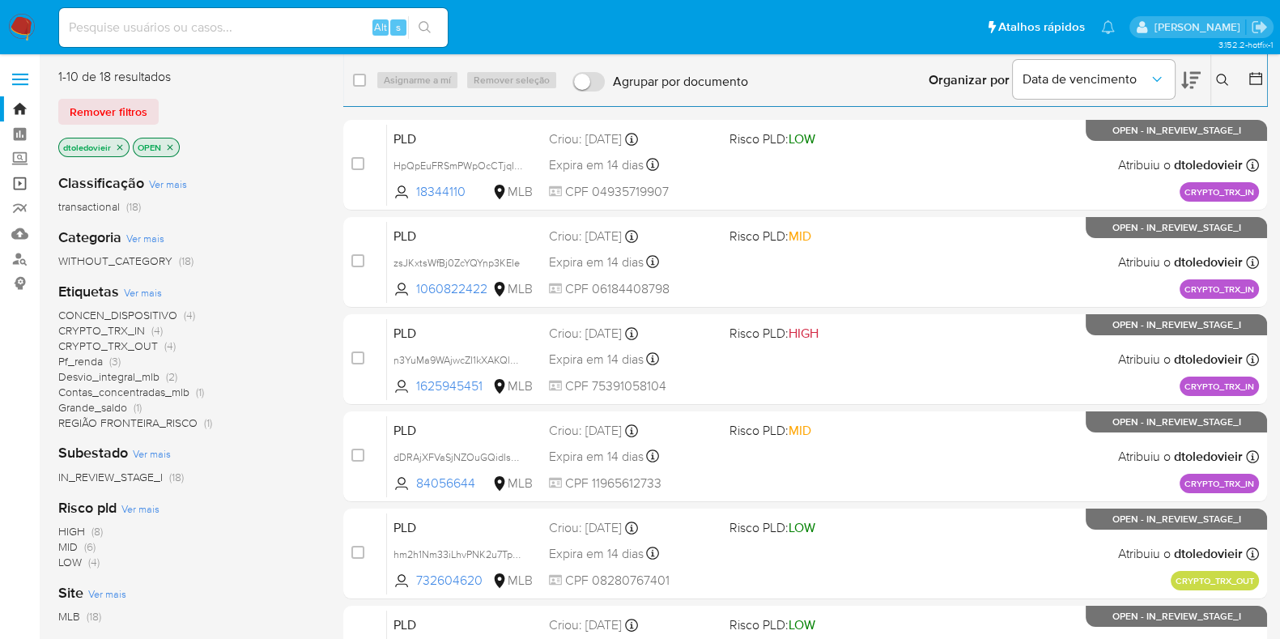
click at [19, 183] on link "Operações em massa" at bounding box center [96, 183] width 193 height 25
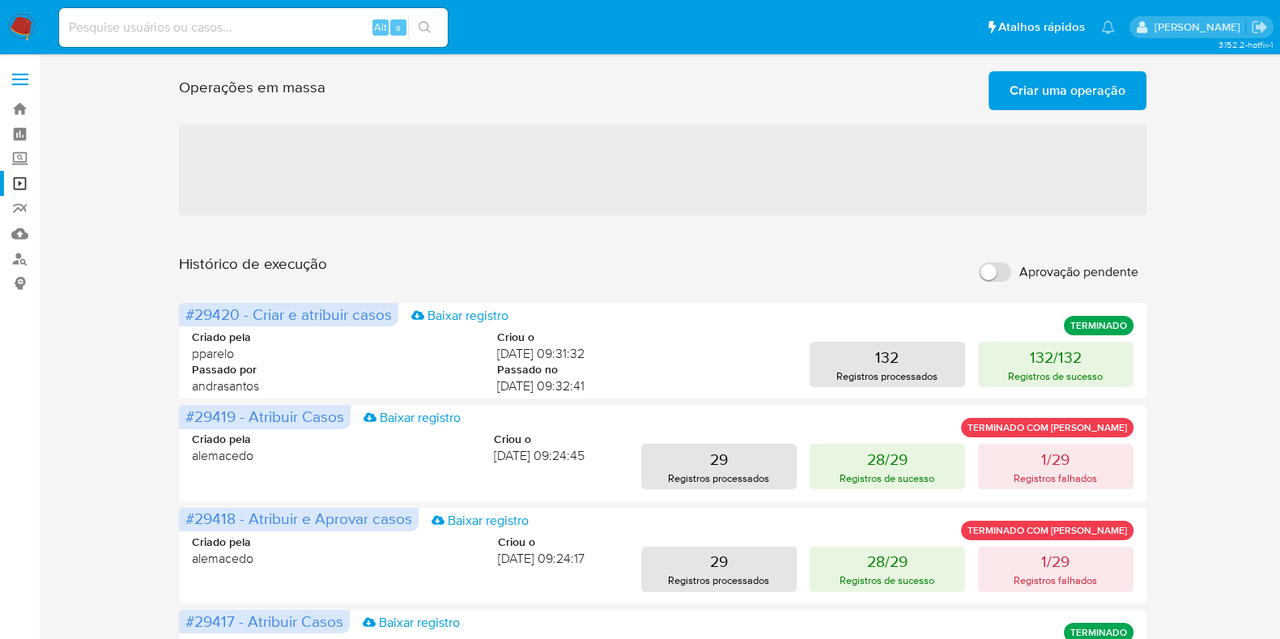
click at [1076, 90] on span "Criar uma operação" at bounding box center [1068, 91] width 116 height 36
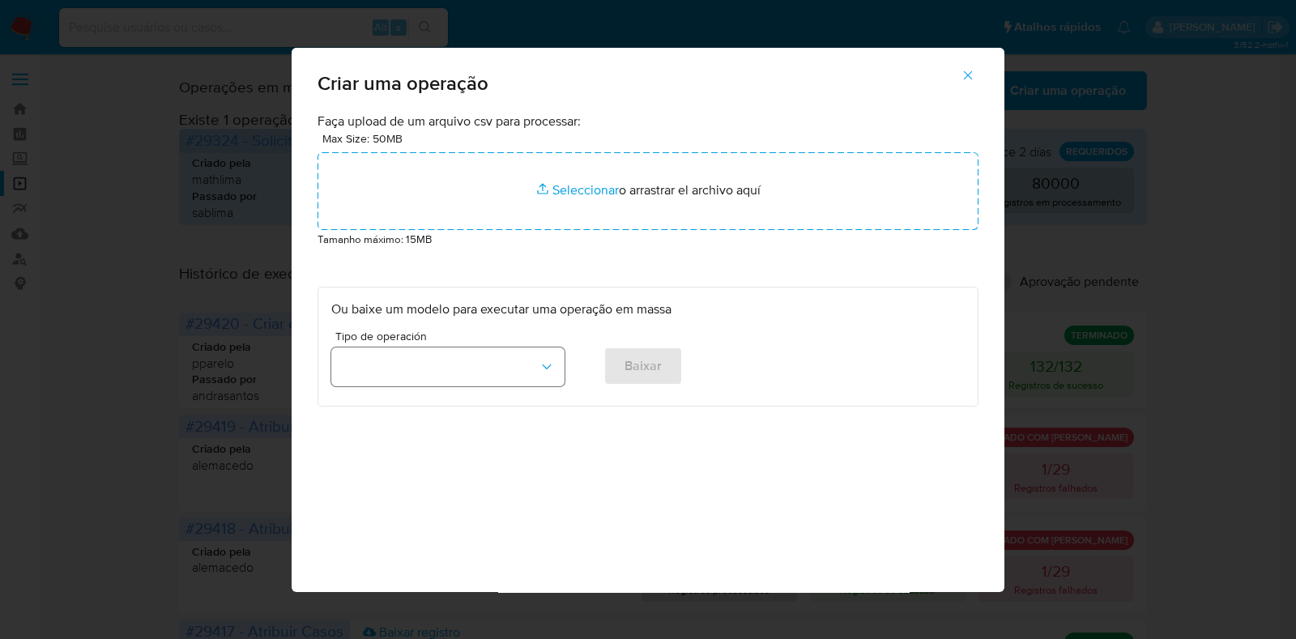
click at [477, 354] on button "button" at bounding box center [447, 366] width 233 height 39
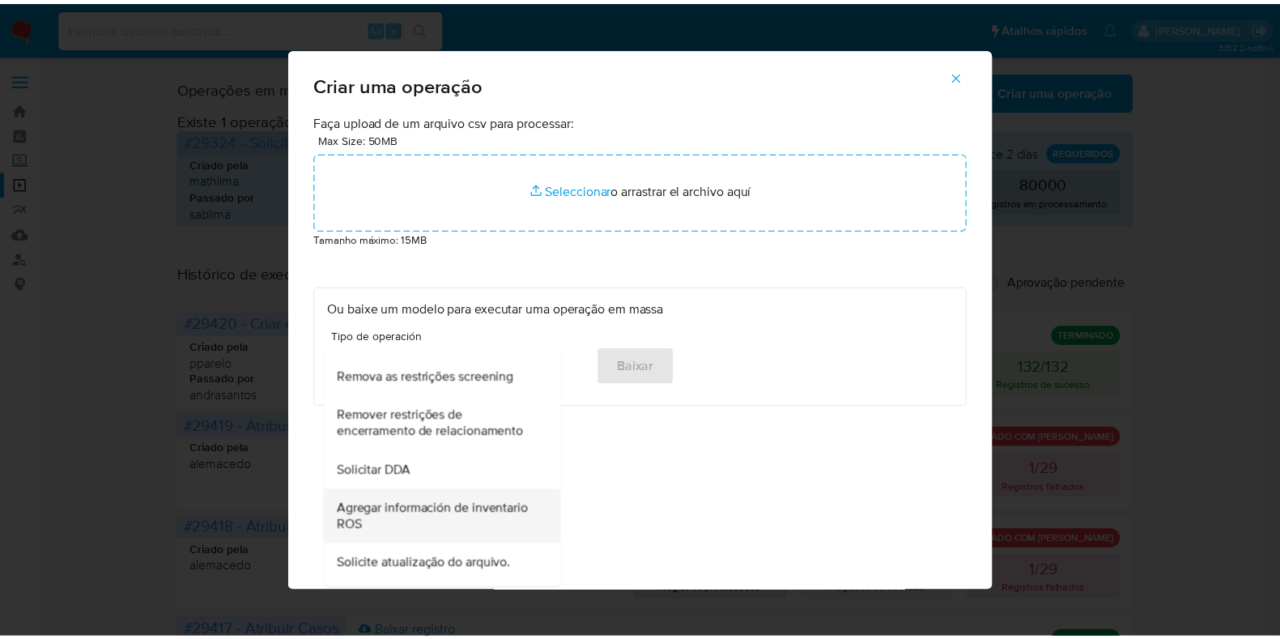
scroll to position [607, 0]
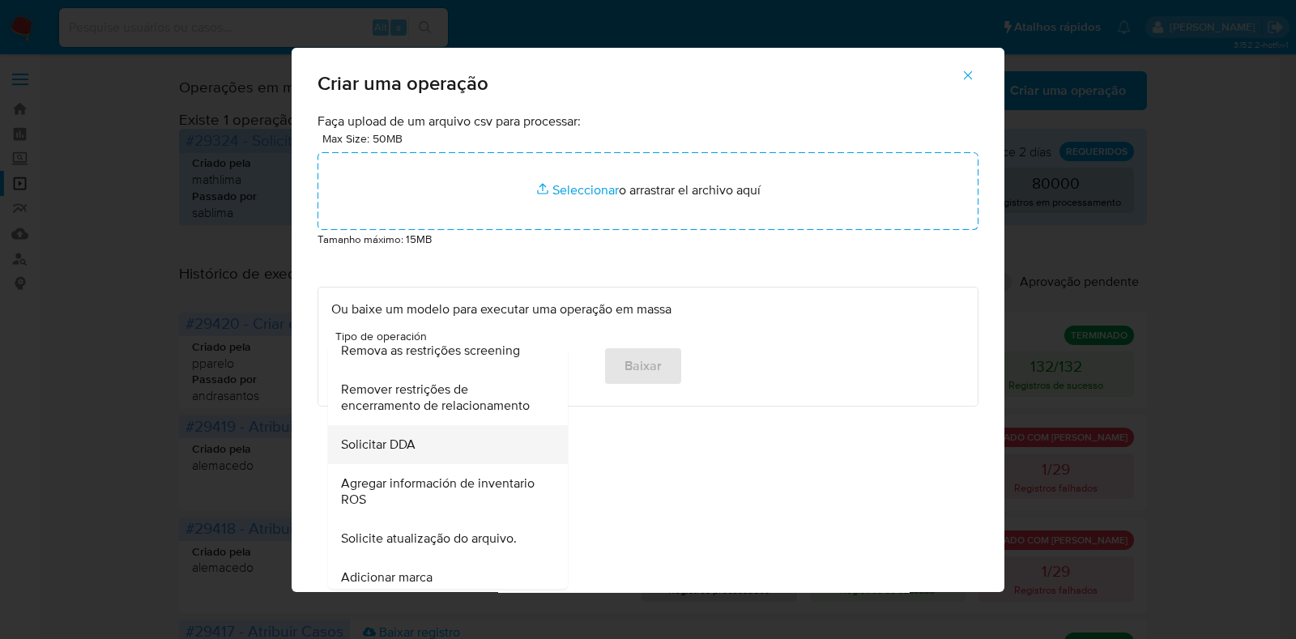
click at [449, 465] on div "Solicitar DDA" at bounding box center [443, 445] width 204 height 39
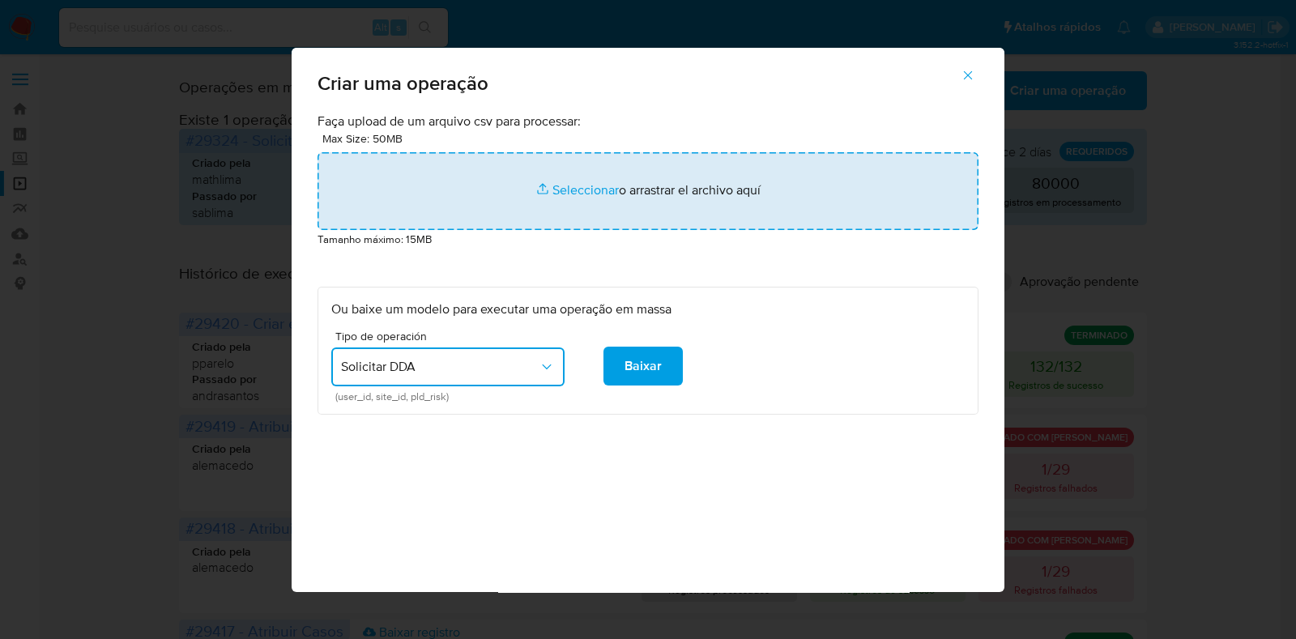
drag, startPoint x: 973, startPoint y: 78, endPoint x: 707, endPoint y: 176, distance: 283.1
click at [725, 170] on div "Faça upload de um arquivo csv para processar: Max Size: 50MB Seleccionar archiv…" at bounding box center [648, 352] width 713 height 479
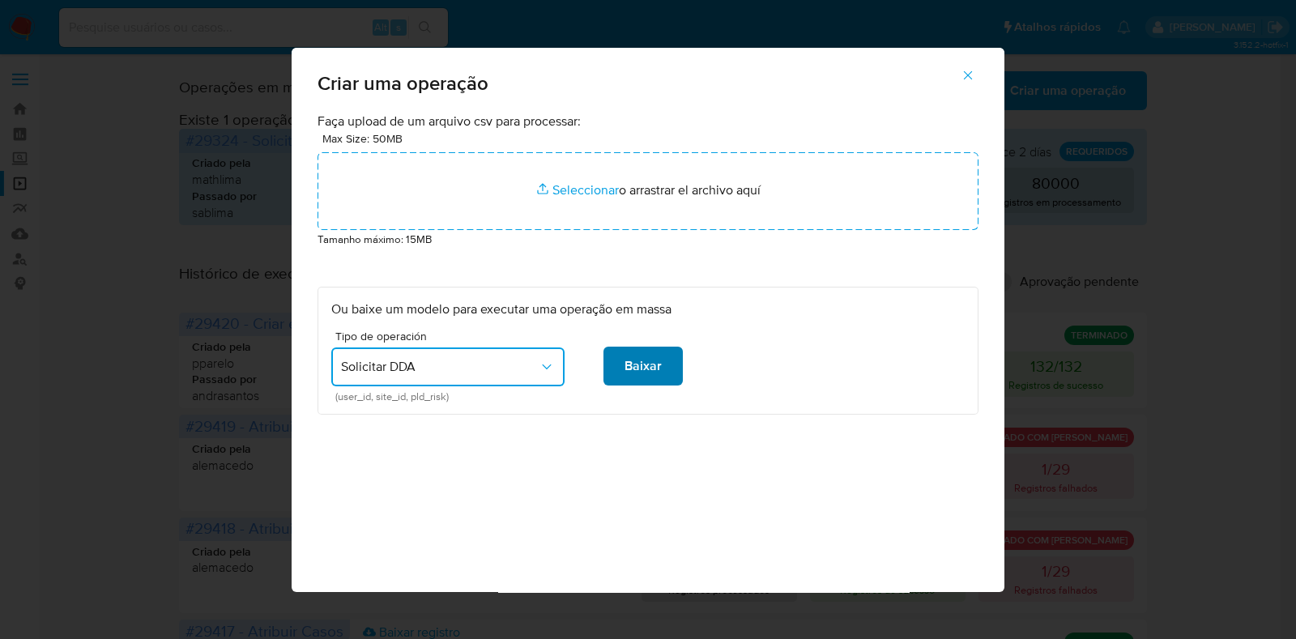
click at [652, 371] on span "Baixar" at bounding box center [642, 366] width 37 height 36
click at [976, 74] on button "button" at bounding box center [967, 75] width 57 height 39
